Goal: Book appointment/travel/reservation

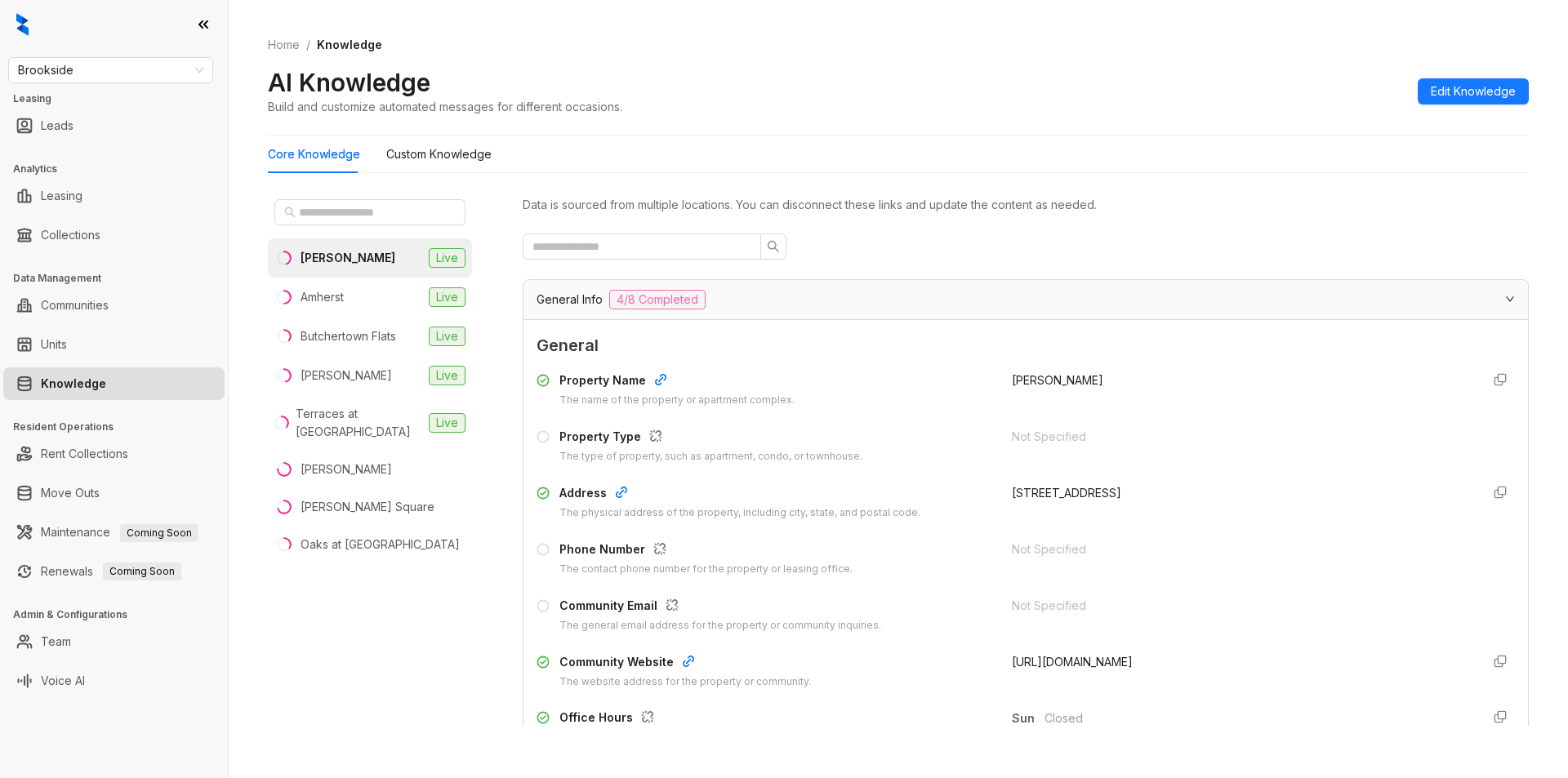
scroll to position [1799, 0]
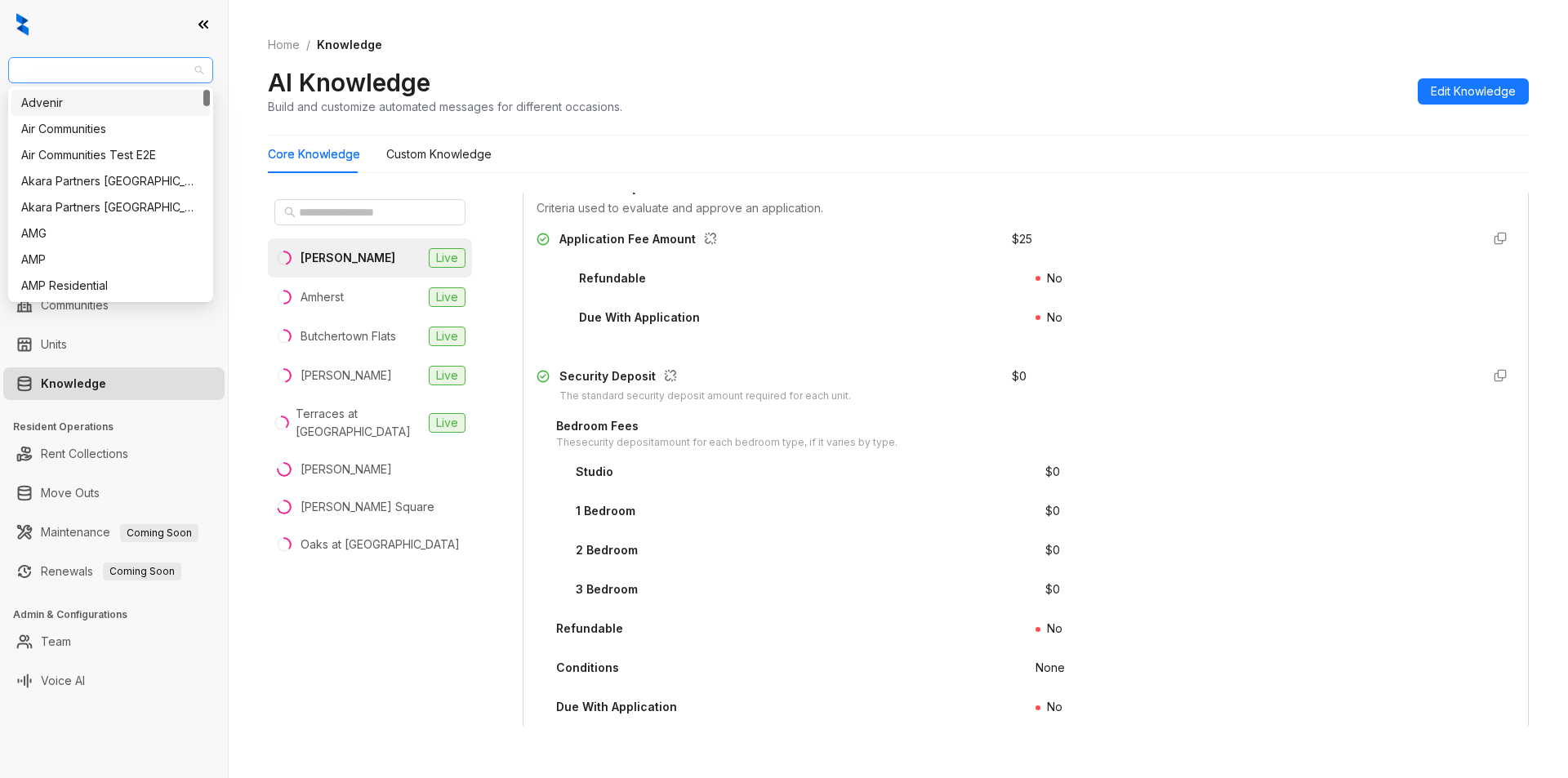
click at [142, 68] on span "Brookside" at bounding box center [110, 70] width 185 height 24
type input "***"
click at [57, 145] on div "Unified Residential" at bounding box center [110, 155] width 199 height 26
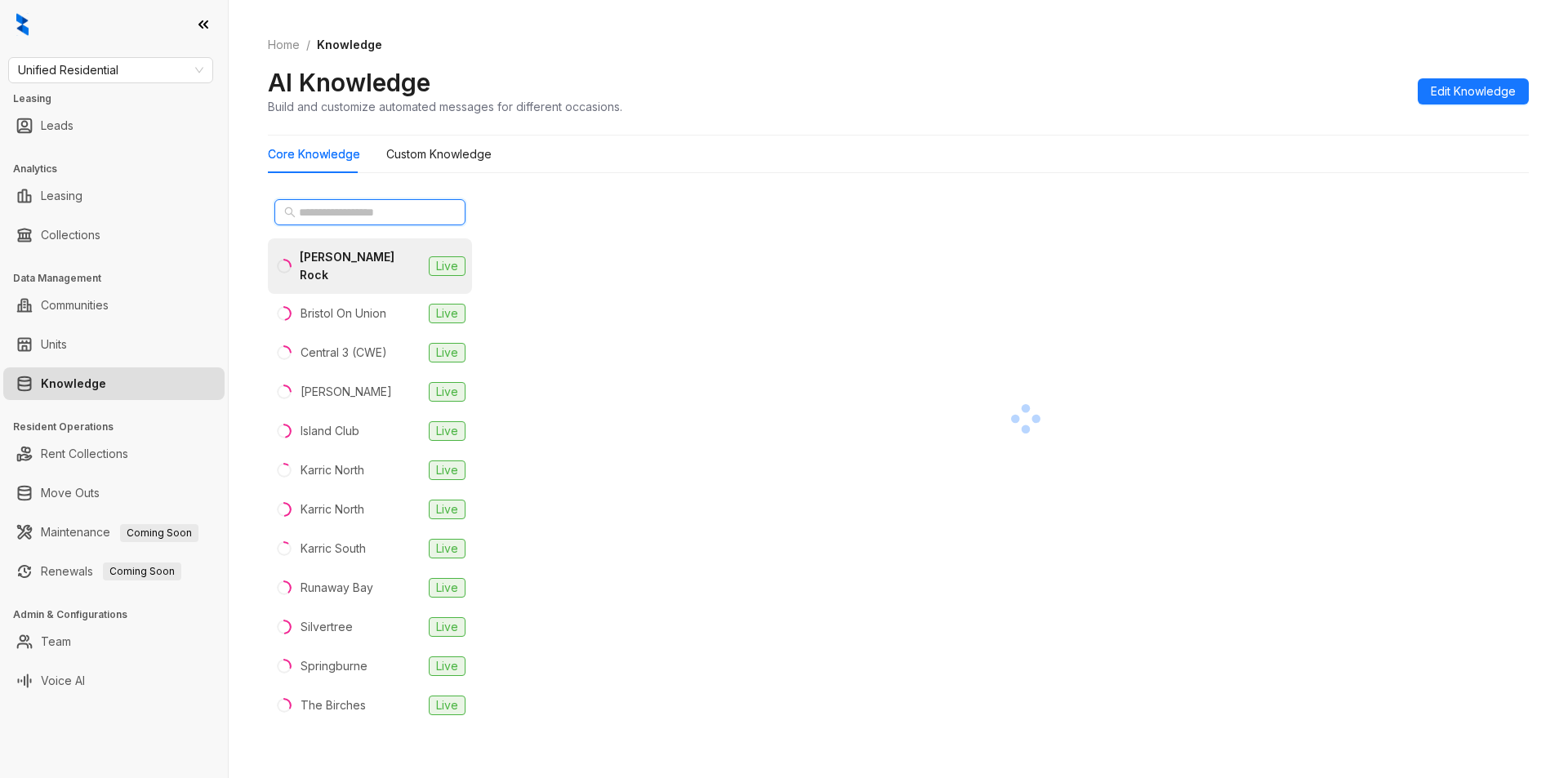
click at [352, 214] on input "text" at bounding box center [370, 212] width 143 height 18
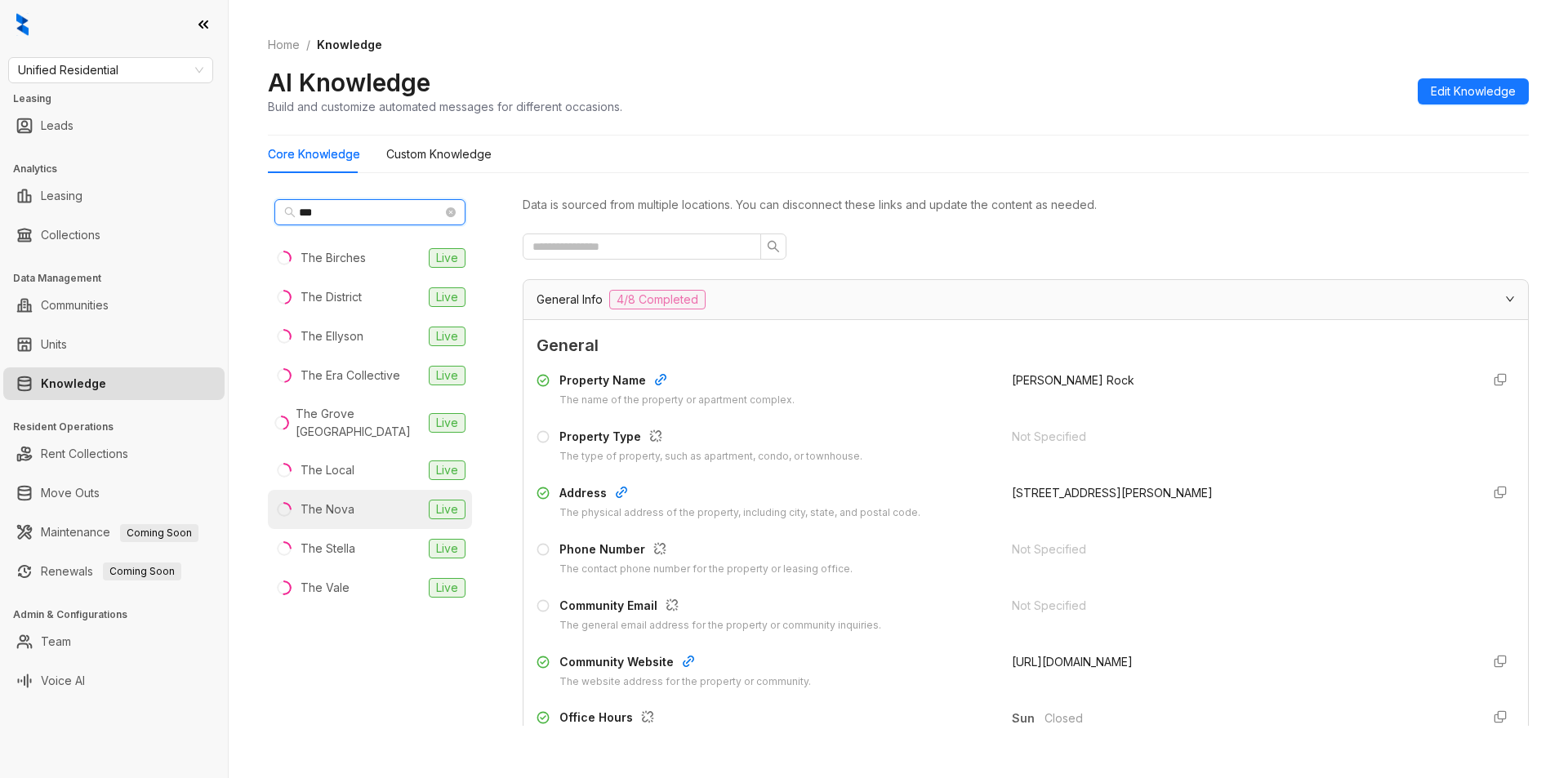
type input "***"
click at [339, 515] on div "The Nova" at bounding box center [327, 509] width 54 height 18
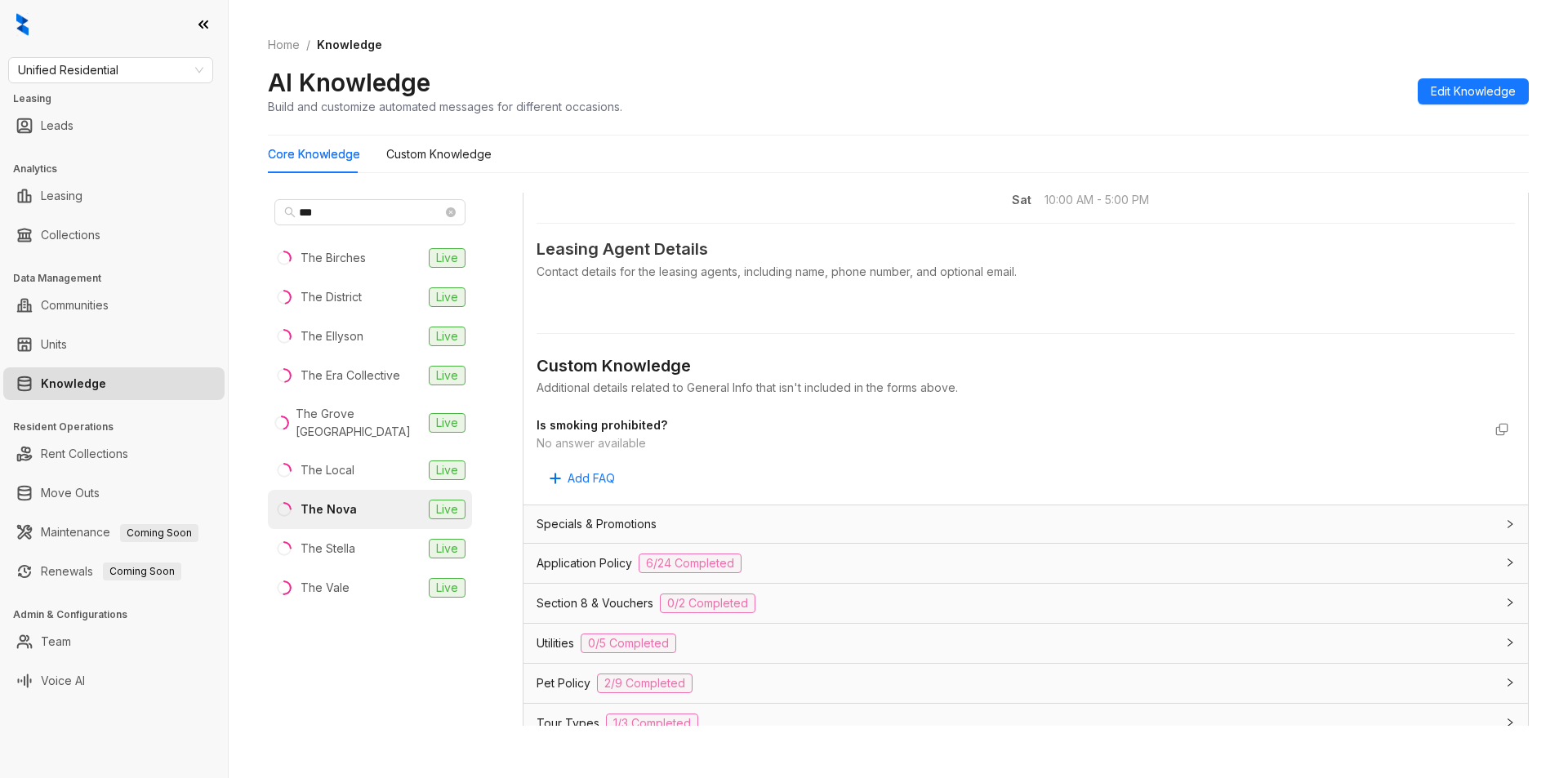
scroll to position [834, 0]
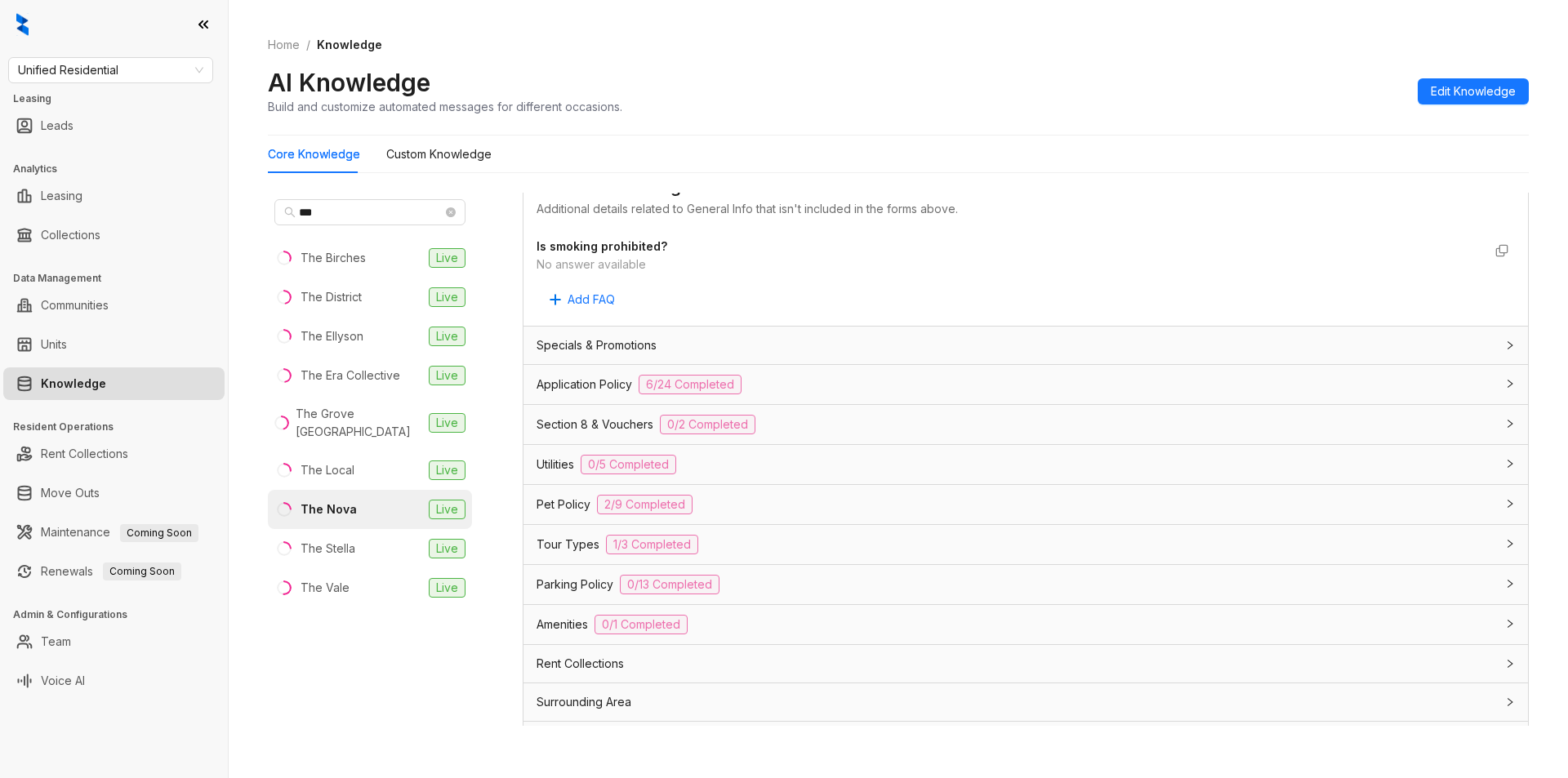
click at [803, 463] on div "Utilities 0/5 Completed" at bounding box center [1016, 464] width 958 height 19
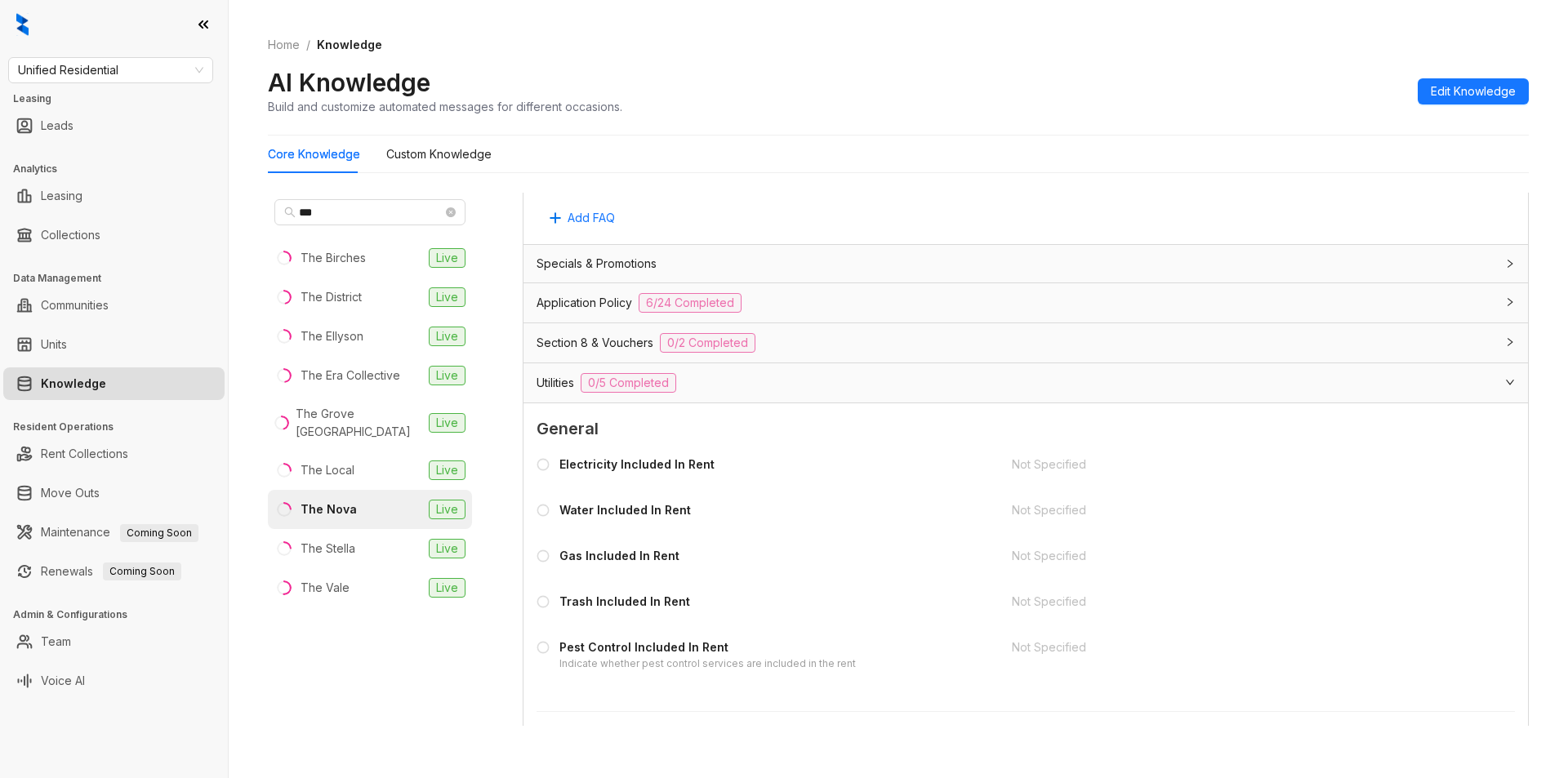
scroll to position [909, 0]
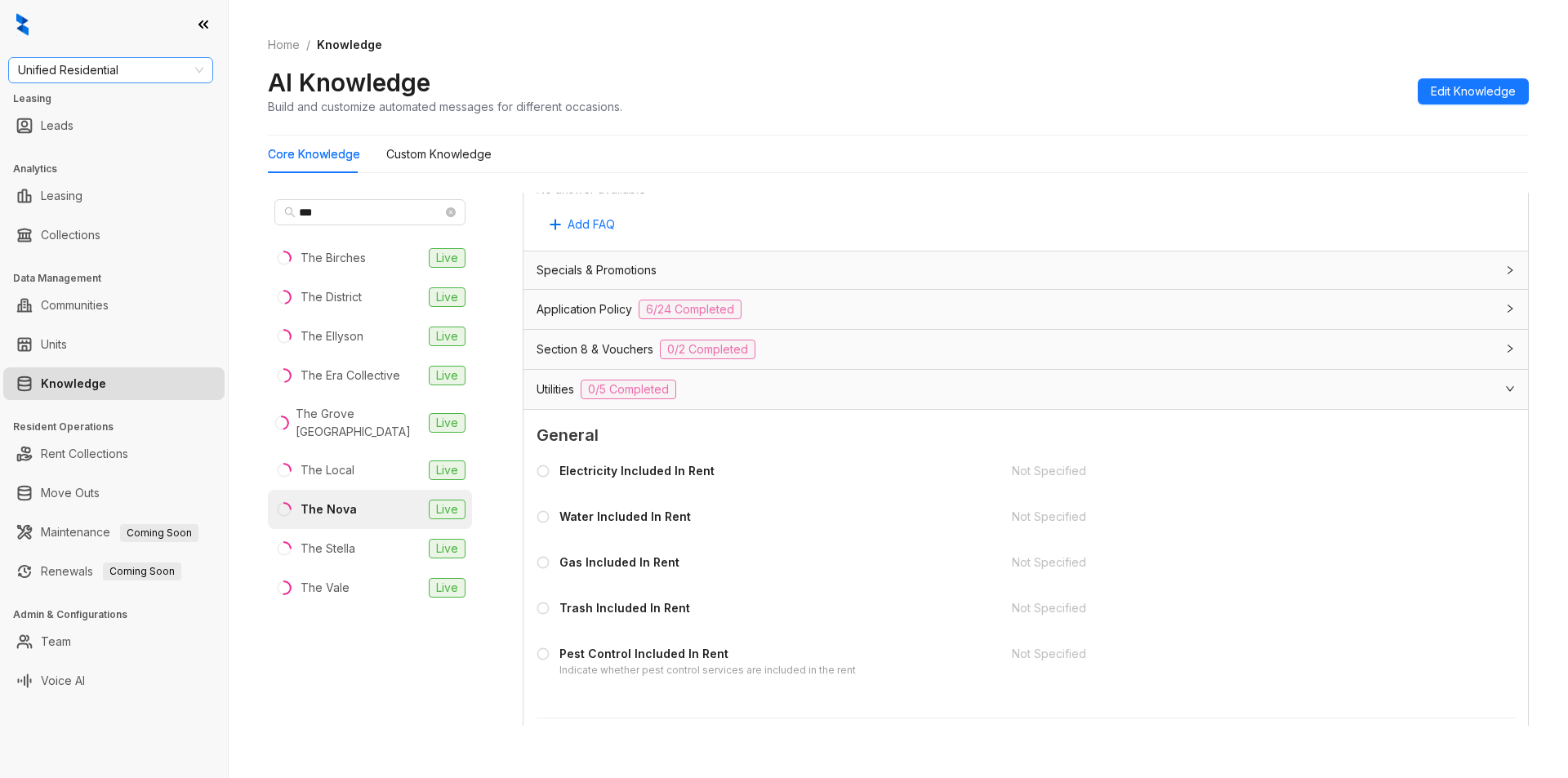
click at [148, 67] on span "Unified Residential" at bounding box center [110, 70] width 185 height 24
type input "*****"
click at [132, 94] on div "Magnolia Capital" at bounding box center [110, 103] width 179 height 18
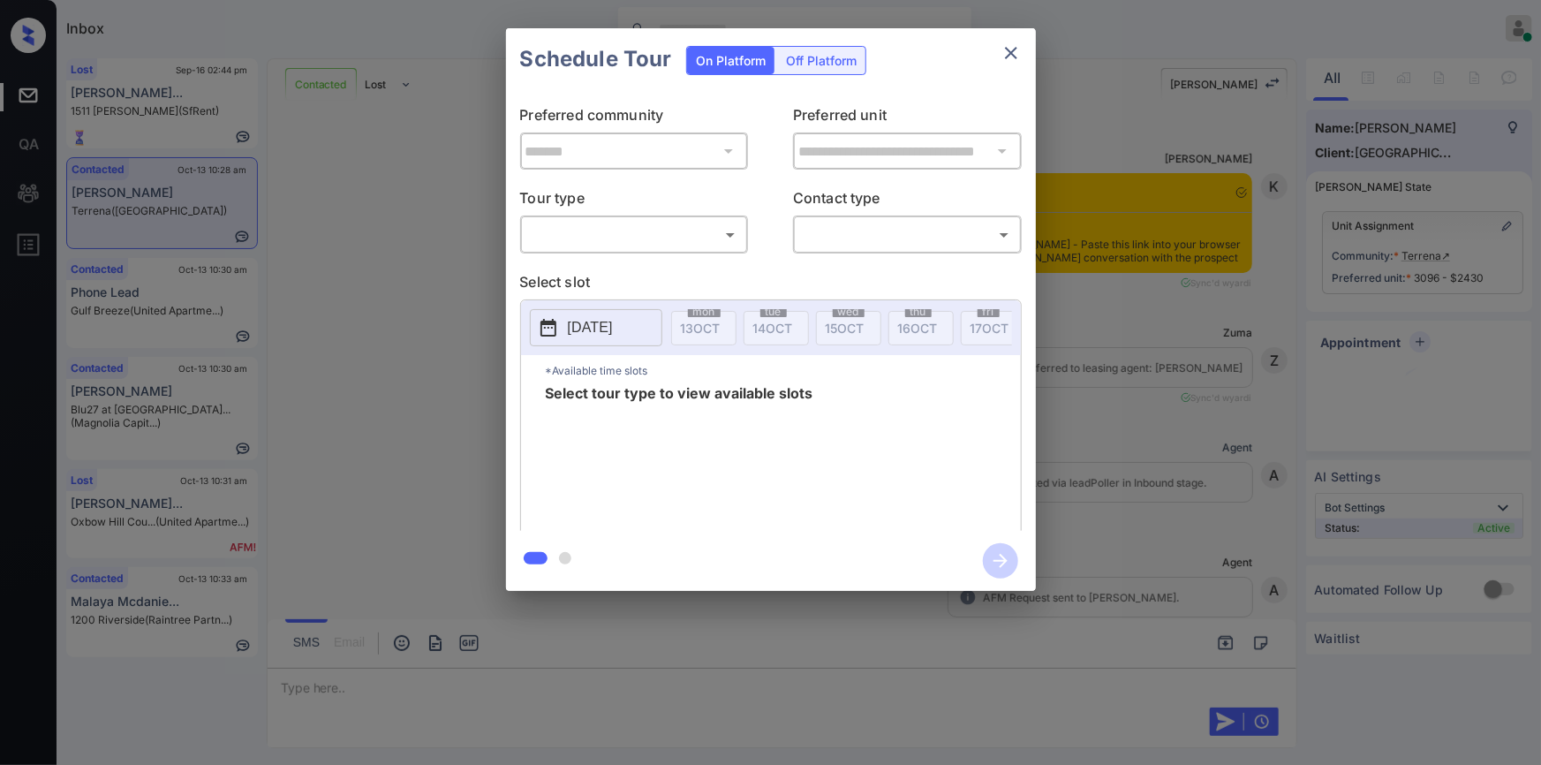
scroll to position [4117, 0]
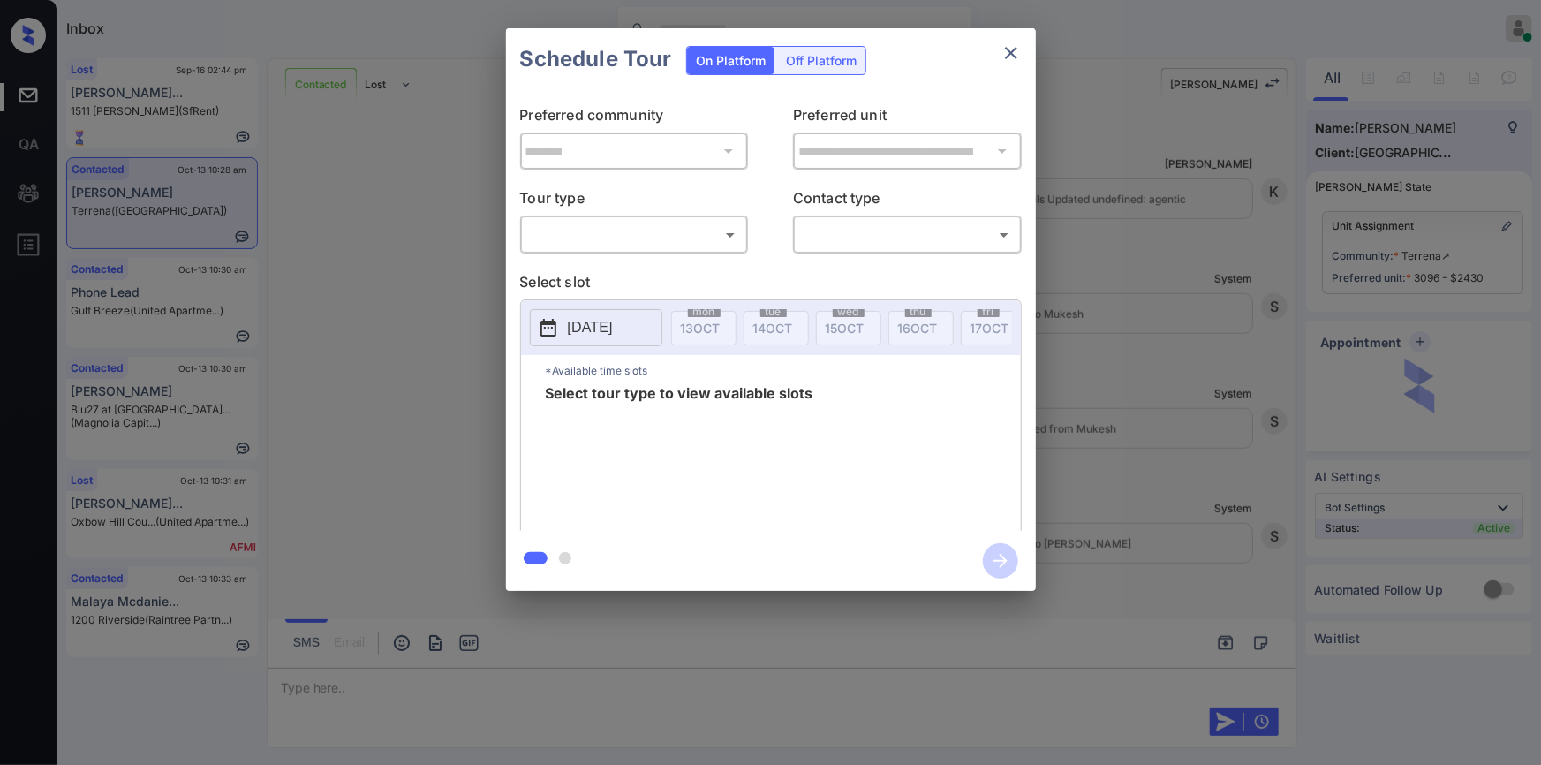
click at [630, 229] on body "Inbox Jiro Alonzo Online Set yourself offline Set yourself on break Profile Swi…" at bounding box center [770, 382] width 1541 height 765
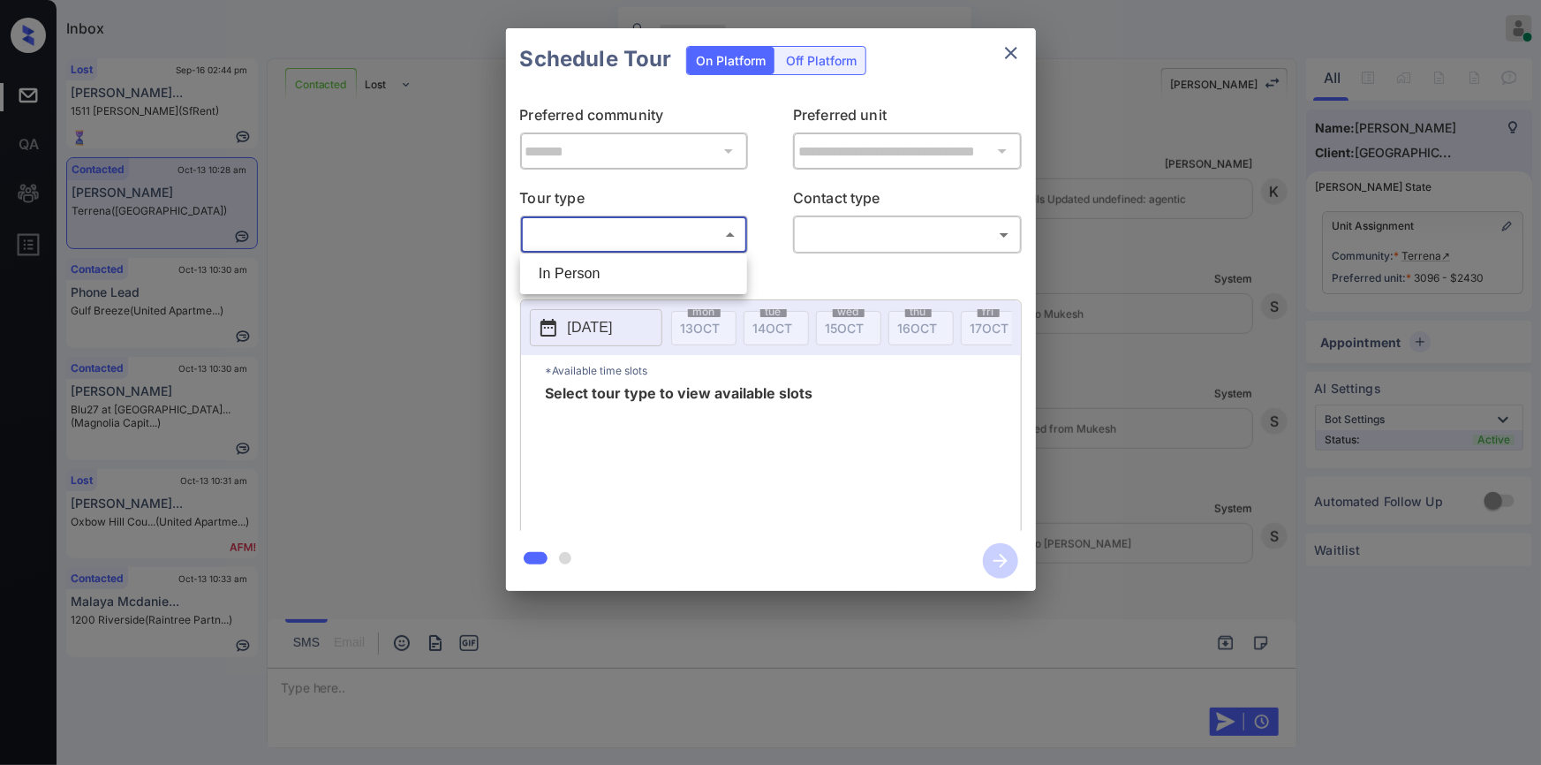
click at [583, 267] on li "In Person" at bounding box center [633, 274] width 218 height 32
type input "********"
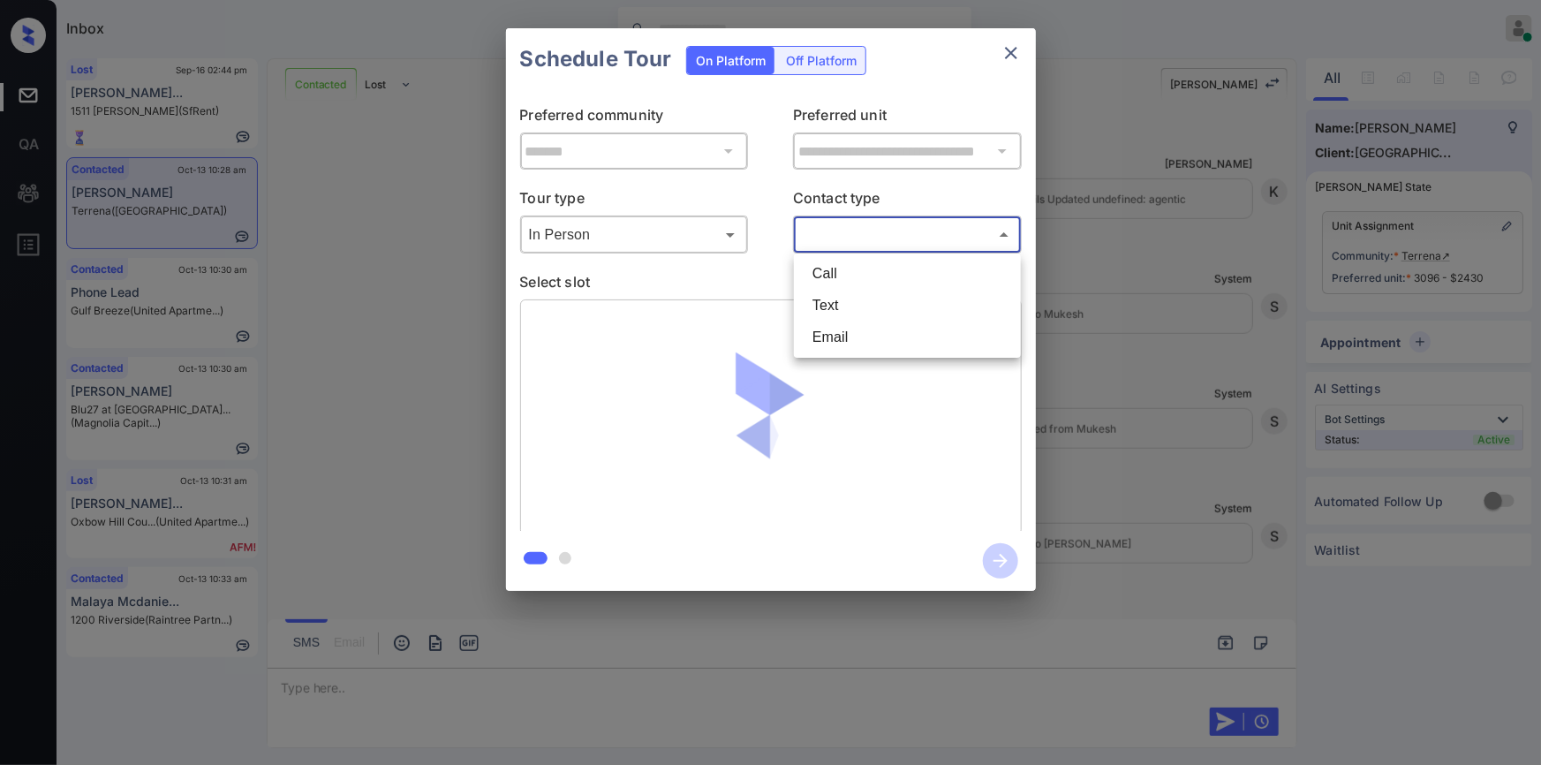
click at [859, 235] on body "Inbox Jiro Alonzo Online Set yourself offline Set yourself on break Profile Swi…" at bounding box center [770, 382] width 1541 height 765
click at [843, 301] on li "Text" at bounding box center [907, 306] width 218 height 32
type input "****"
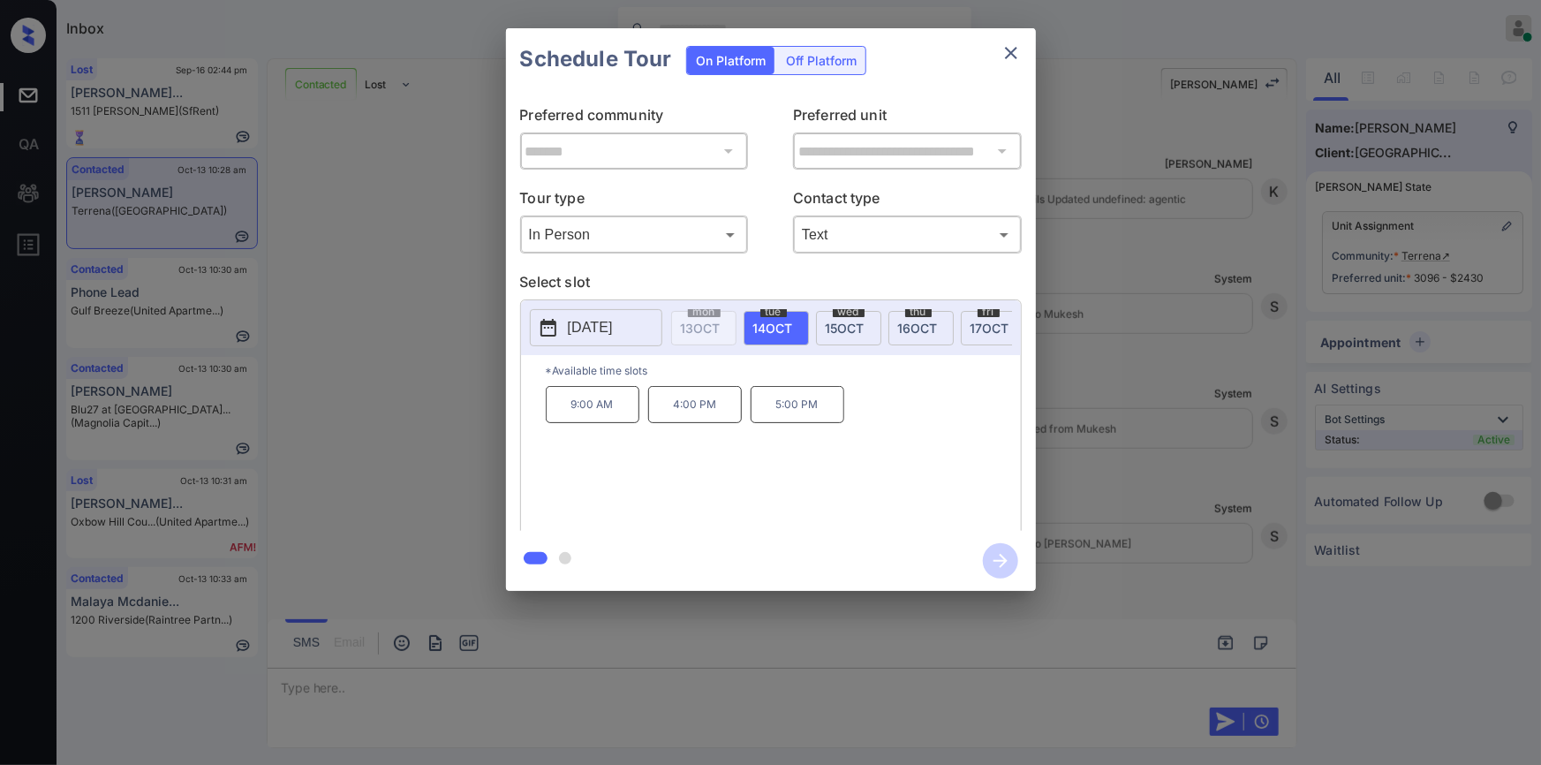
click at [432, 474] on div "**********" at bounding box center [770, 309] width 1541 height 619
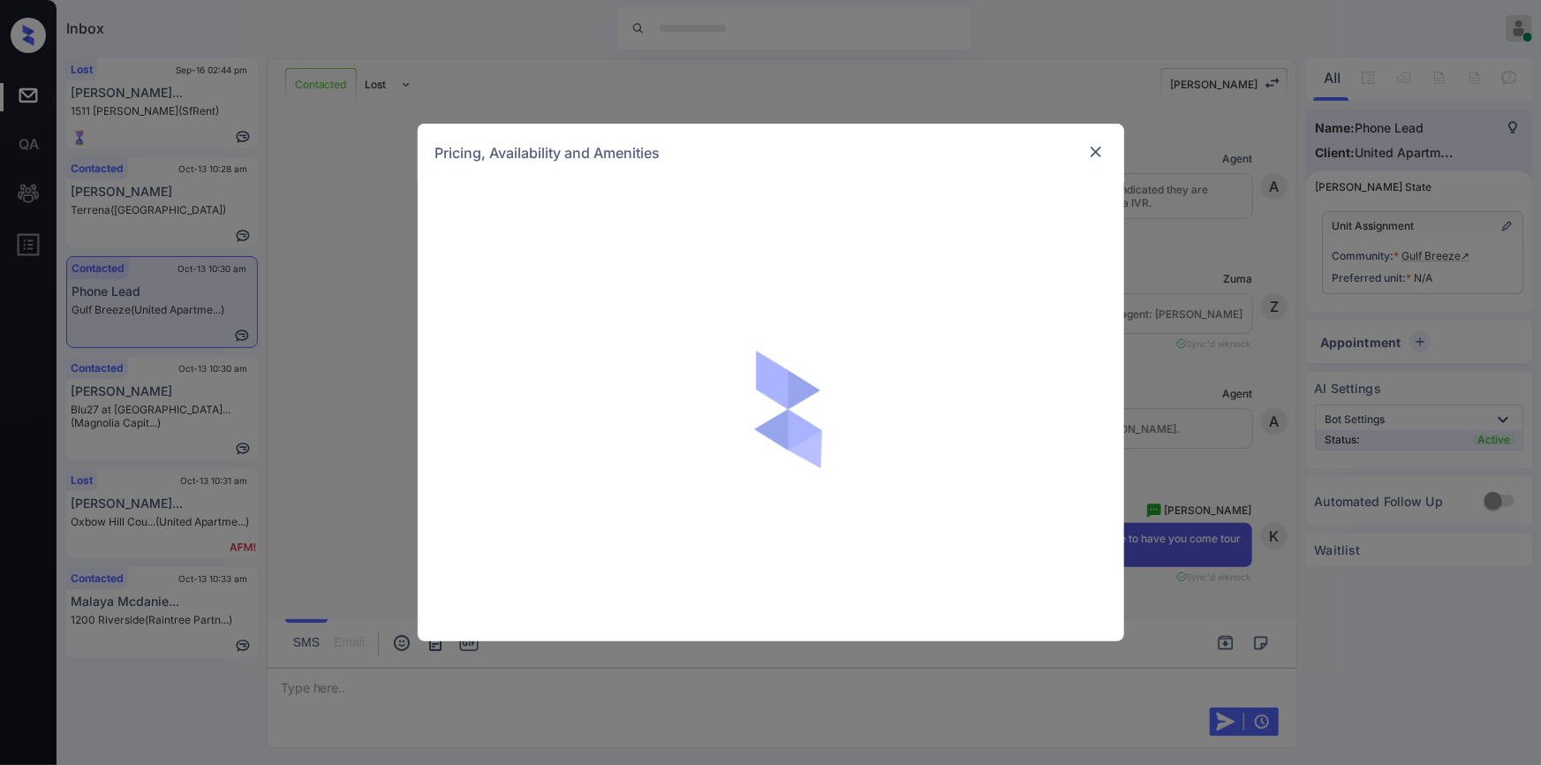
scroll to position [769, 0]
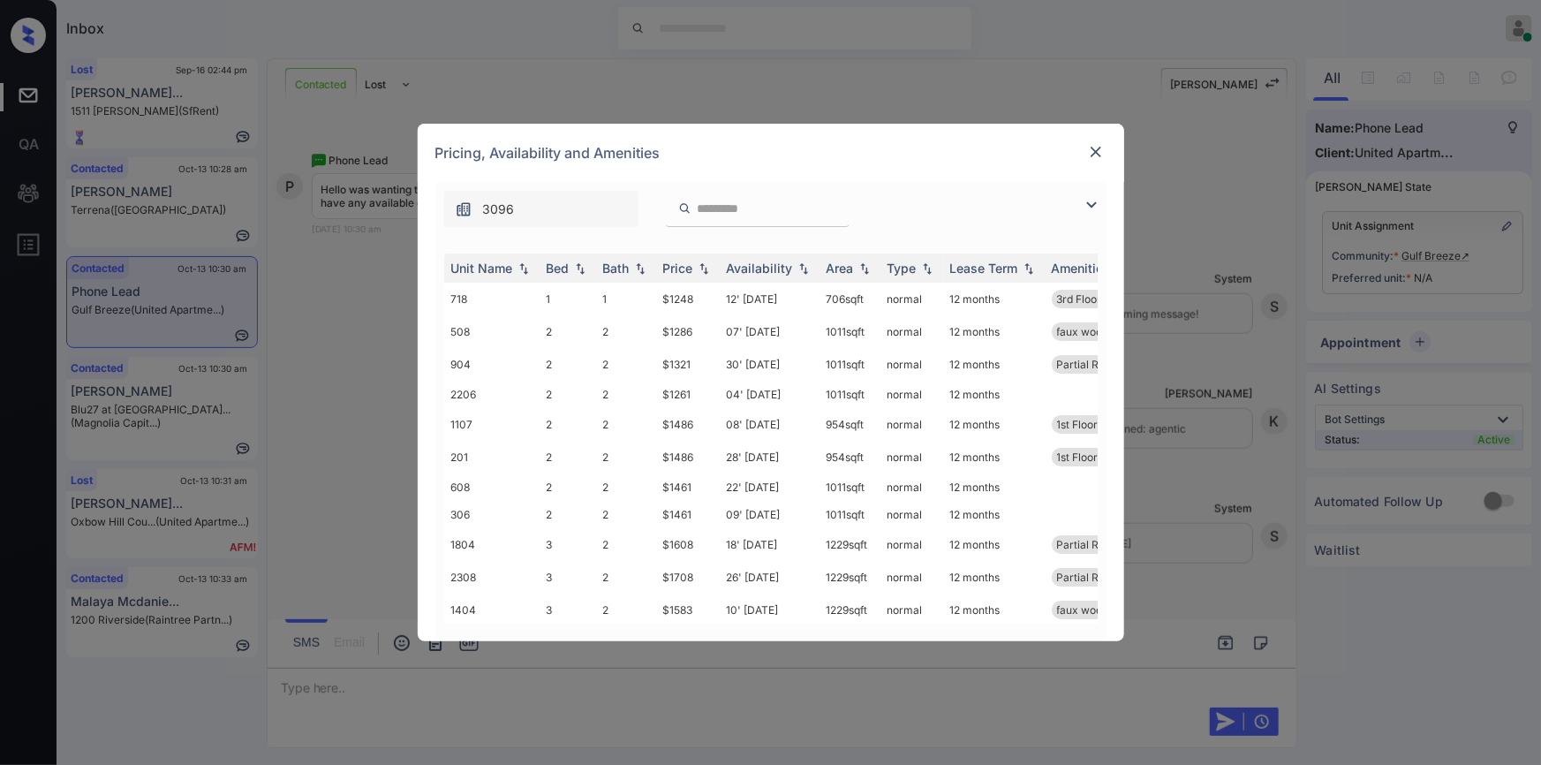
click at [1098, 201] on img at bounding box center [1091, 204] width 21 height 21
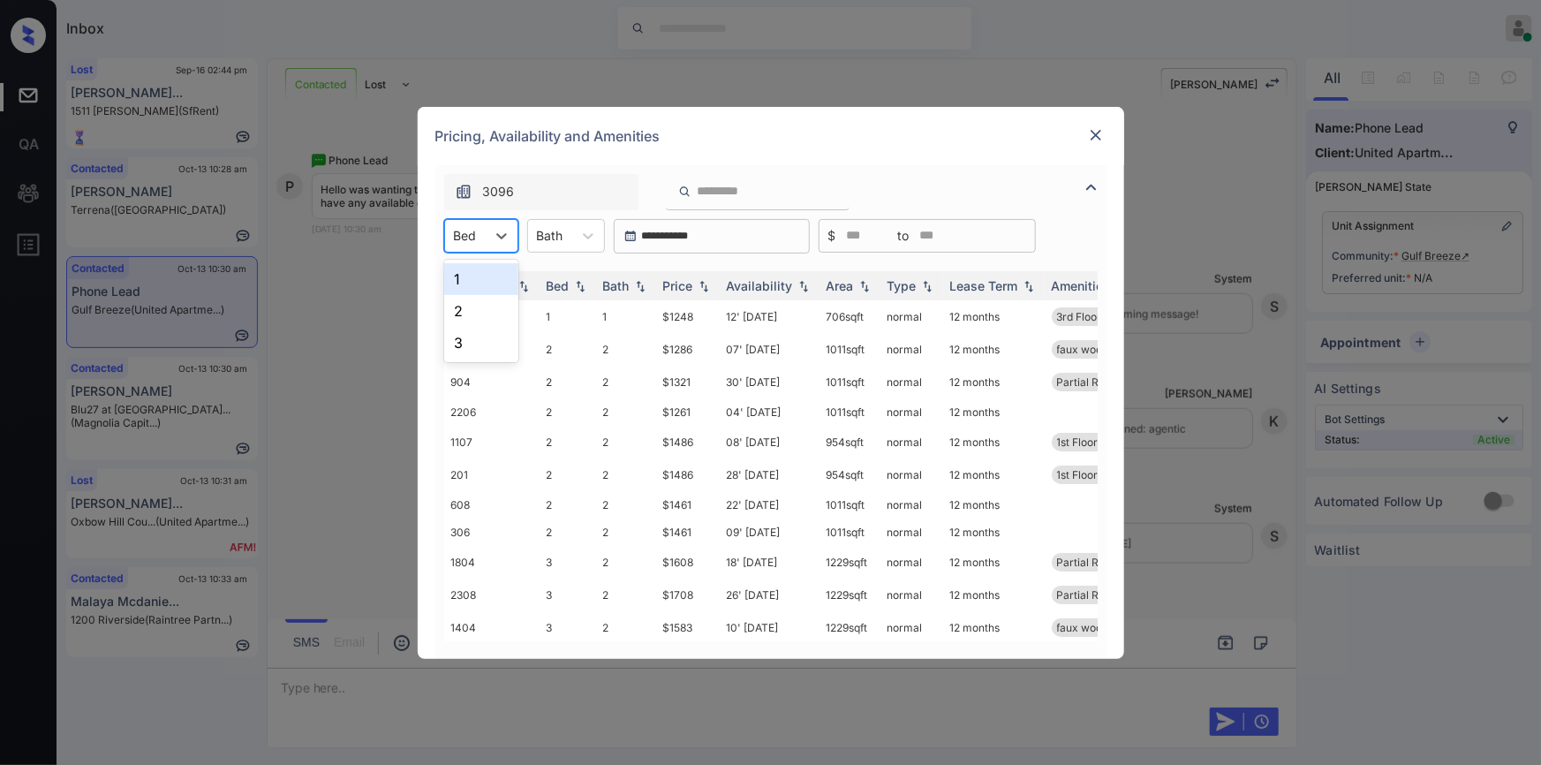
click at [477, 245] on div "Bed" at bounding box center [465, 235] width 41 height 26
click at [473, 308] on div "2" at bounding box center [481, 311] width 74 height 32
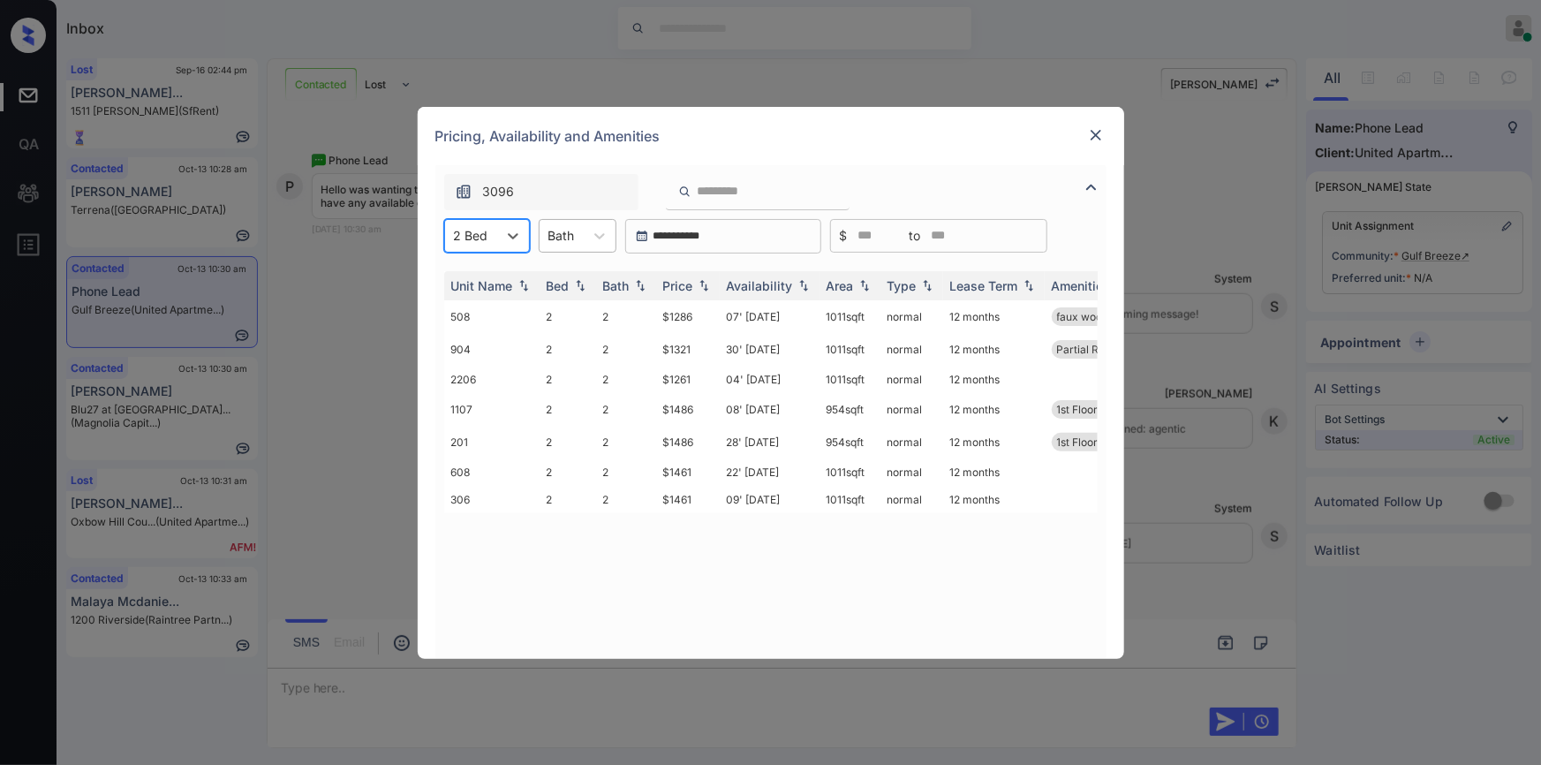
click at [582, 239] on div "Bath" at bounding box center [561, 235] width 44 height 26
click at [561, 304] on div "2" at bounding box center [578, 311] width 78 height 32
drag, startPoint x: 657, startPoint y: 311, endPoint x: 710, endPoint y: 308, distance: 53.0
click at [710, 308] on td "$1286" at bounding box center [688, 316] width 64 height 33
copy td "$1286"
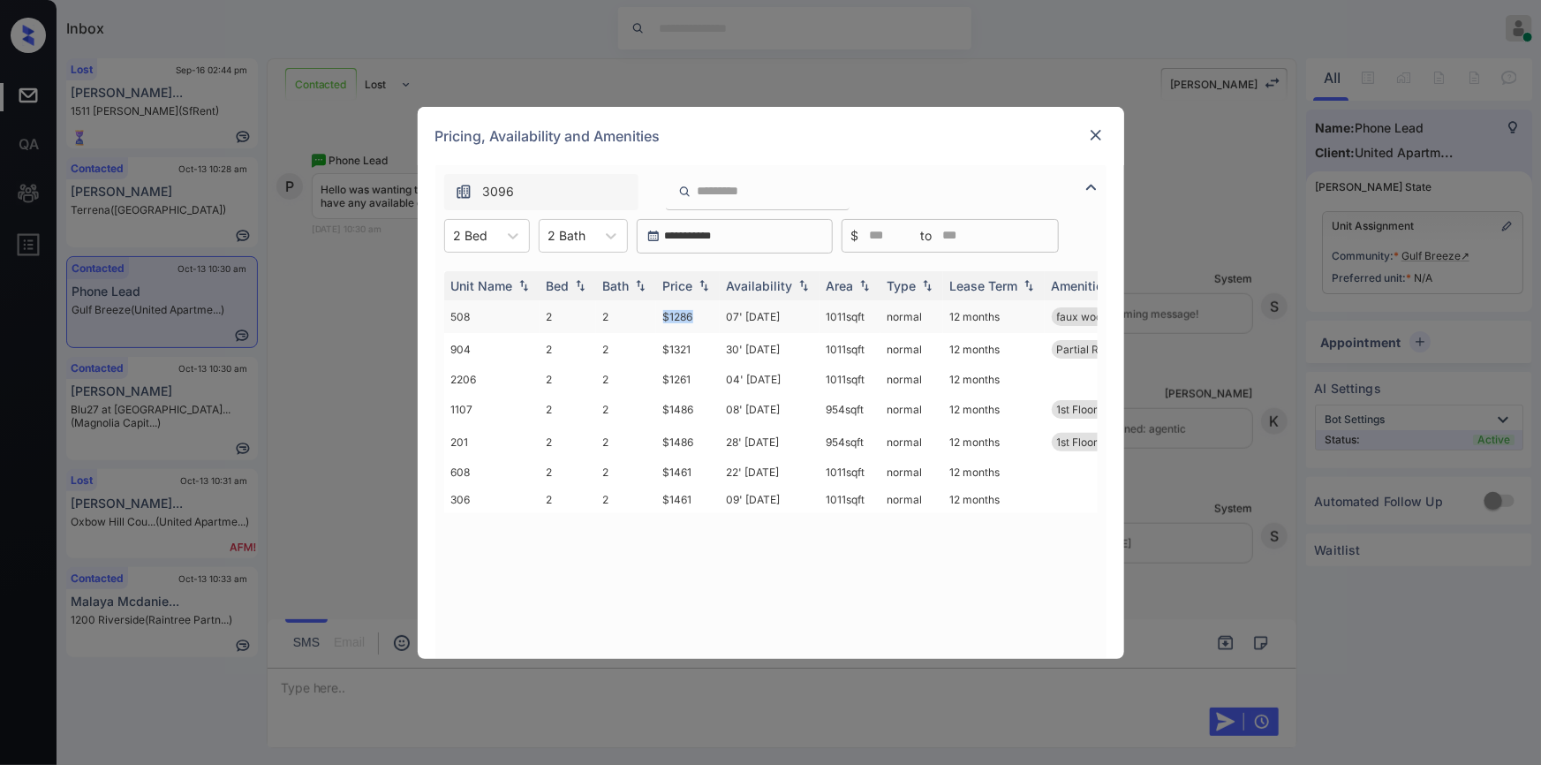
click at [680, 317] on td "$1286" at bounding box center [688, 316] width 64 height 33
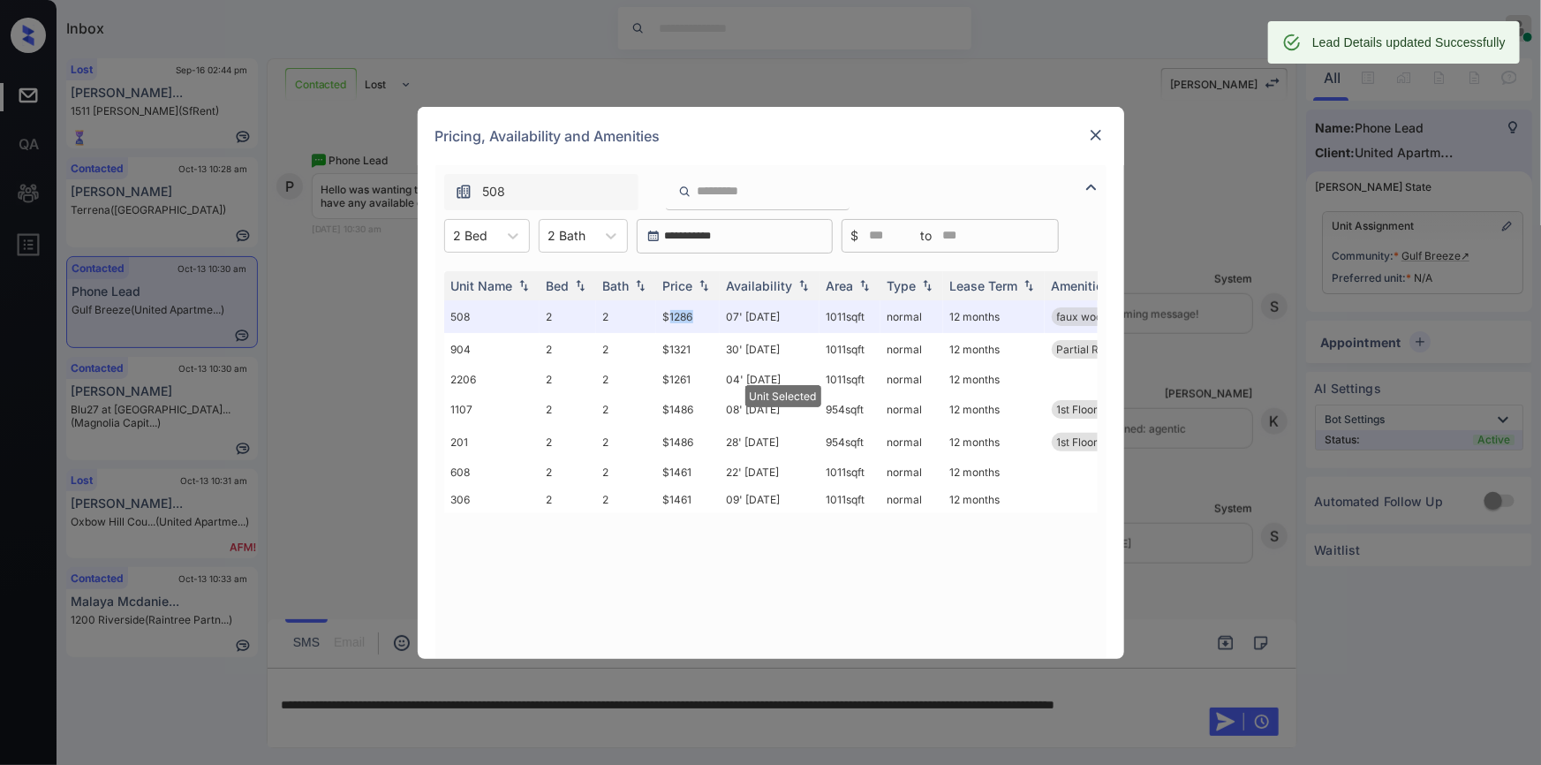
click at [1099, 131] on img at bounding box center [1096, 135] width 18 height 18
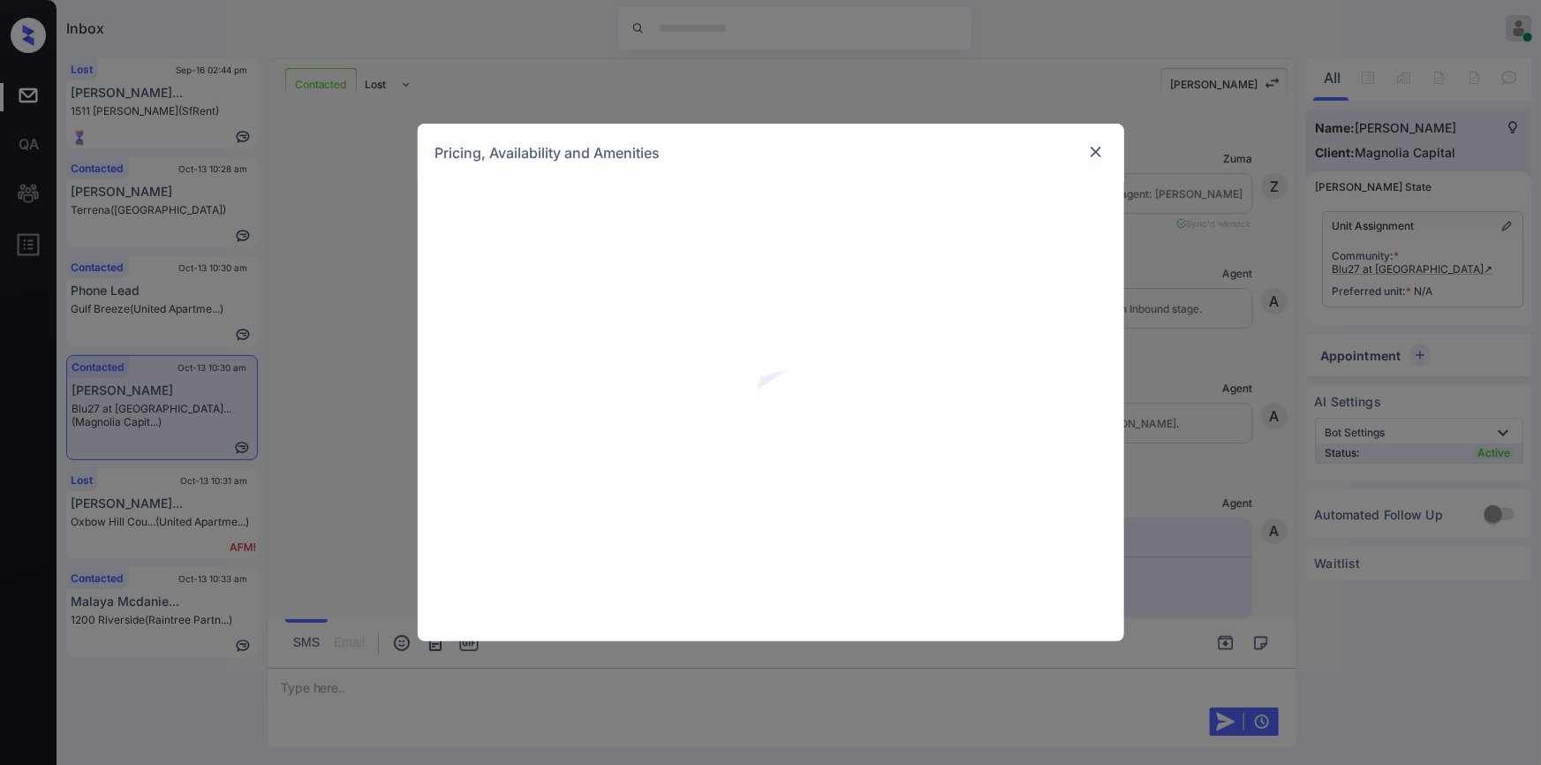
scroll to position [931, 0]
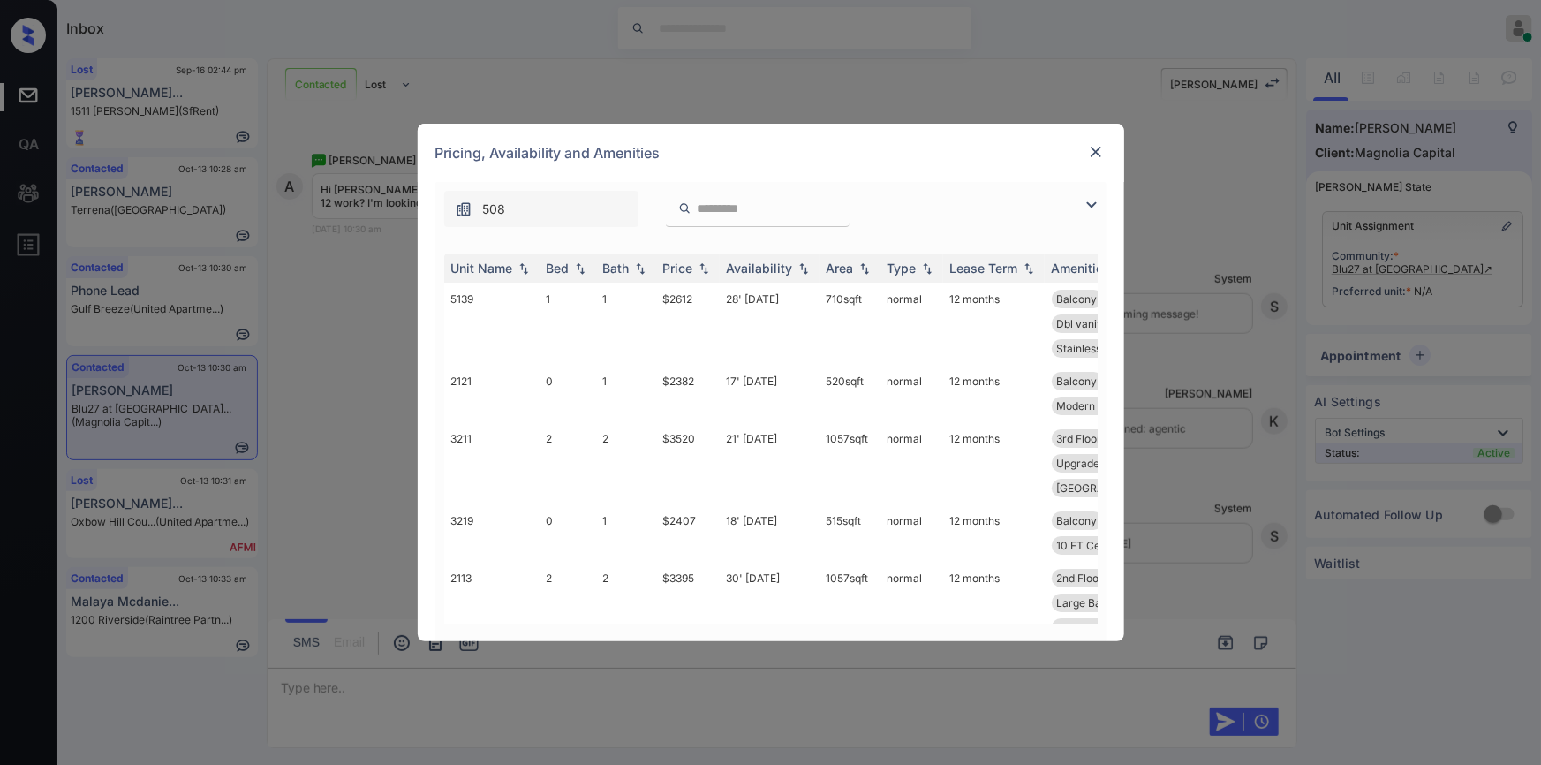
click at [1089, 202] on img at bounding box center [1091, 204] width 21 height 21
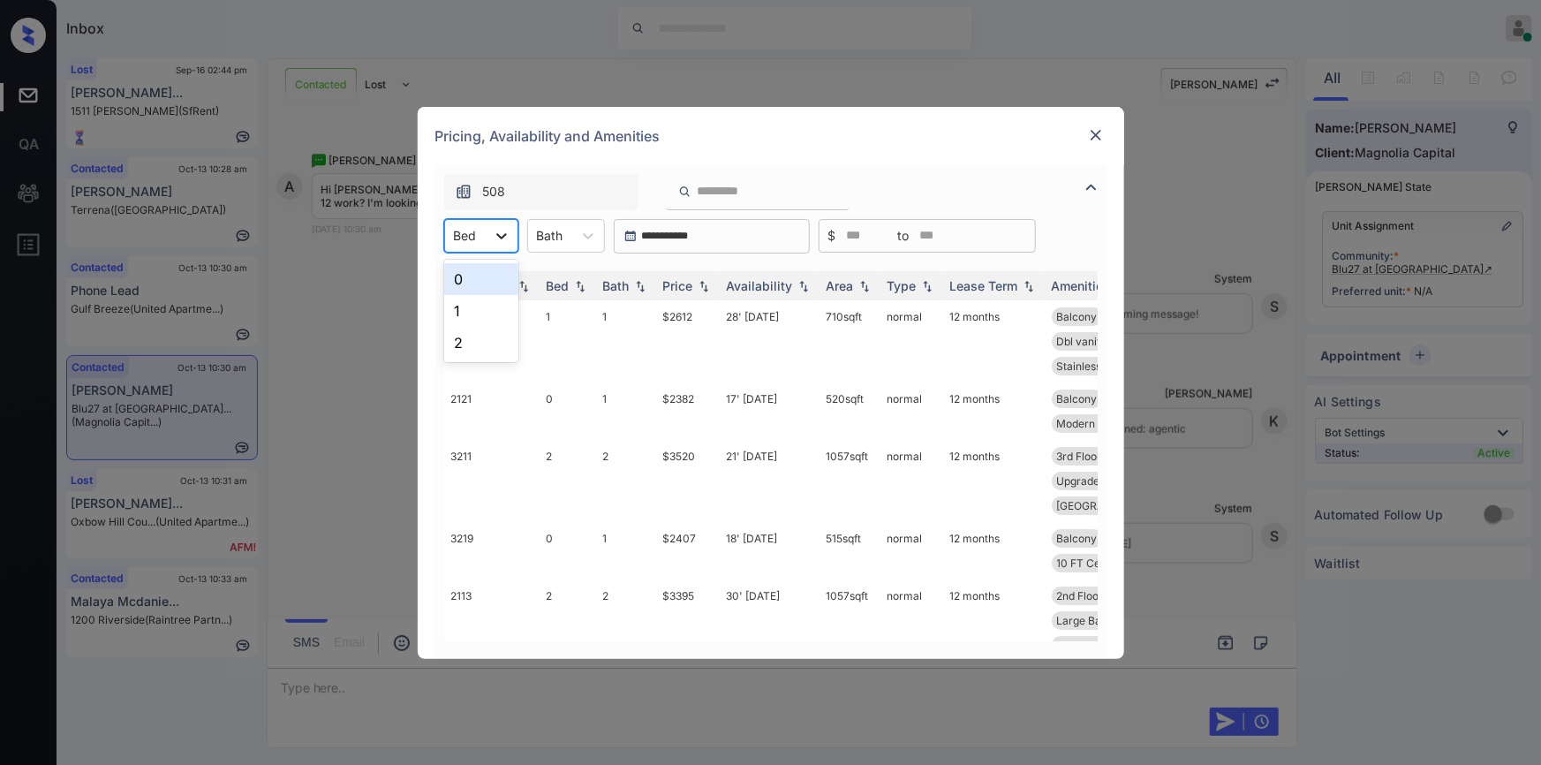
click at [499, 238] on icon at bounding box center [502, 236] width 18 height 18
click at [470, 287] on div "0" at bounding box center [481, 279] width 74 height 32
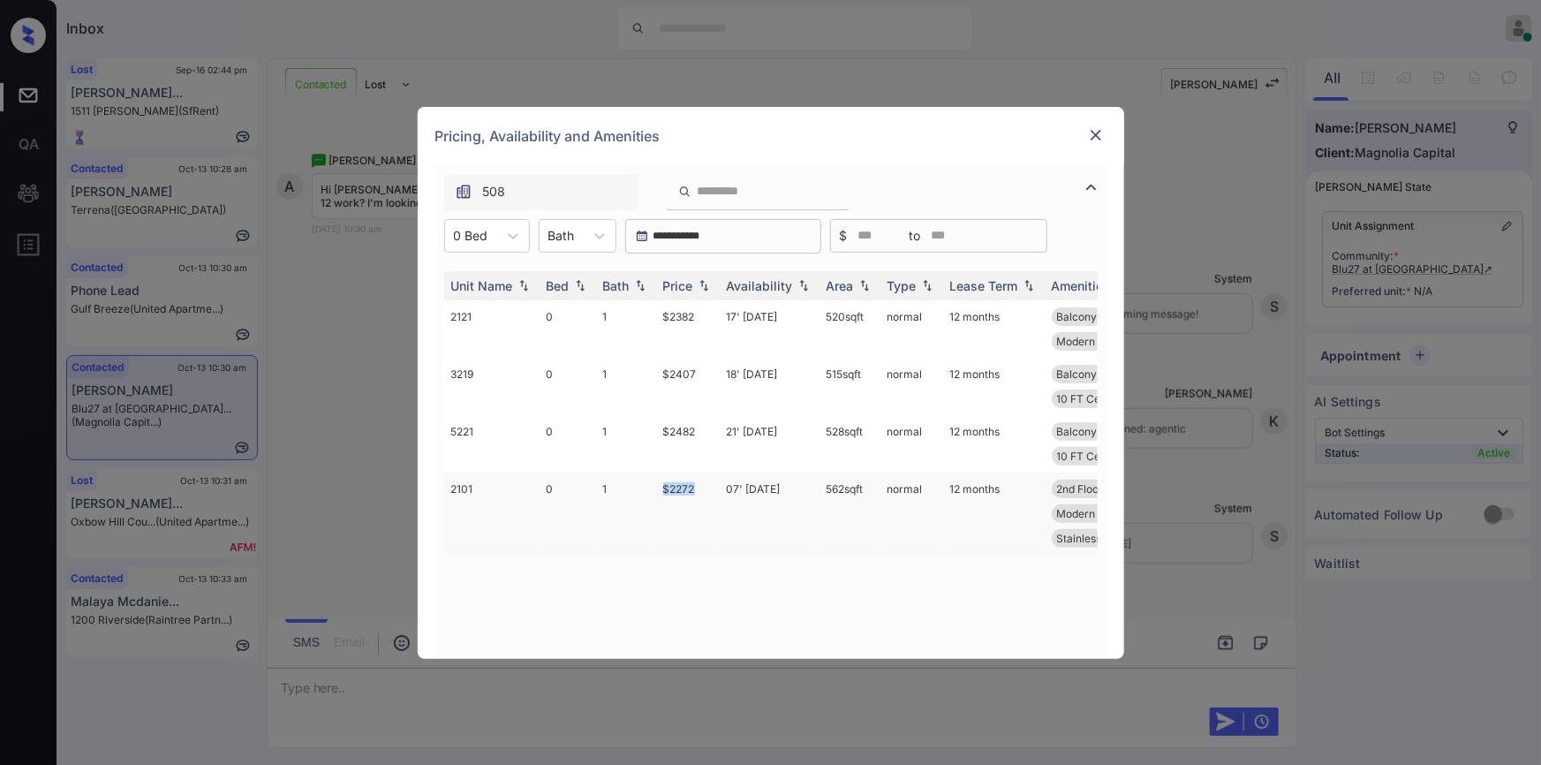
drag, startPoint x: 654, startPoint y: 523, endPoint x: 711, endPoint y: 507, distance: 58.7
click at [711, 507] on tr "2101 0 1 $2272 07' Dec 25 562 sqft normal 12 months 2nd Floor North View Shower…" at bounding box center [905, 513] width 923 height 82
copy tr "$2272"
click at [683, 517] on td "$2272" at bounding box center [688, 513] width 64 height 82
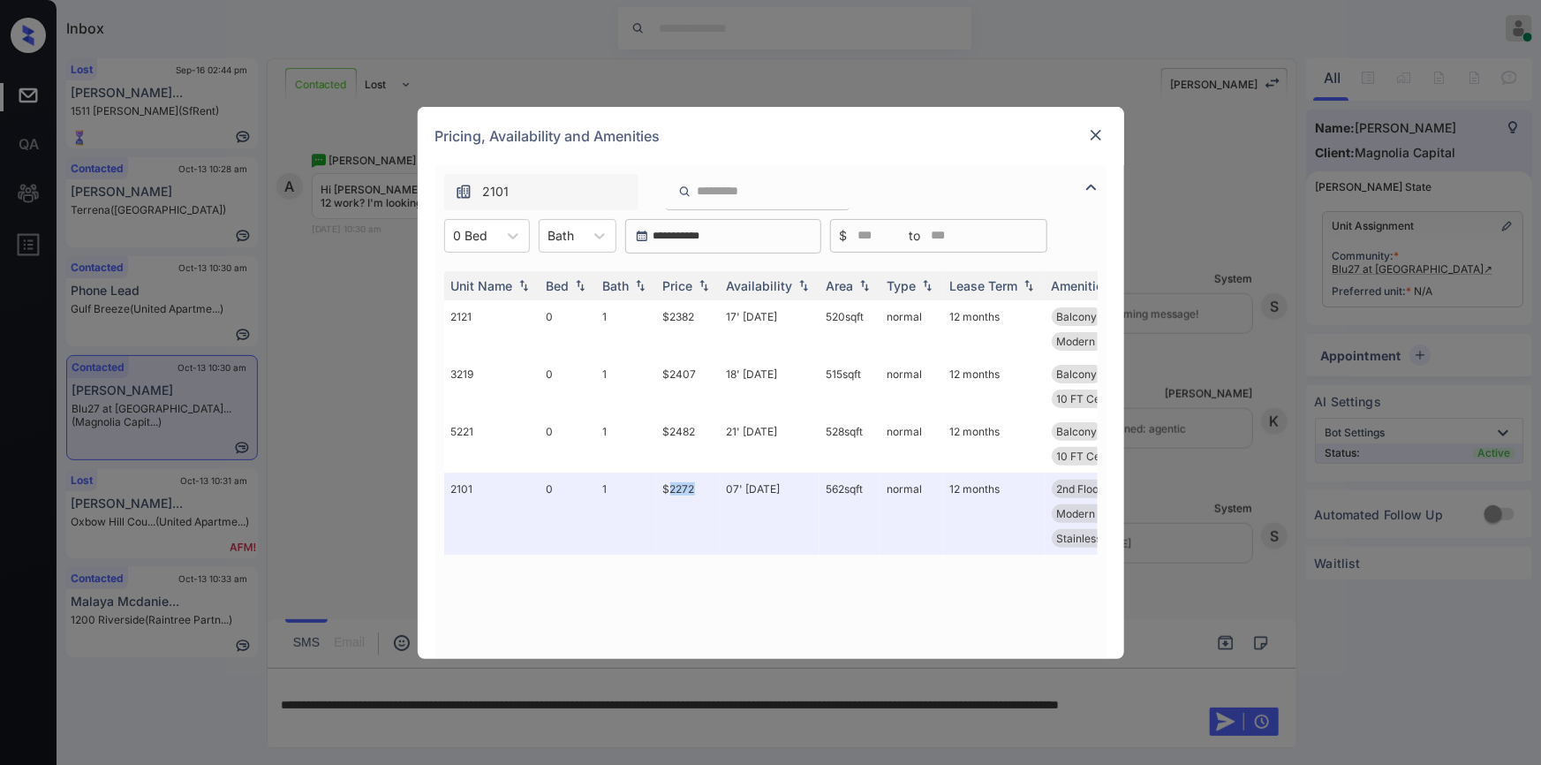
click at [1090, 137] on img at bounding box center [1096, 135] width 18 height 18
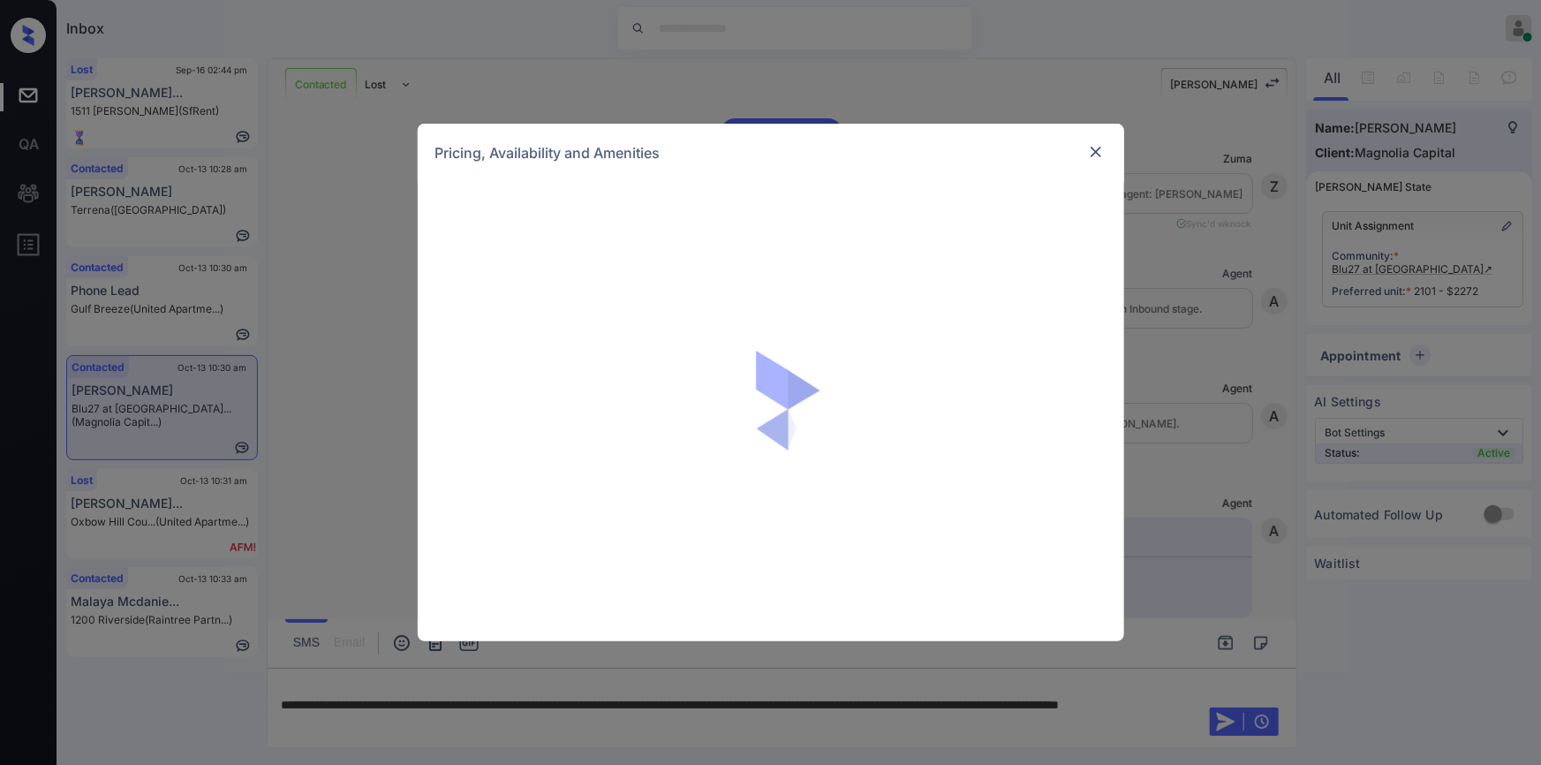
scroll to position [931, 0]
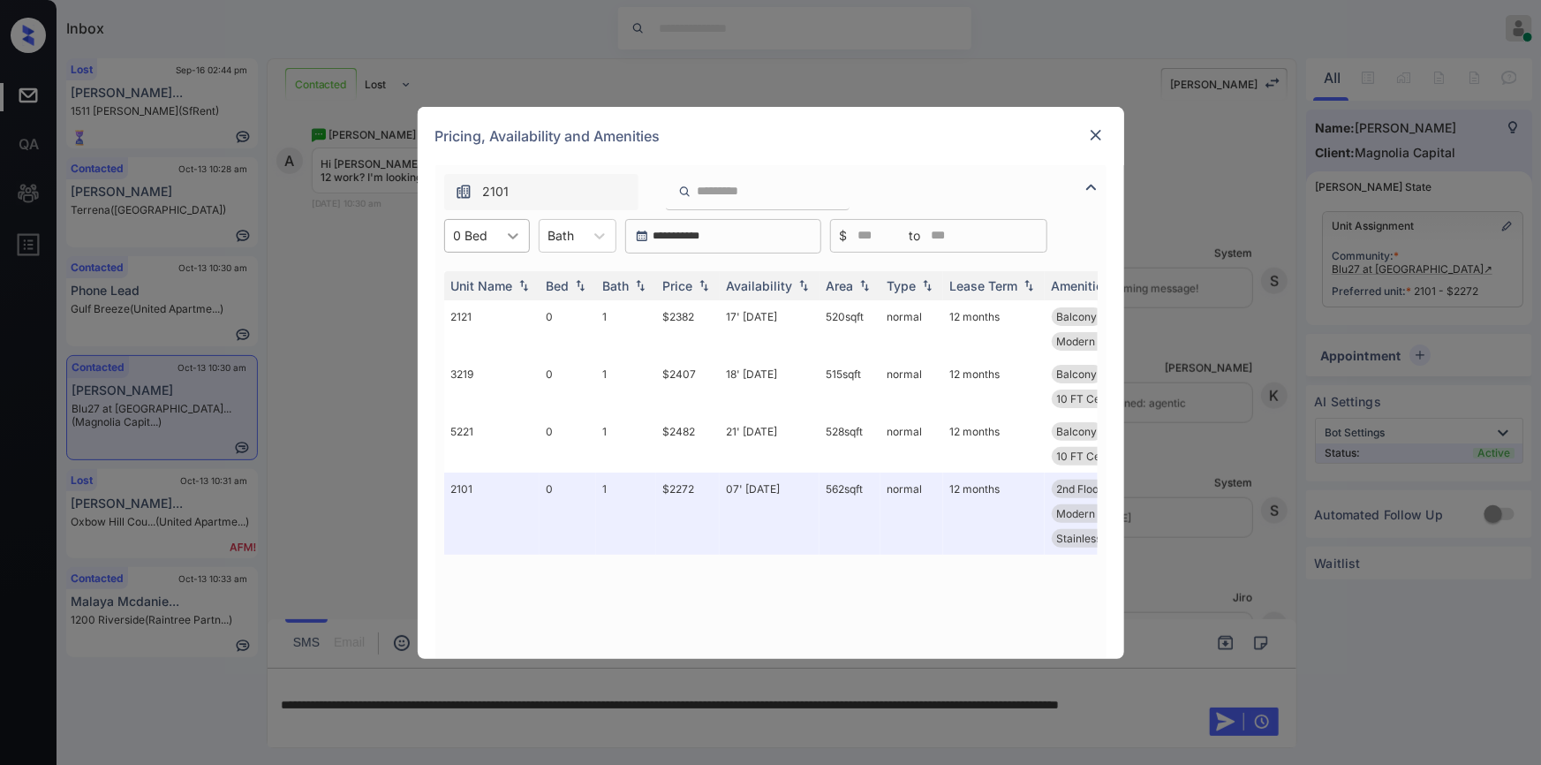
click at [497, 238] on div at bounding box center [513, 236] width 32 height 32
click at [459, 307] on div "1" at bounding box center [487, 311] width 86 height 32
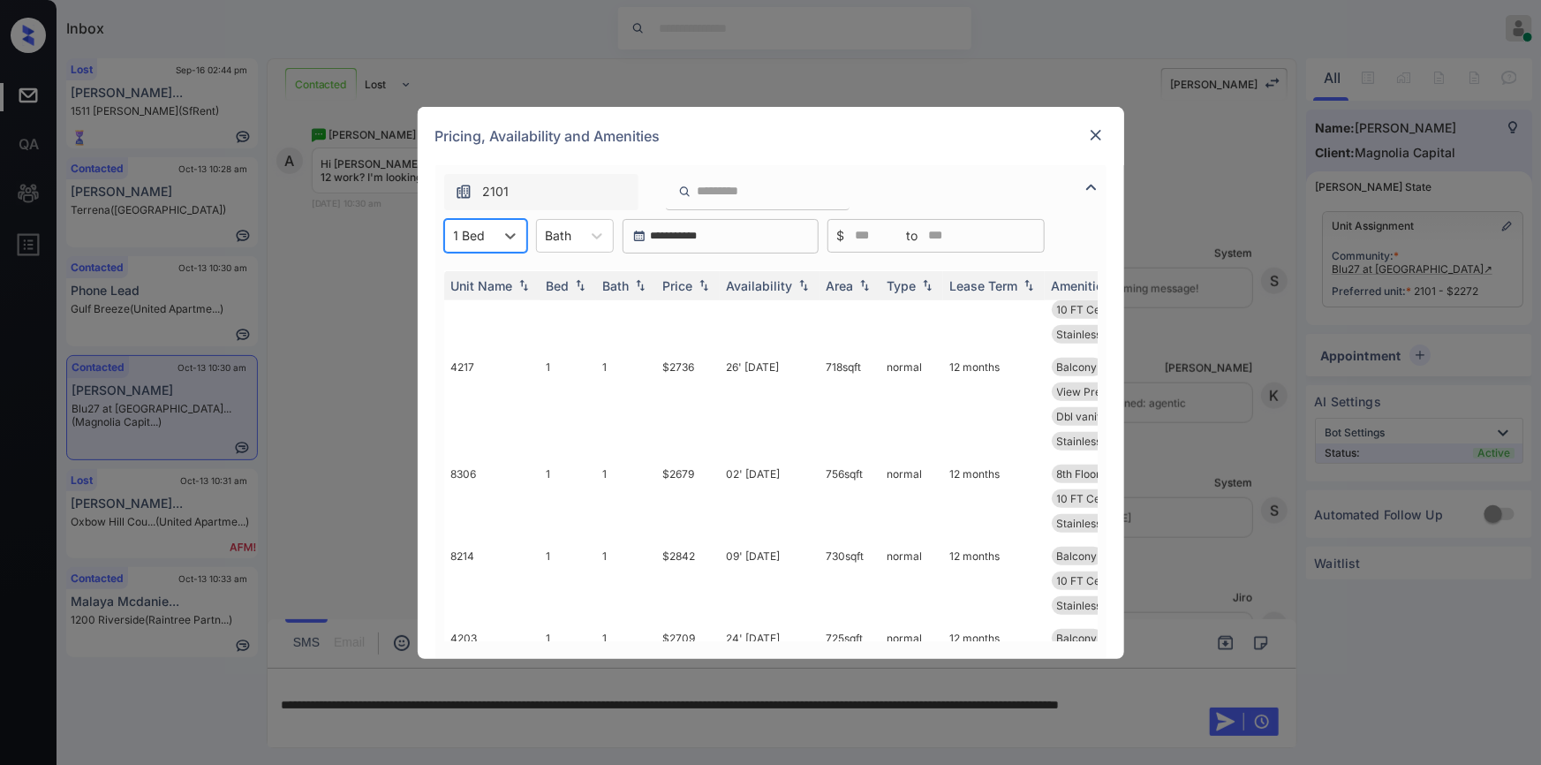
scroll to position [0, 0]
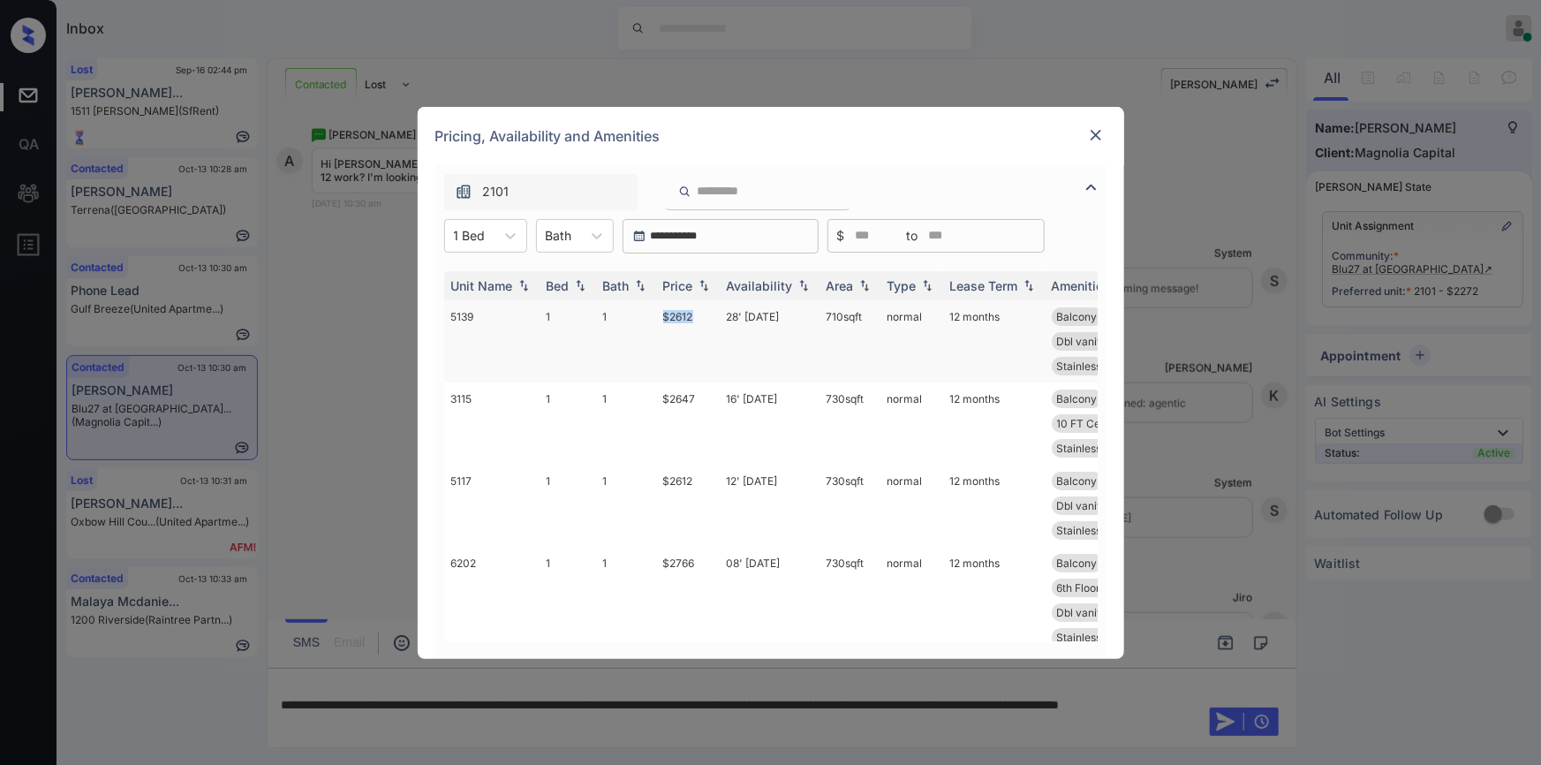
drag, startPoint x: 689, startPoint y: 314, endPoint x: 703, endPoint y: 312, distance: 14.4
click at [703, 312] on td "$2612" at bounding box center [688, 341] width 64 height 82
copy td "$2612"
click at [710, 712] on div "**********" at bounding box center [770, 382] width 1541 height 765
click at [1100, 132] on img at bounding box center [1096, 135] width 18 height 18
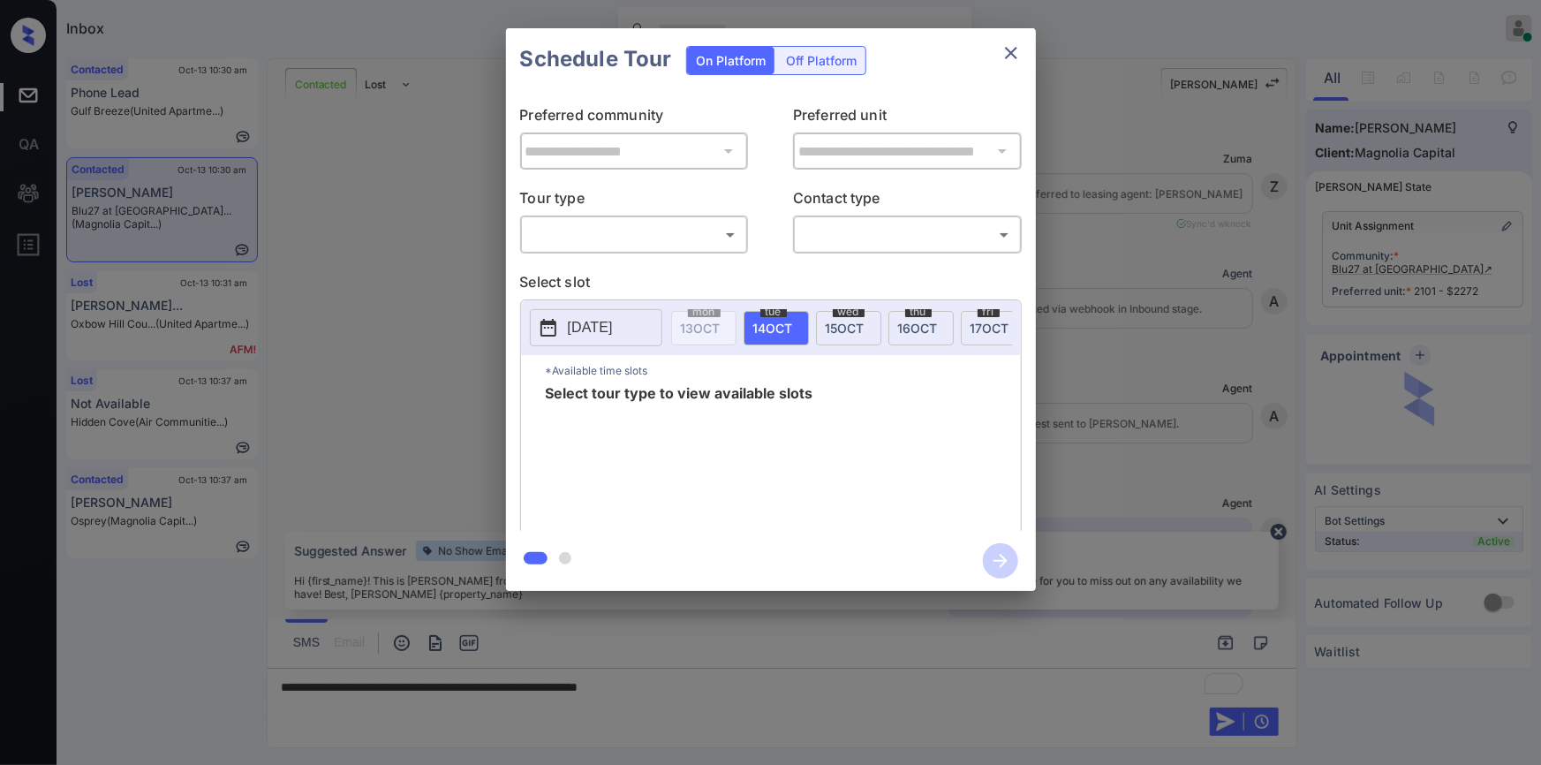
scroll to position [931, 0]
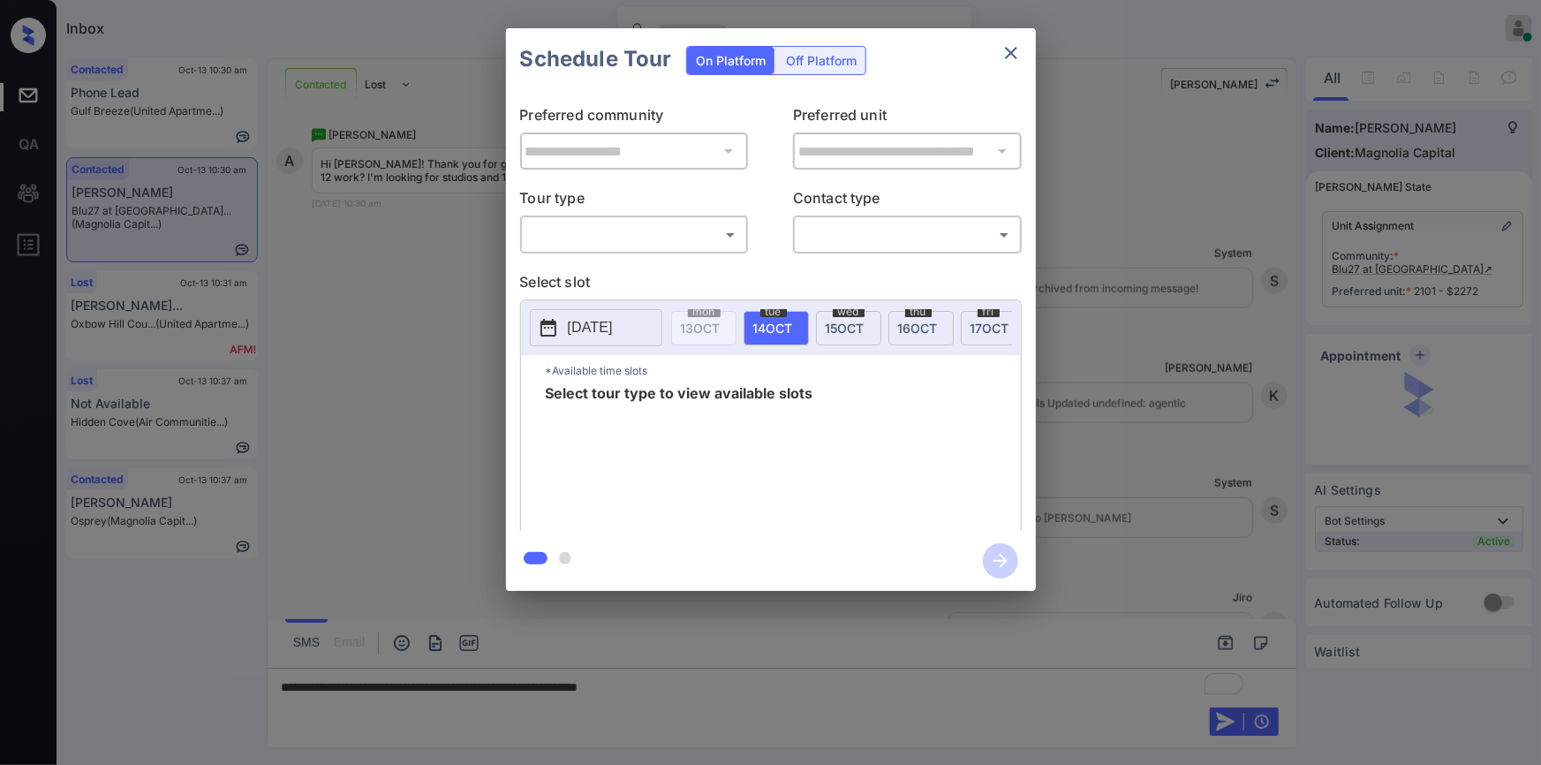
click at [584, 239] on body "Inbox Jiro Alonzo Online Set yourself offline Set yourself on break Profile Swi…" at bounding box center [770, 382] width 1541 height 765
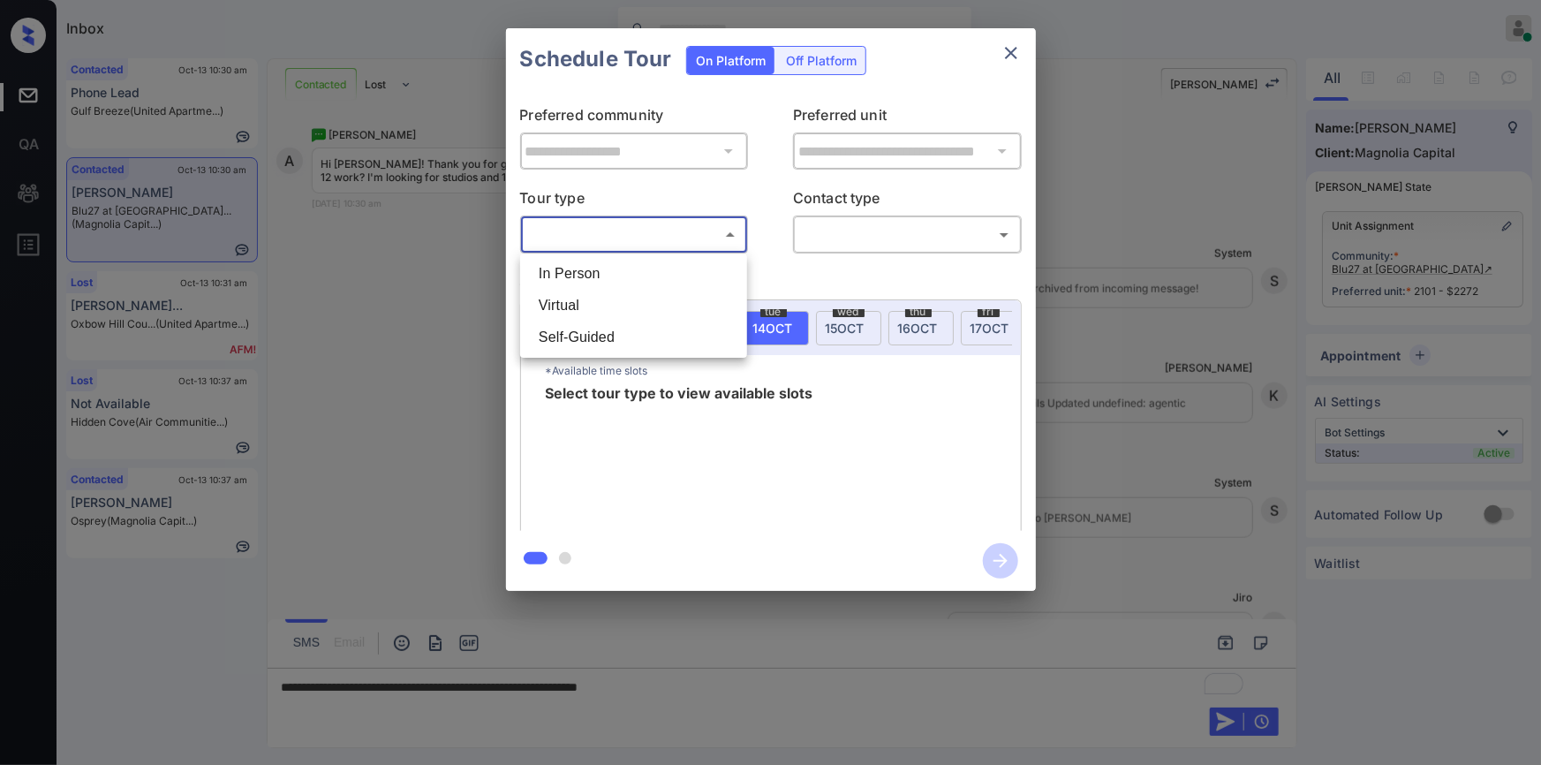
click at [566, 268] on li "In Person" at bounding box center [633, 274] width 218 height 32
type input "********"
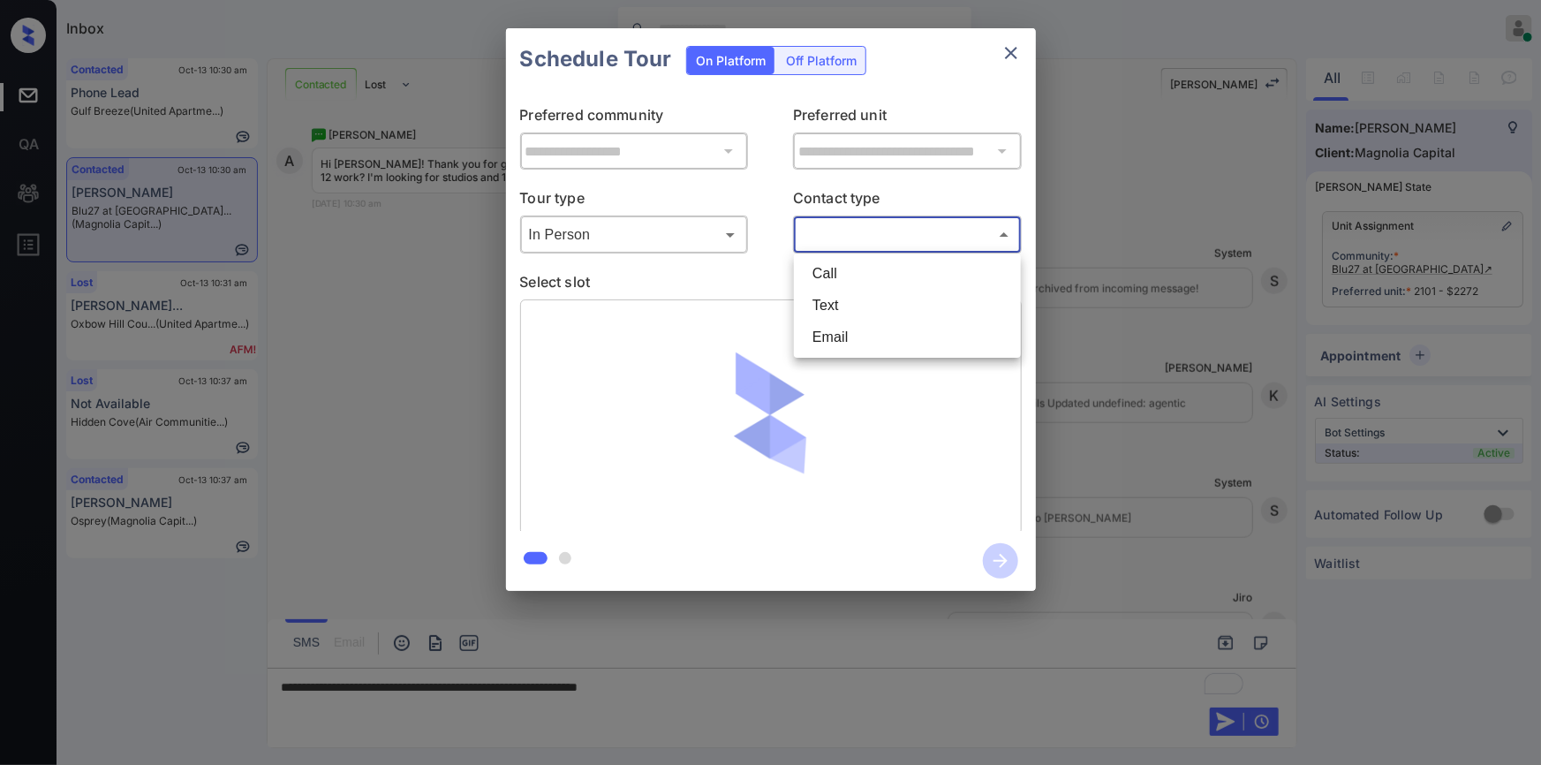
click at [859, 242] on body "Inbox Jiro Alonzo Online Set yourself offline Set yourself on break Profile Swi…" at bounding box center [770, 382] width 1541 height 765
click at [828, 298] on li "Text" at bounding box center [907, 306] width 218 height 32
type input "****"
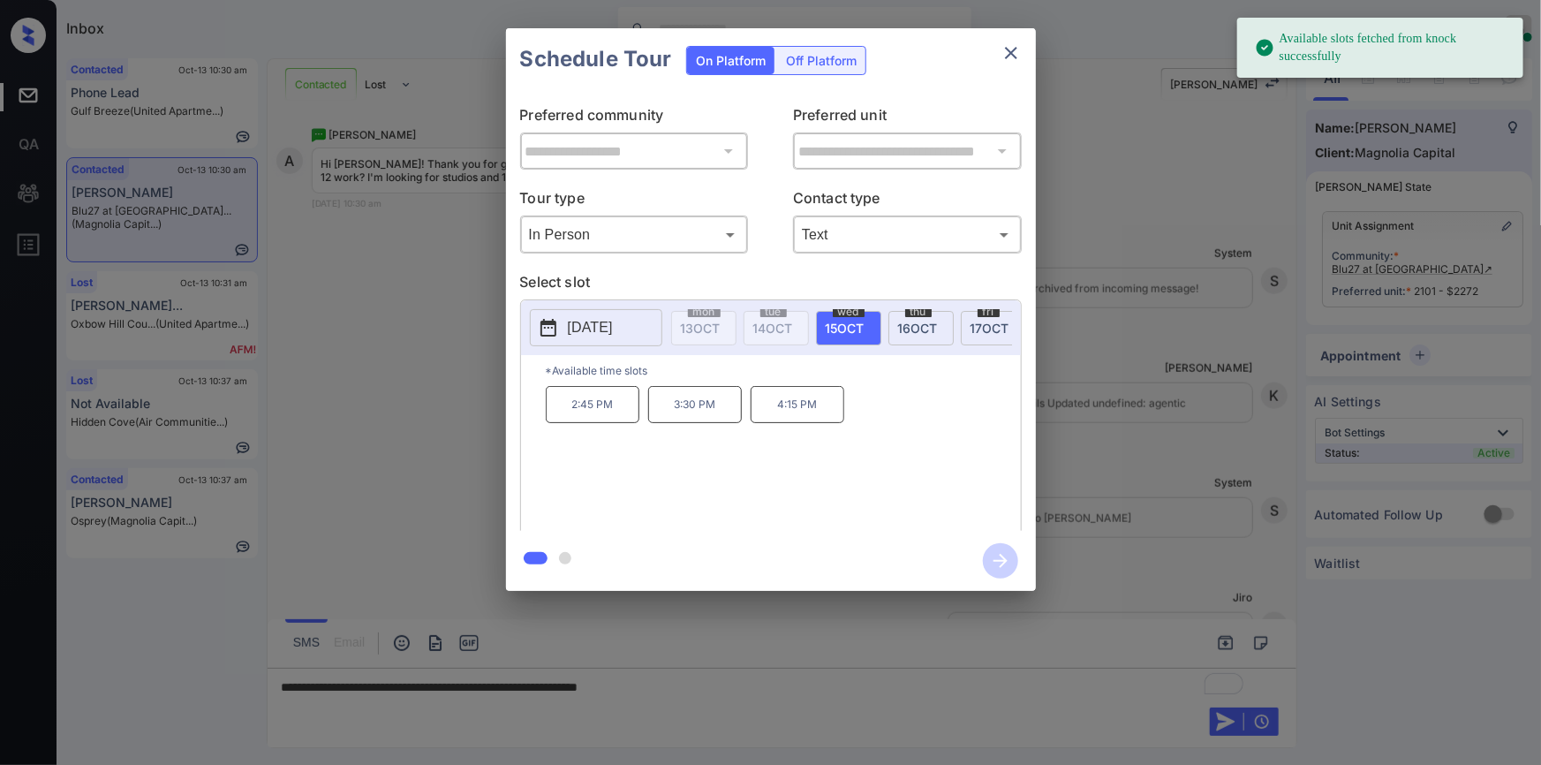
click at [631, 341] on button "2025-10-15" at bounding box center [596, 327] width 132 height 37
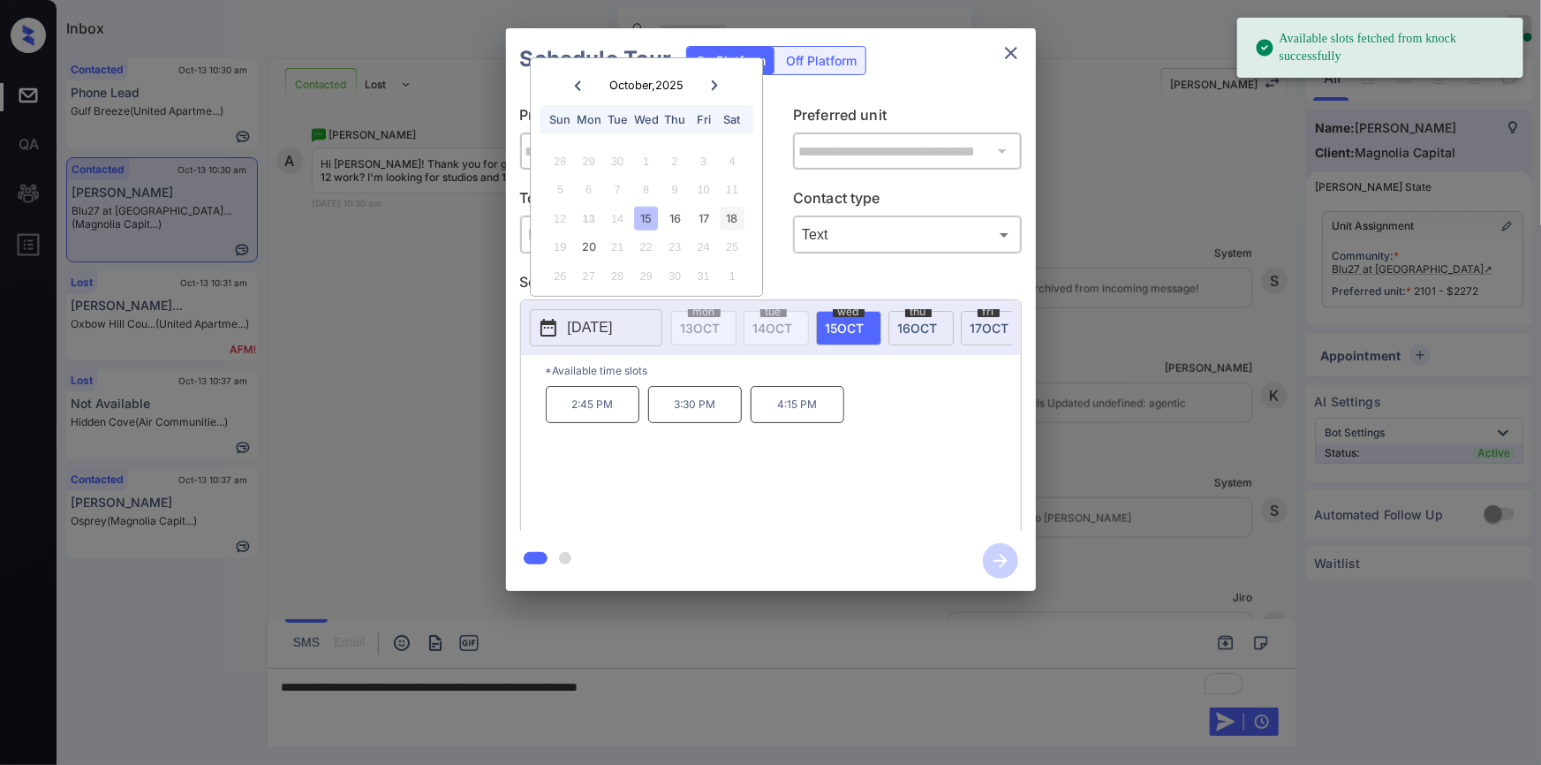
click at [732, 211] on div "18" at bounding box center [732, 219] width 24 height 24
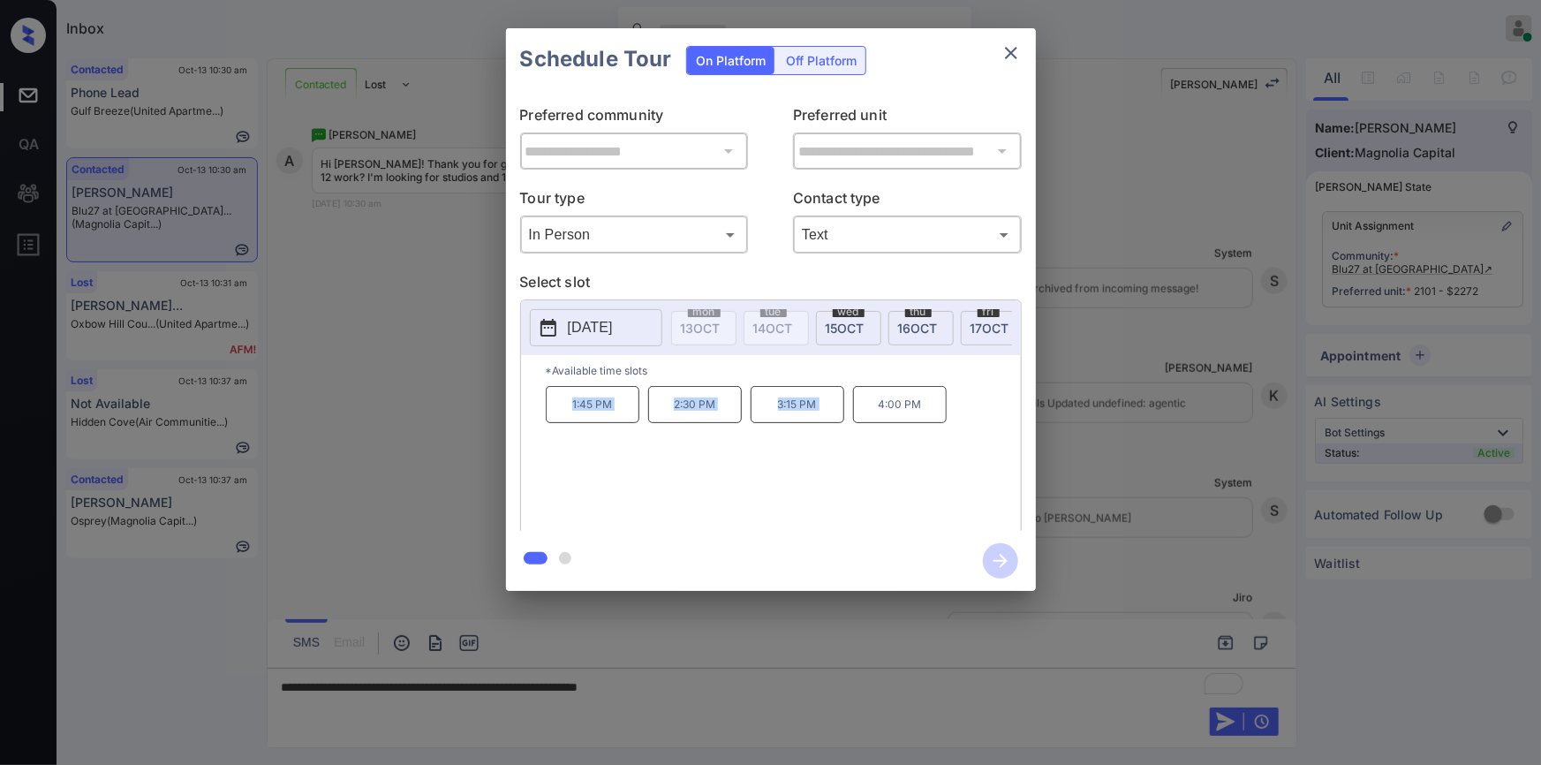
drag, startPoint x: 561, startPoint y: 411, endPoint x: 861, endPoint y: 403, distance: 299.4
click at [861, 403] on div "1:45 PM 2:30 PM 3:15 PM 4:00 PM" at bounding box center [783, 456] width 475 height 141
copy div "1:45 PM 2:30 PM 3:15 PM"
click at [690, 691] on div at bounding box center [770, 382] width 1541 height 765
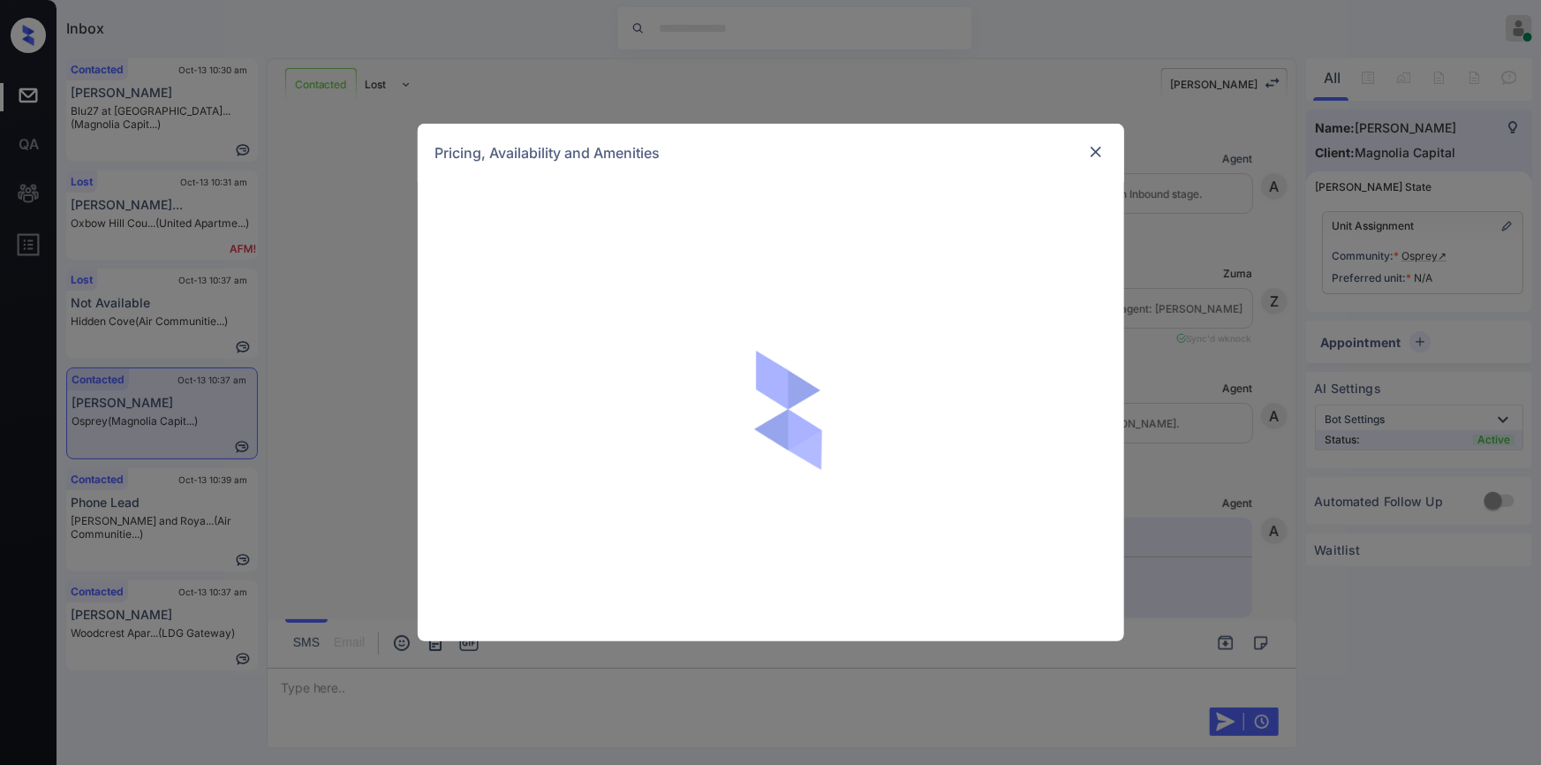
scroll to position [2271, 0]
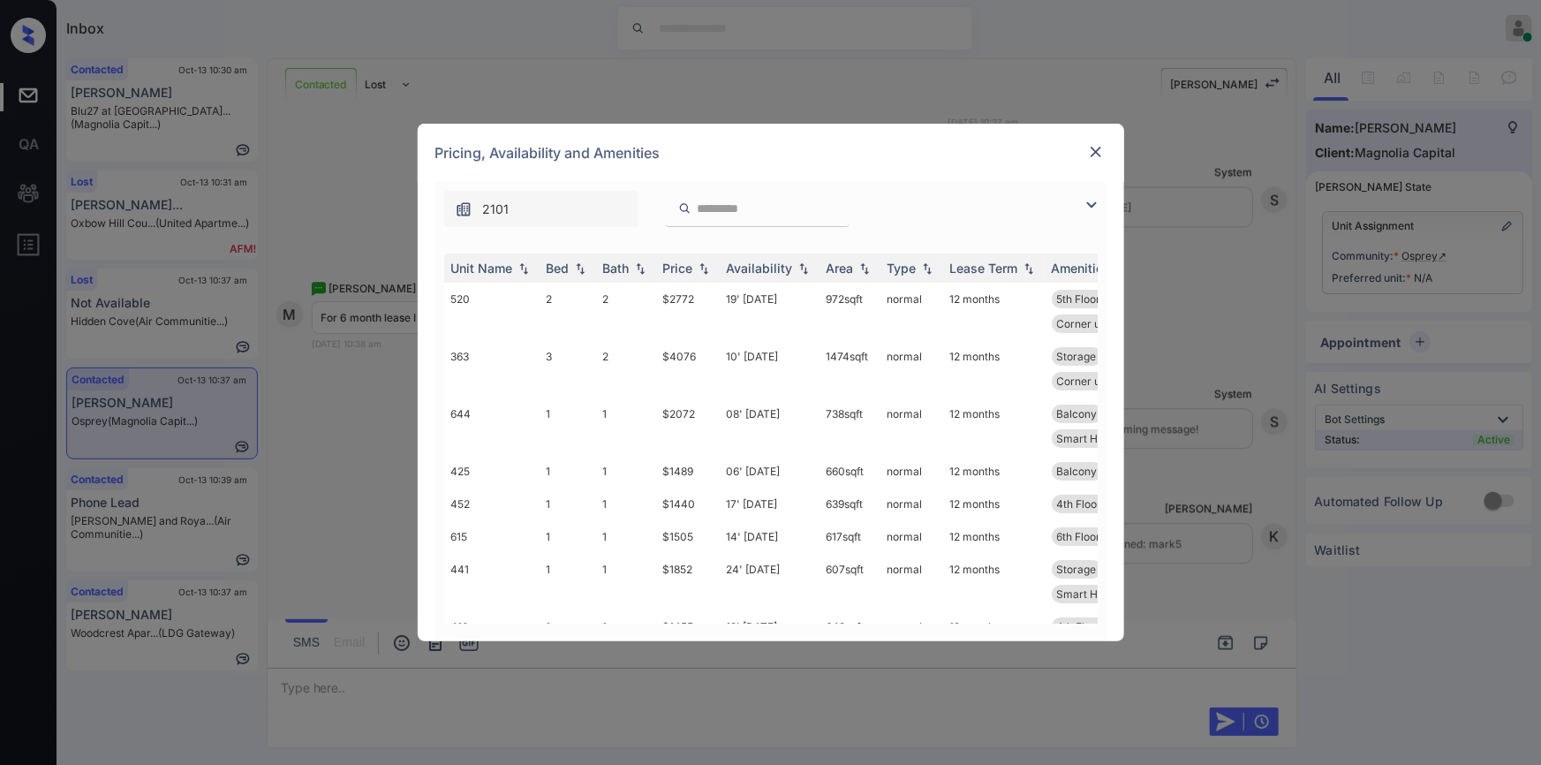
click at [1091, 206] on img at bounding box center [1091, 204] width 21 height 21
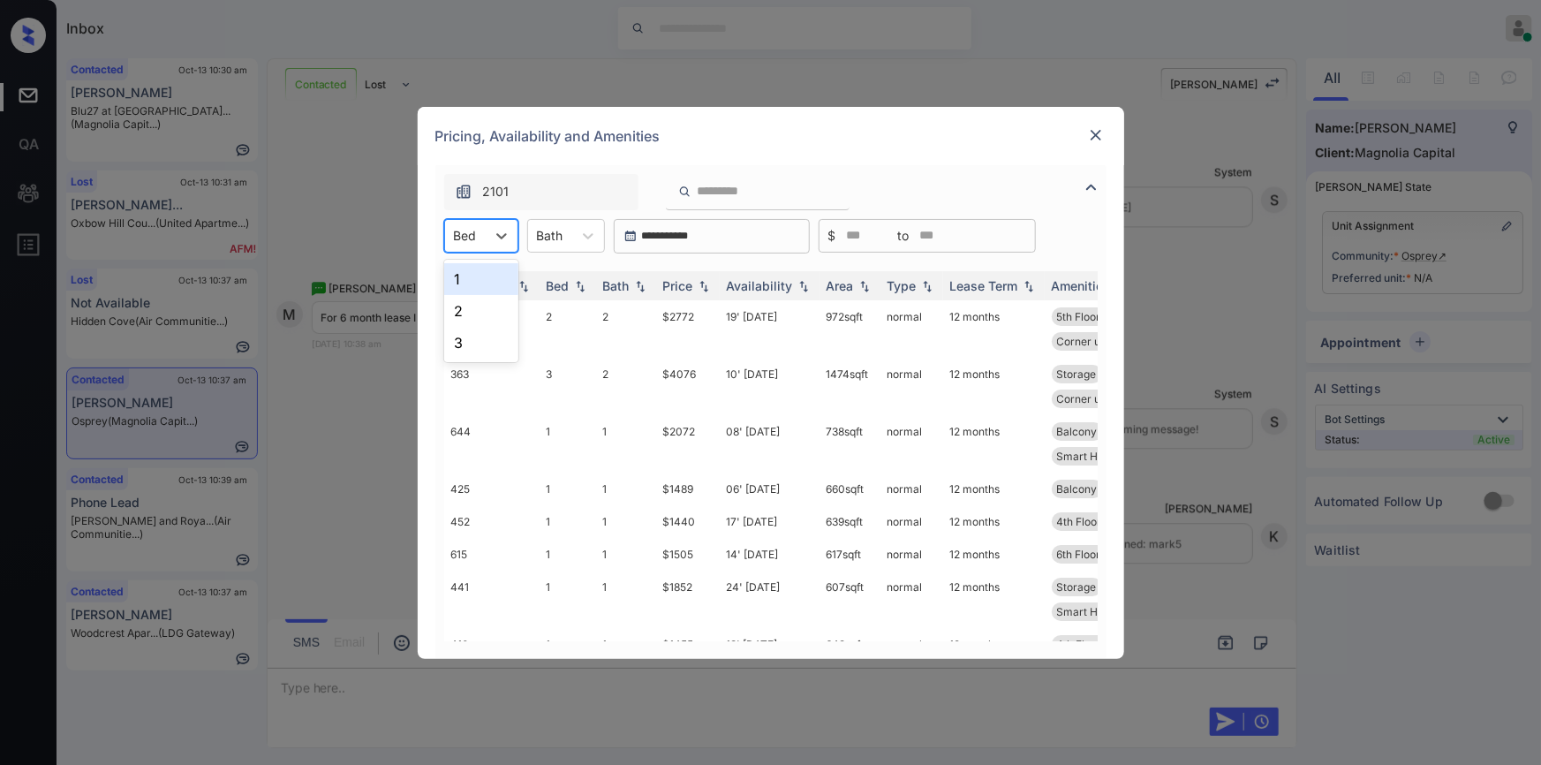
click at [483, 232] on div "Bed" at bounding box center [465, 235] width 41 height 26
click at [471, 272] on div "1" at bounding box center [481, 279] width 74 height 32
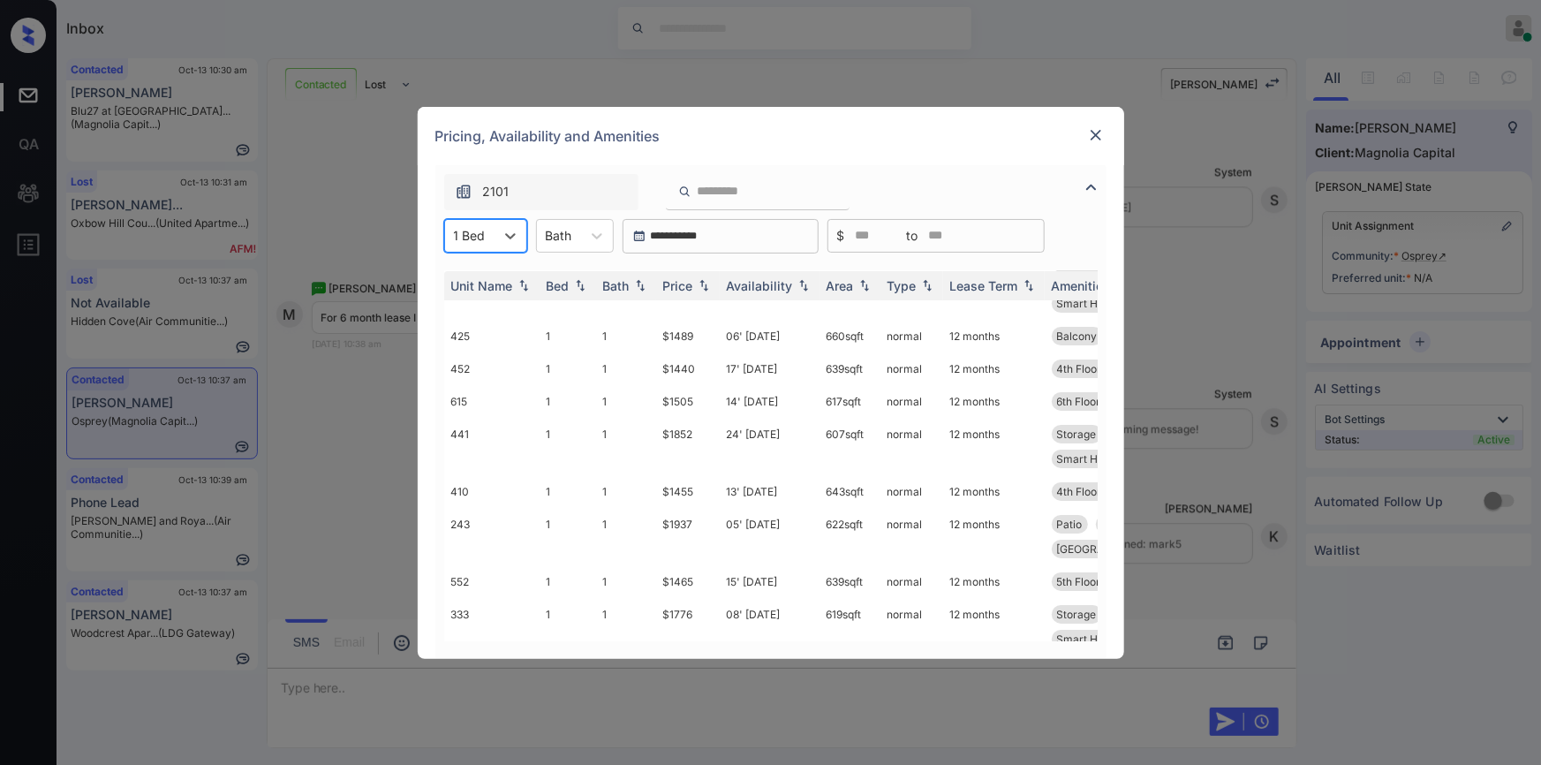
scroll to position [0, 0]
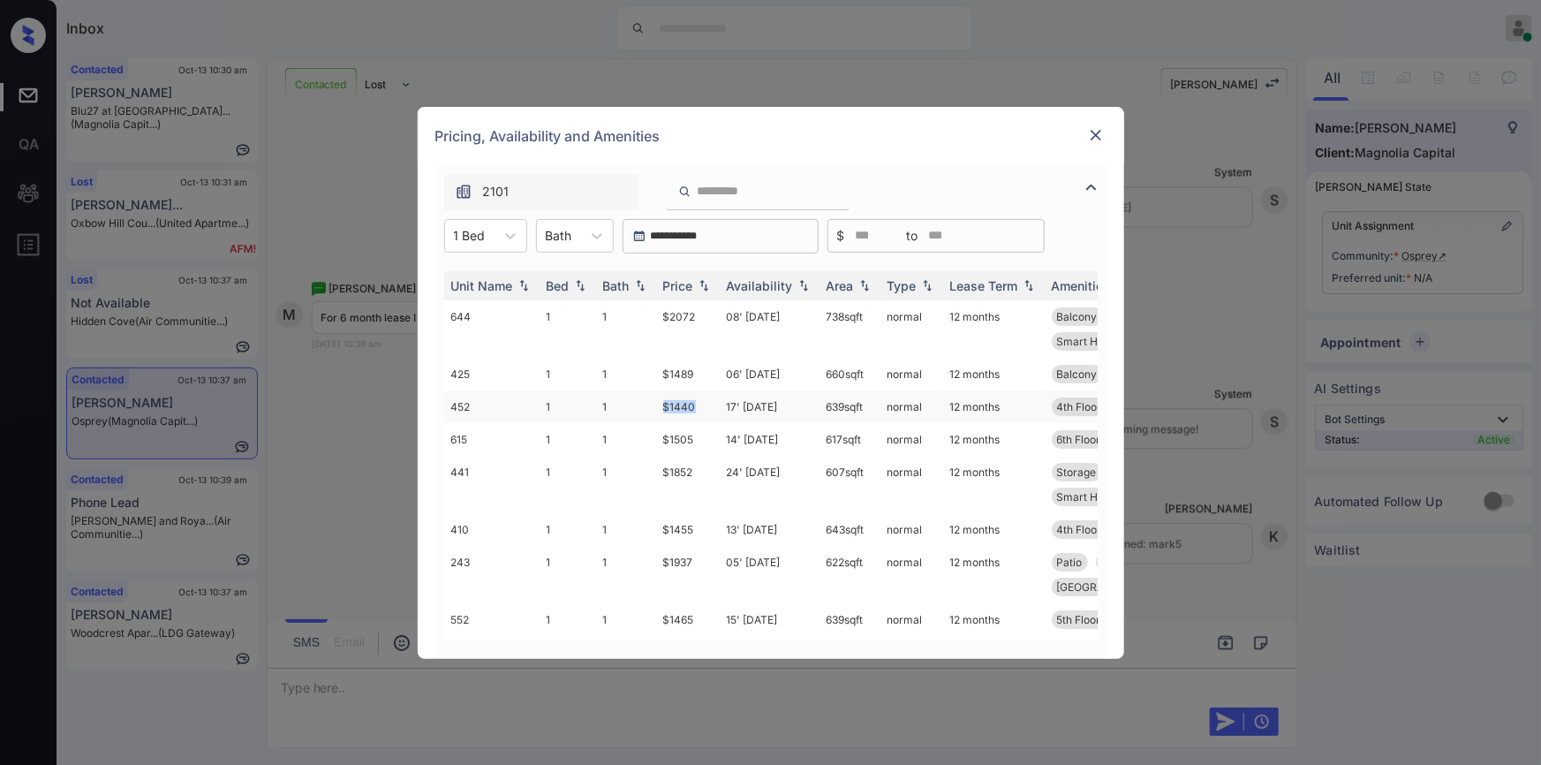
drag, startPoint x: 665, startPoint y: 408, endPoint x: 712, endPoint y: 403, distance: 47.9
click at [712, 403] on td "$1440" at bounding box center [688, 406] width 64 height 33
copy td "$1440"
click at [1099, 134] on img at bounding box center [1096, 135] width 18 height 18
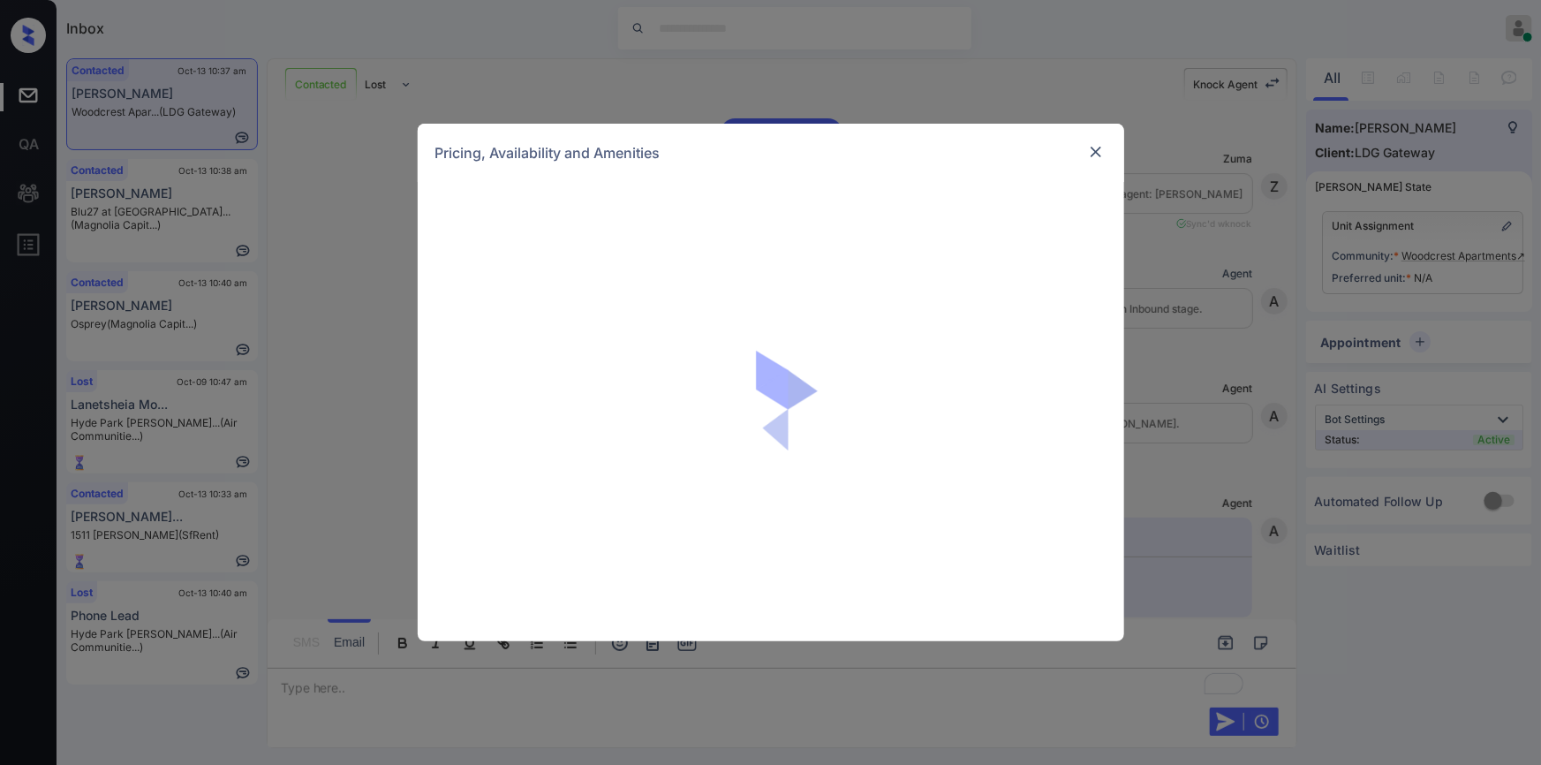
scroll to position [5308, 0]
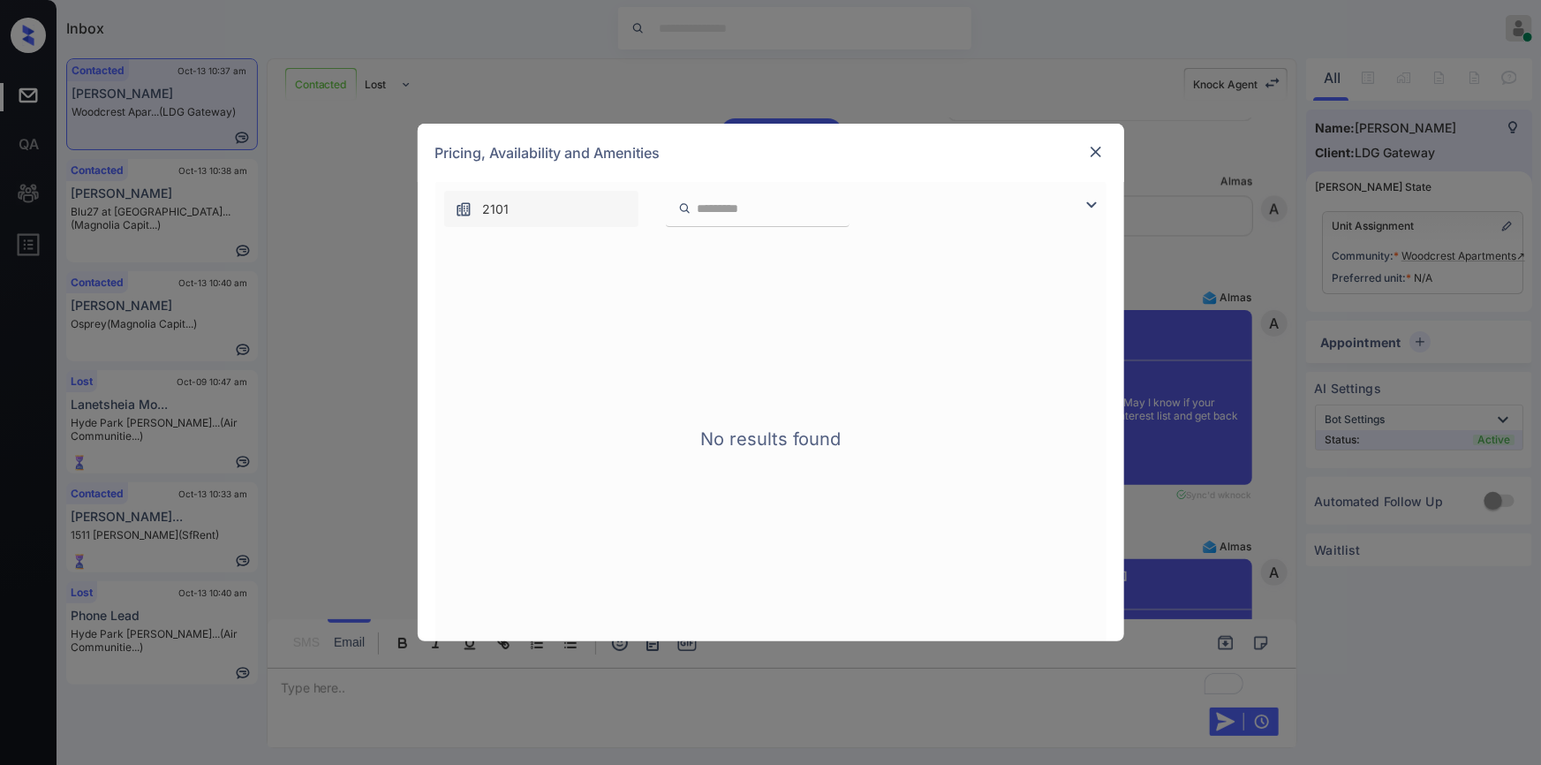
click at [1097, 152] on img at bounding box center [1096, 152] width 18 height 18
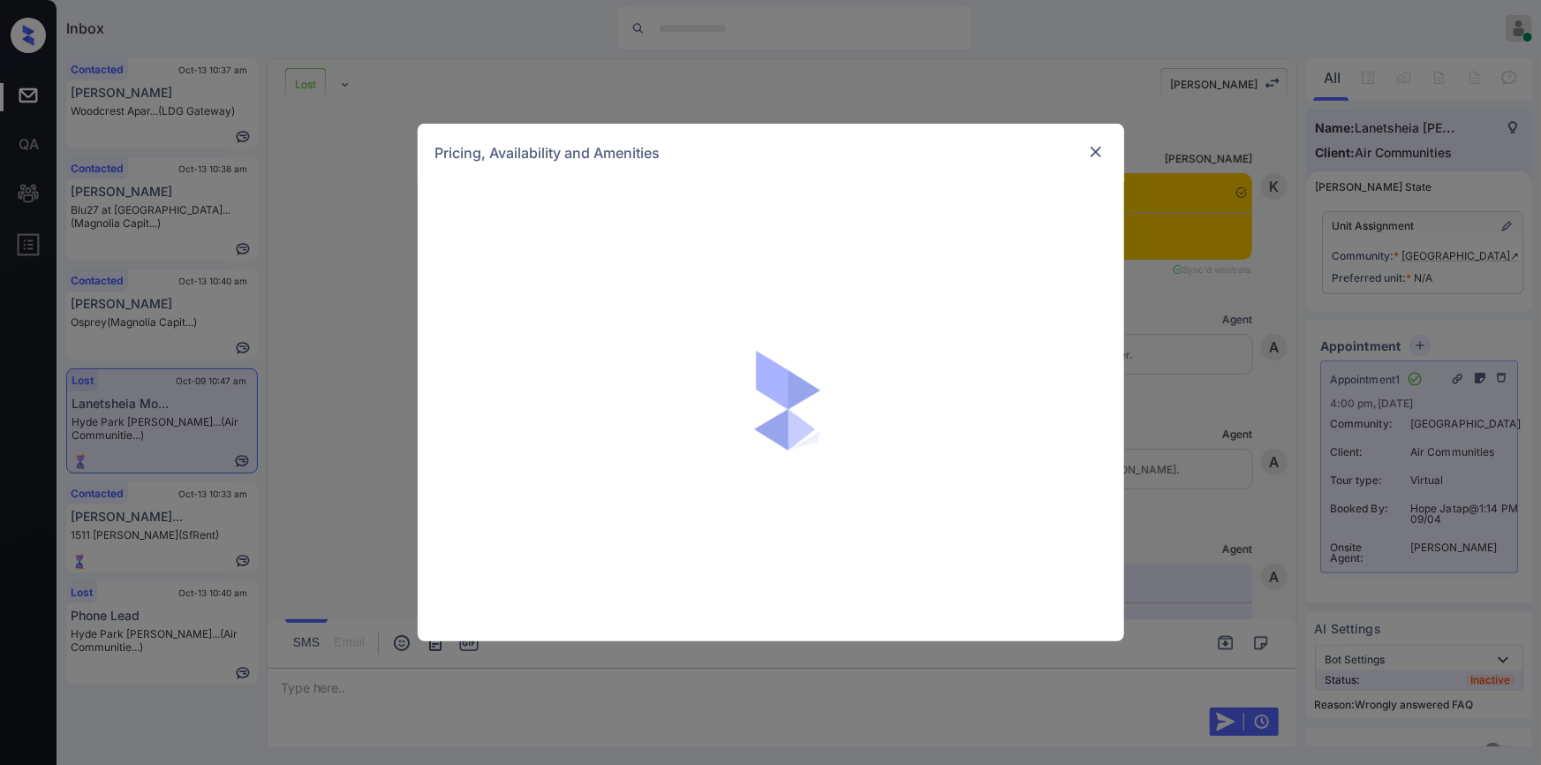
scroll to position [12961, 0]
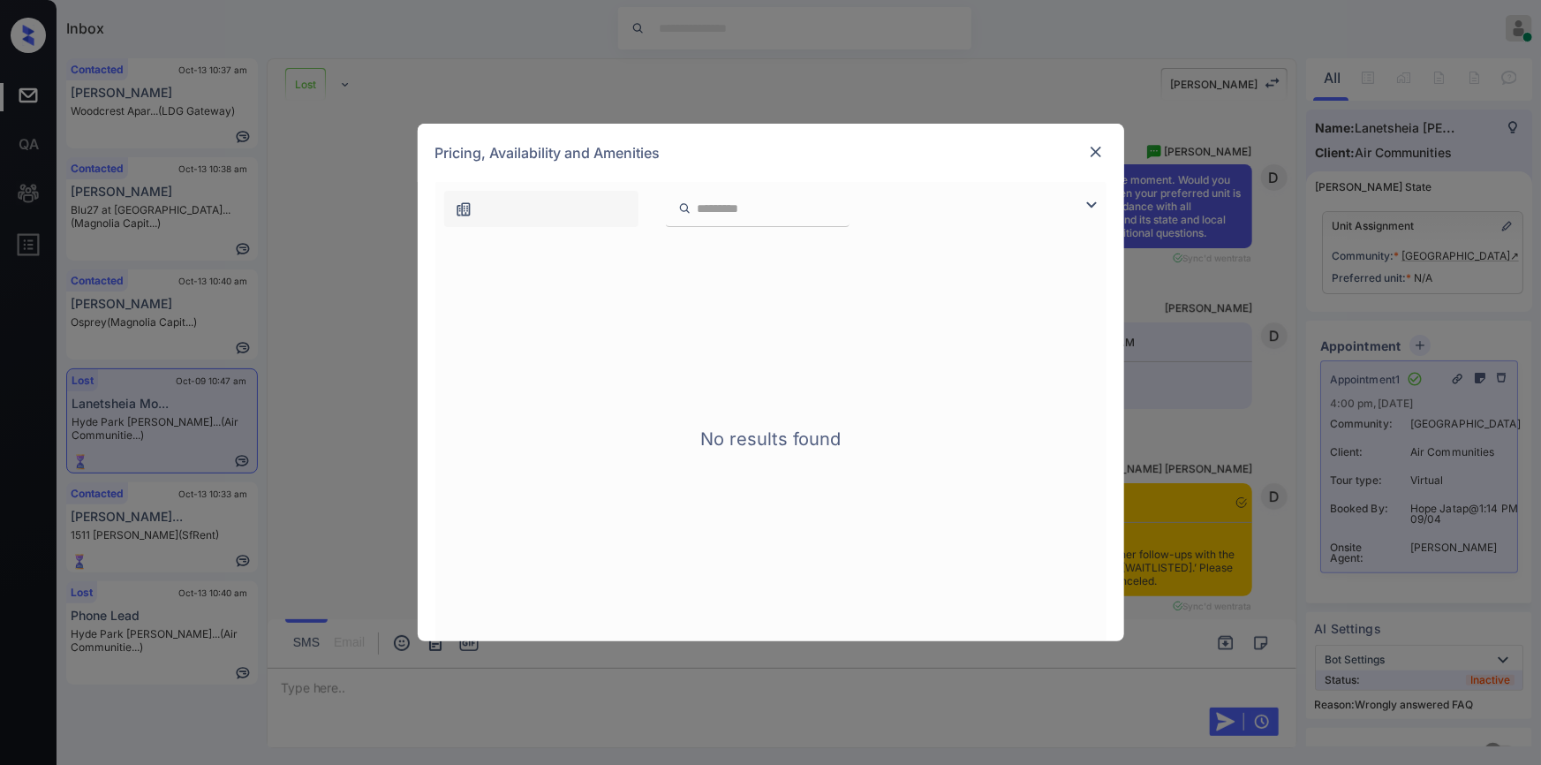
click at [1089, 153] on img at bounding box center [1096, 152] width 18 height 18
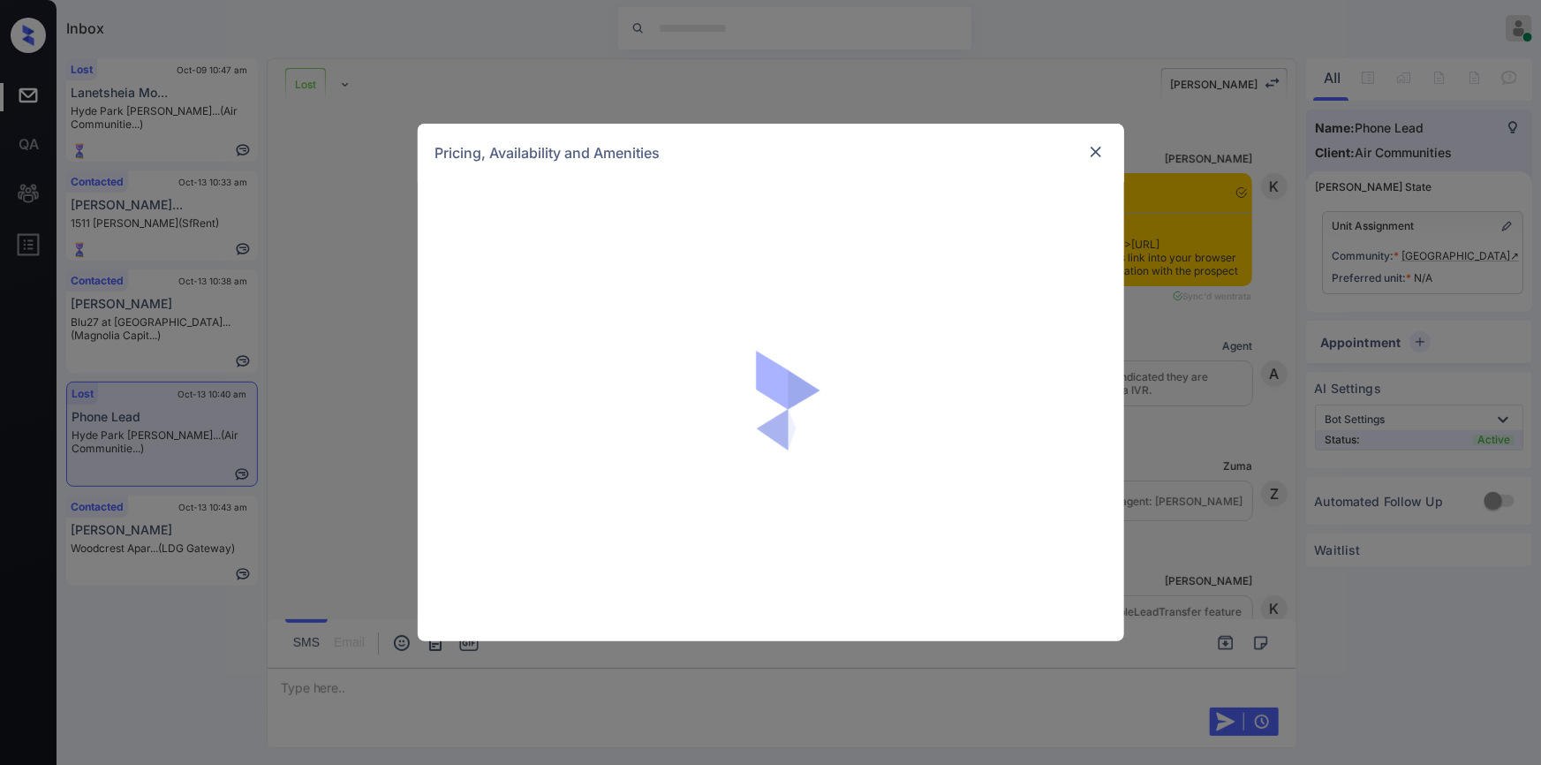
scroll to position [3909, 0]
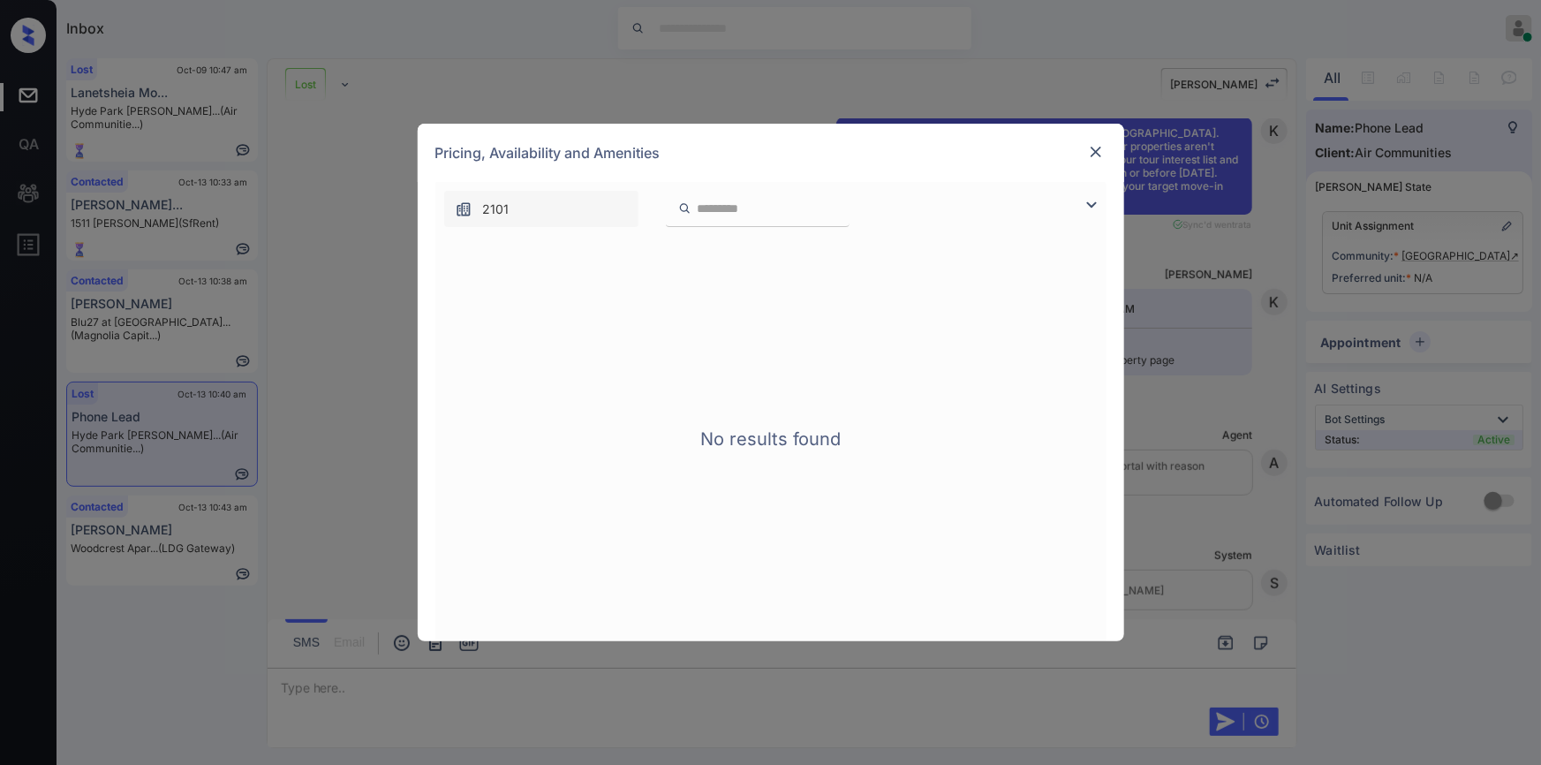
click at [1099, 153] on img at bounding box center [1096, 152] width 18 height 18
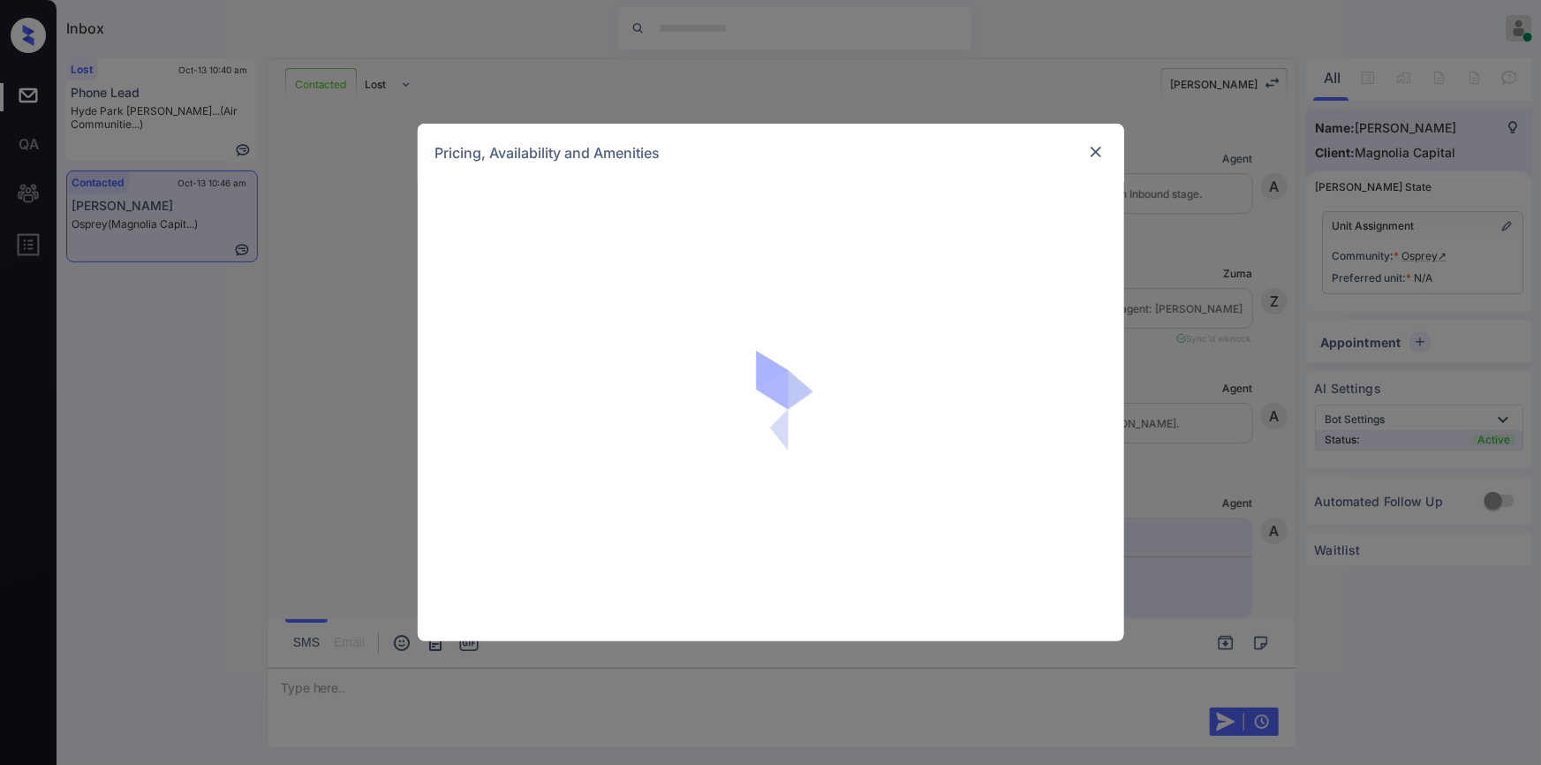
scroll to position [4785, 0]
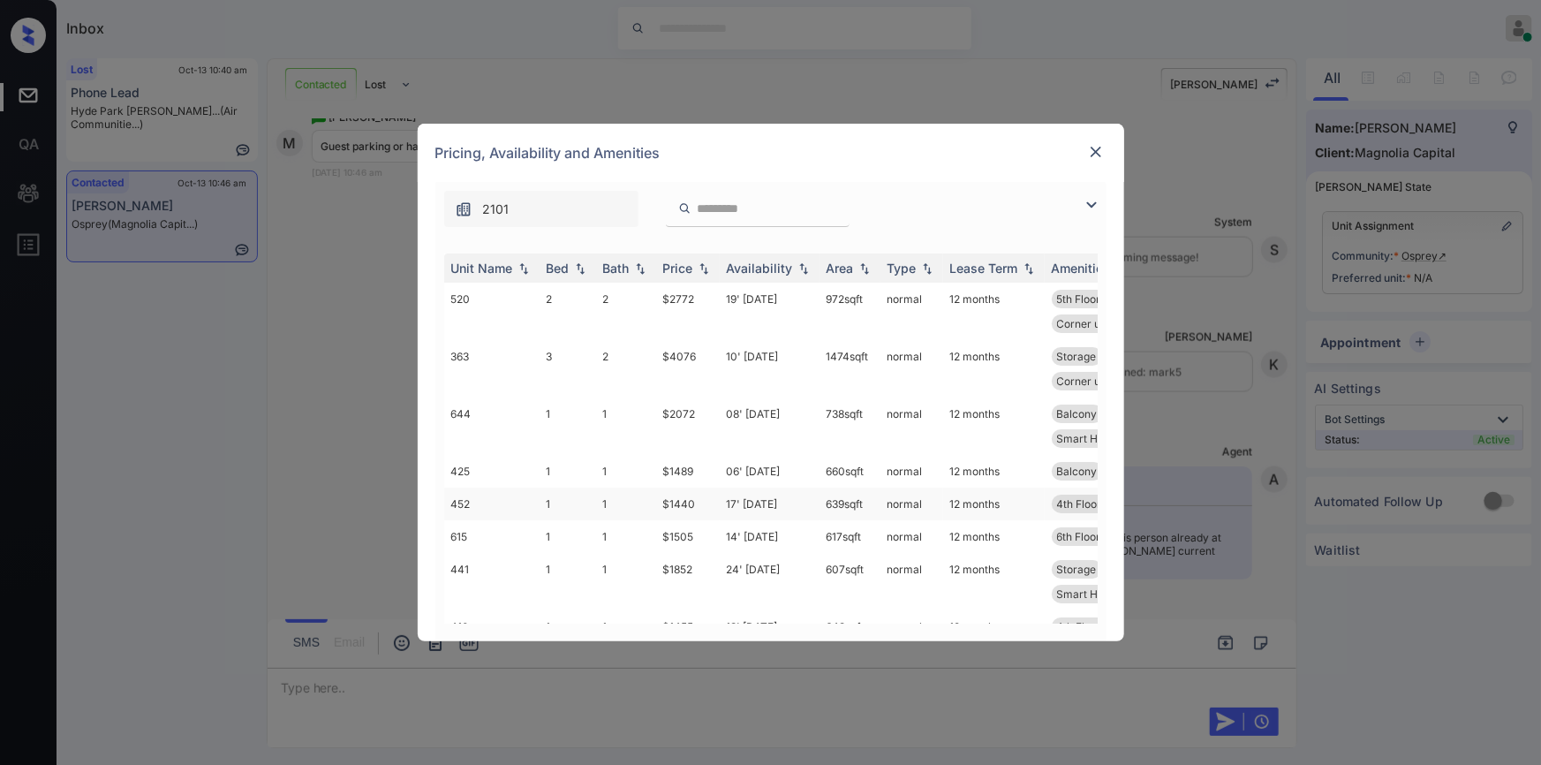
click at [680, 502] on td "$1440" at bounding box center [688, 503] width 64 height 33
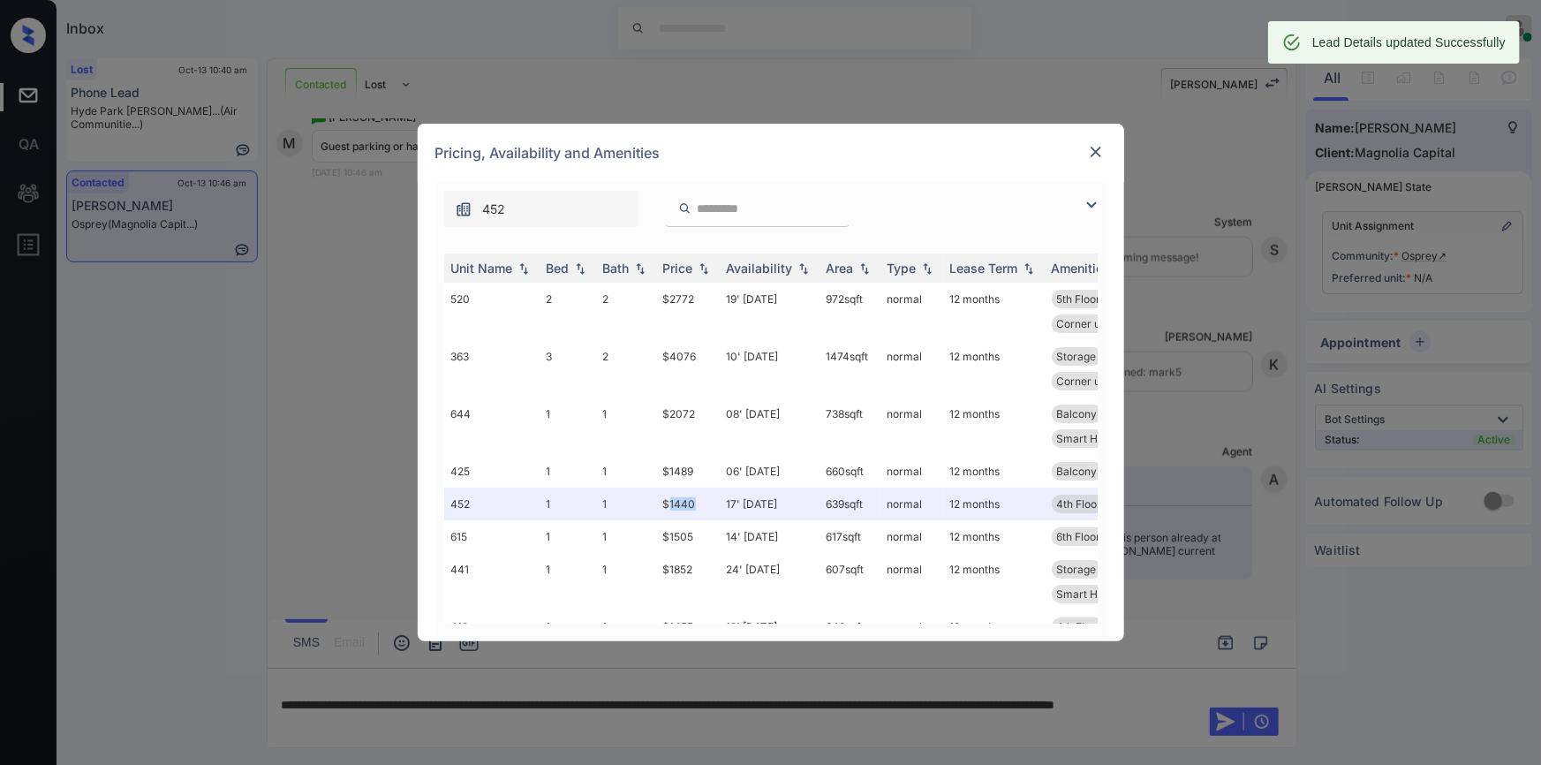
click at [1093, 149] on img at bounding box center [1096, 152] width 18 height 18
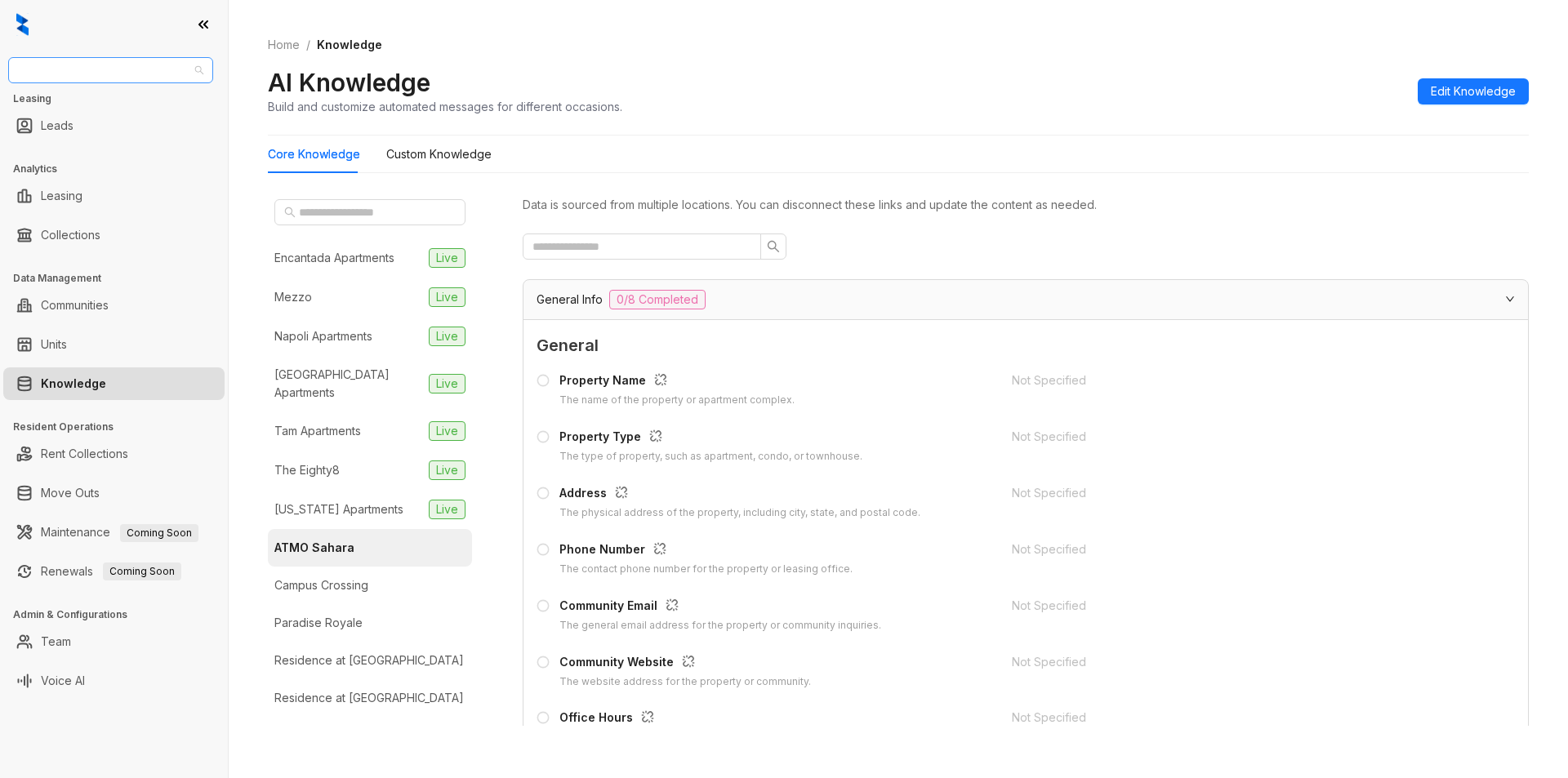
click at [122, 58] on span "Magnolia Capital" at bounding box center [110, 70] width 185 height 24
type input "*"
type input "**"
click at [114, 109] on div "RR Living" at bounding box center [110, 103] width 179 height 18
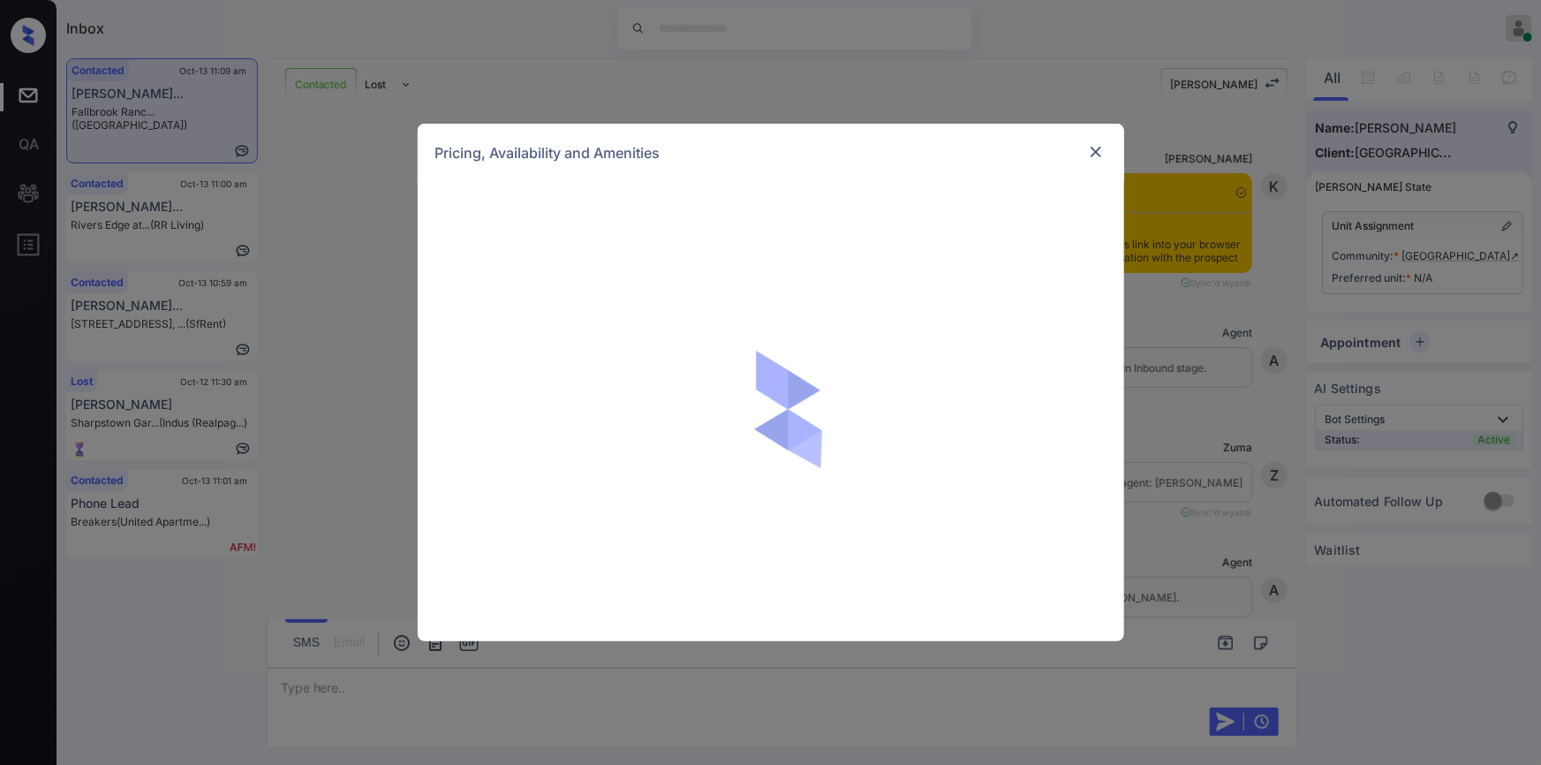
scroll to position [1806, 0]
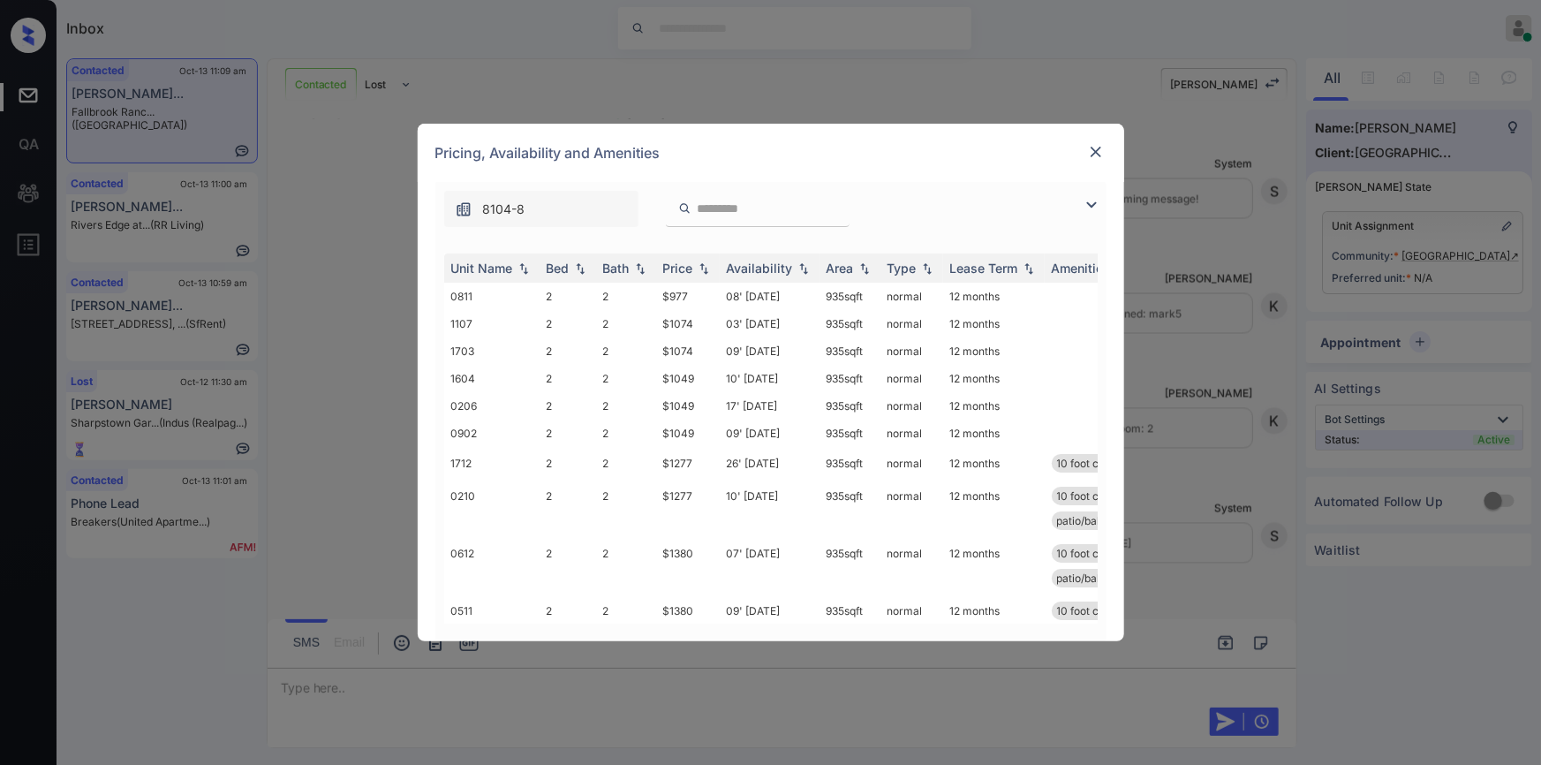
click at [1089, 200] on img at bounding box center [1091, 204] width 21 height 21
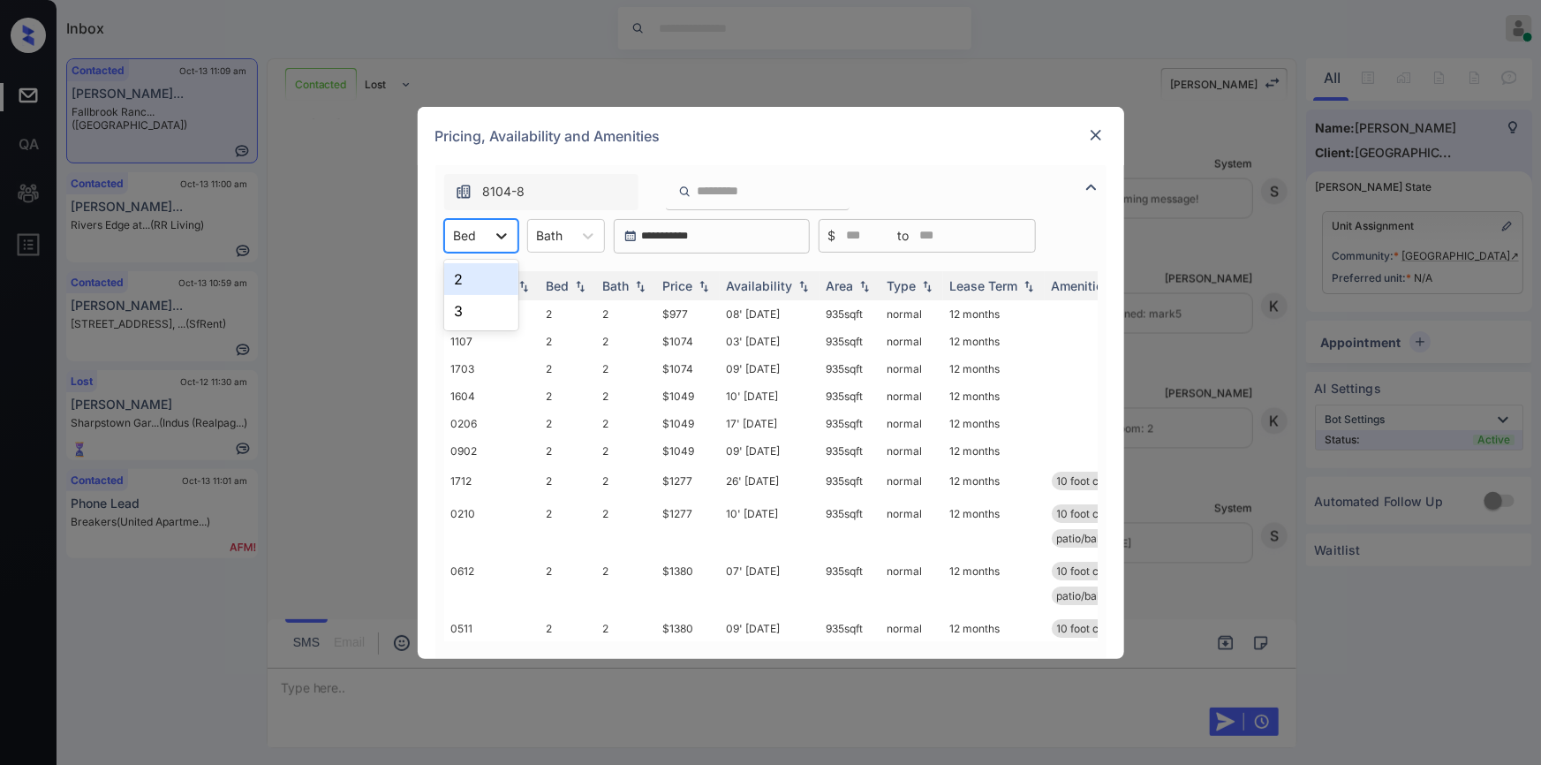
click at [488, 237] on div at bounding box center [502, 236] width 32 height 32
click at [472, 279] on div "2" at bounding box center [481, 279] width 74 height 32
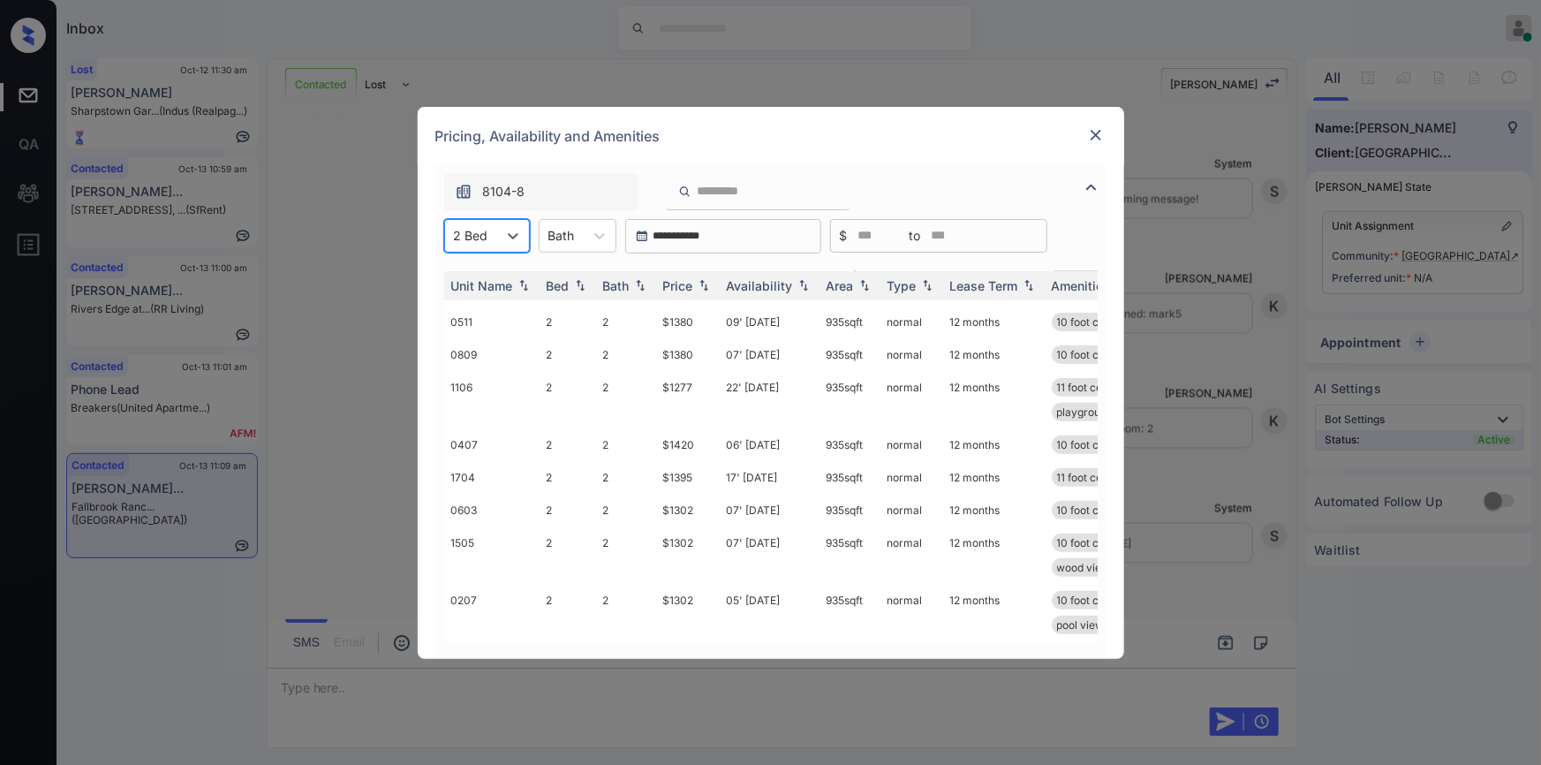
scroll to position [0, 0]
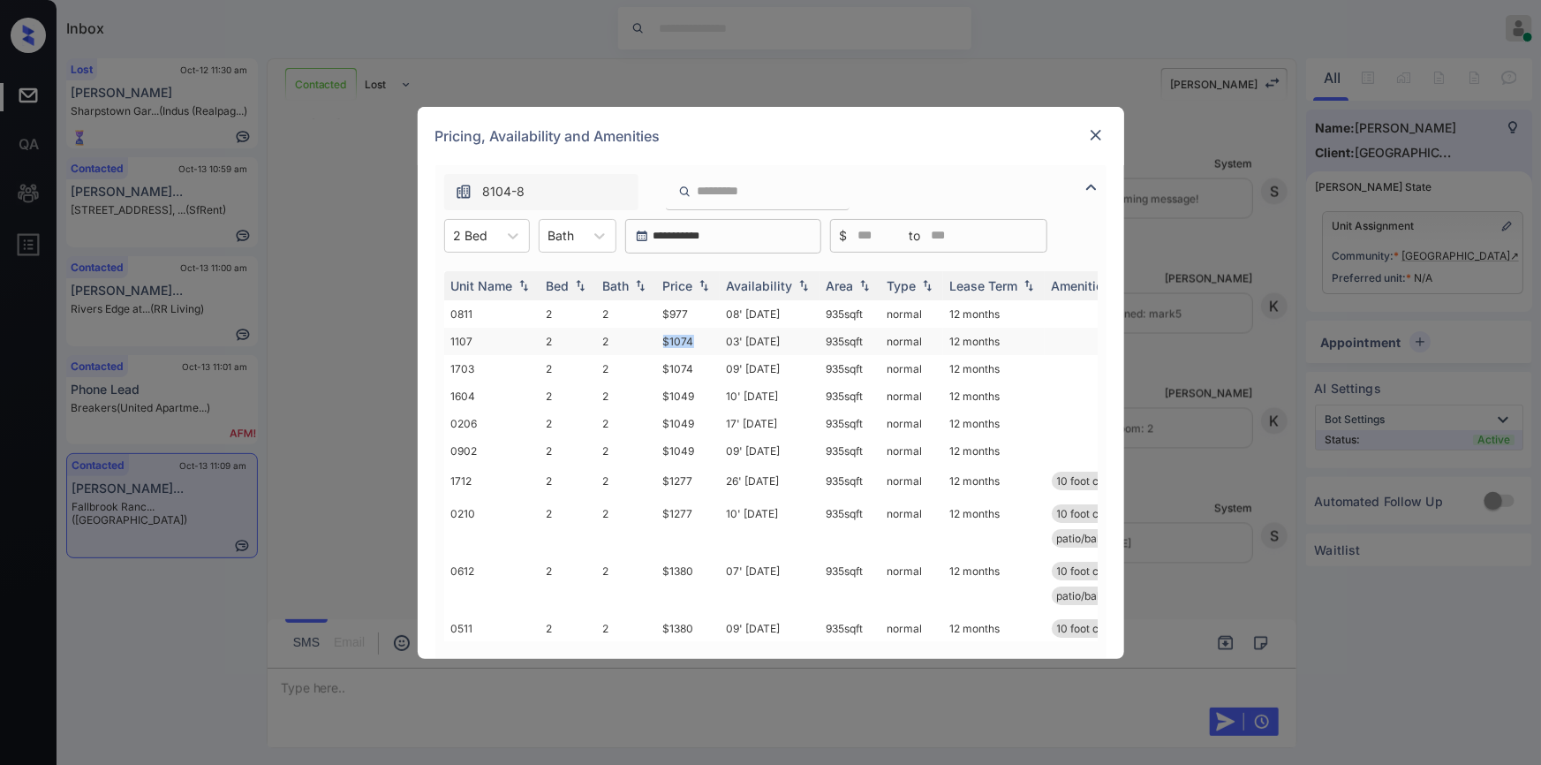
drag, startPoint x: 662, startPoint y: 339, endPoint x: 706, endPoint y: 335, distance: 44.4
click at [706, 335] on td "$1074" at bounding box center [688, 341] width 64 height 27
copy td "$1074"
drag, startPoint x: 654, startPoint y: 397, endPoint x: 702, endPoint y: 400, distance: 47.7
click at [702, 400] on tr "1604 2 2 $1049 10' Oct 25 935 sqft normal 12 months" at bounding box center [905, 395] width 923 height 27
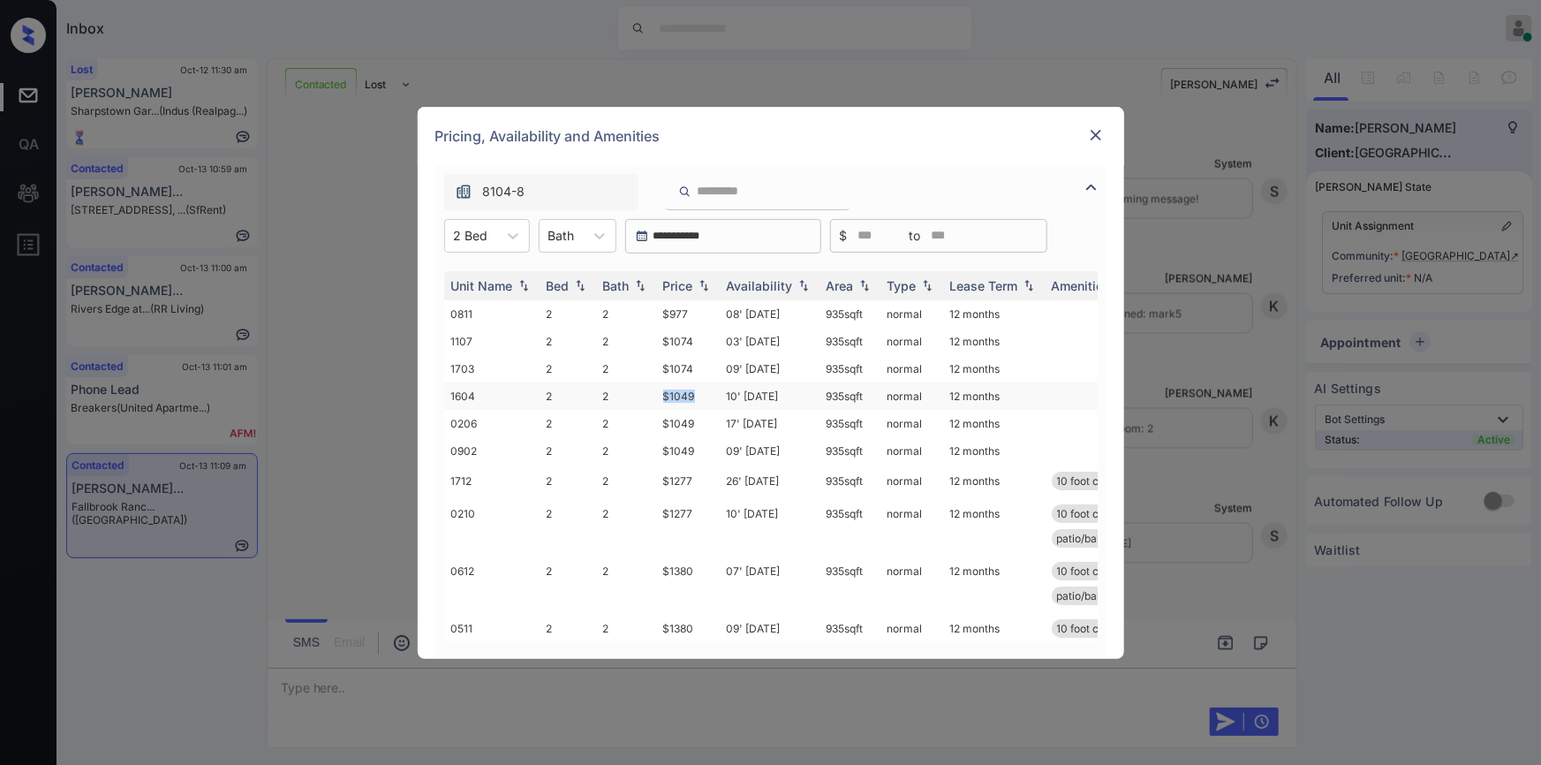
copy tr "$1049"
click at [674, 399] on td "$1049" at bounding box center [688, 395] width 64 height 27
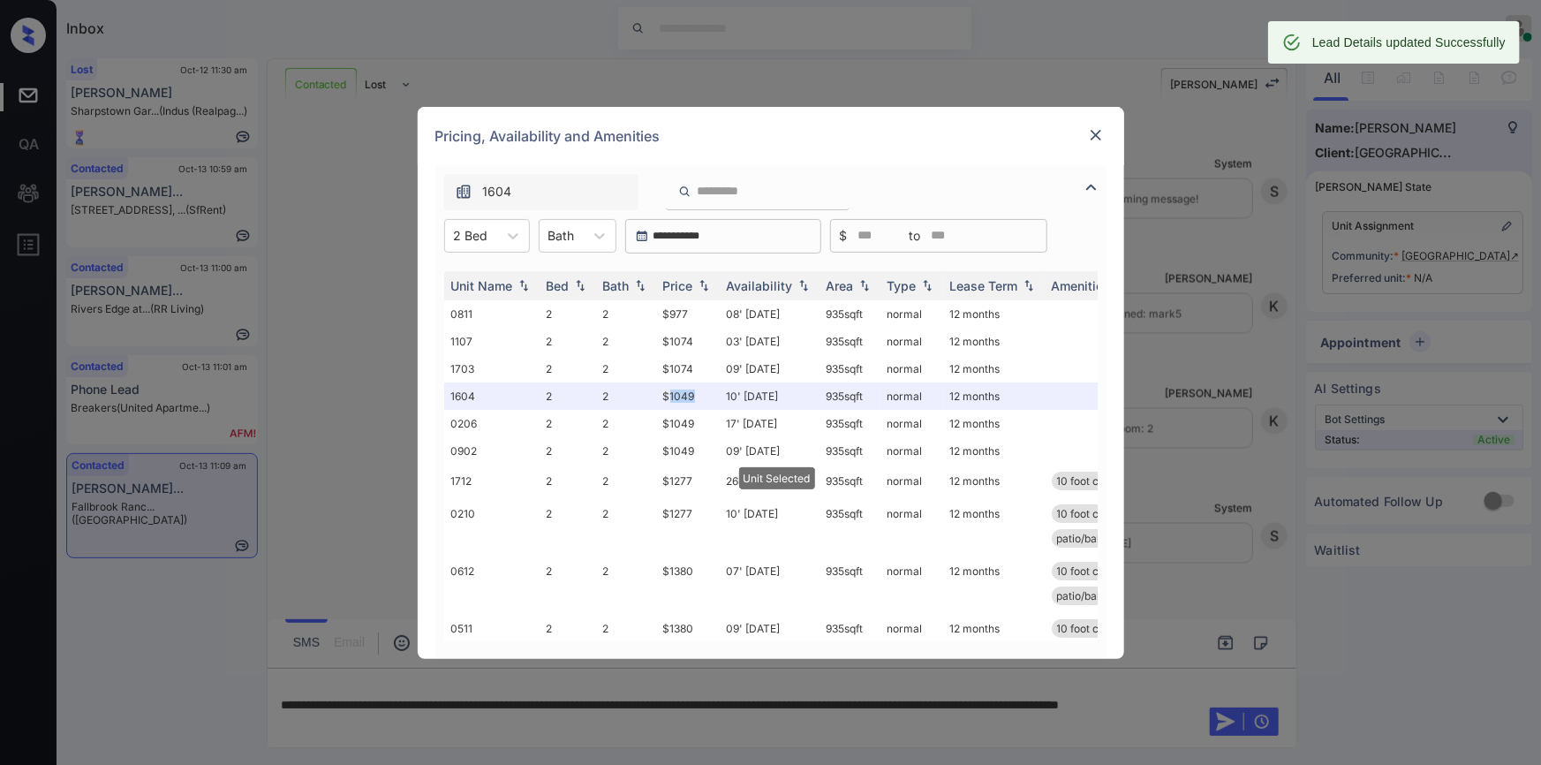
click at [1089, 127] on img at bounding box center [1096, 135] width 18 height 18
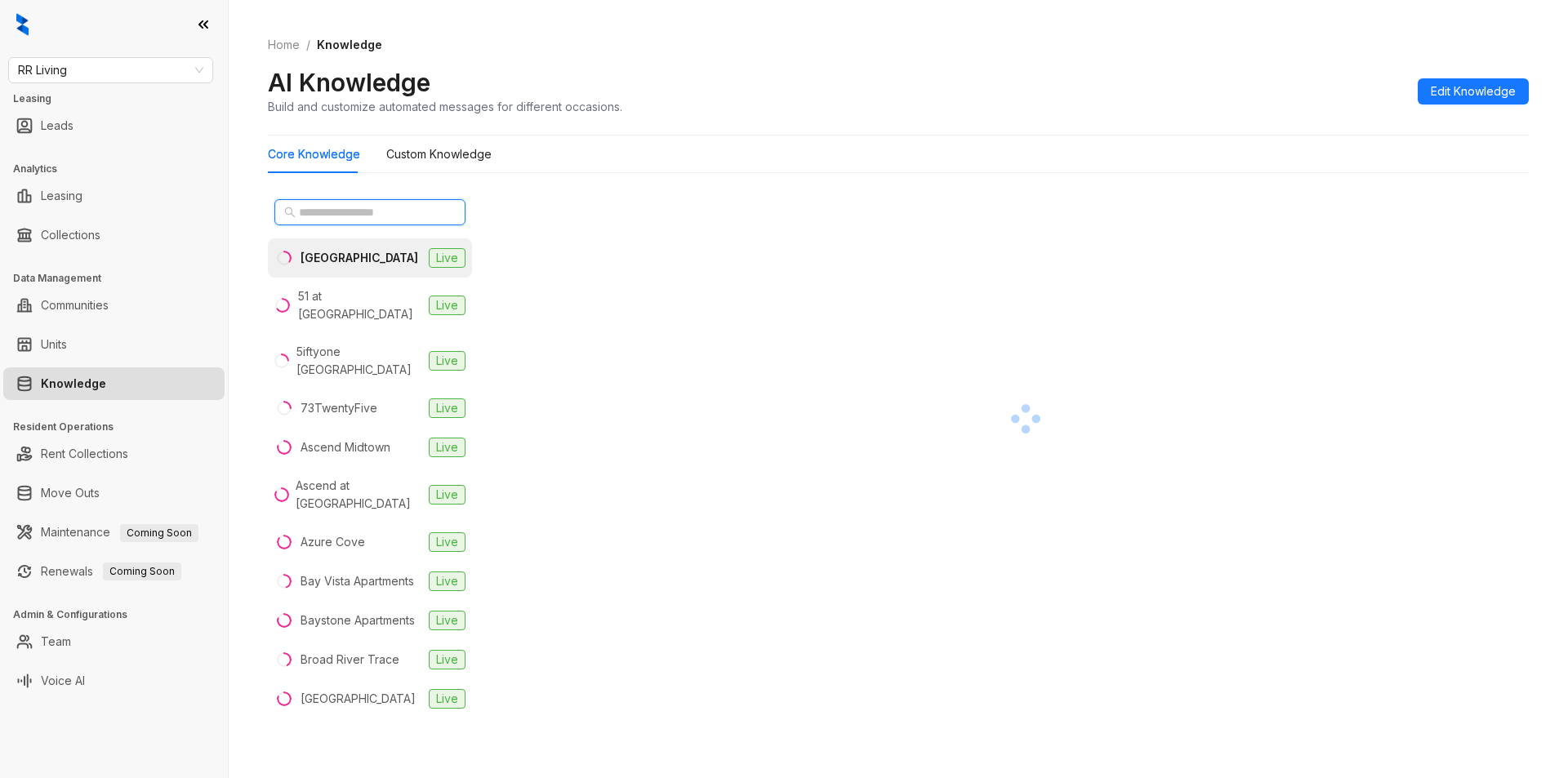
click at [335, 213] on input "text" at bounding box center [370, 212] width 143 height 18
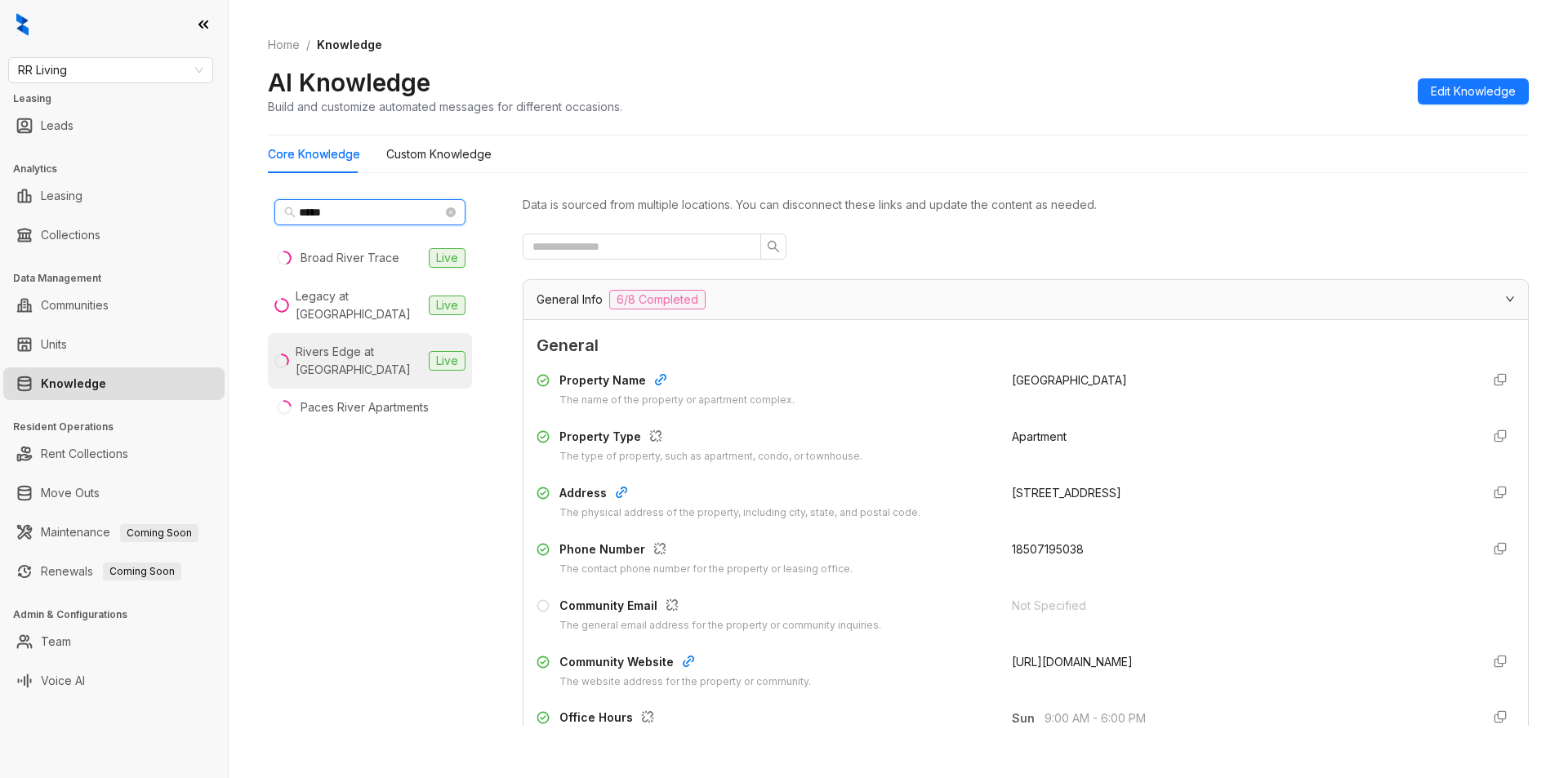
type input "*****"
click at [369, 365] on div "Rivers Edge at Carolina Stadium" at bounding box center [359, 361] width 127 height 36
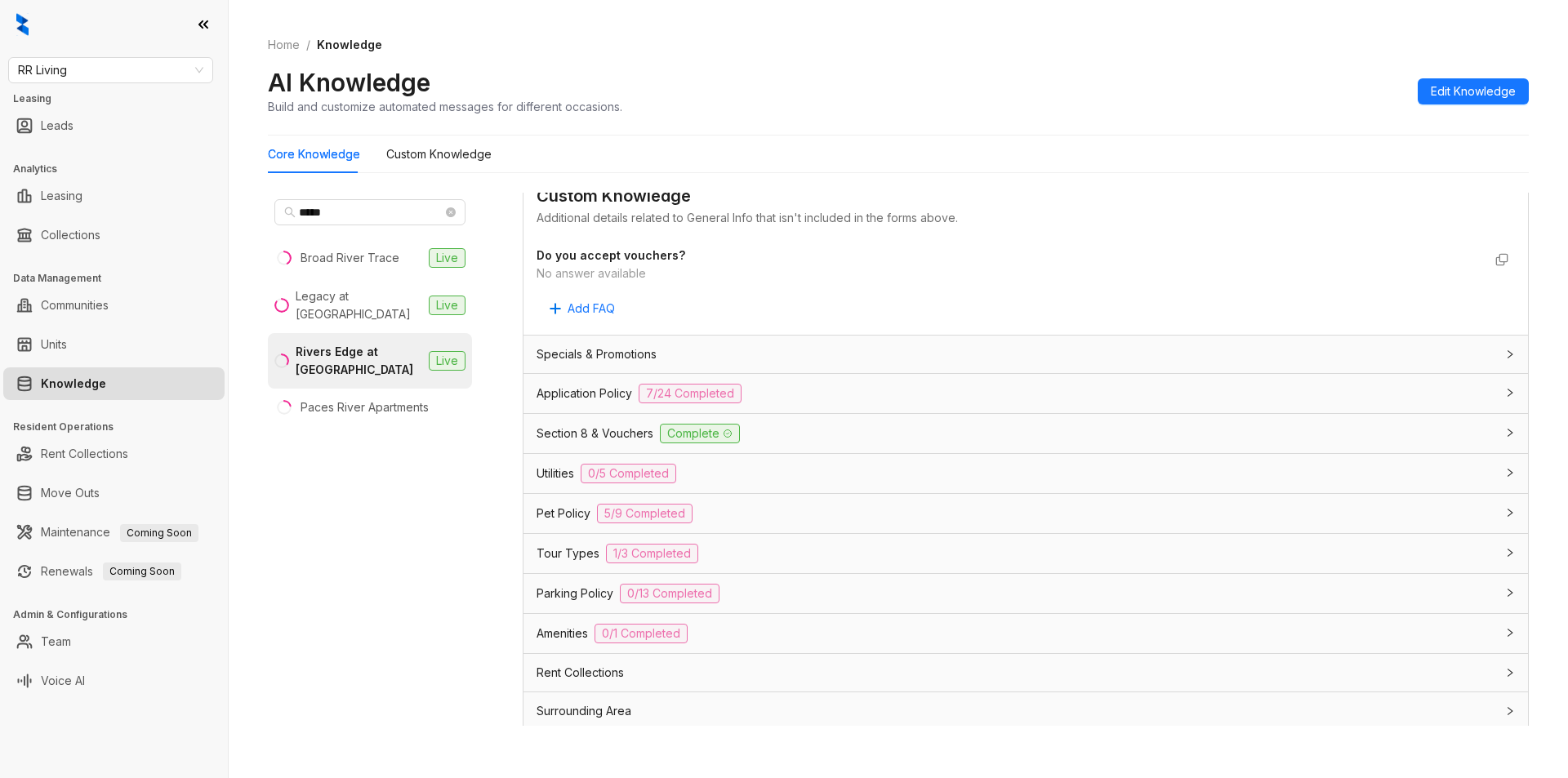
scroll to position [908, 0]
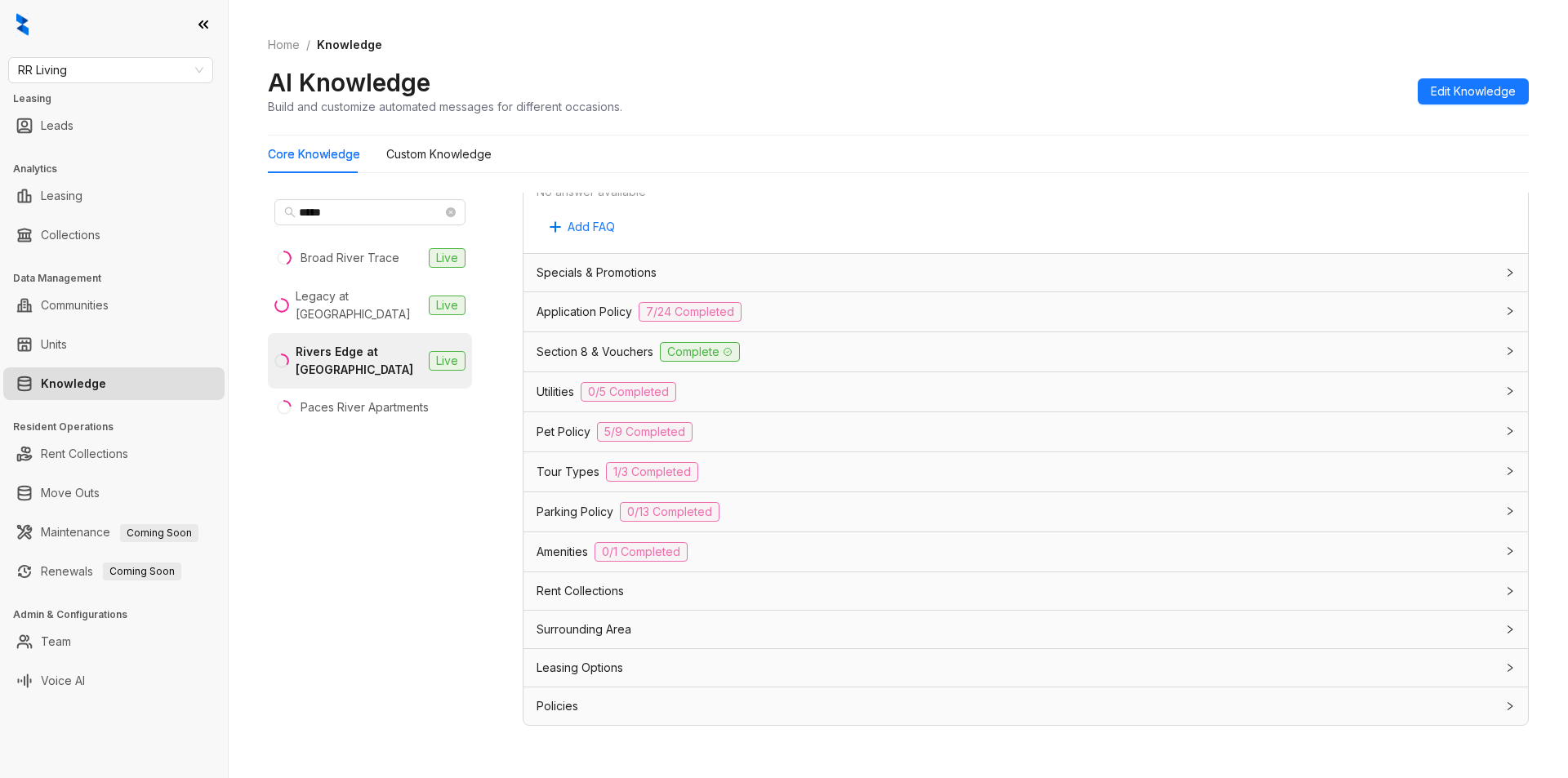
click at [758, 665] on div "Leasing Options" at bounding box center [1016, 667] width 958 height 18
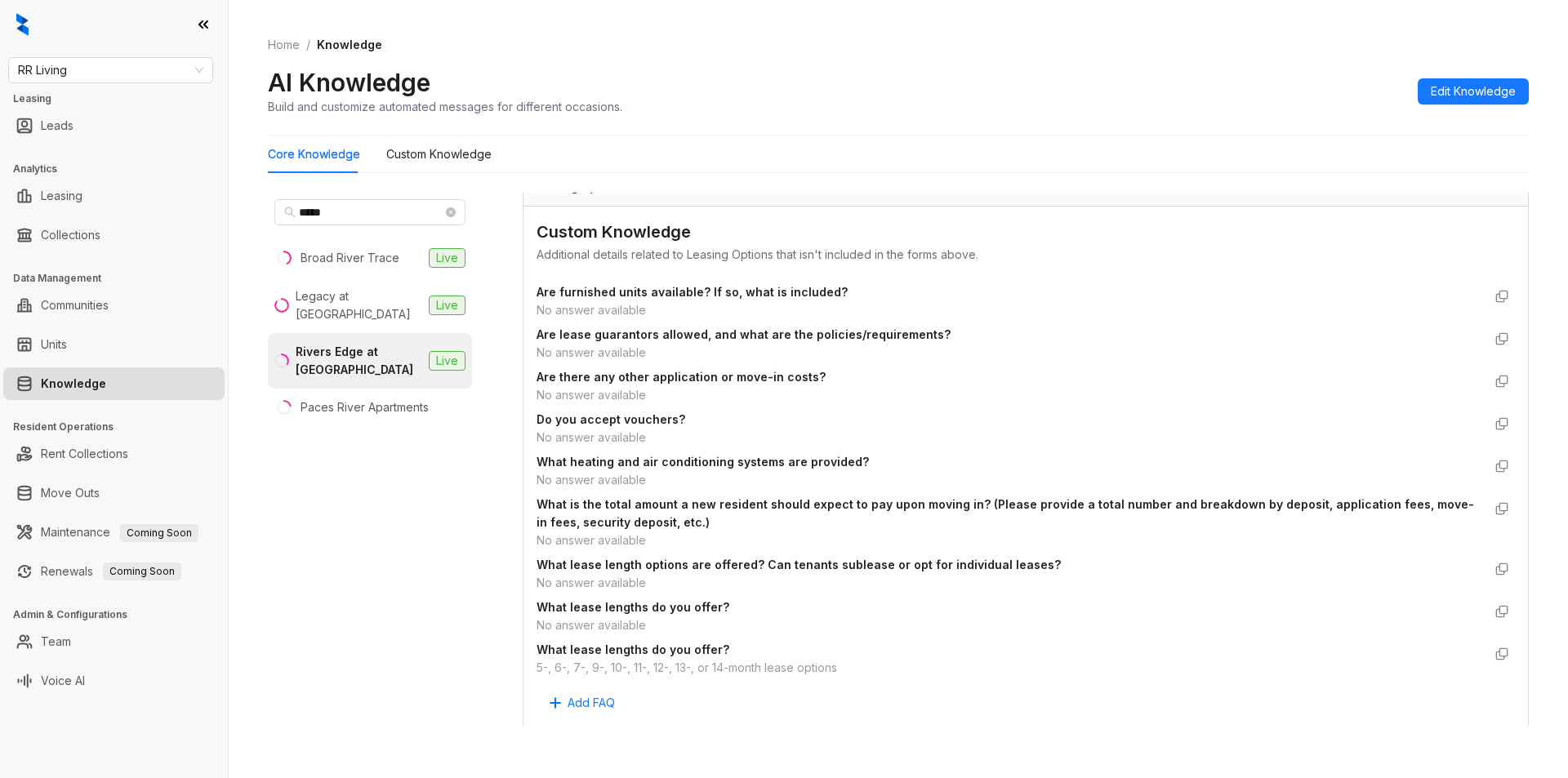
scroll to position [1391, 0]
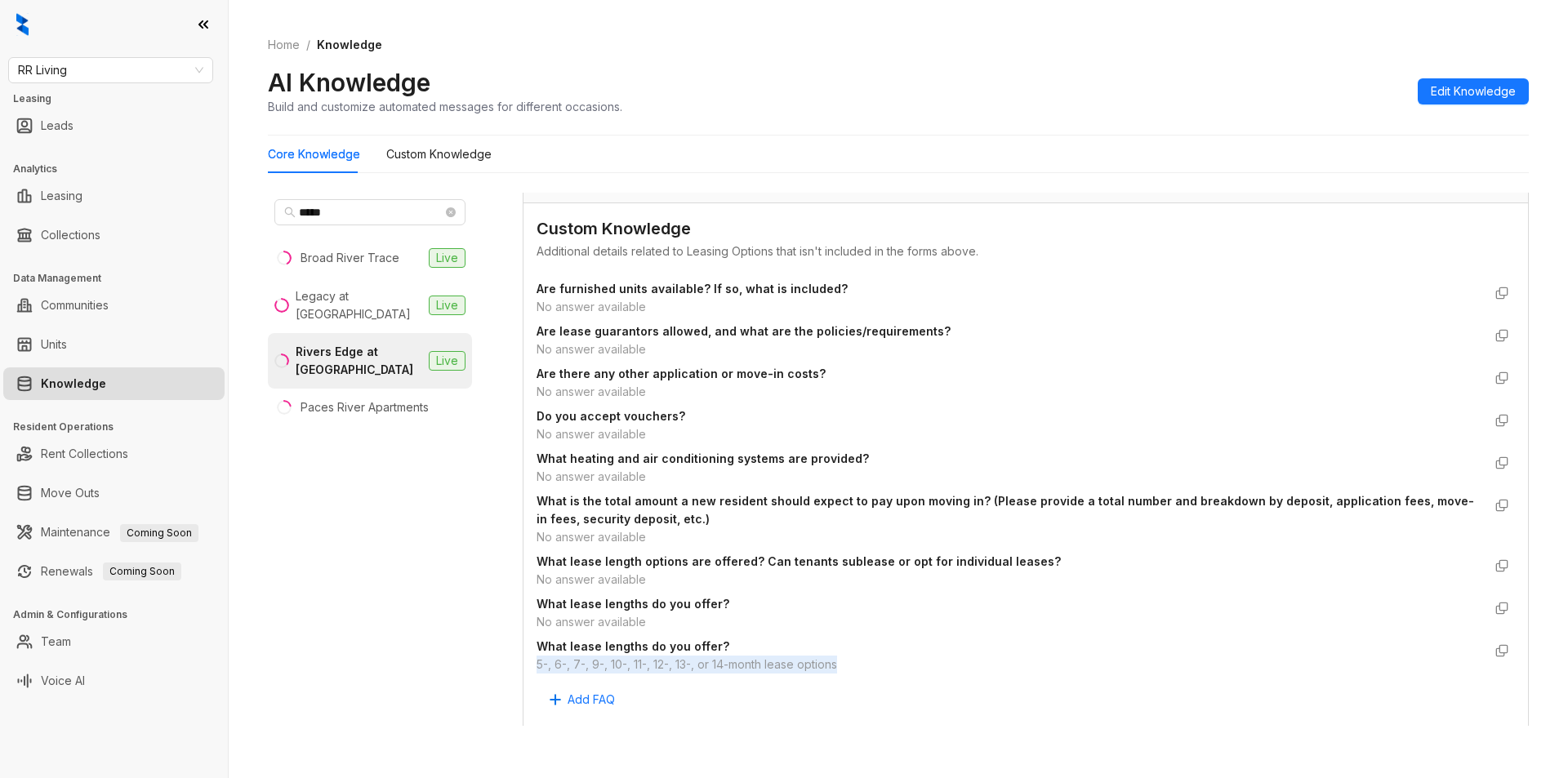
drag, startPoint x: 527, startPoint y: 667, endPoint x: 878, endPoint y: 673, distance: 351.1
click at [878, 673] on div "Custom Knowledge Additional details related to Leasing Options that isn't inclu…" at bounding box center [1026, 464] width 1005 height 522
copy div "5-, 6-, 7-, 9-, 10-, 11-, 12-, 13-, or 14-month lease options"
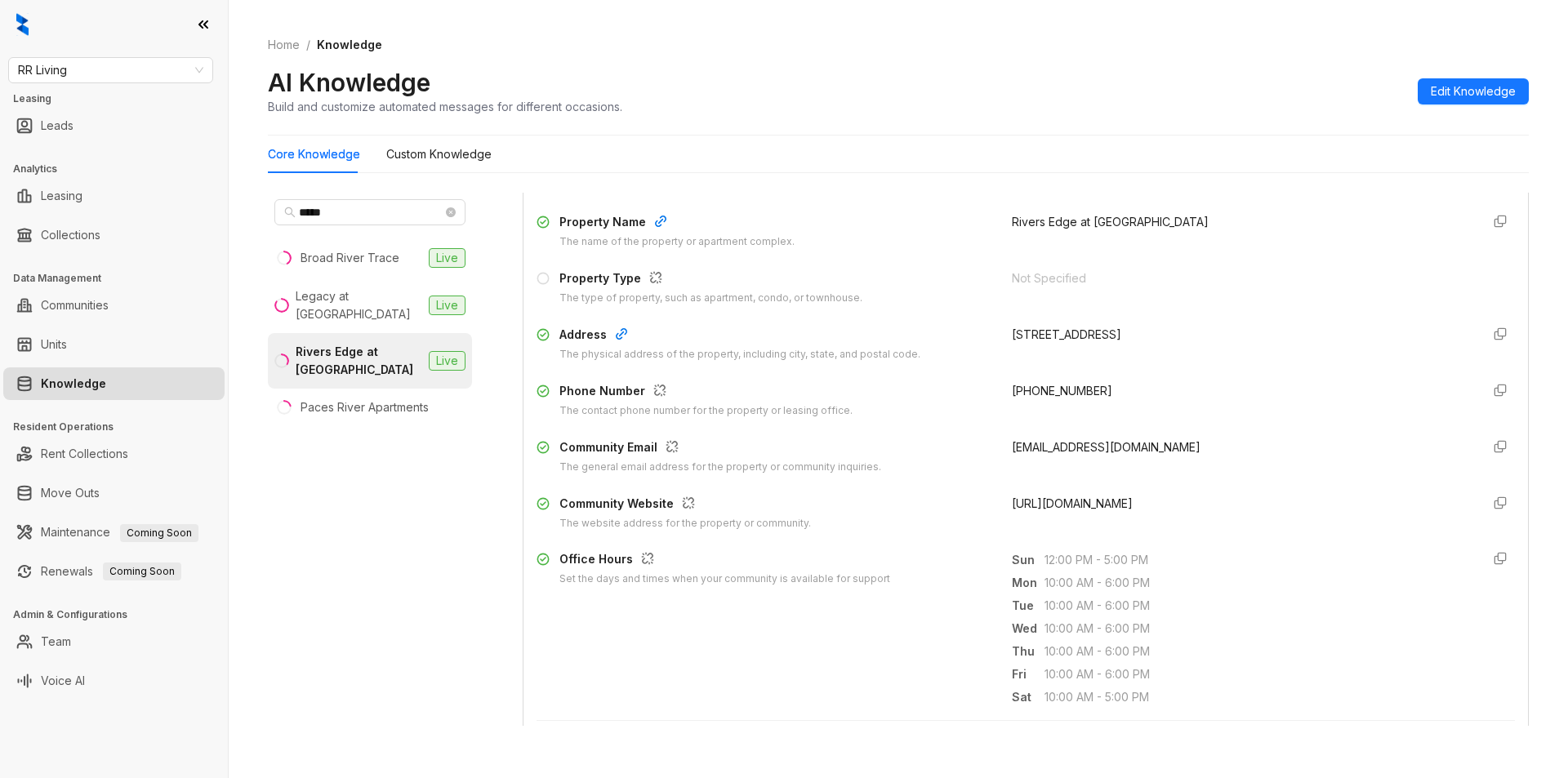
scroll to position [0, 0]
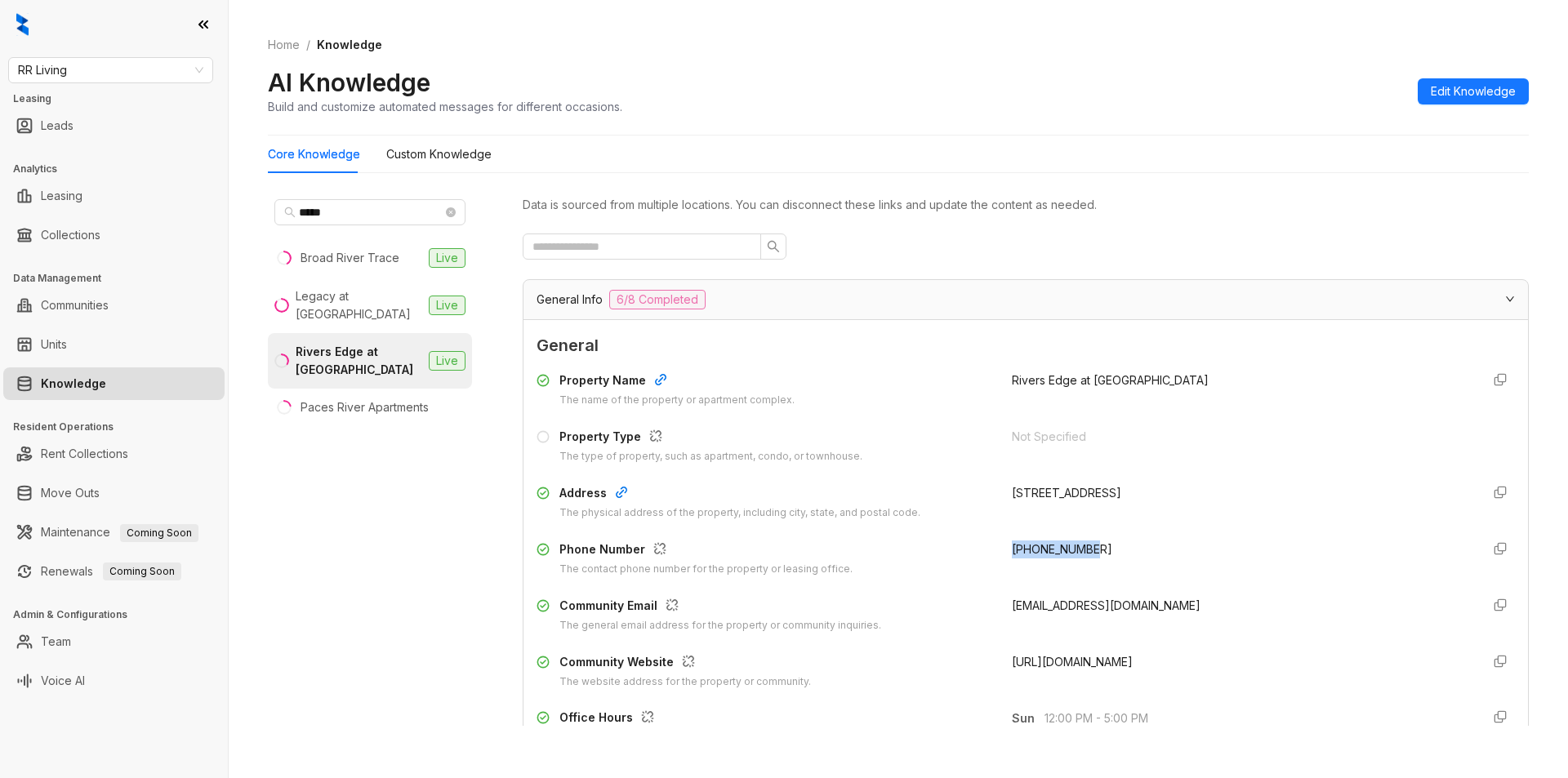
drag, startPoint x: 993, startPoint y: 547, endPoint x: 1084, endPoint y: 539, distance: 91.4
click at [1084, 539] on div "Property Name The name of the property or apartment complex. Rivers Edge at Car…" at bounding box center [1026, 531] width 979 height 331
copy span "+18037795888"
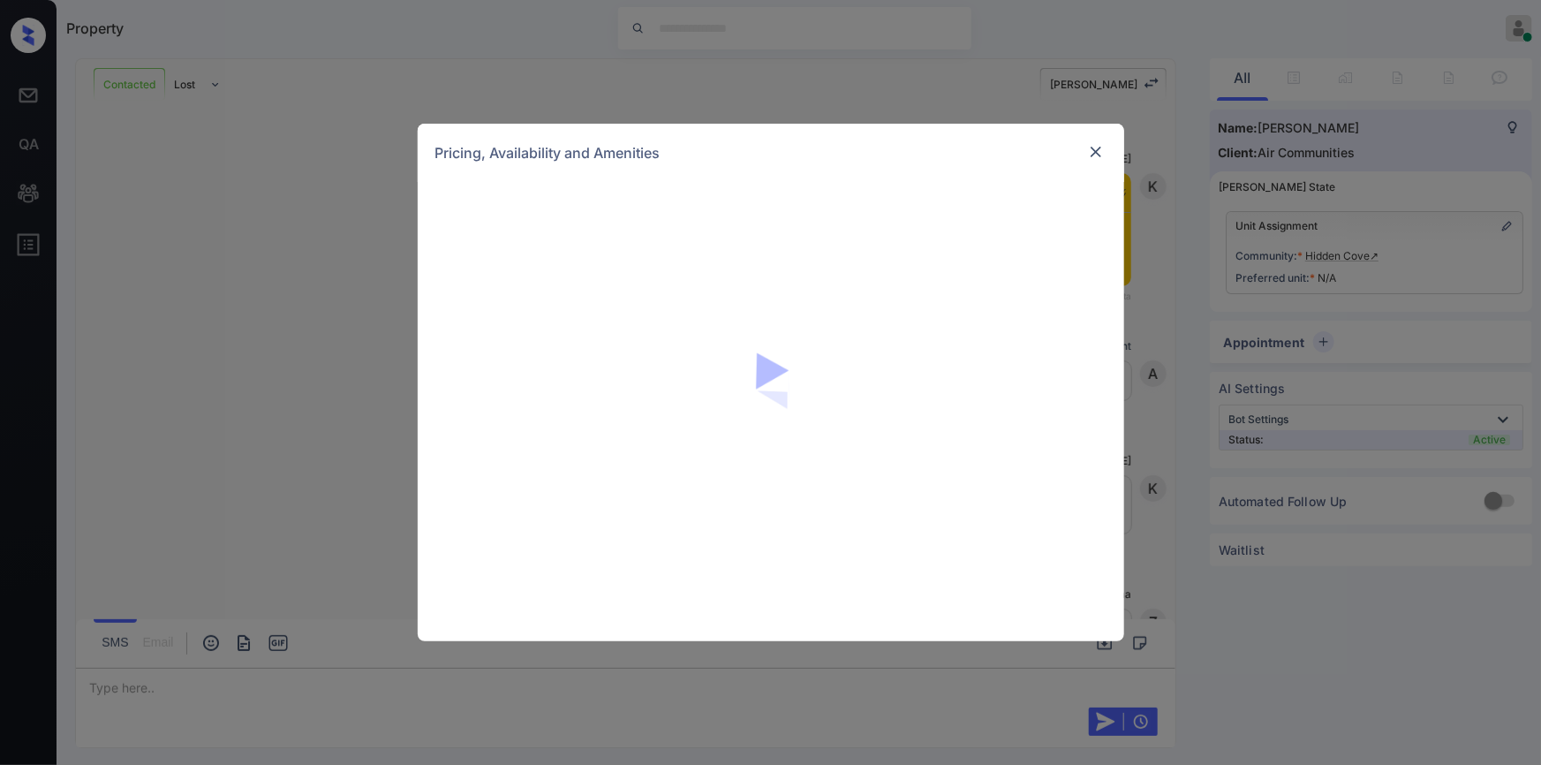
scroll to position [1564, 0]
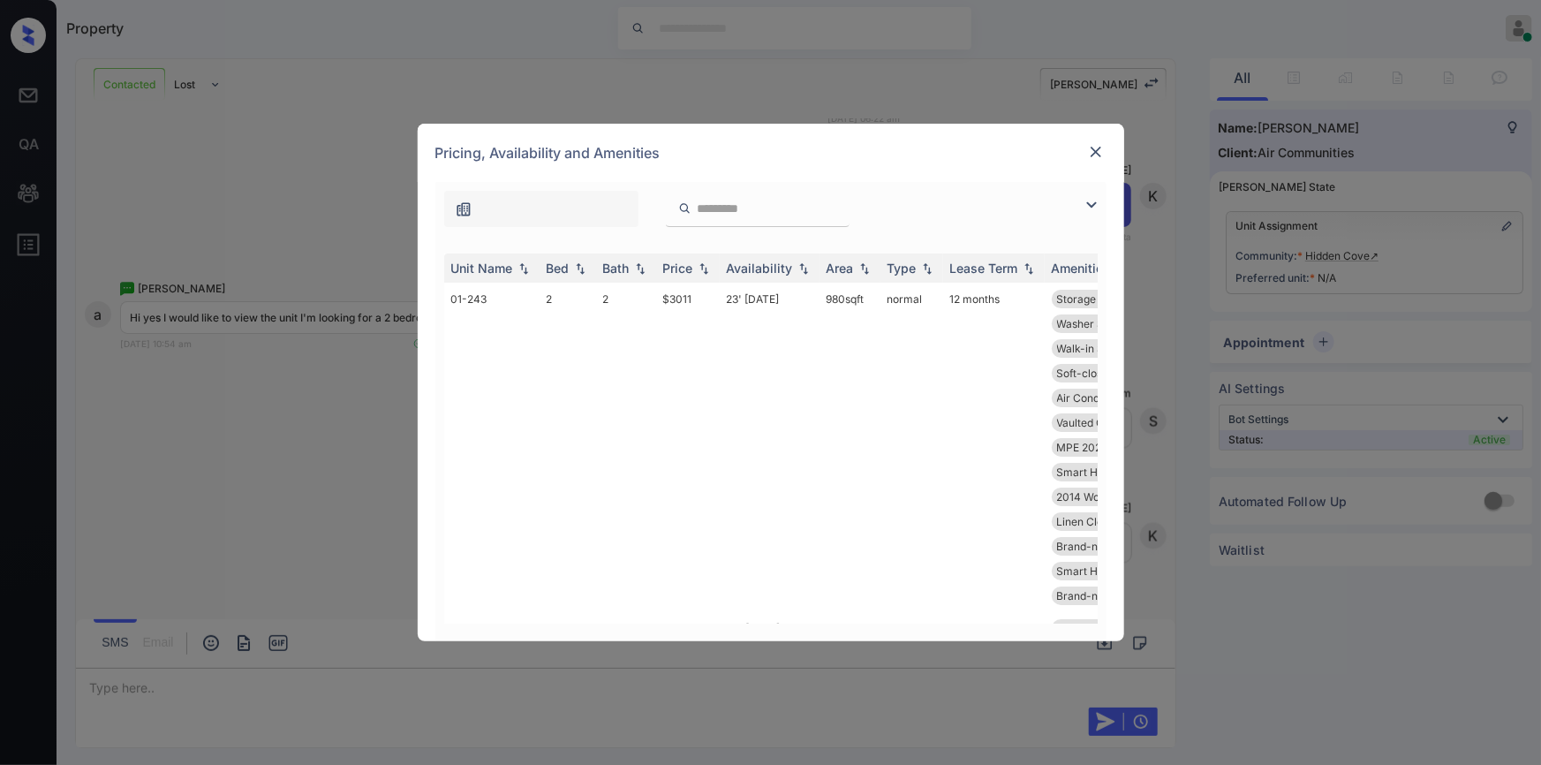
click at [1098, 205] on img at bounding box center [1091, 204] width 21 height 21
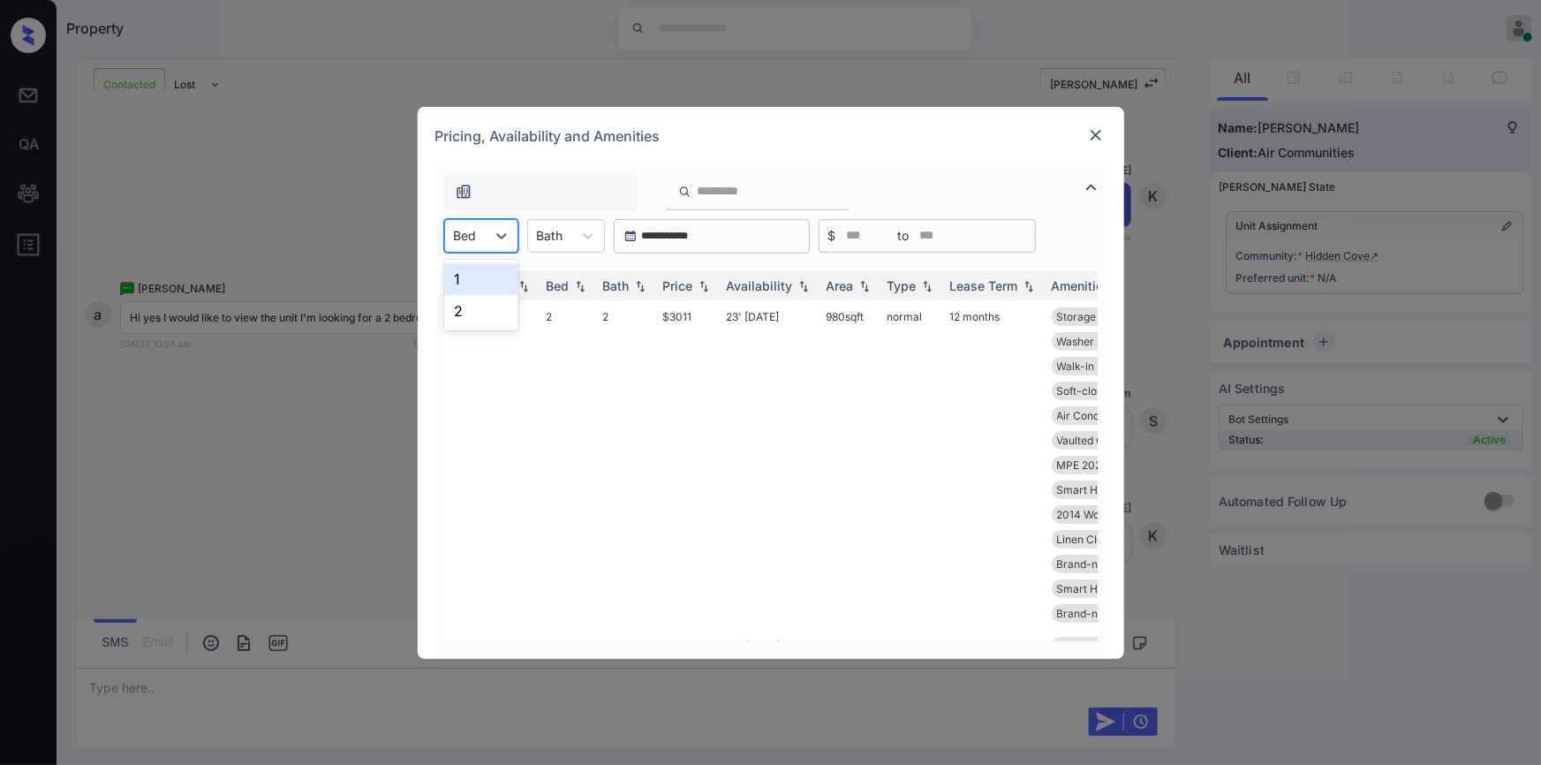
click at [483, 244] on div "Bed" at bounding box center [465, 235] width 41 height 26
click at [463, 305] on div "2" at bounding box center [481, 311] width 74 height 32
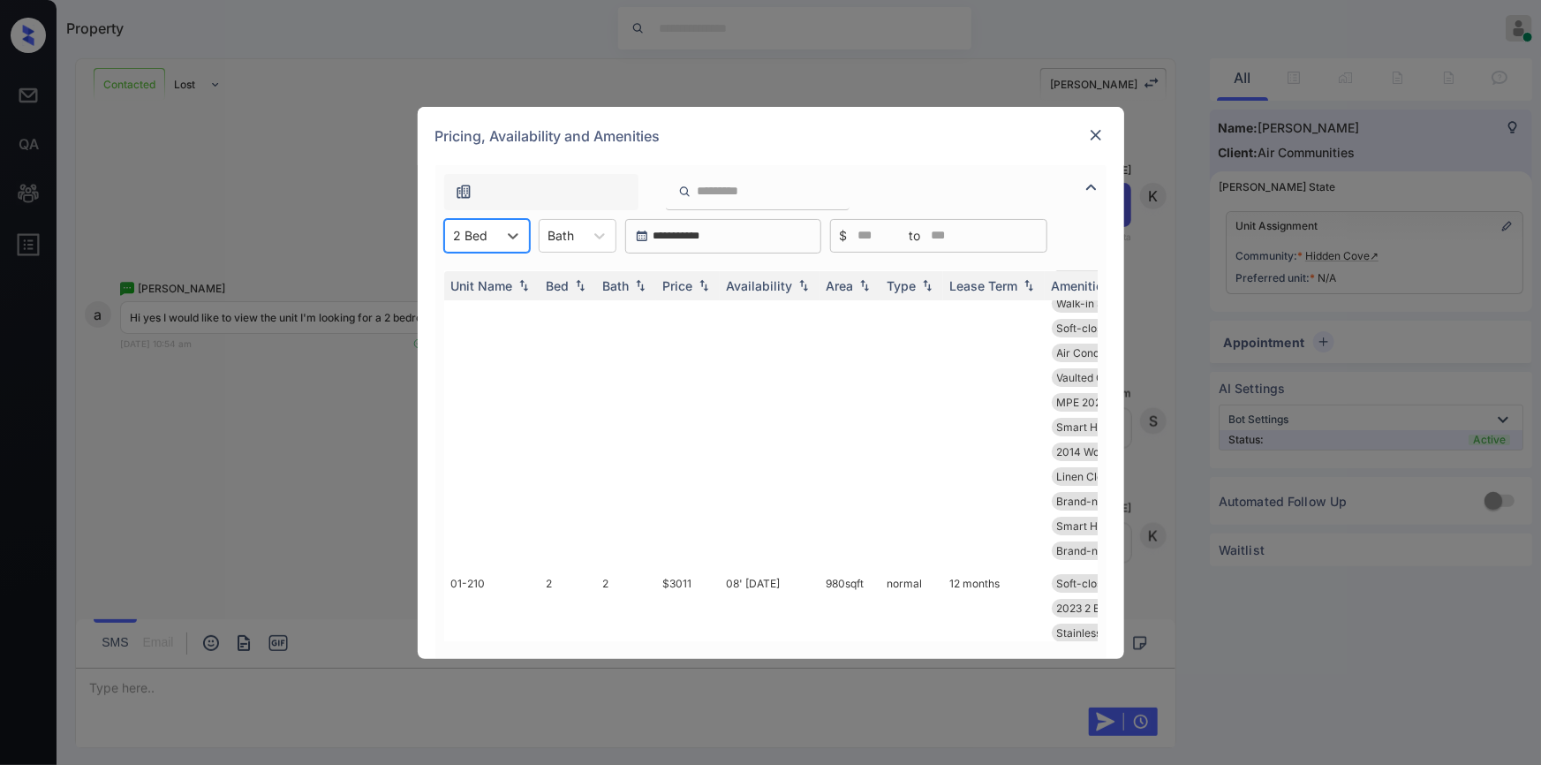
scroll to position [0, 0]
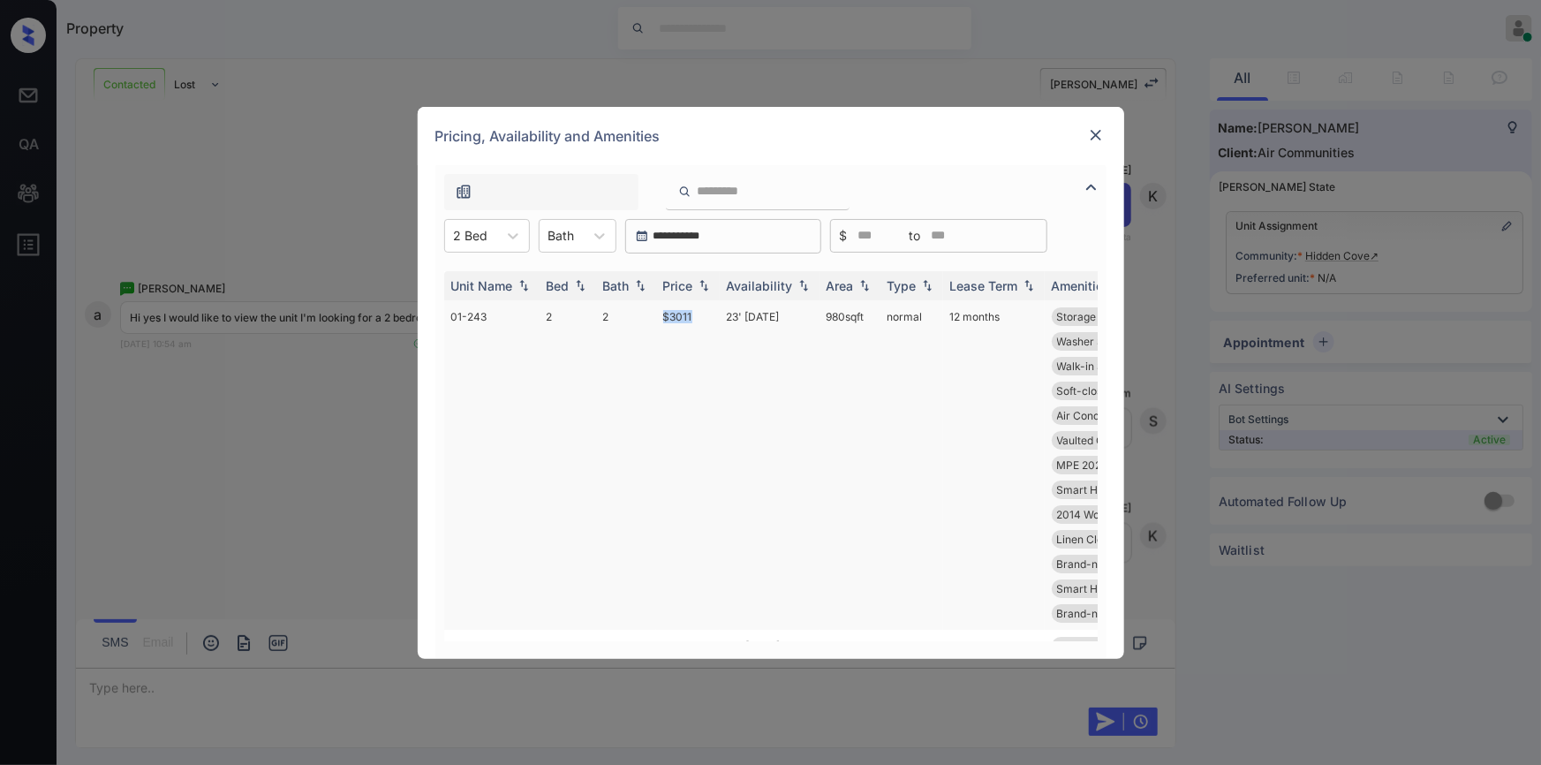
drag, startPoint x: 661, startPoint y: 310, endPoint x: 689, endPoint y: 312, distance: 28.3
click at [689, 312] on td "$3011" at bounding box center [688, 464] width 64 height 329
copy td "$3011"
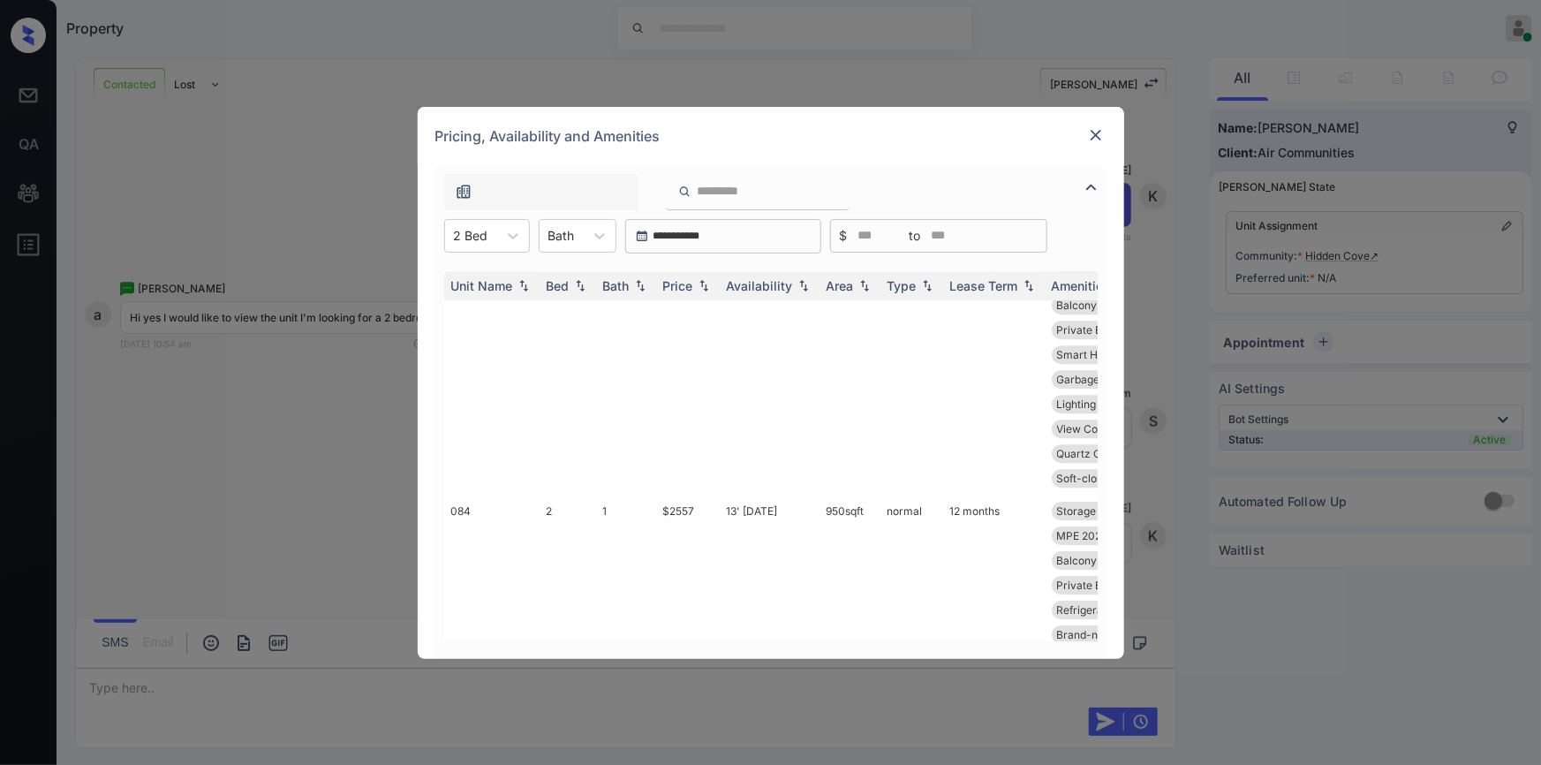
scroll to position [2649, 0]
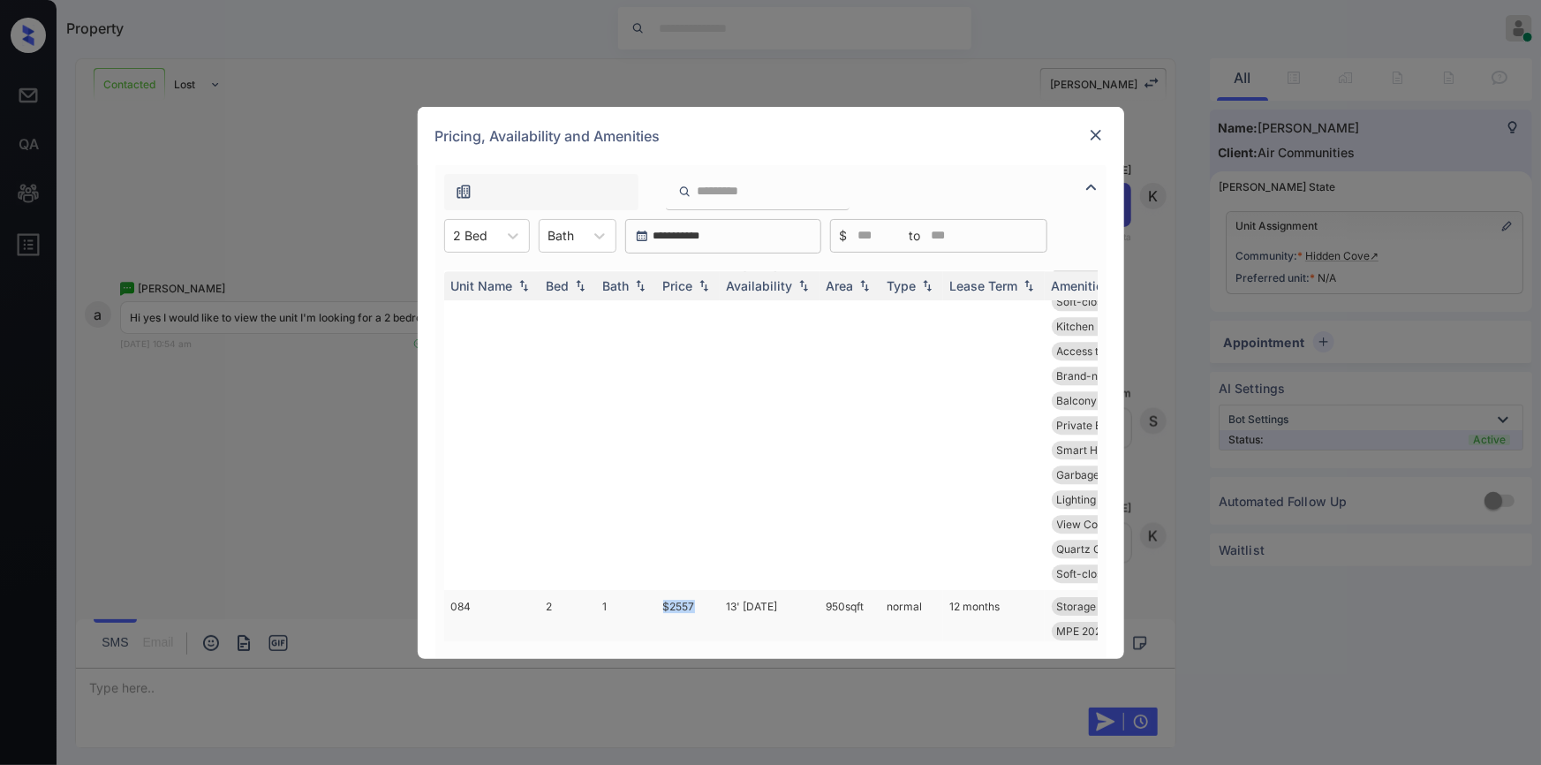
click at [699, 590] on tr "084 2 1 $2557 13' Oct 25 950 sqft normal 12 months Storage Exterio... Large Wal…" at bounding box center [905, 742] width 923 height 305
copy tr "$2557"
click at [679, 590] on td "$2557" at bounding box center [688, 742] width 64 height 305
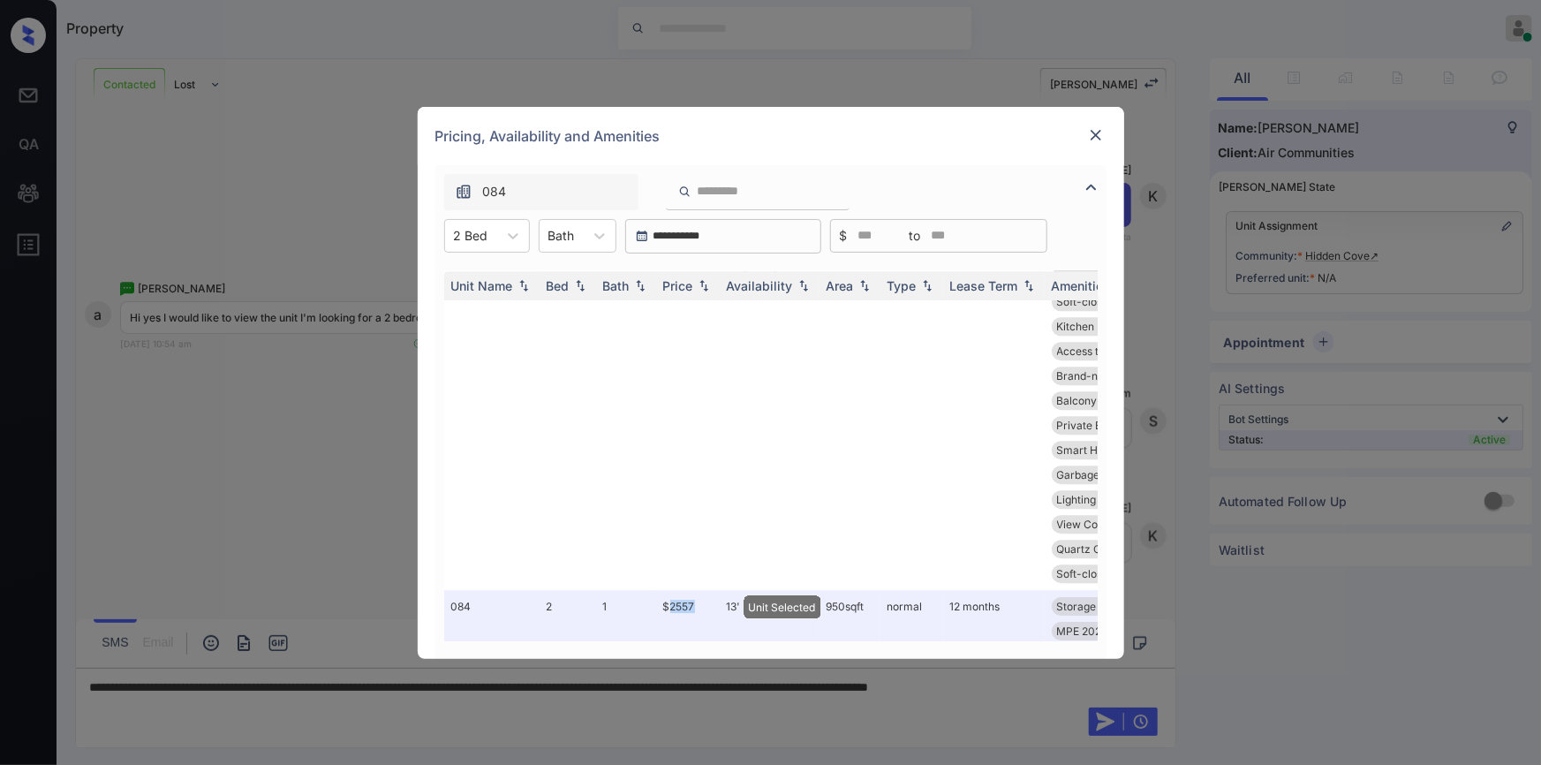
click at [1103, 128] on img at bounding box center [1096, 135] width 18 height 18
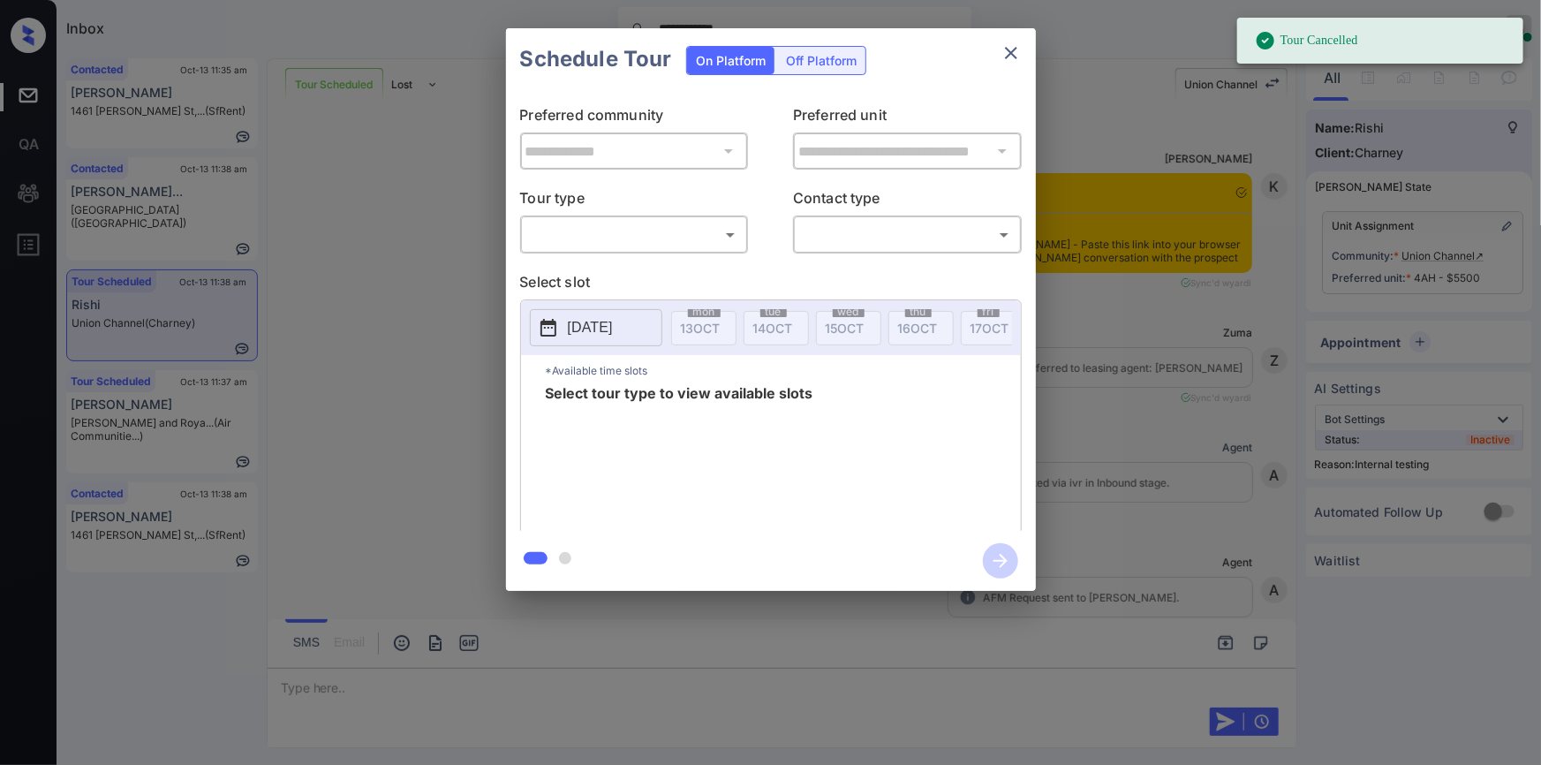
scroll to position [4669, 0]
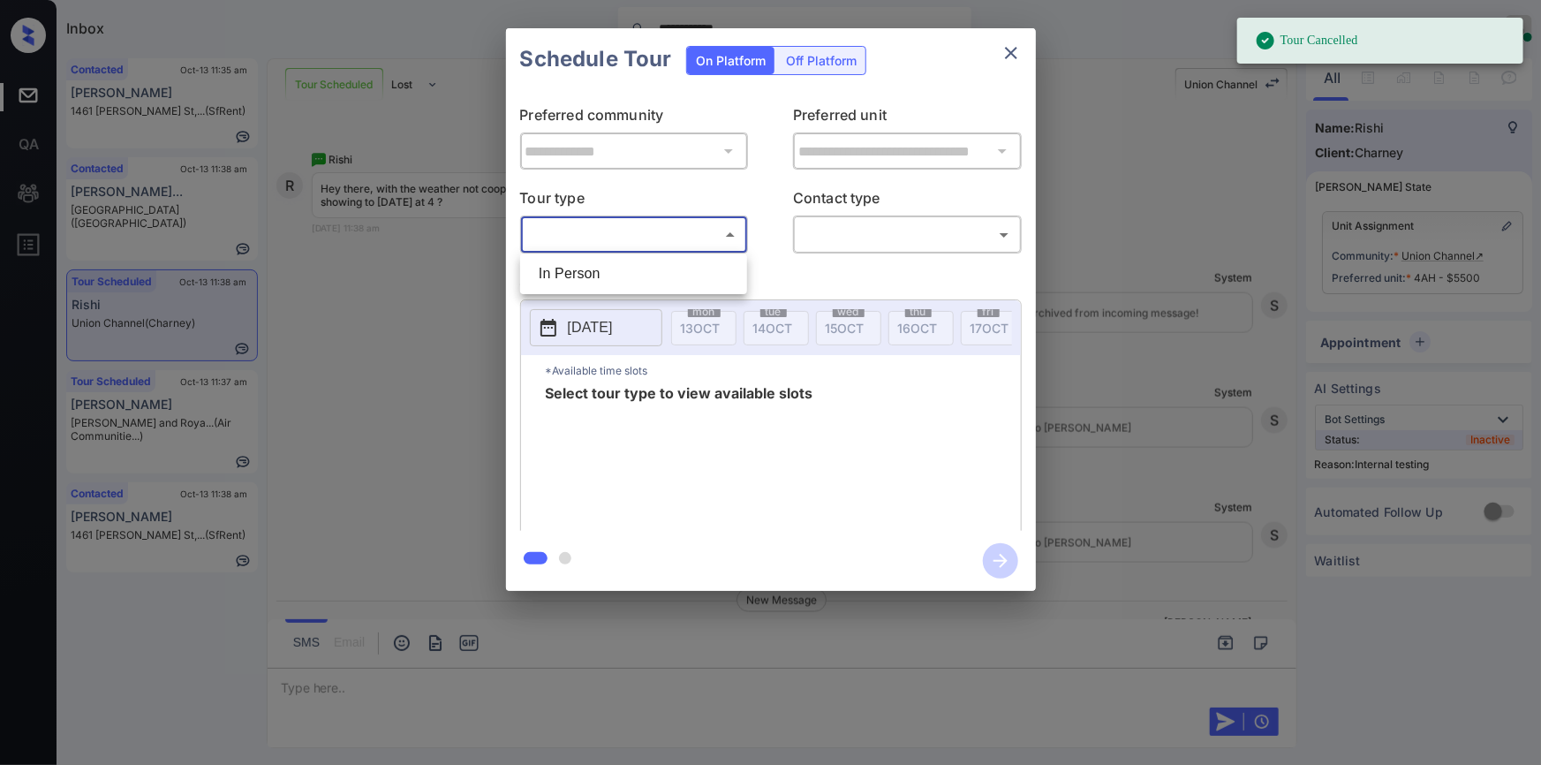
click at [642, 240] on body "**********" at bounding box center [770, 382] width 1541 height 765
click at [619, 260] on li "In Person" at bounding box center [633, 274] width 218 height 32
type input "********"
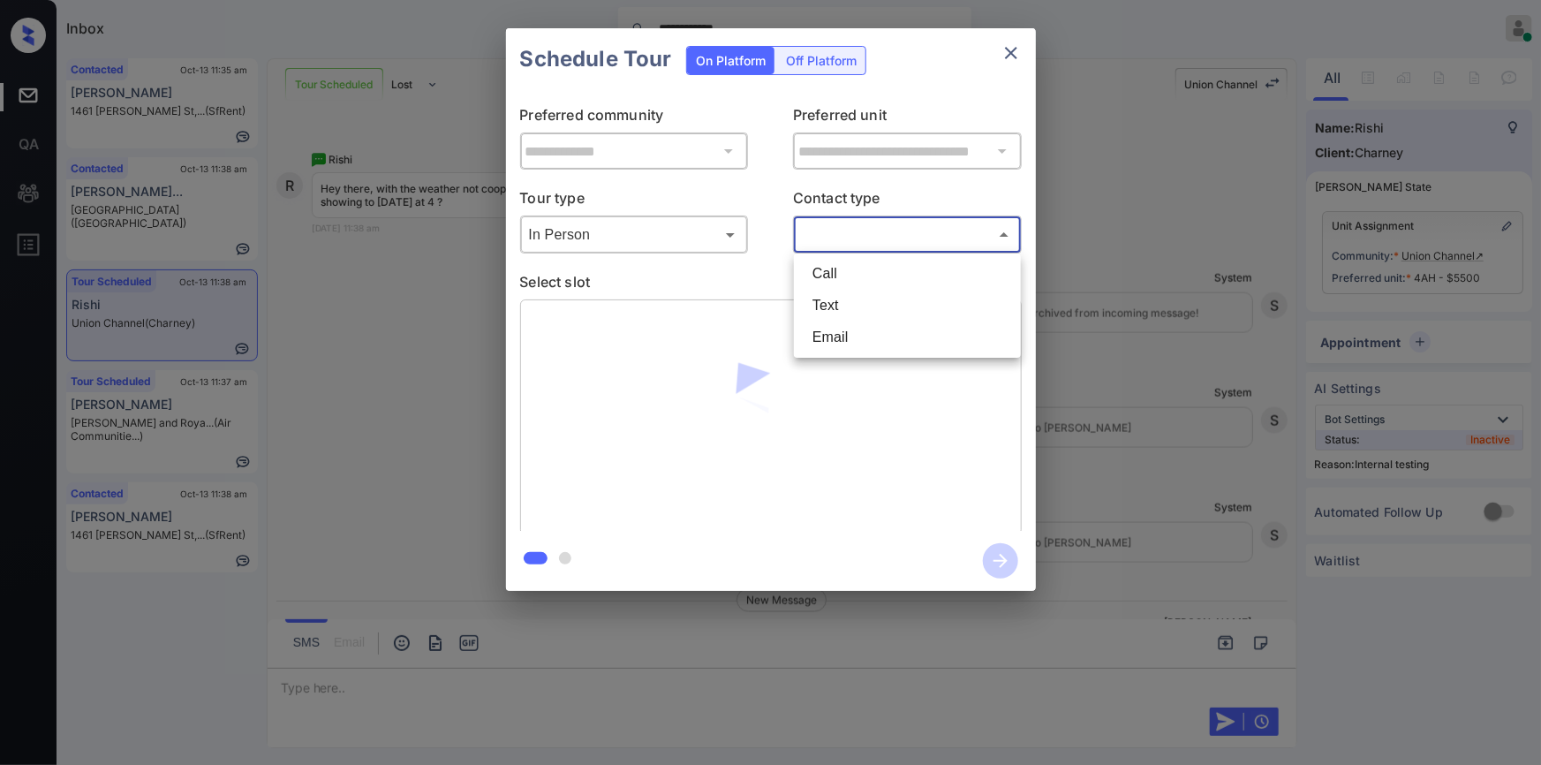
click at [854, 235] on body "**********" at bounding box center [770, 382] width 1541 height 765
click at [816, 307] on li "Text" at bounding box center [907, 306] width 218 height 32
type input "****"
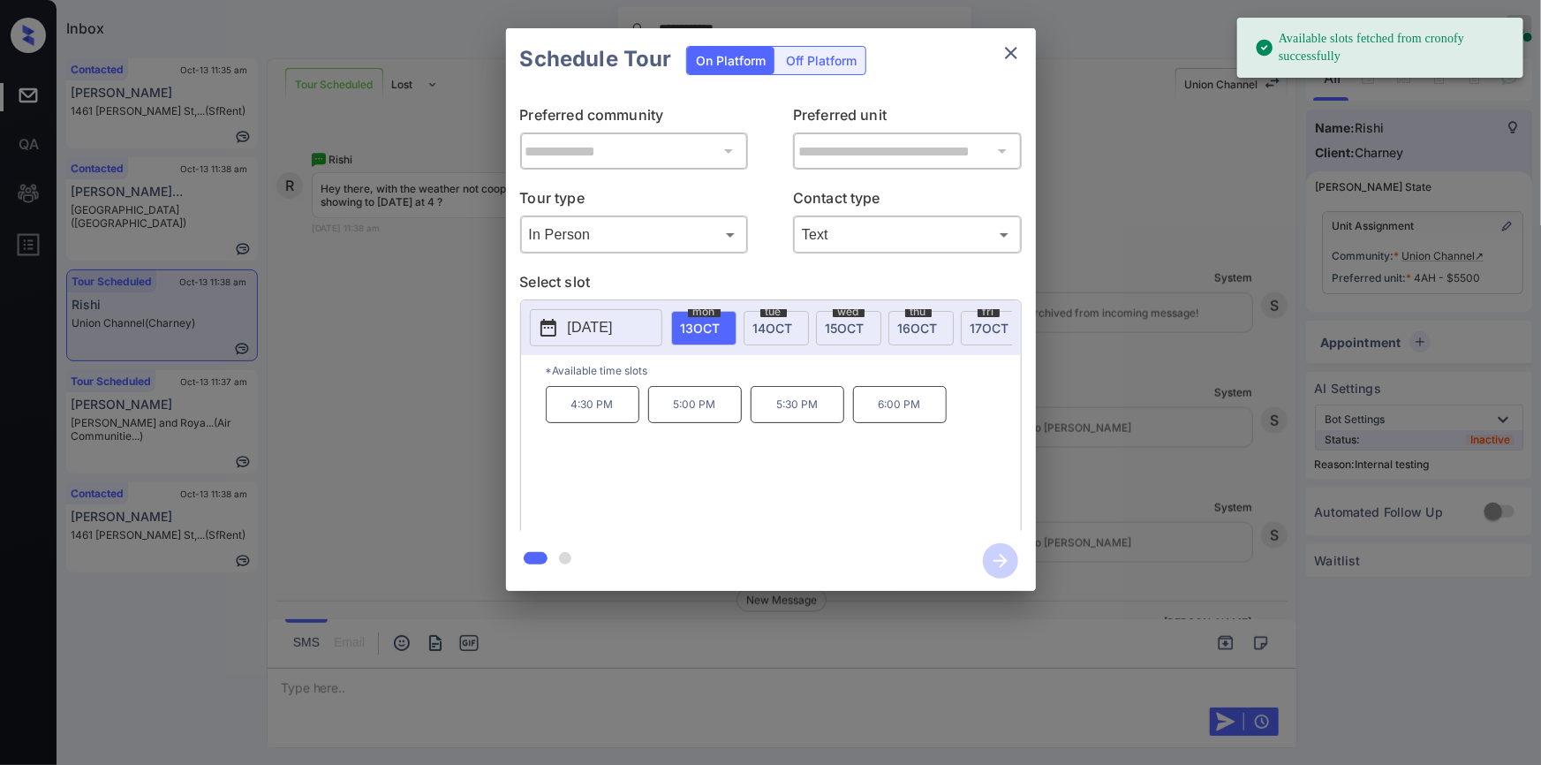
click at [848, 326] on span "15 OCT" at bounding box center [844, 327] width 39 height 15
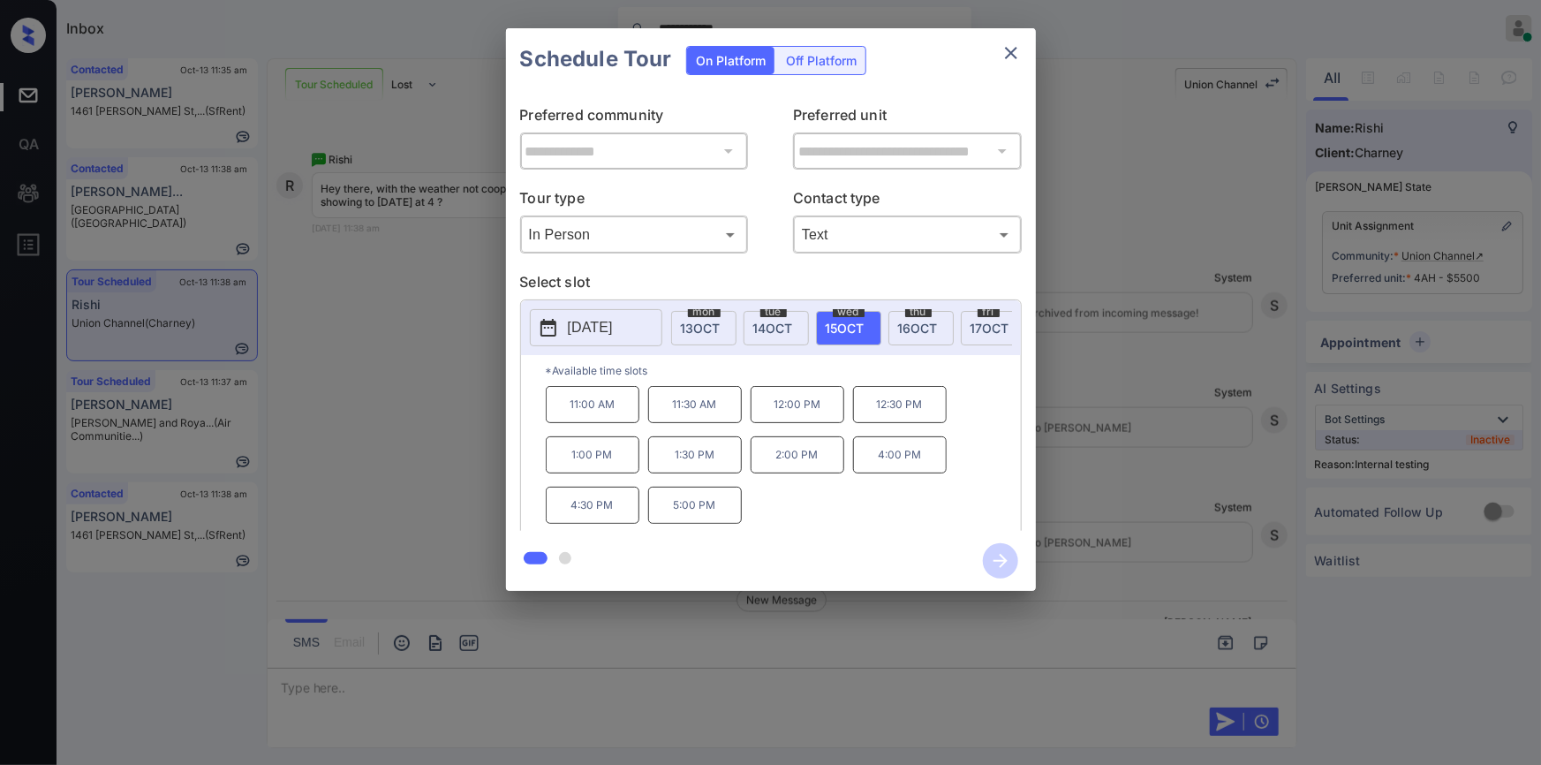
click at [492, 387] on div "**********" at bounding box center [770, 309] width 1541 height 619
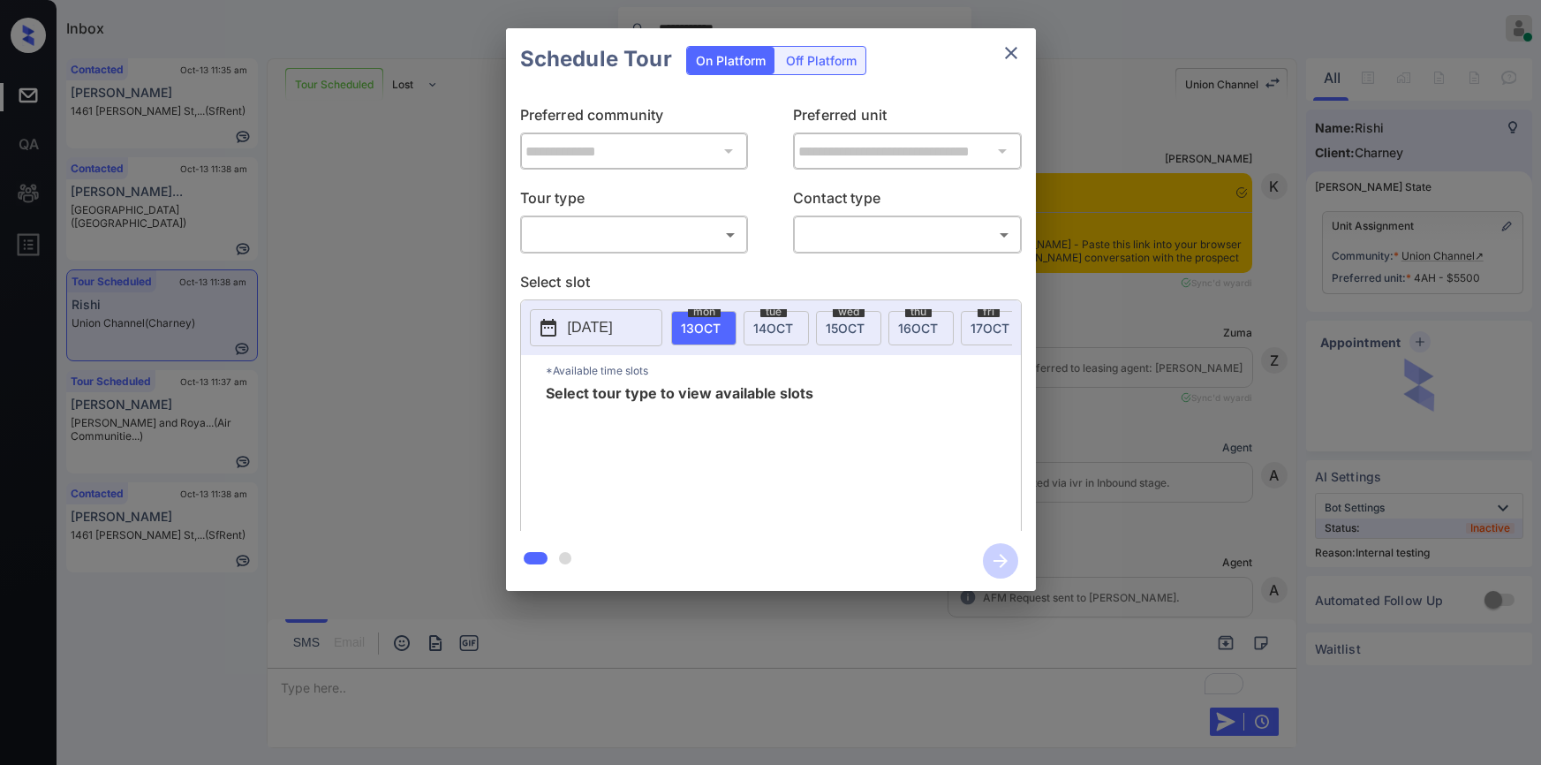
click at [604, 229] on body "**********" at bounding box center [770, 382] width 1541 height 765
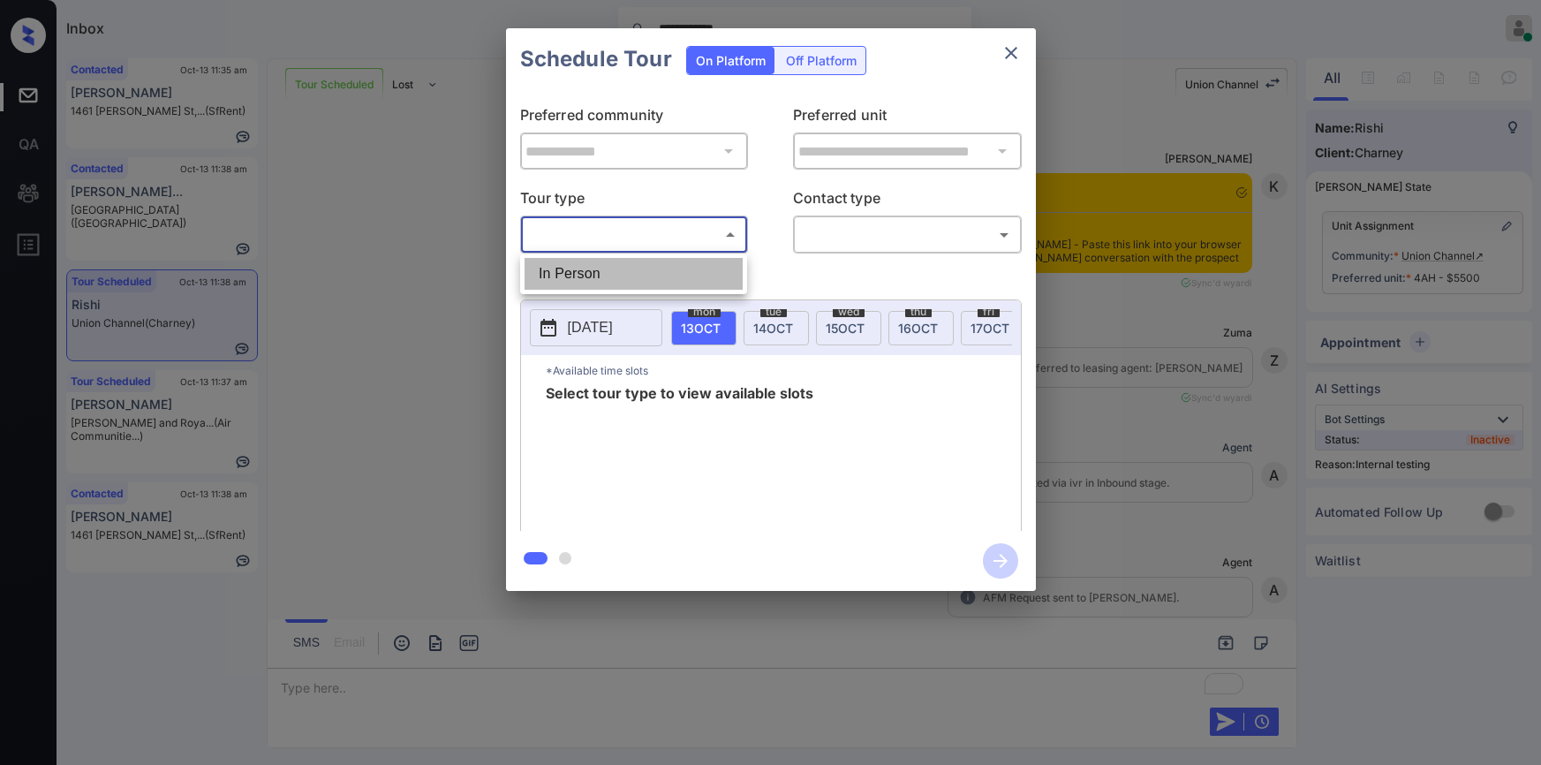
click at [591, 260] on li "In Person" at bounding box center [633, 274] width 218 height 32
type input "********"
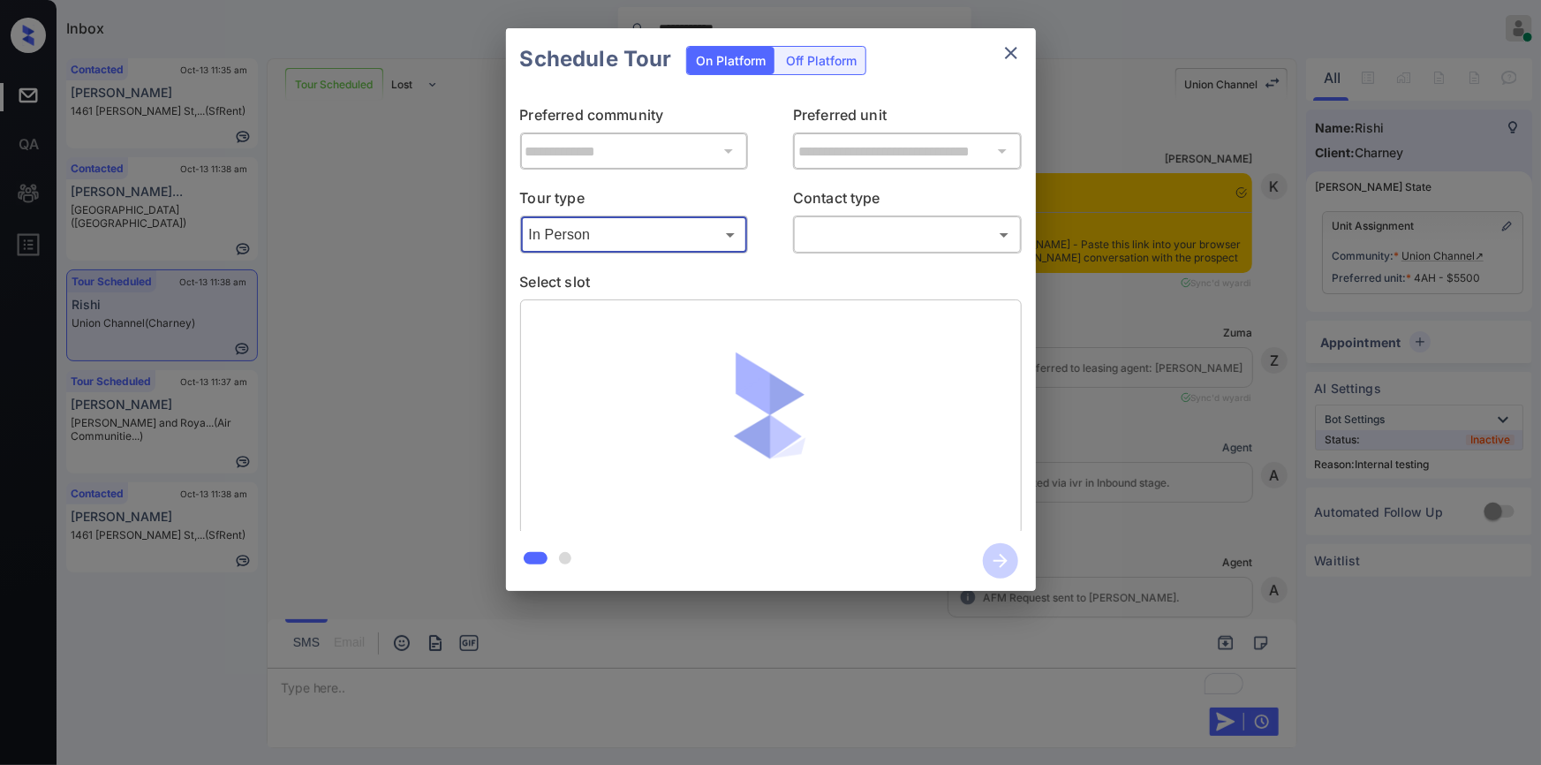
click at [819, 224] on body "**********" at bounding box center [770, 382] width 1541 height 765
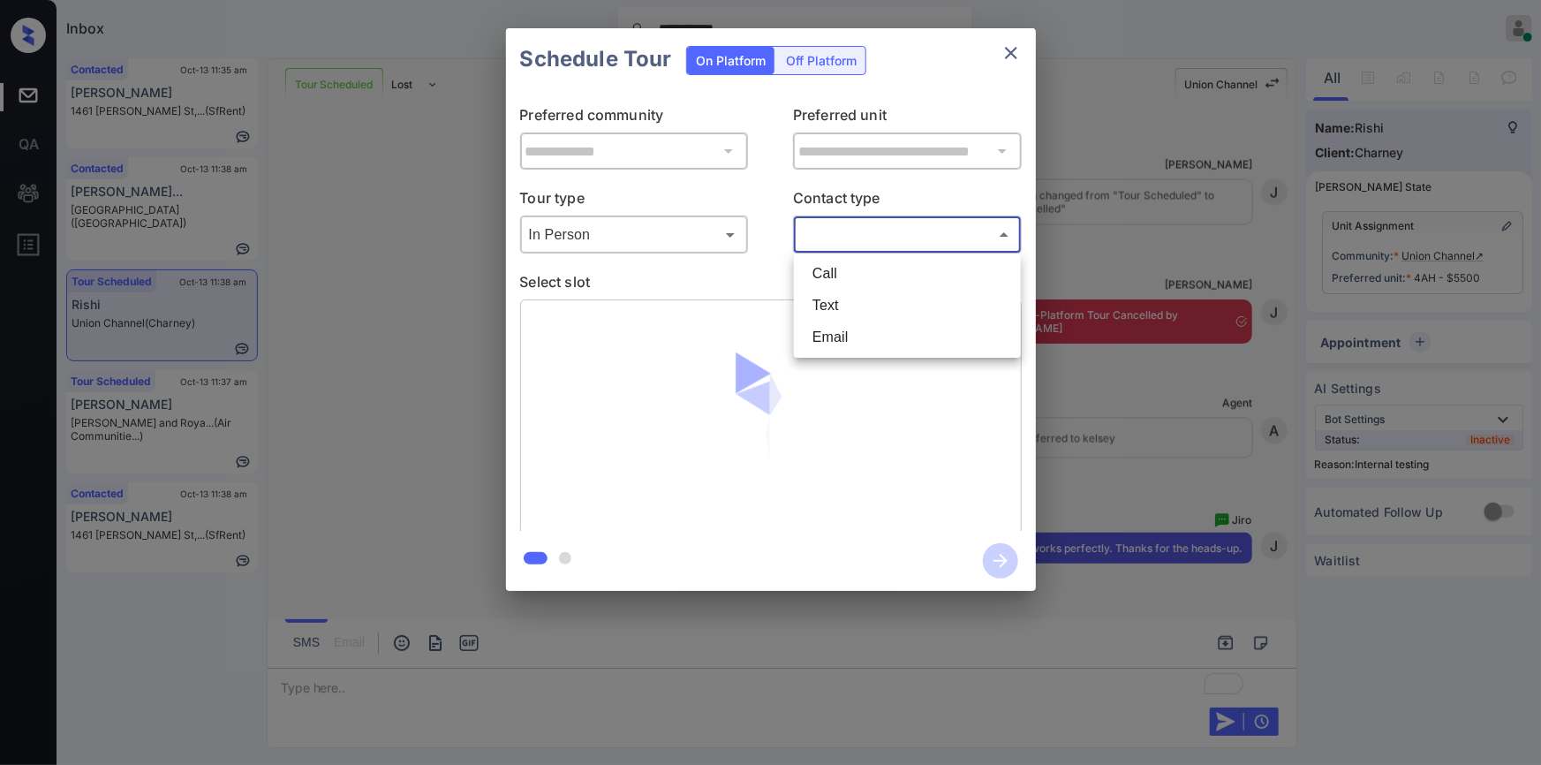
click at [828, 305] on li "Text" at bounding box center [907, 306] width 218 height 32
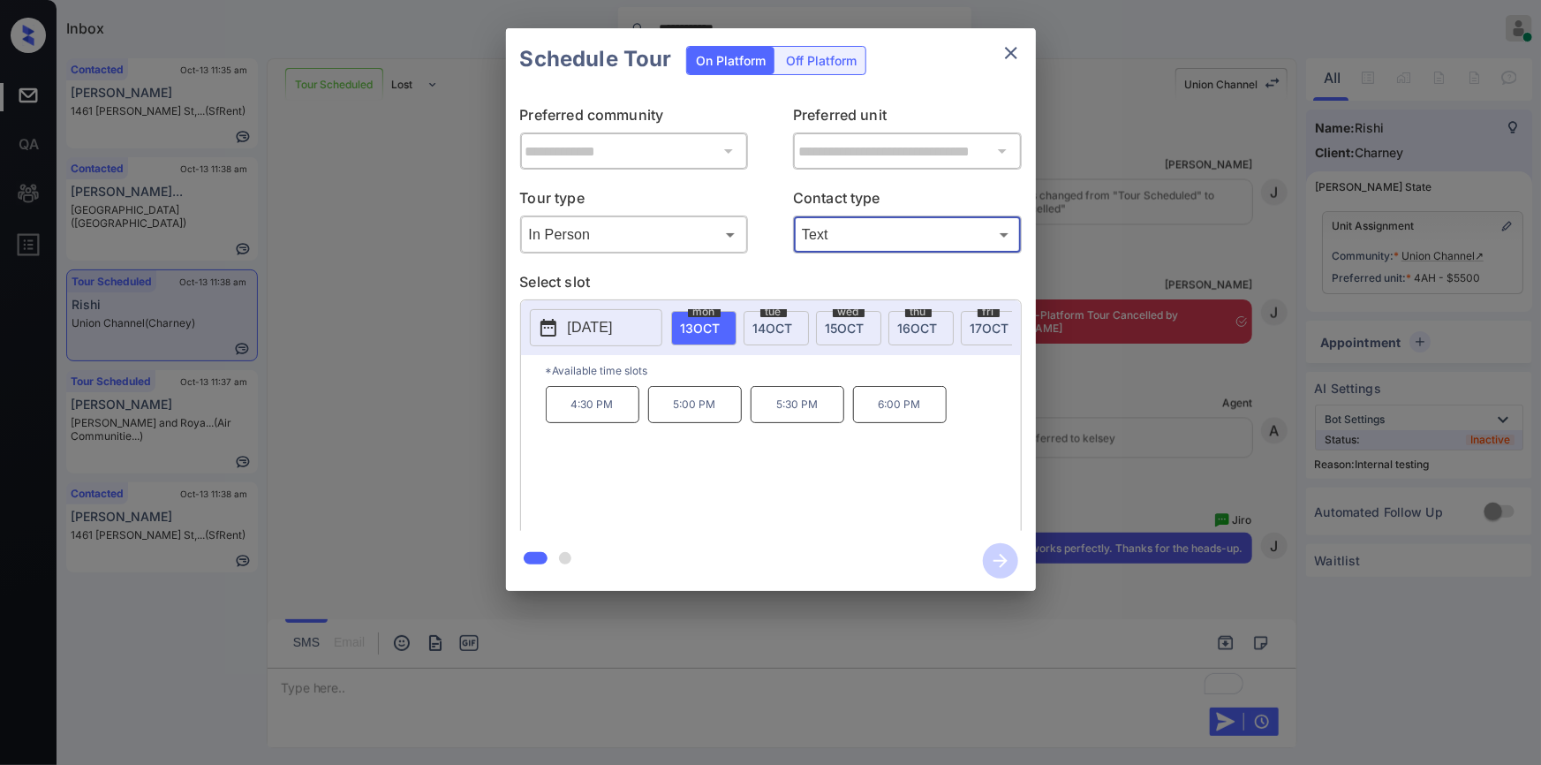
type input "****"
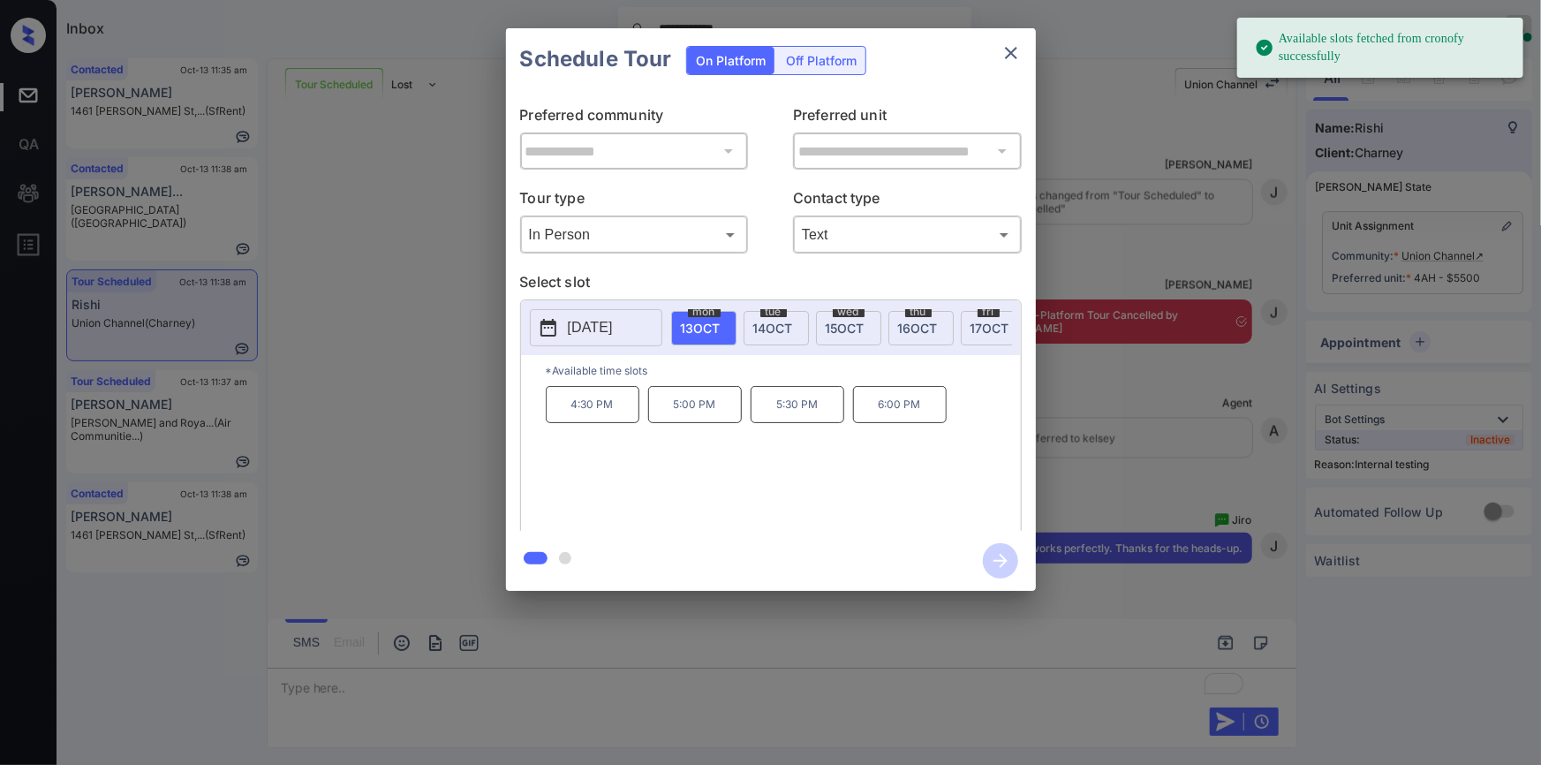
click at [842, 329] on span "[DATE]" at bounding box center [844, 327] width 39 height 15
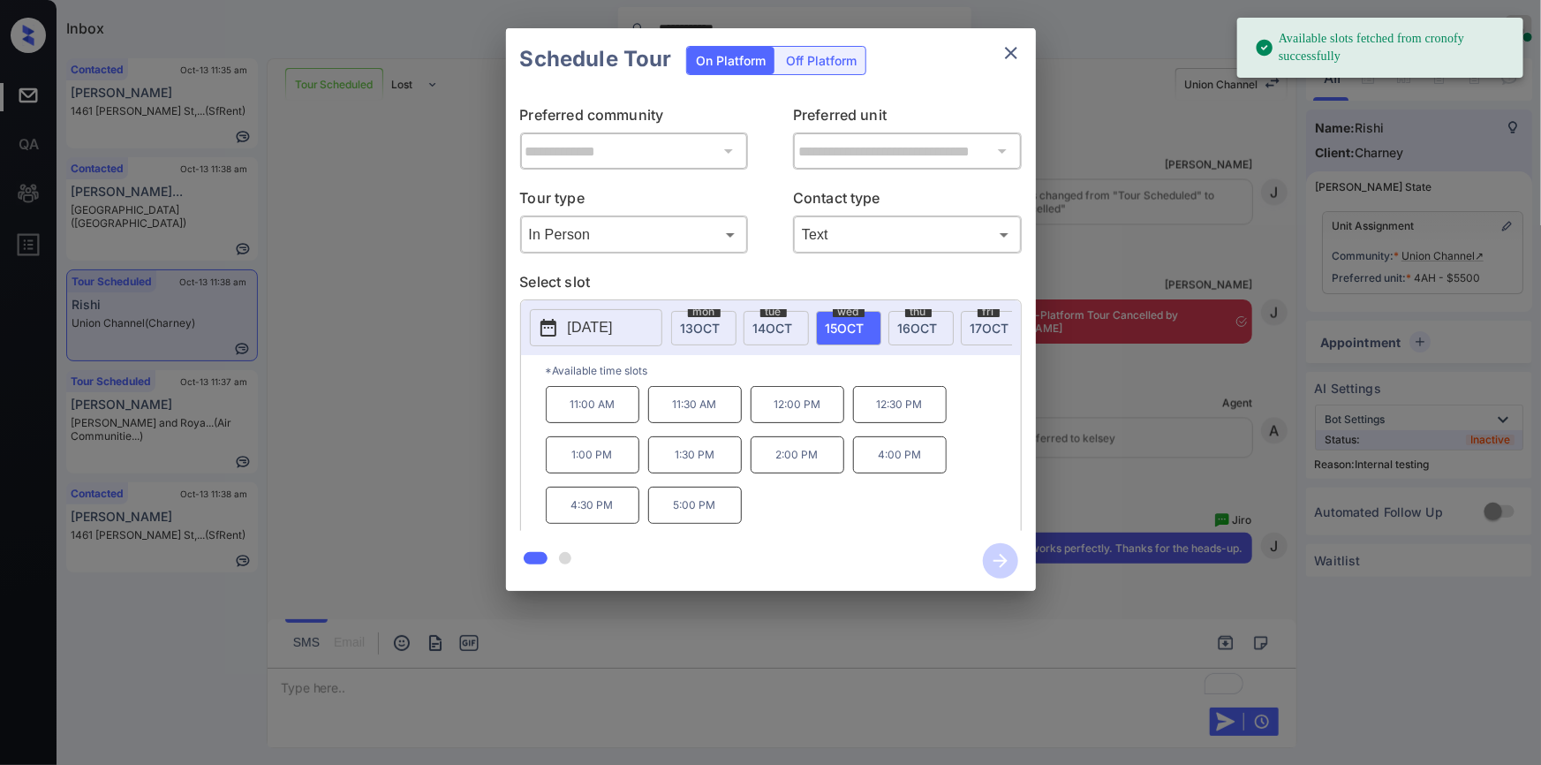
click at [899, 468] on p "4:00 PM" at bounding box center [900, 454] width 94 height 37
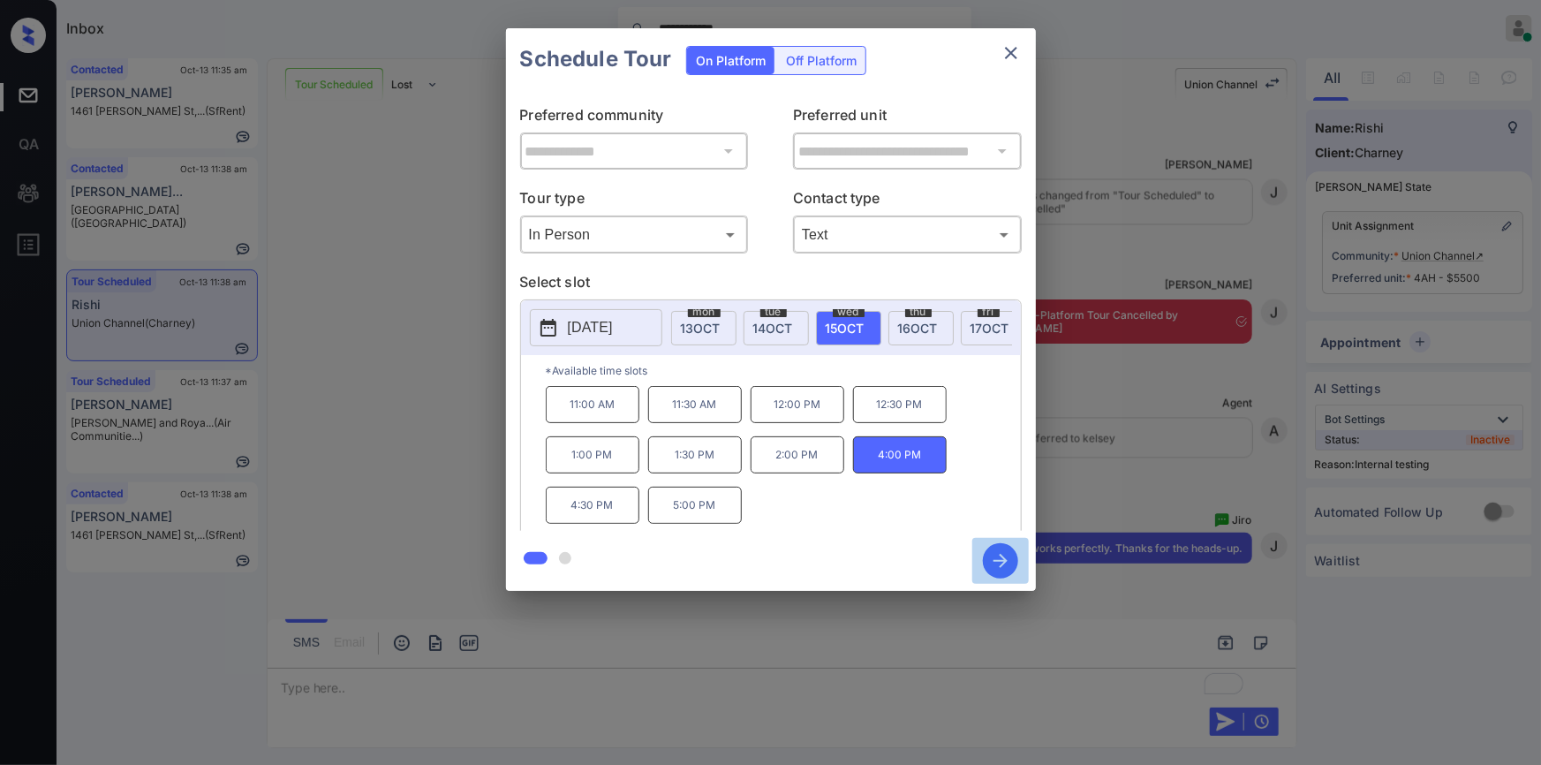
click at [995, 564] on icon "button" at bounding box center [1000, 560] width 35 height 35
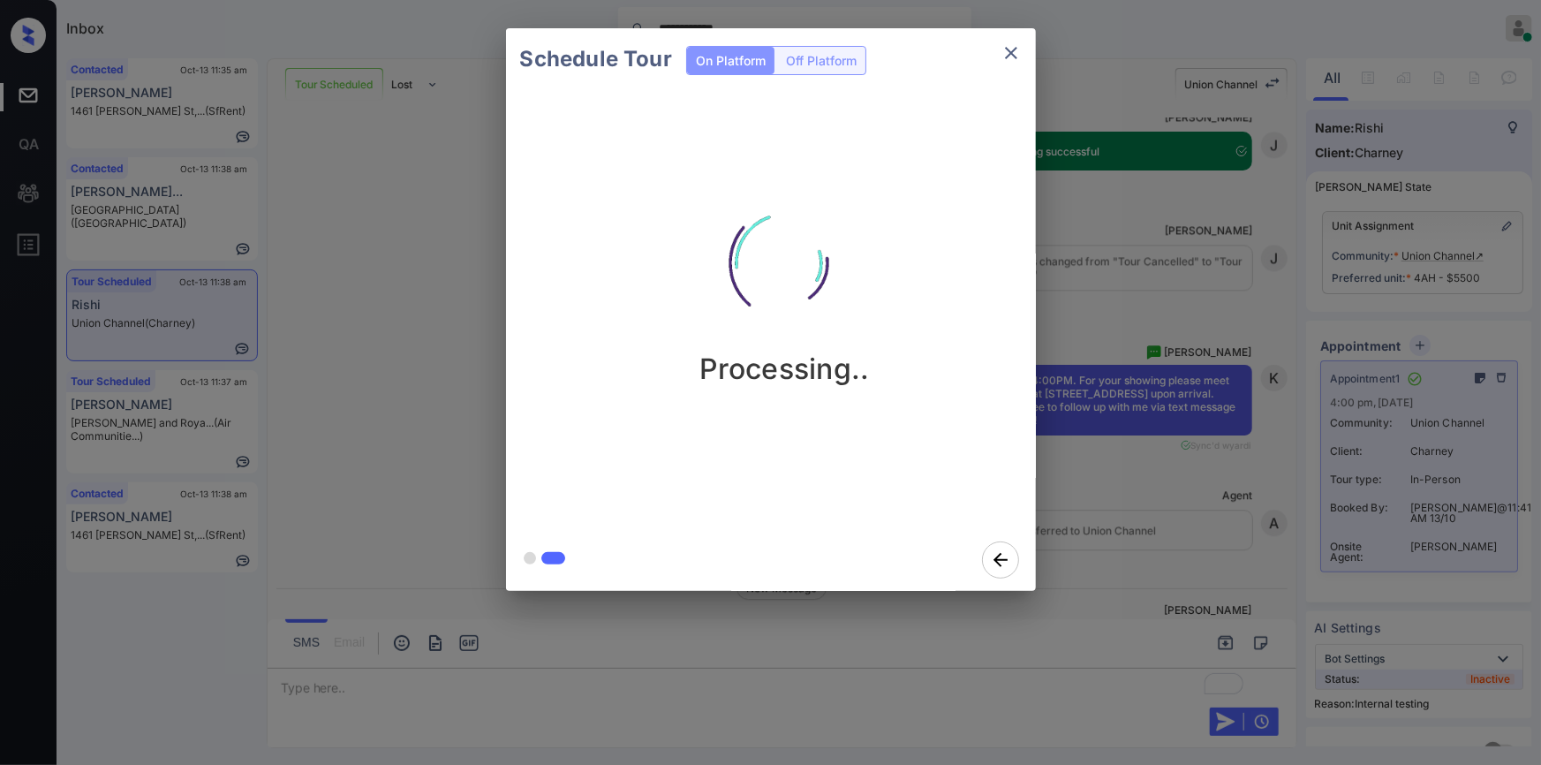
scroll to position [5858, 0]
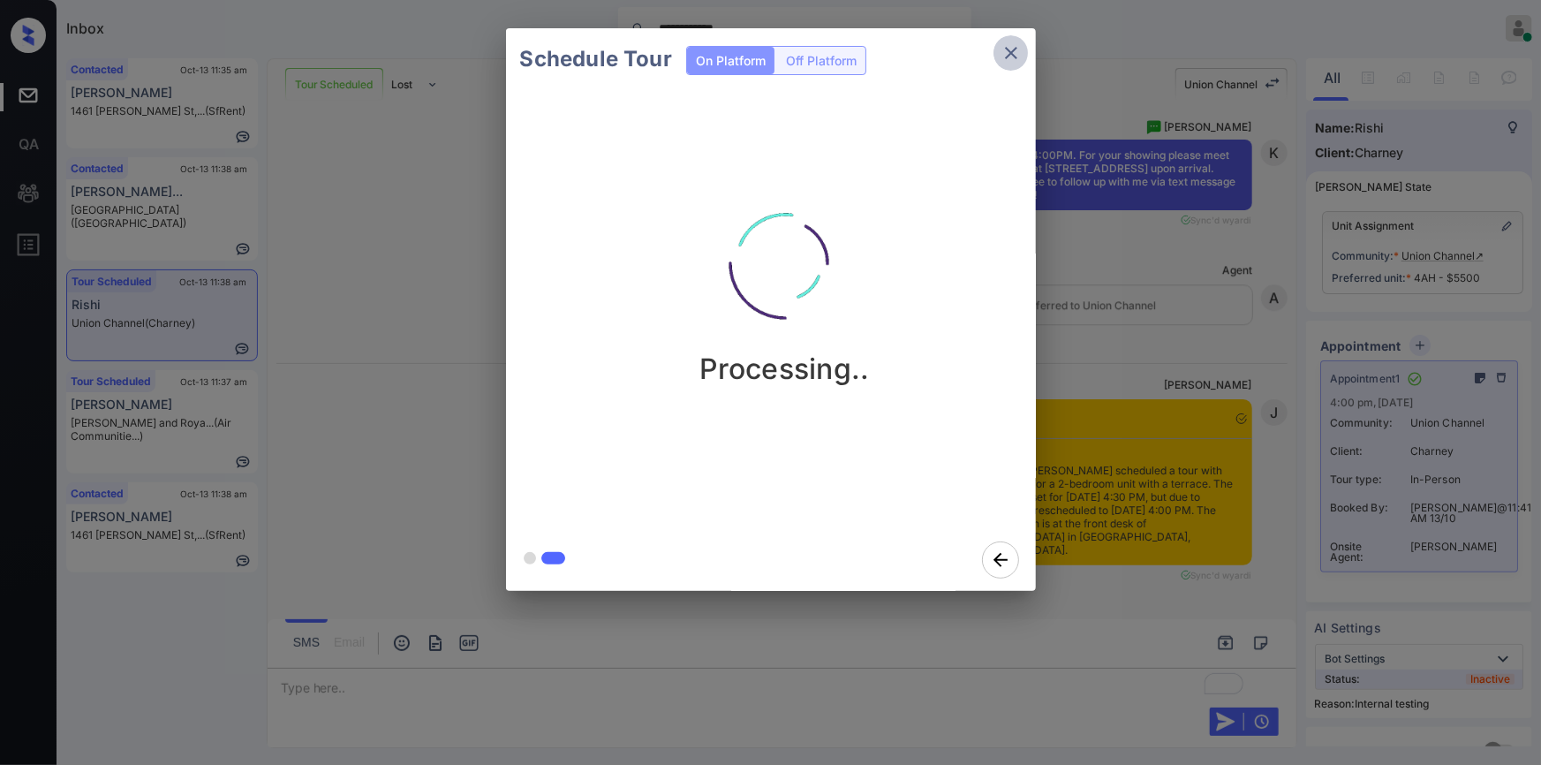
click at [1015, 57] on icon "close" at bounding box center [1011, 53] width 12 height 12
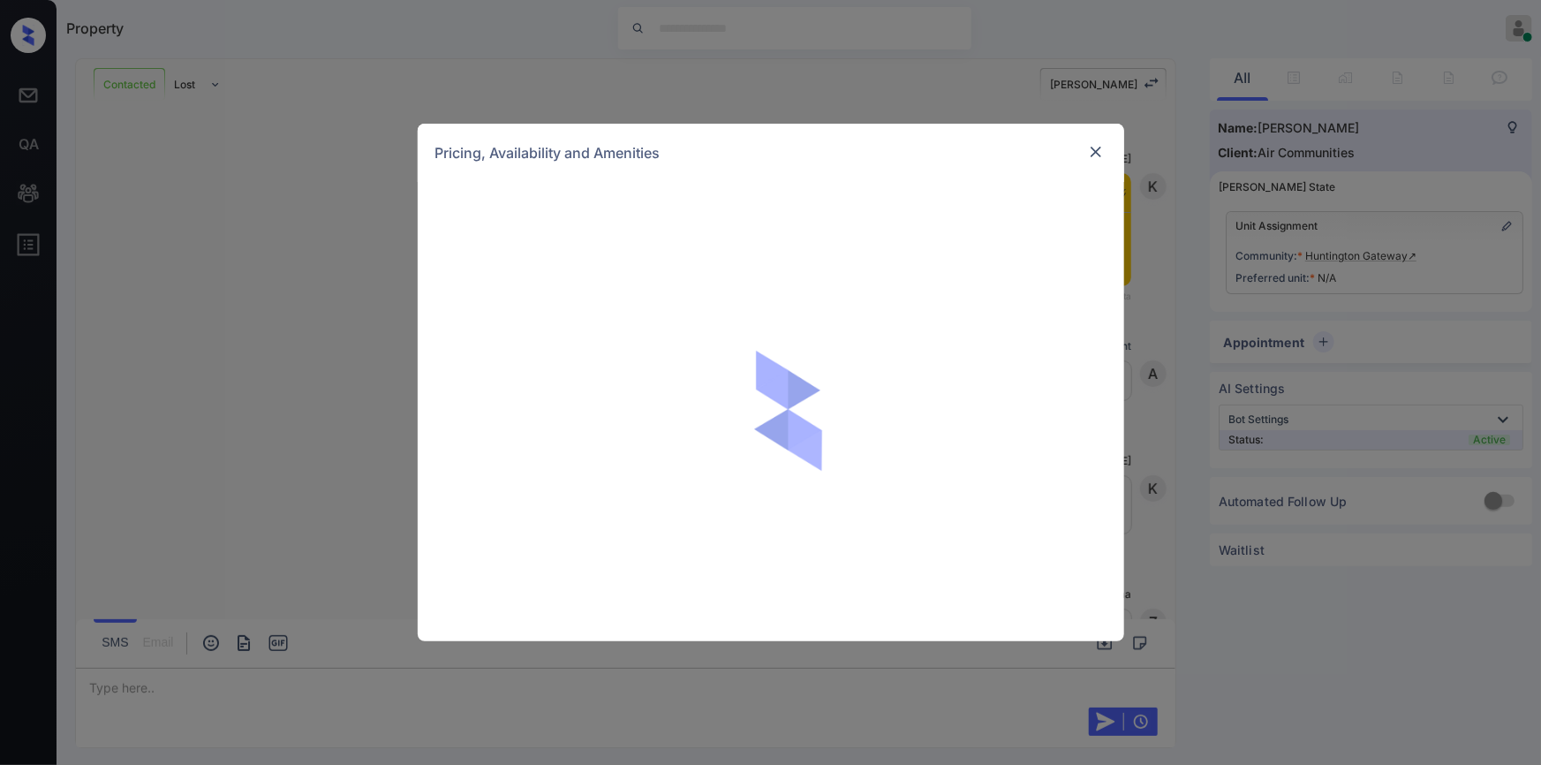
scroll to position [1110, 0]
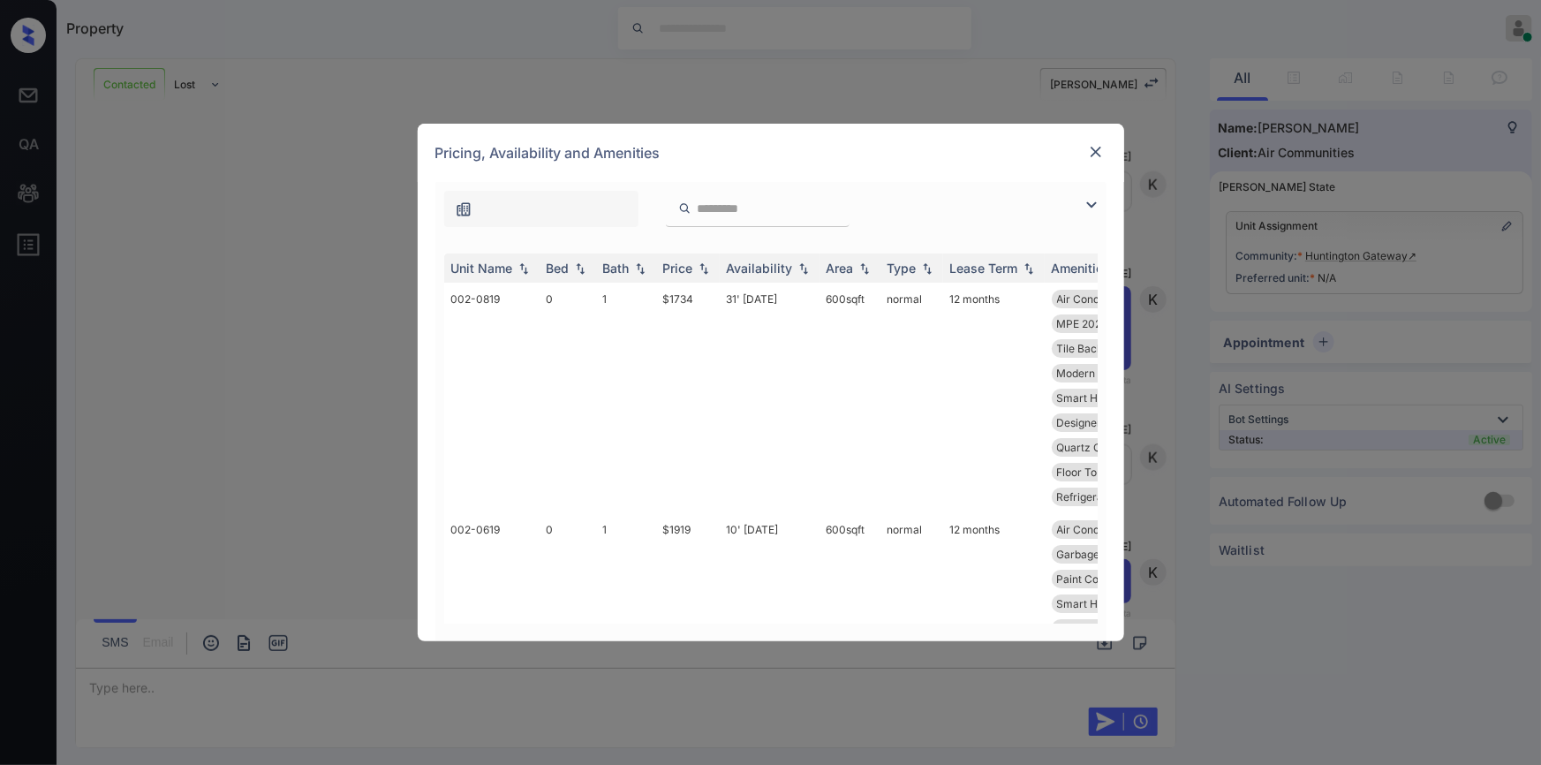
click at [1084, 209] on img at bounding box center [1091, 204] width 21 height 21
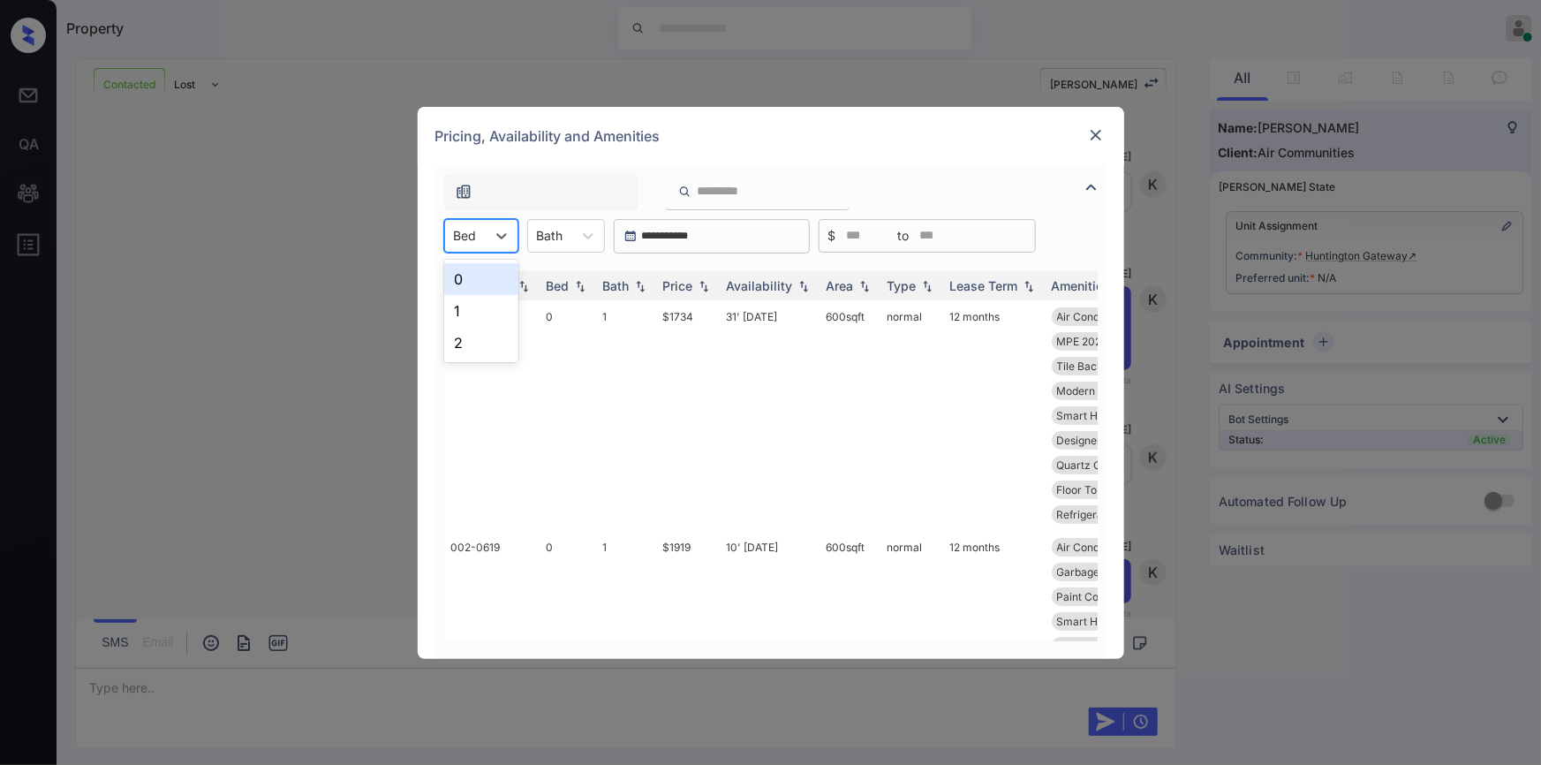
click at [479, 238] on div "Bed" at bounding box center [465, 235] width 41 height 26
click at [472, 313] on div "1" at bounding box center [481, 311] width 74 height 32
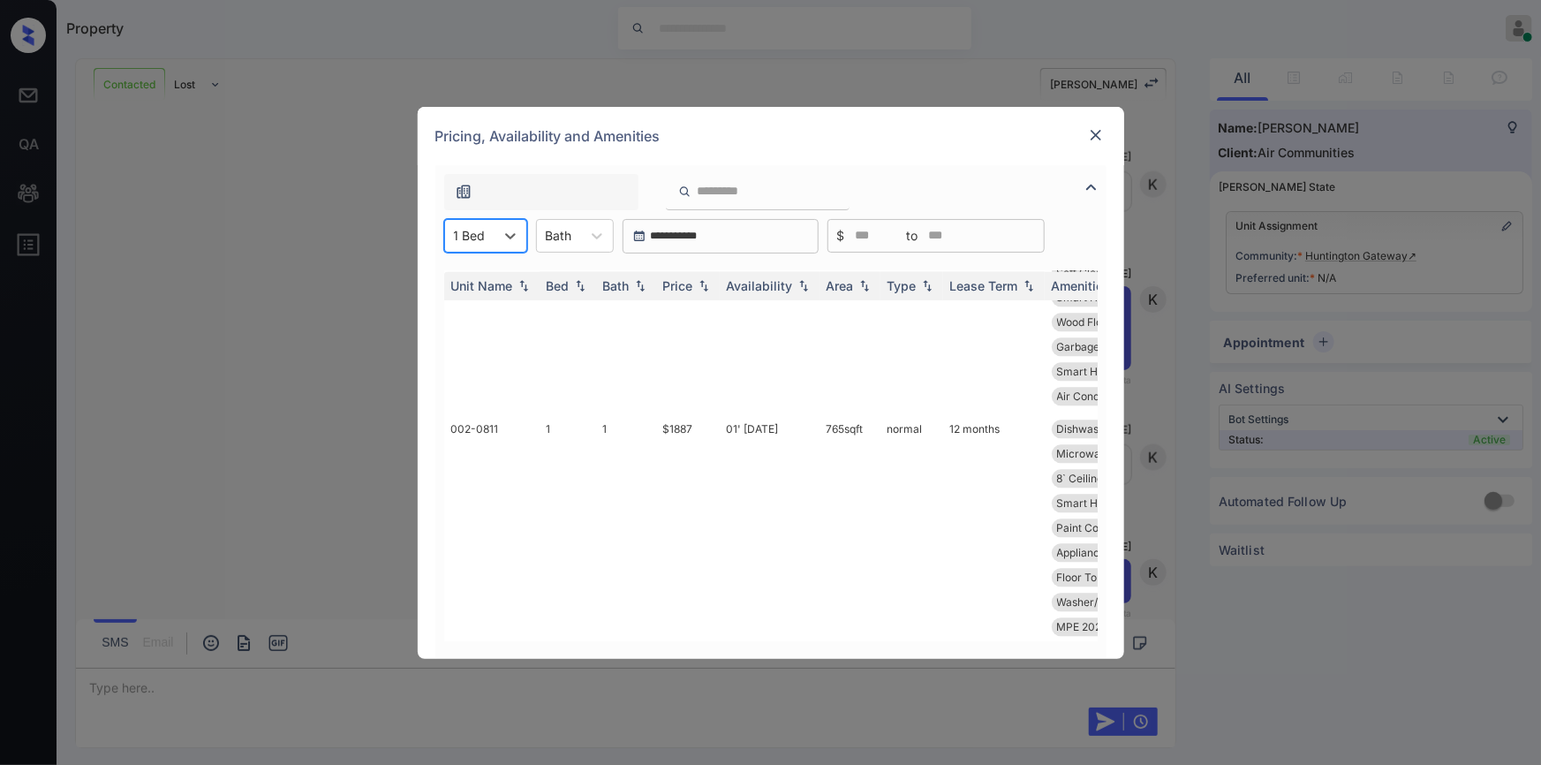
scroll to position [2632, 0]
click at [1087, 131] on img at bounding box center [1096, 135] width 18 height 18
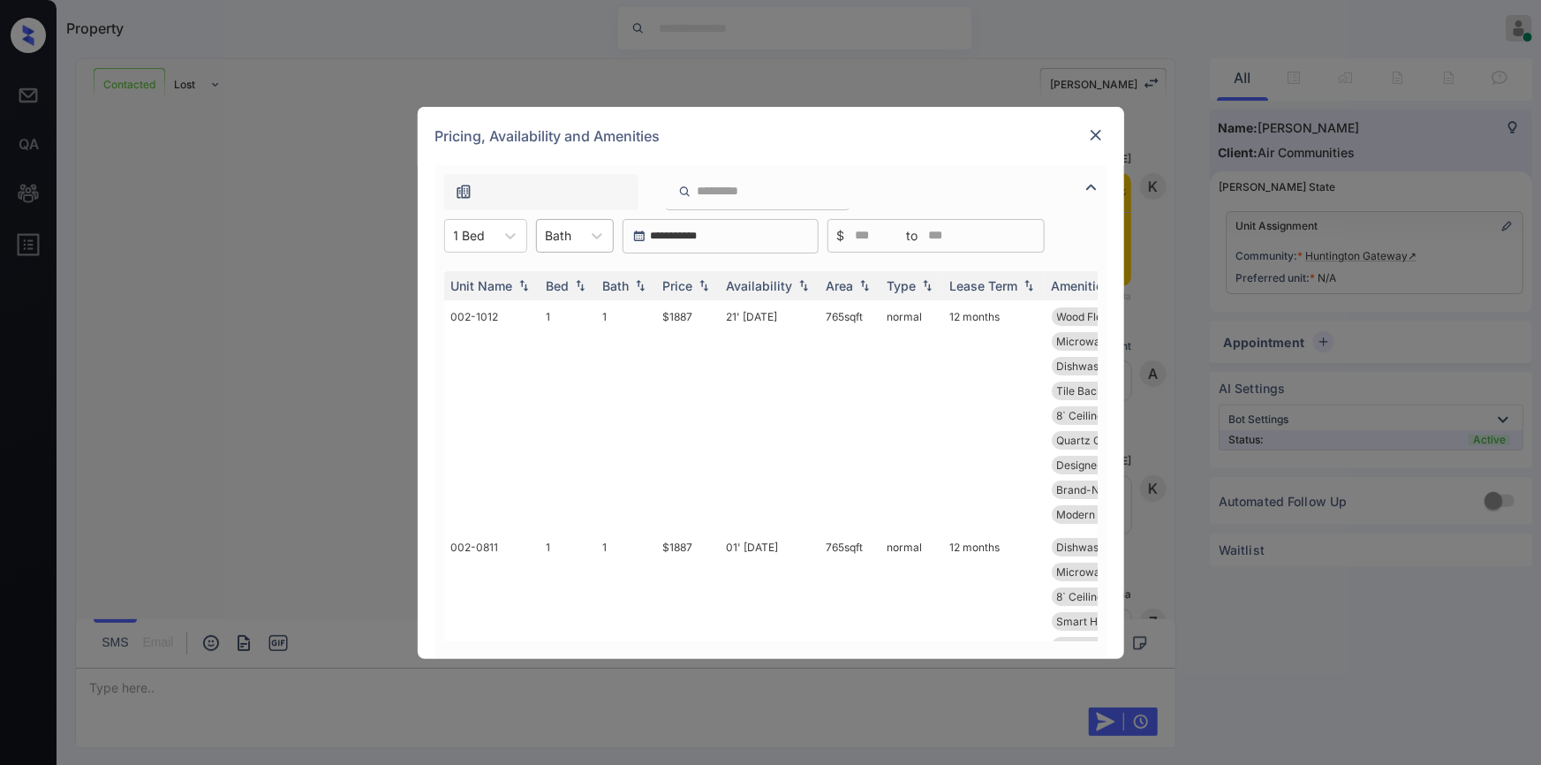
scroll to position [1521, 0]
click at [492, 241] on div "1 Bed" at bounding box center [469, 235] width 49 height 26
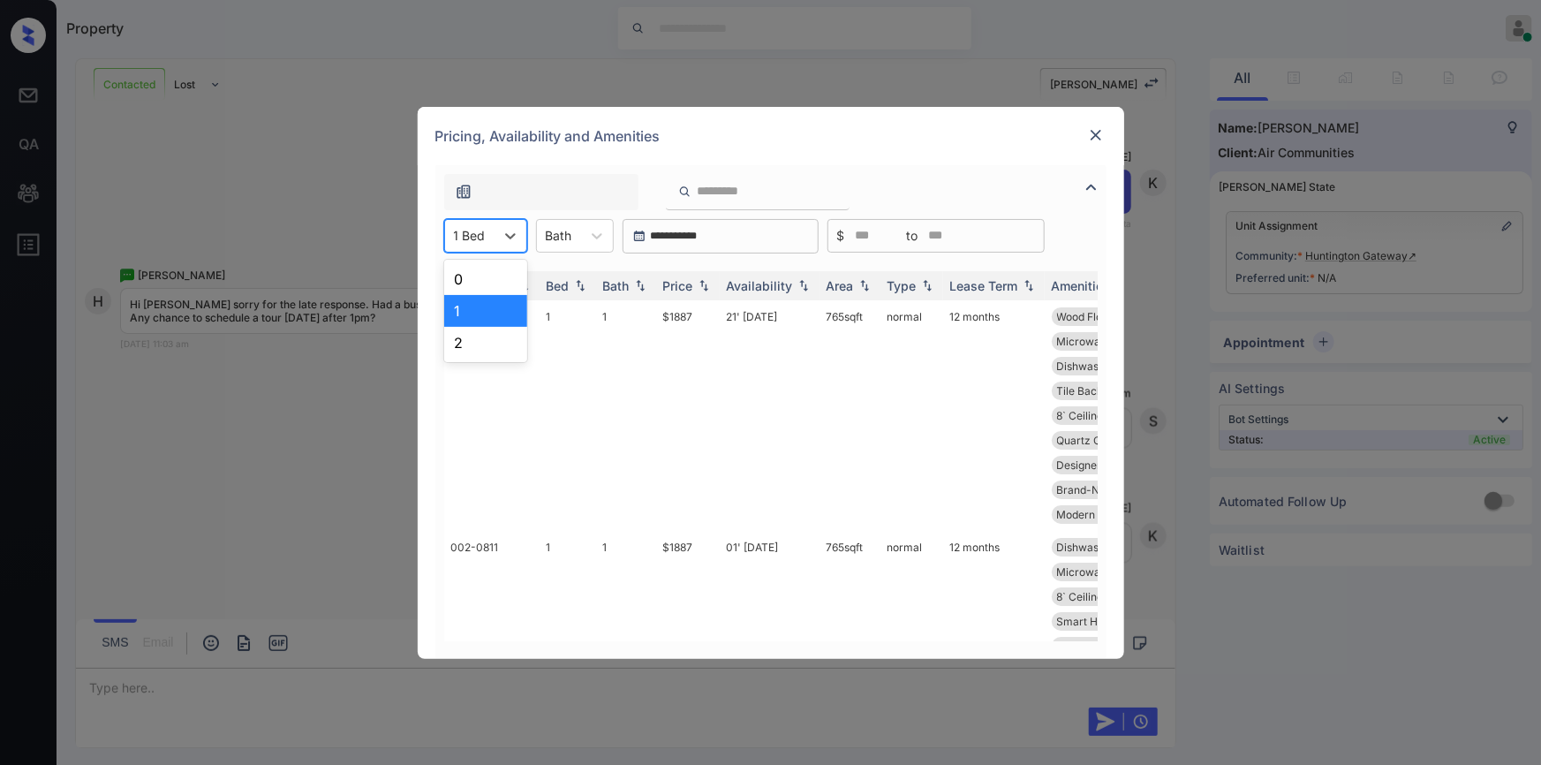
click at [462, 309] on div "1" at bounding box center [485, 311] width 83 height 32
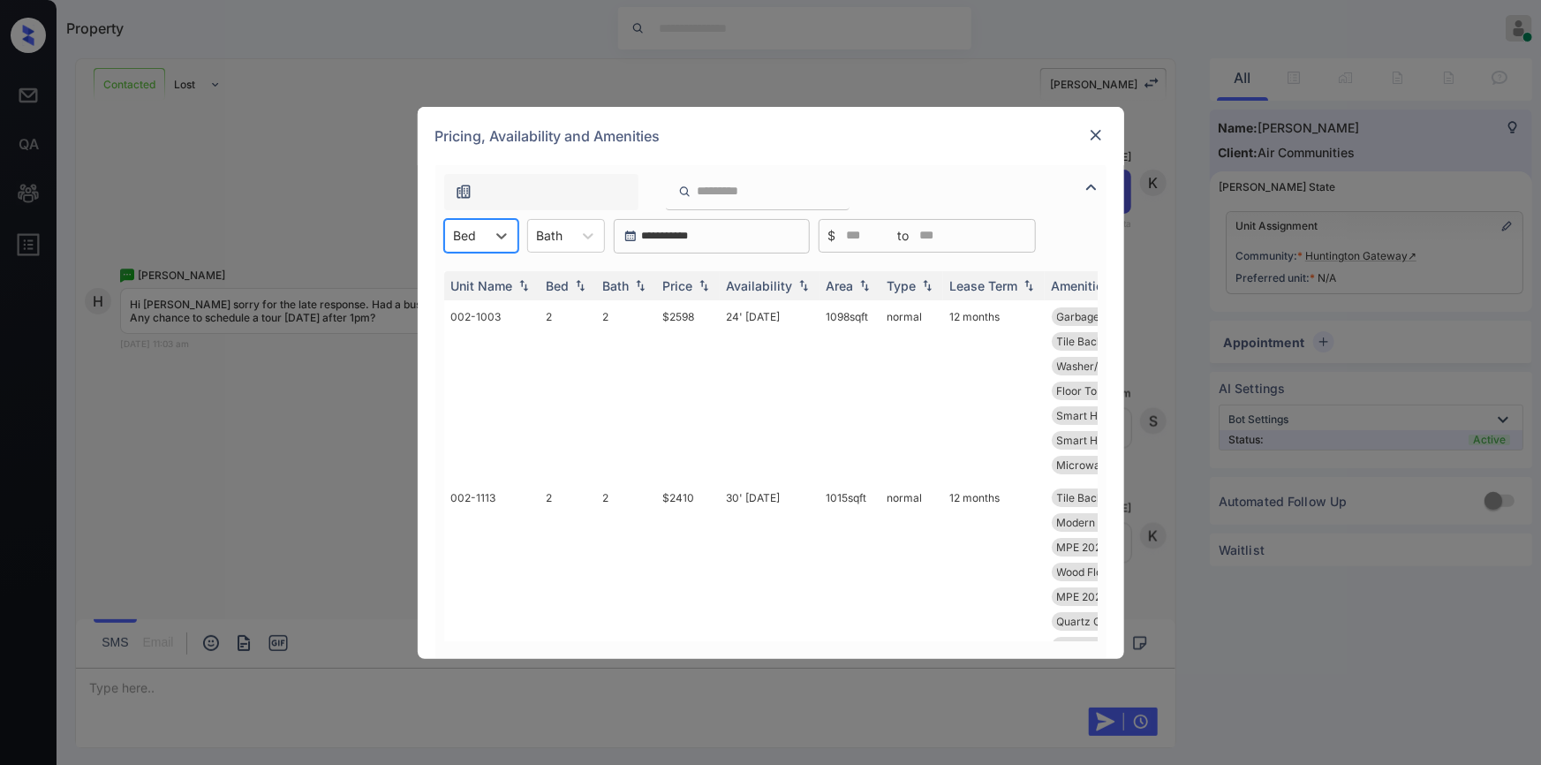
click at [477, 229] on div "Bed" at bounding box center [465, 235] width 41 height 26
click at [464, 301] on div "1" at bounding box center [481, 311] width 74 height 32
drag, startPoint x: 655, startPoint y: 318, endPoint x: 699, endPoint y: 316, distance: 44.2
click at [699, 316] on td "$1887" at bounding box center [688, 415] width 64 height 230
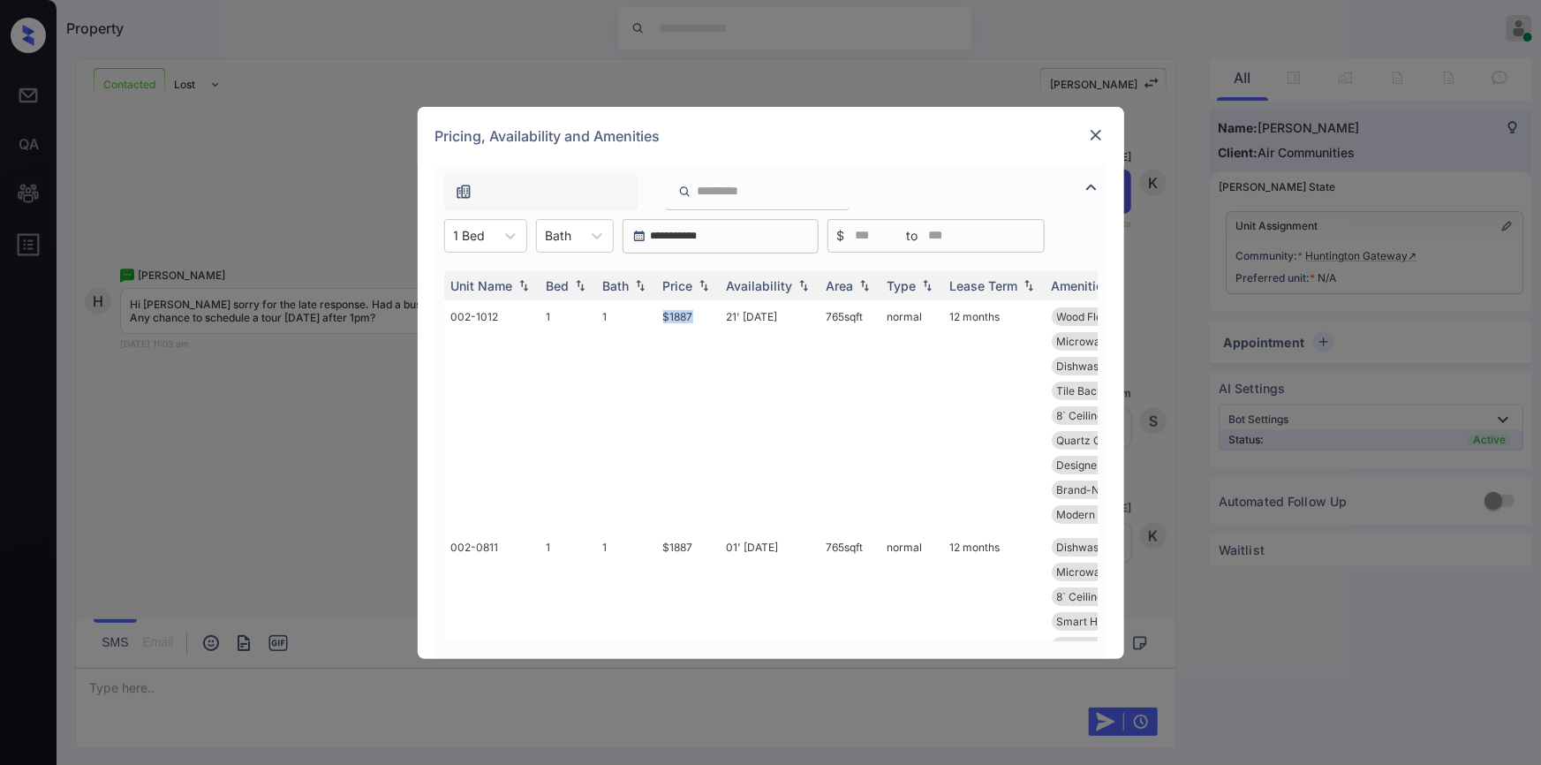
copy td "$1887"
click at [1094, 132] on img at bounding box center [1096, 135] width 18 height 18
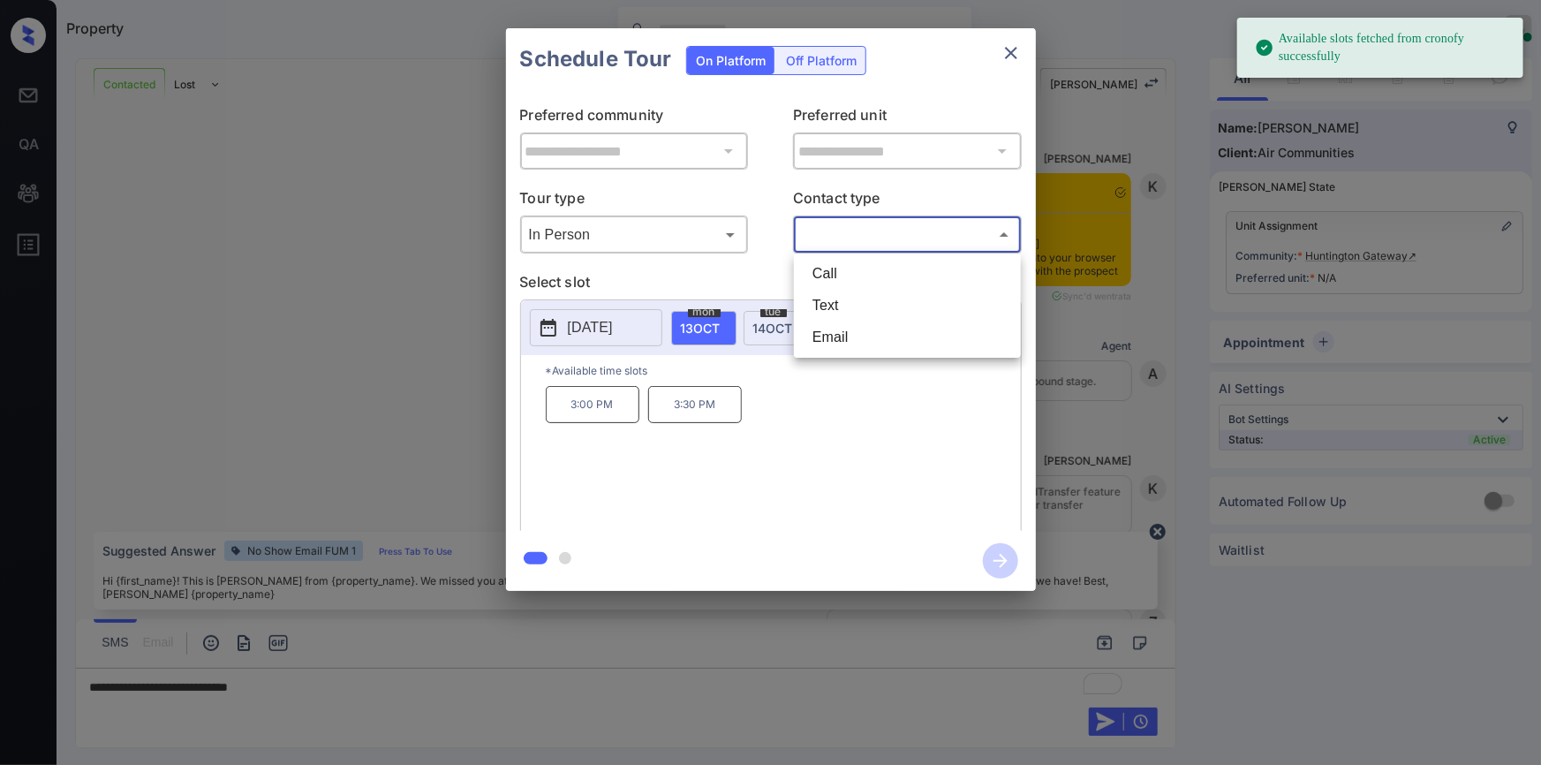
scroll to position [1521, 0]
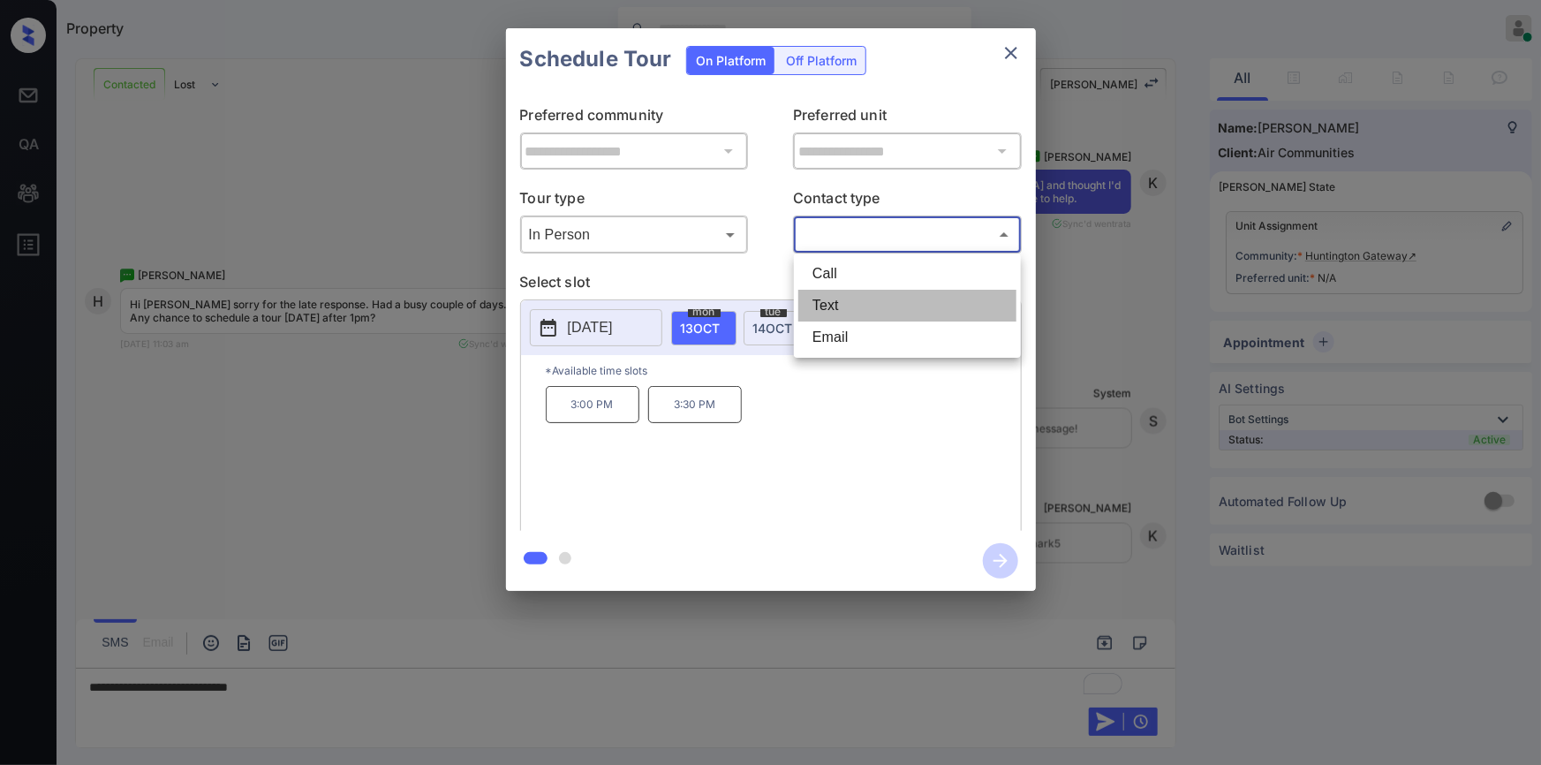
click at [829, 297] on li "Text" at bounding box center [907, 306] width 218 height 32
type input "****"
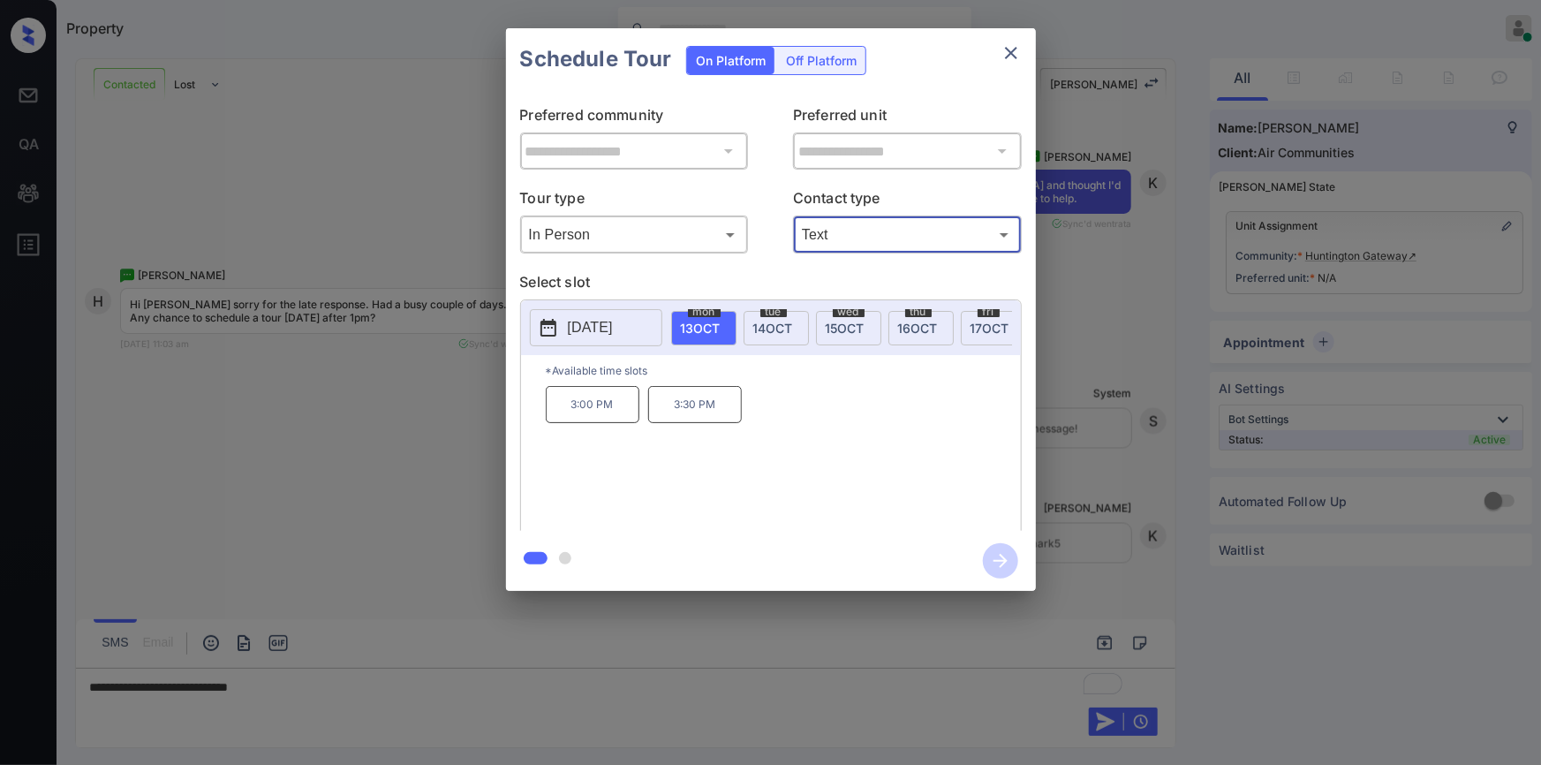
click at [784, 329] on span "14 OCT" at bounding box center [773, 327] width 40 height 15
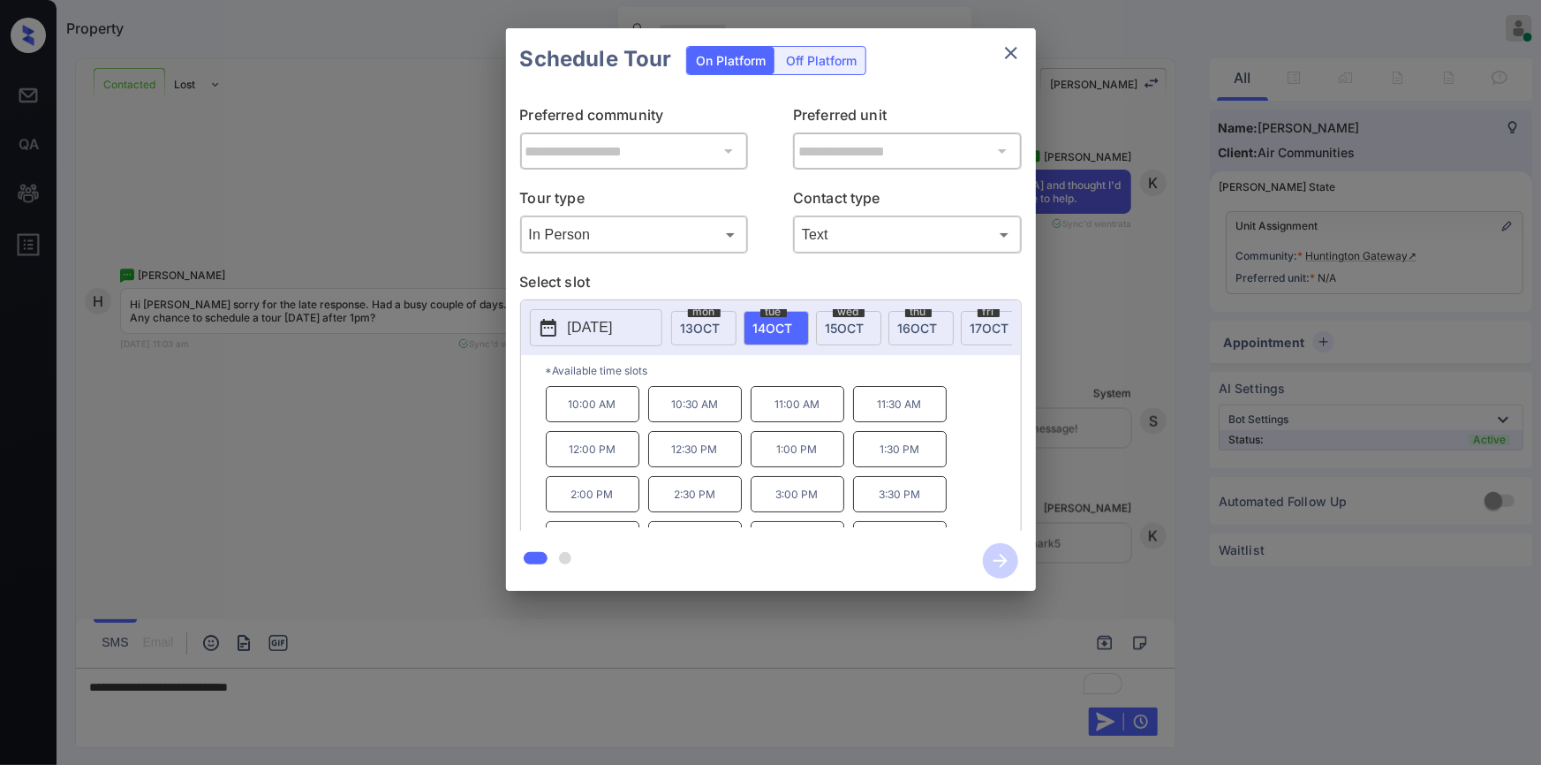
click at [395, 445] on div "**********" at bounding box center [770, 309] width 1541 height 619
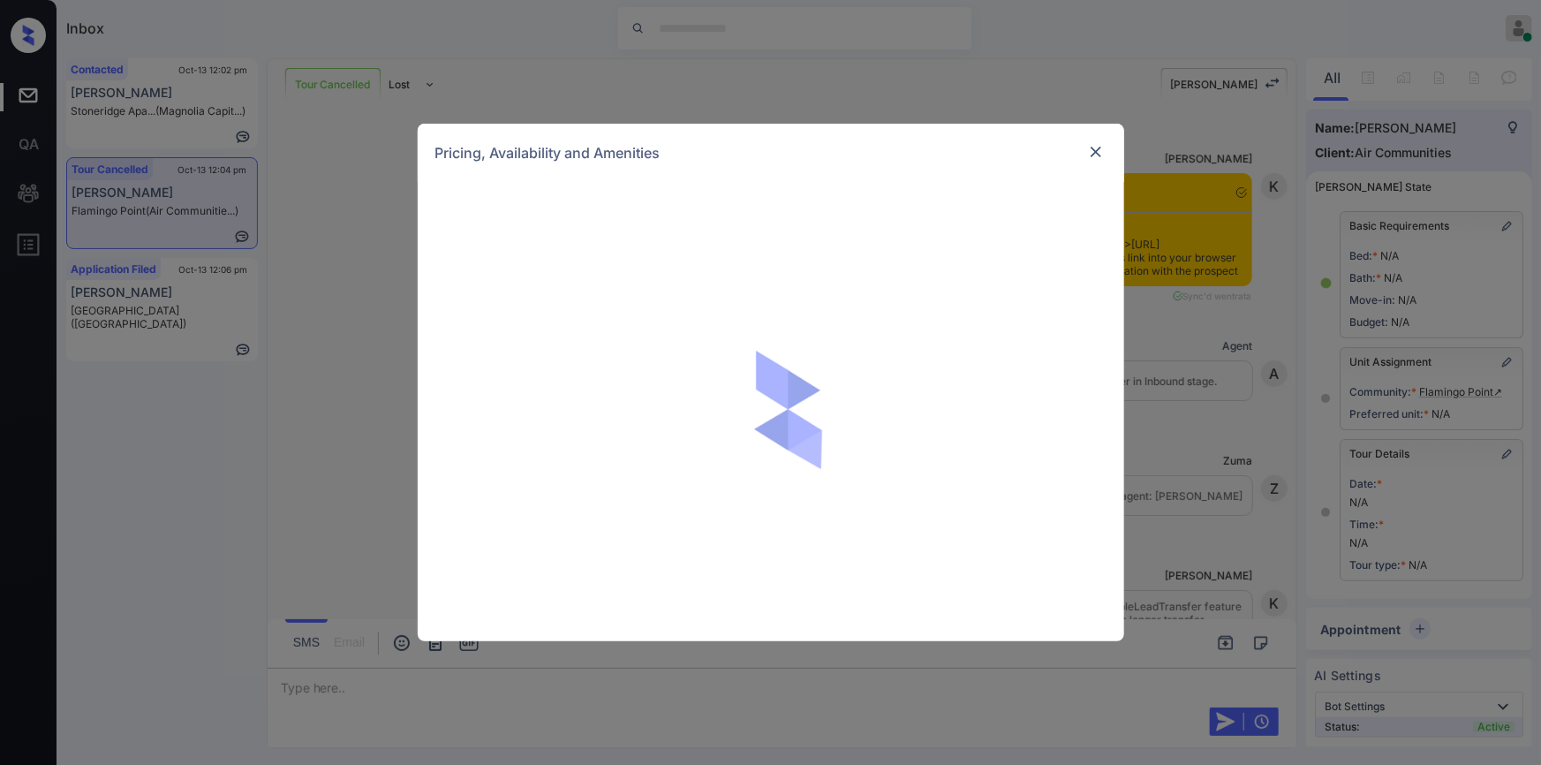
scroll to position [9253, 0]
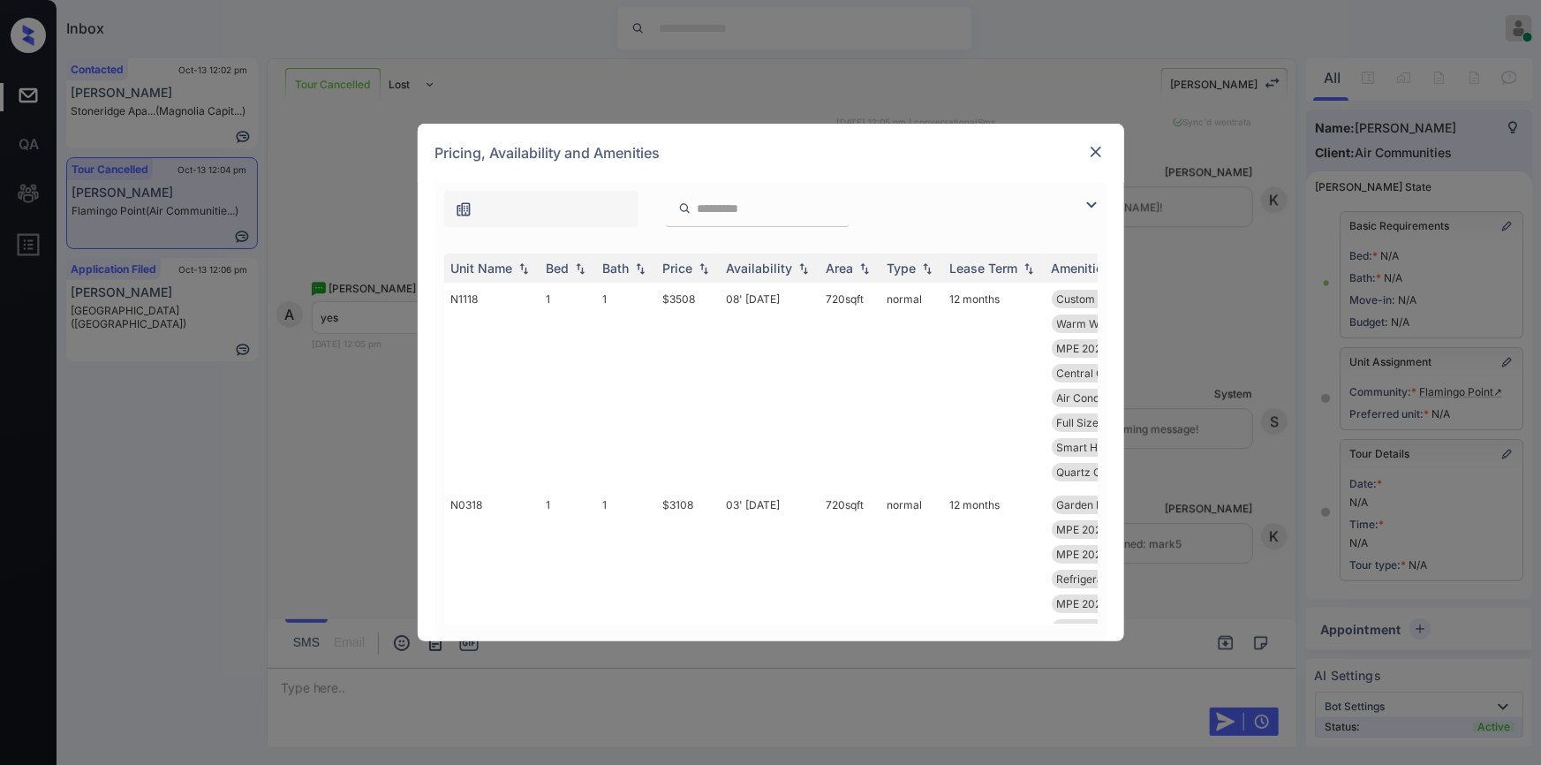
click at [1090, 207] on img at bounding box center [1091, 204] width 21 height 21
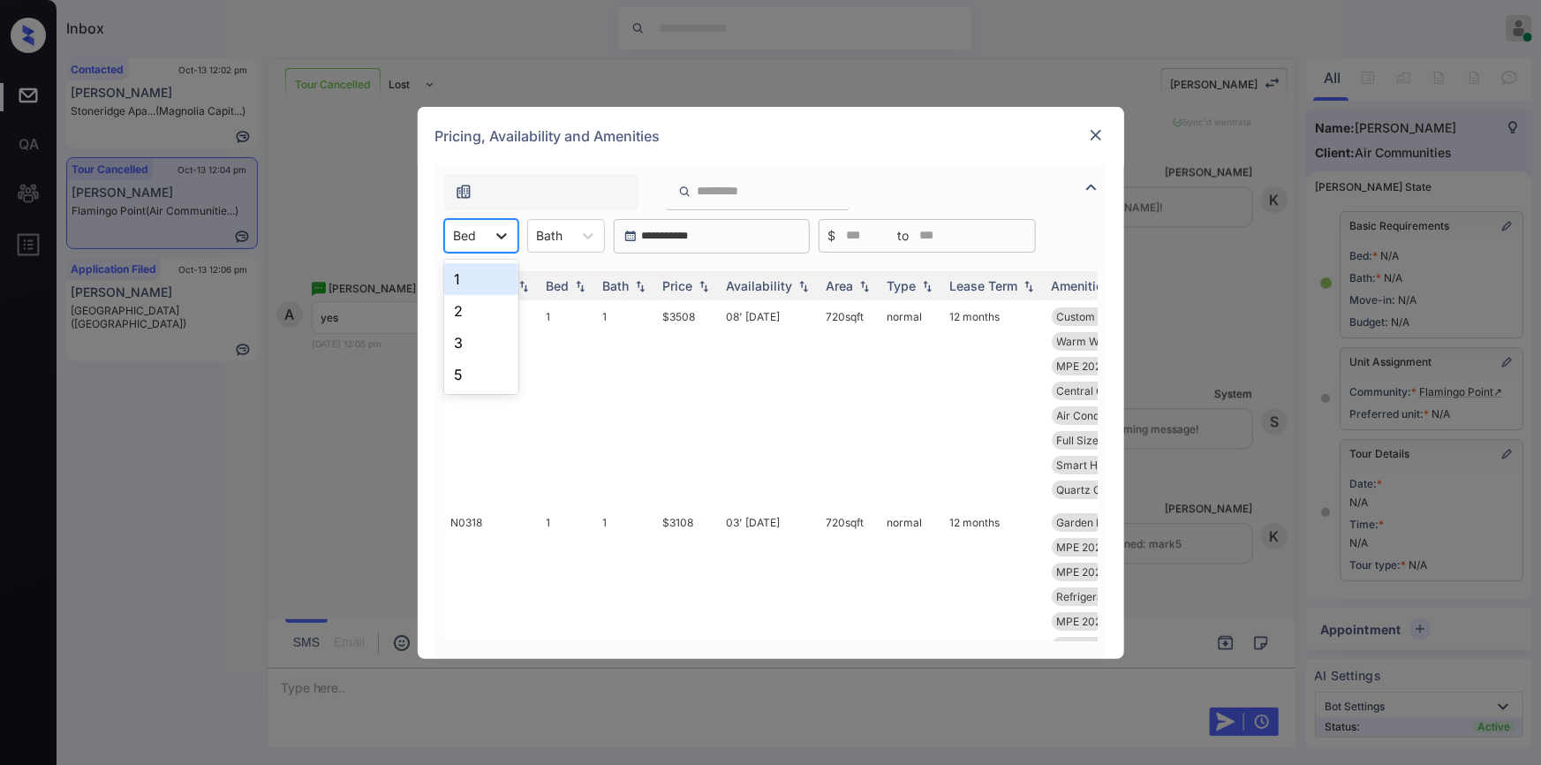
click at [493, 237] on icon at bounding box center [502, 236] width 18 height 18
click at [486, 283] on div "1" at bounding box center [481, 279] width 74 height 32
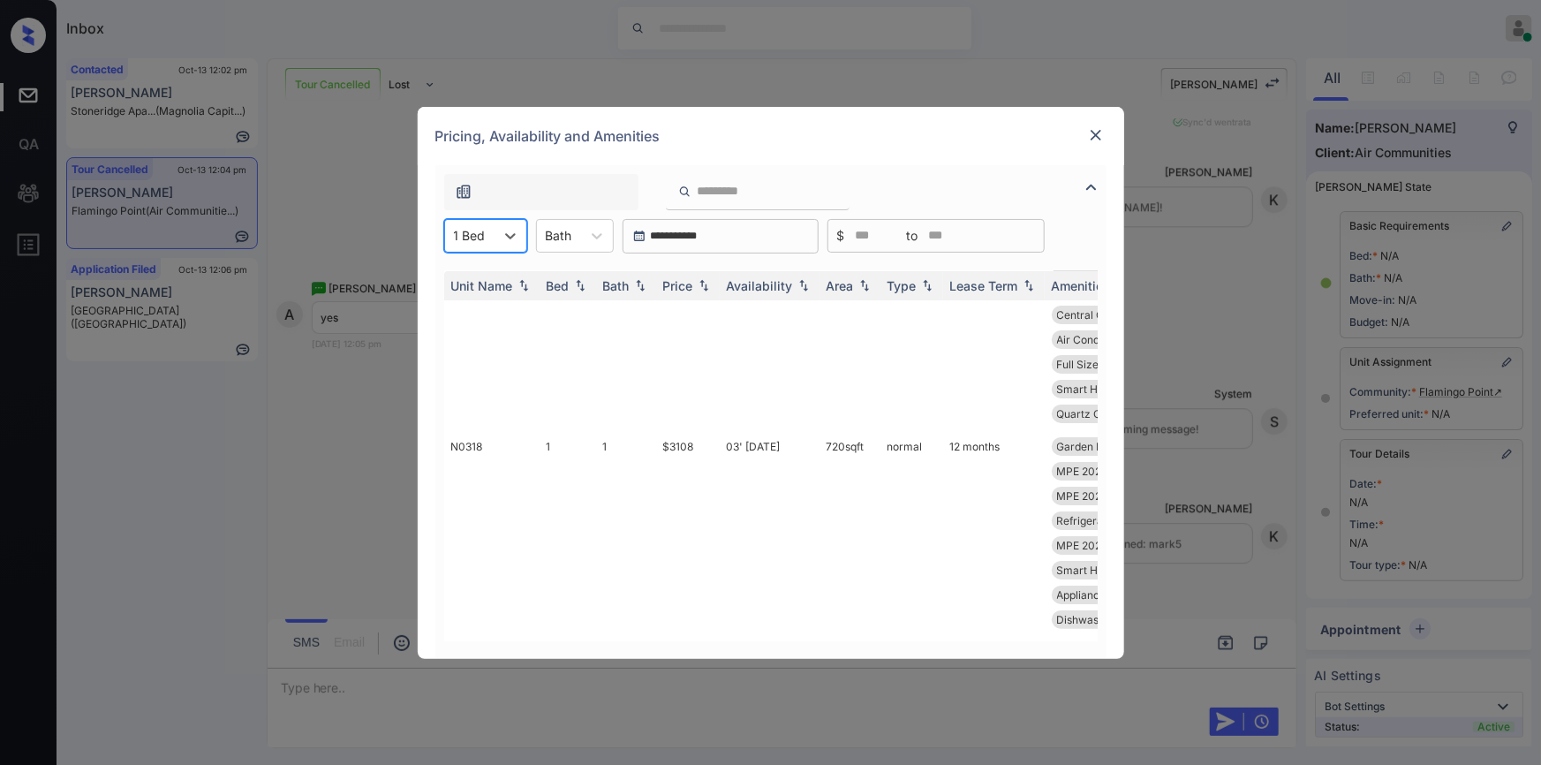
scroll to position [0, 0]
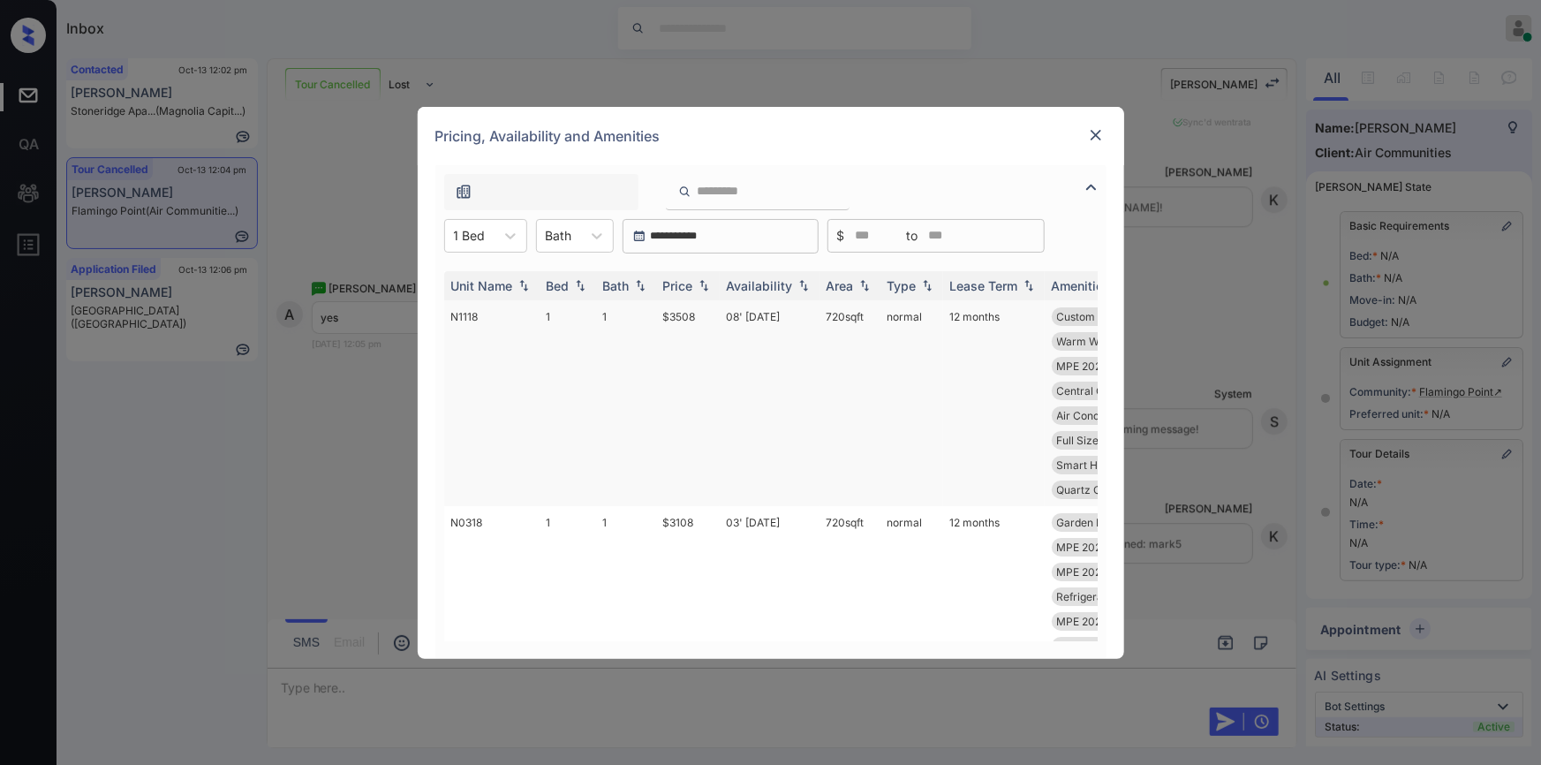
click at [678, 314] on td "$3508" at bounding box center [688, 403] width 64 height 206
click at [686, 315] on td "$3508" at bounding box center [688, 403] width 64 height 206
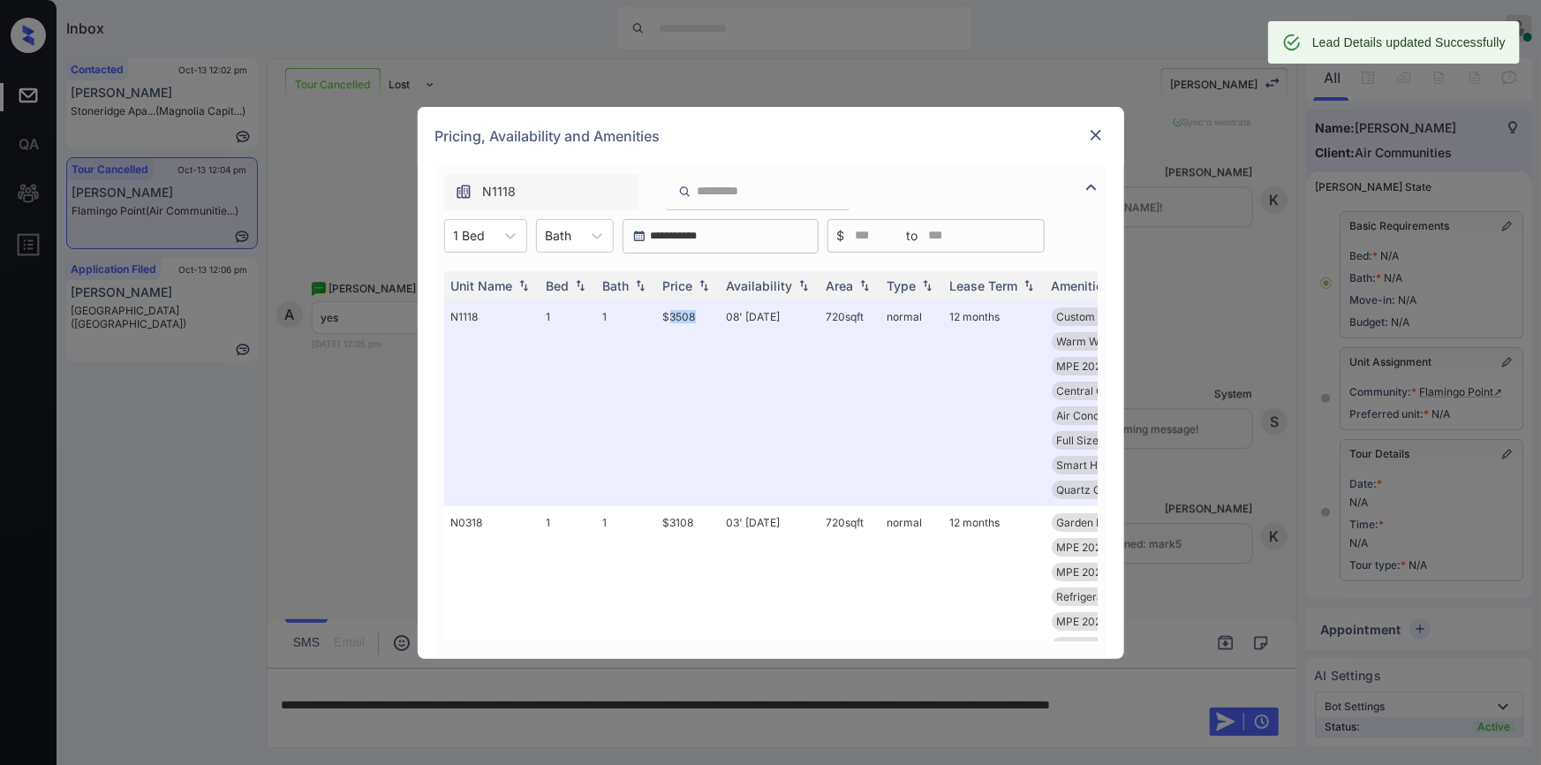
click at [1096, 132] on img at bounding box center [1096, 135] width 18 height 18
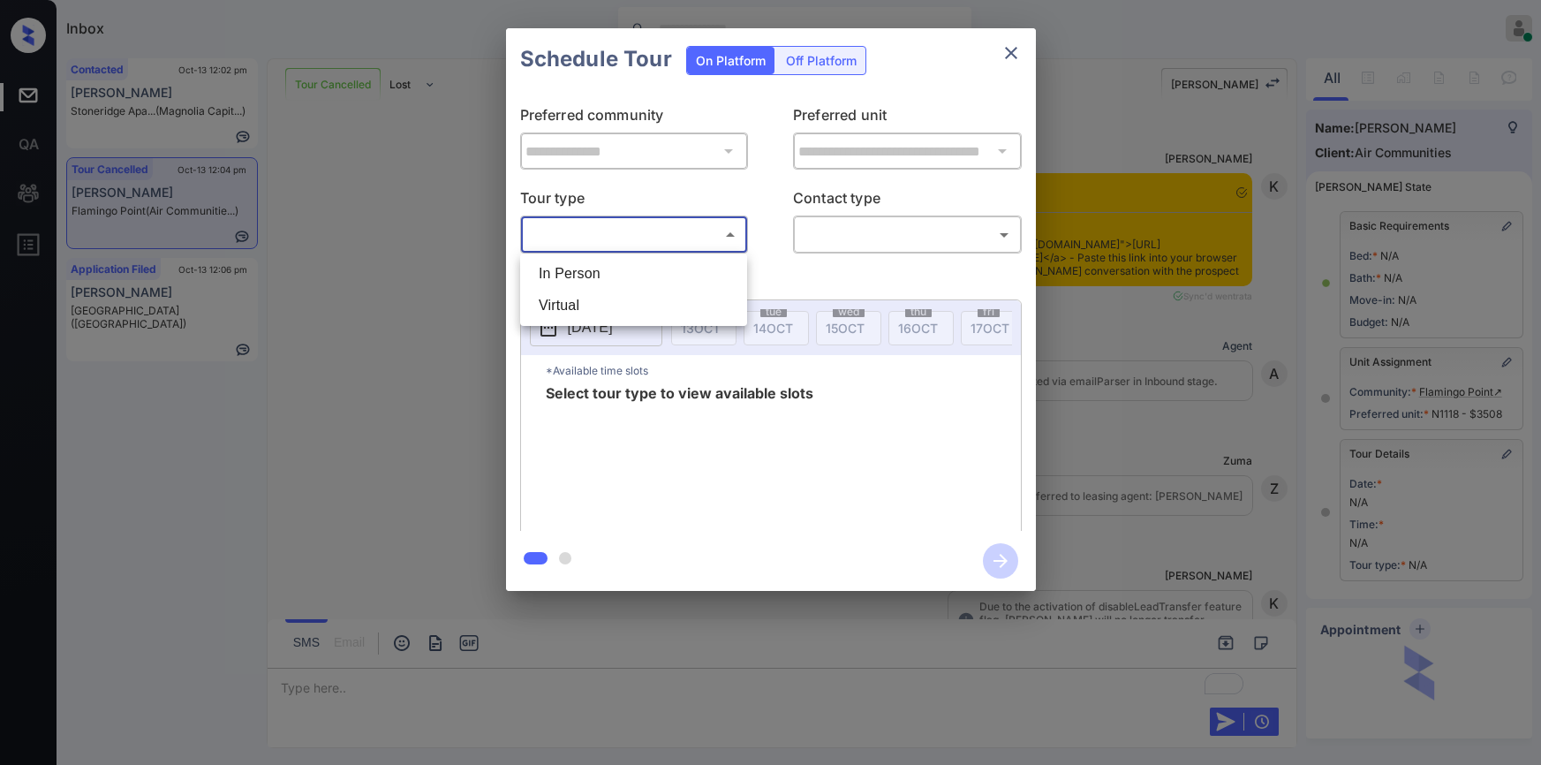
click at [572, 269] on li "In Person" at bounding box center [633, 274] width 218 height 32
type input "********"
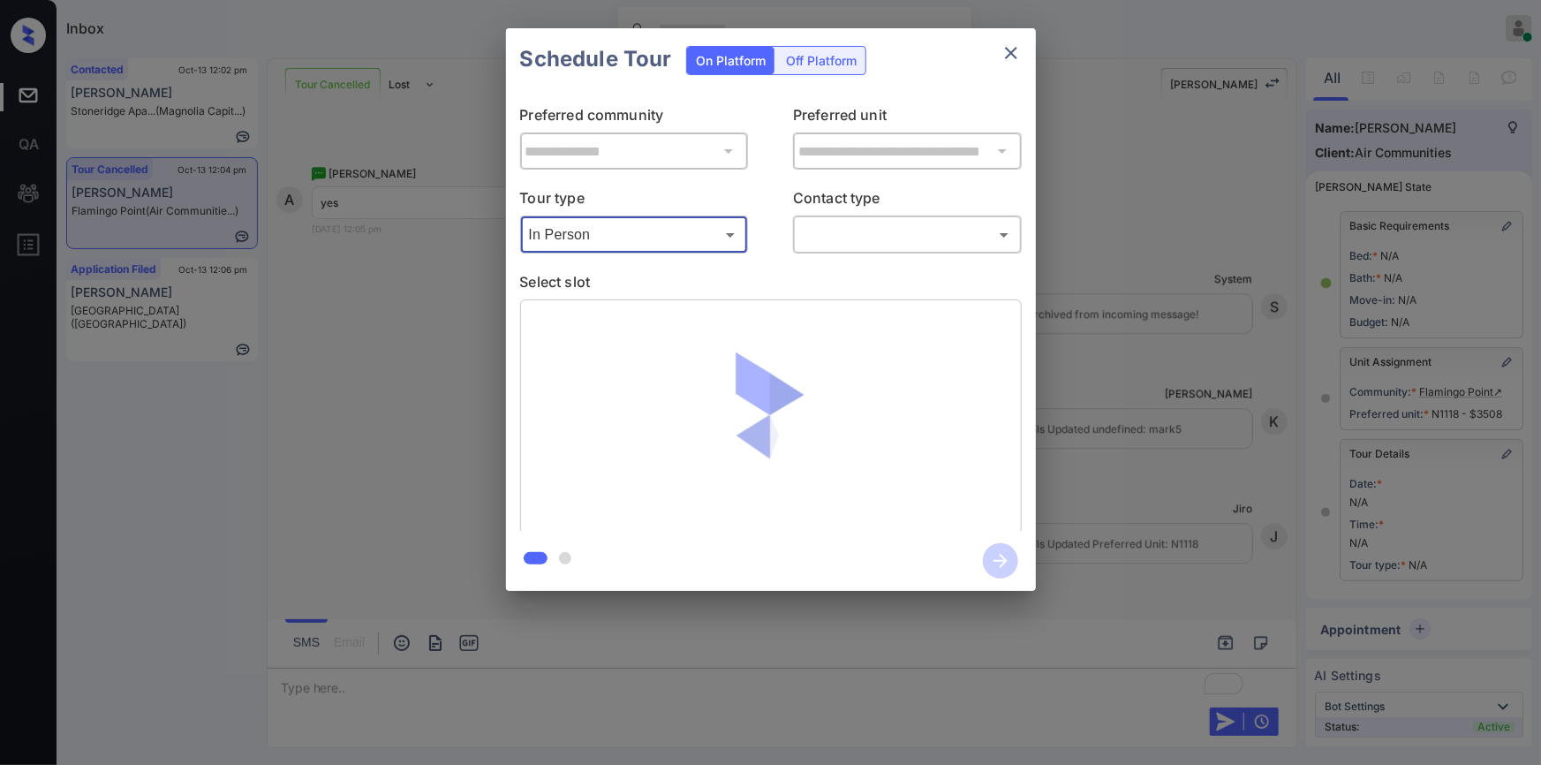
click at [857, 240] on body "Inbox Jiro Alonzo Online Set yourself offline Set yourself on break Profile Swi…" at bounding box center [770, 382] width 1541 height 765
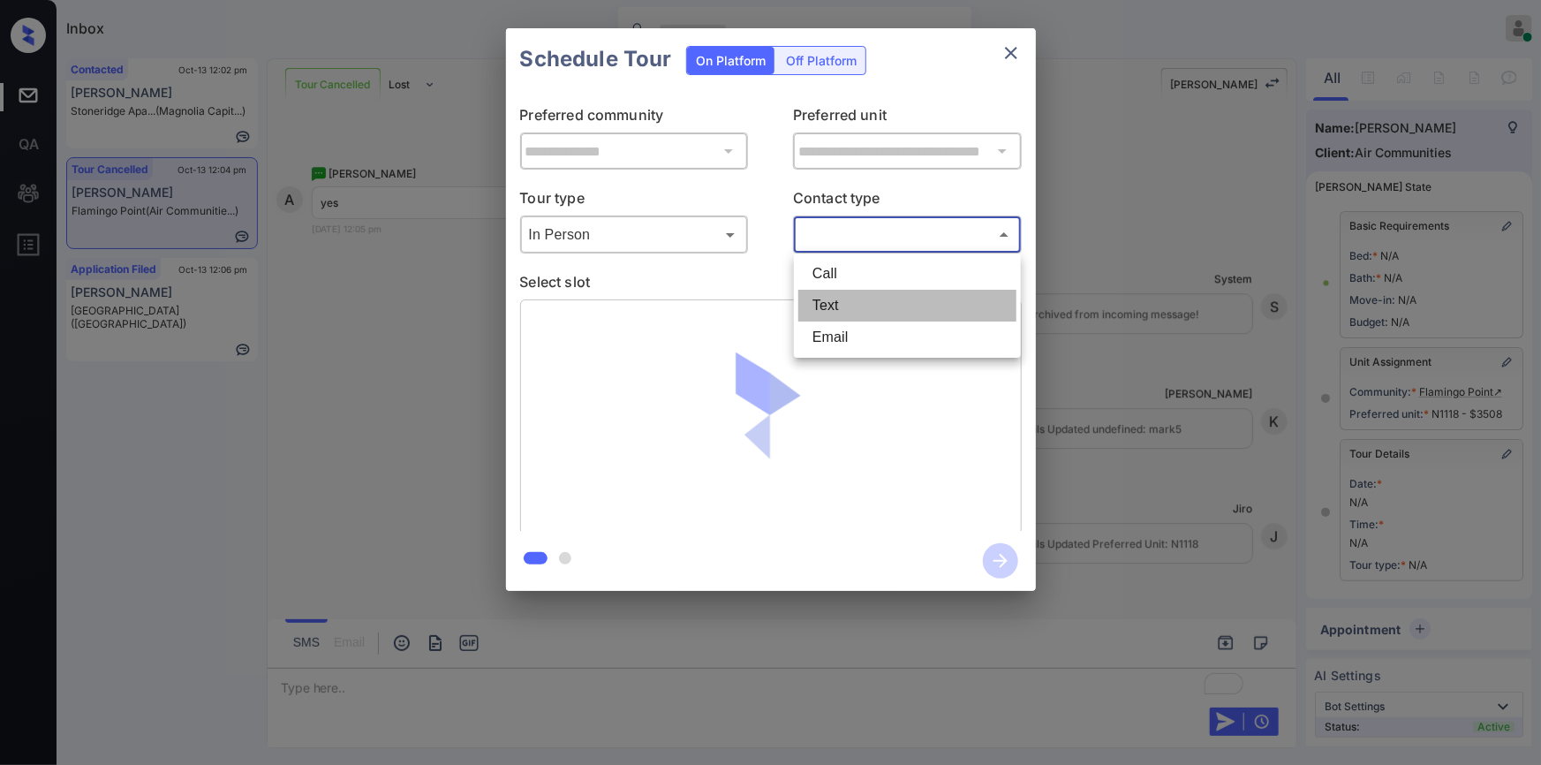
click at [849, 305] on li "Text" at bounding box center [907, 306] width 218 height 32
type input "****"
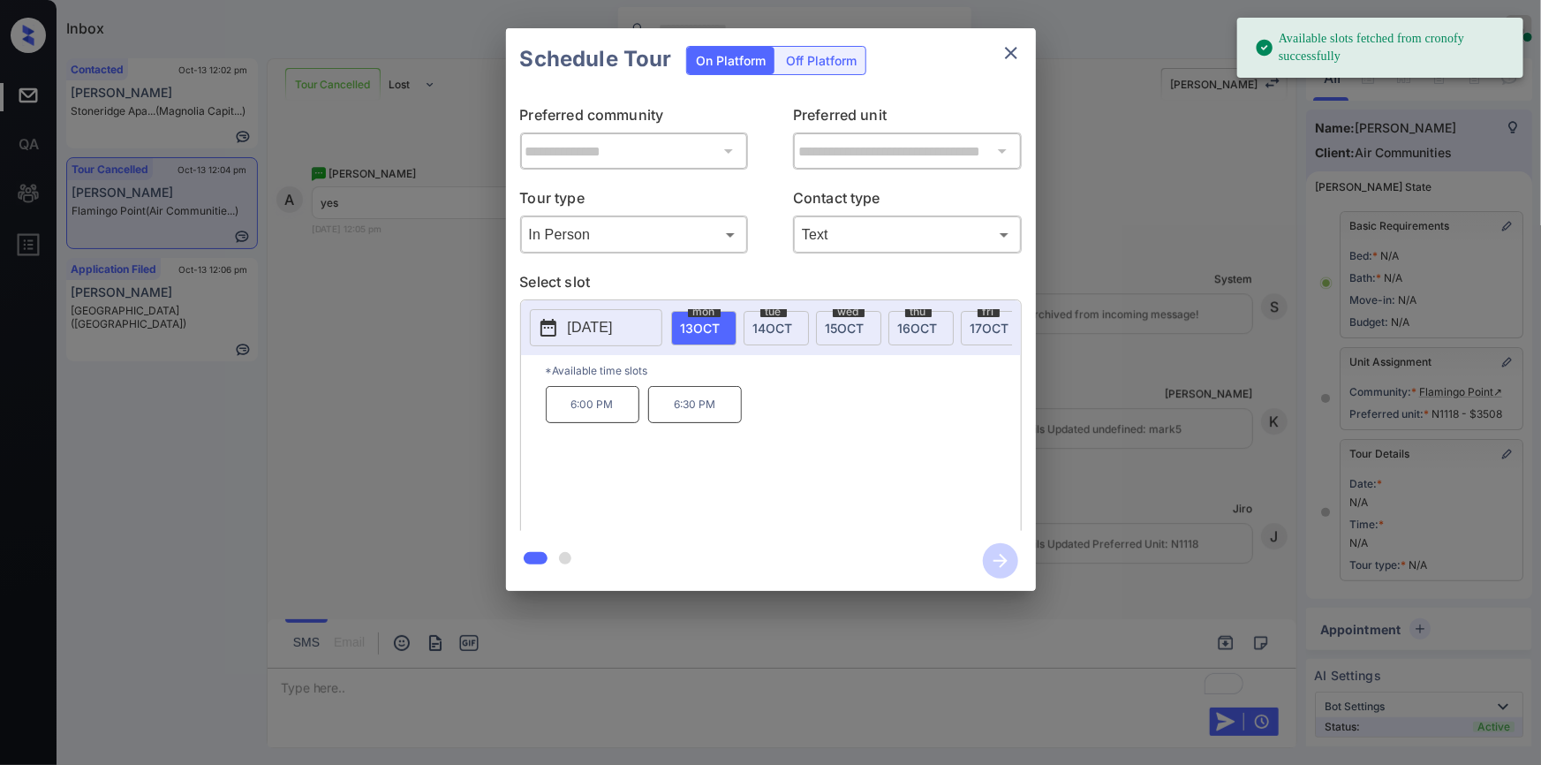
click at [772, 325] on span "14 OCT" at bounding box center [773, 327] width 40 height 15
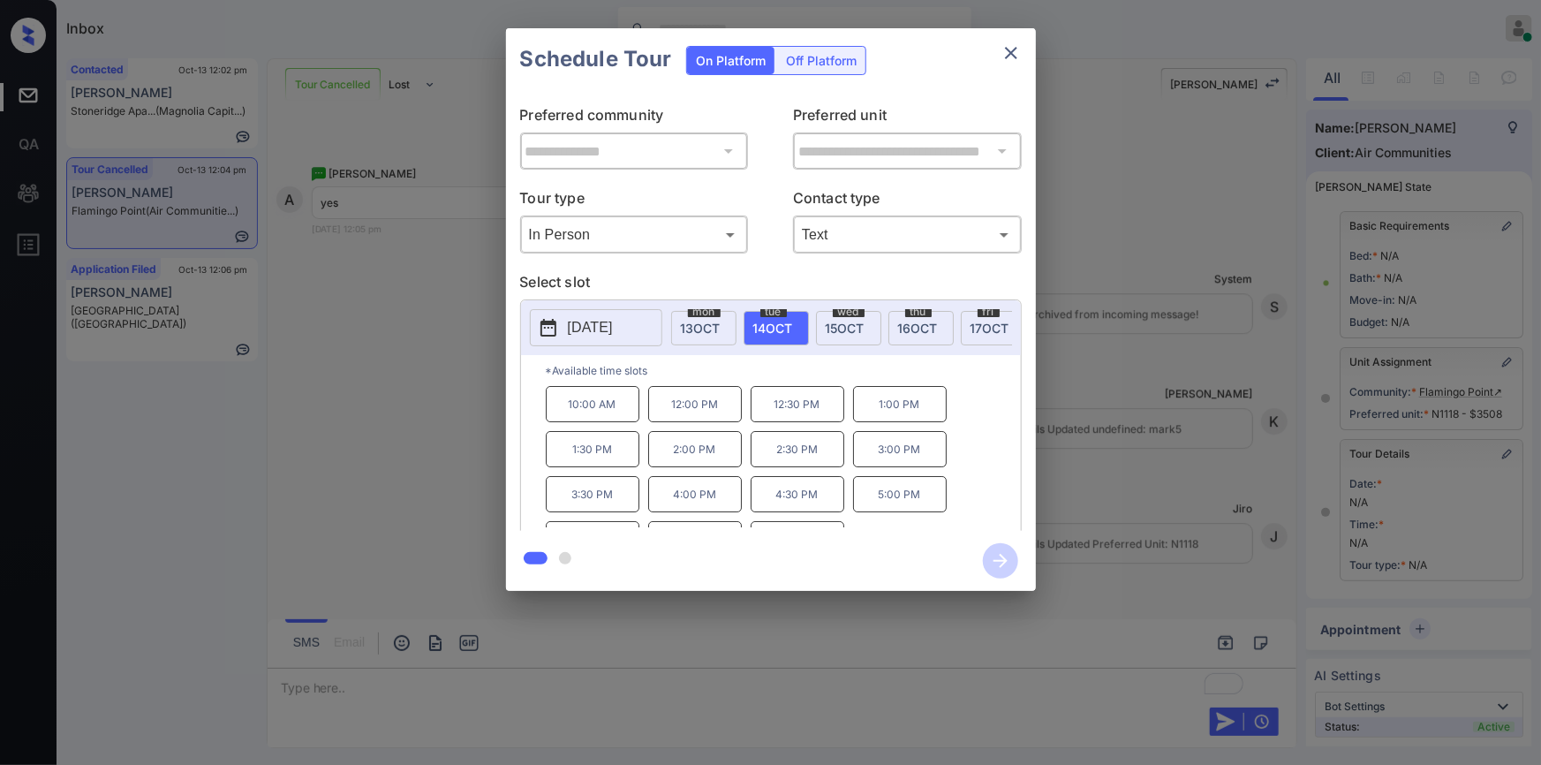
scroll to position [29, 0]
click at [720, 528] on p "6:00 PM" at bounding box center [695, 510] width 94 height 36
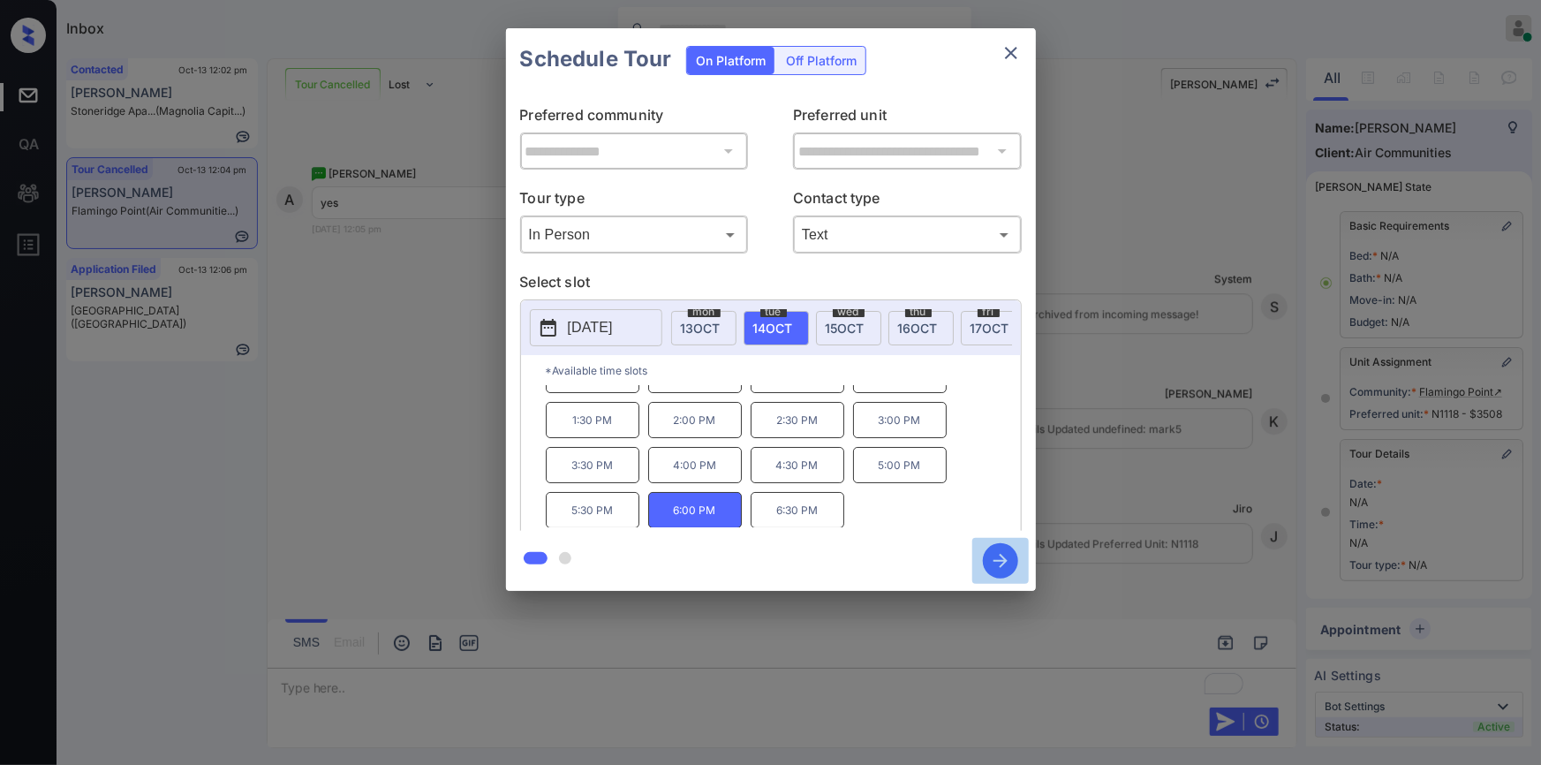
click at [997, 556] on icon "button" at bounding box center [1000, 560] width 35 height 35
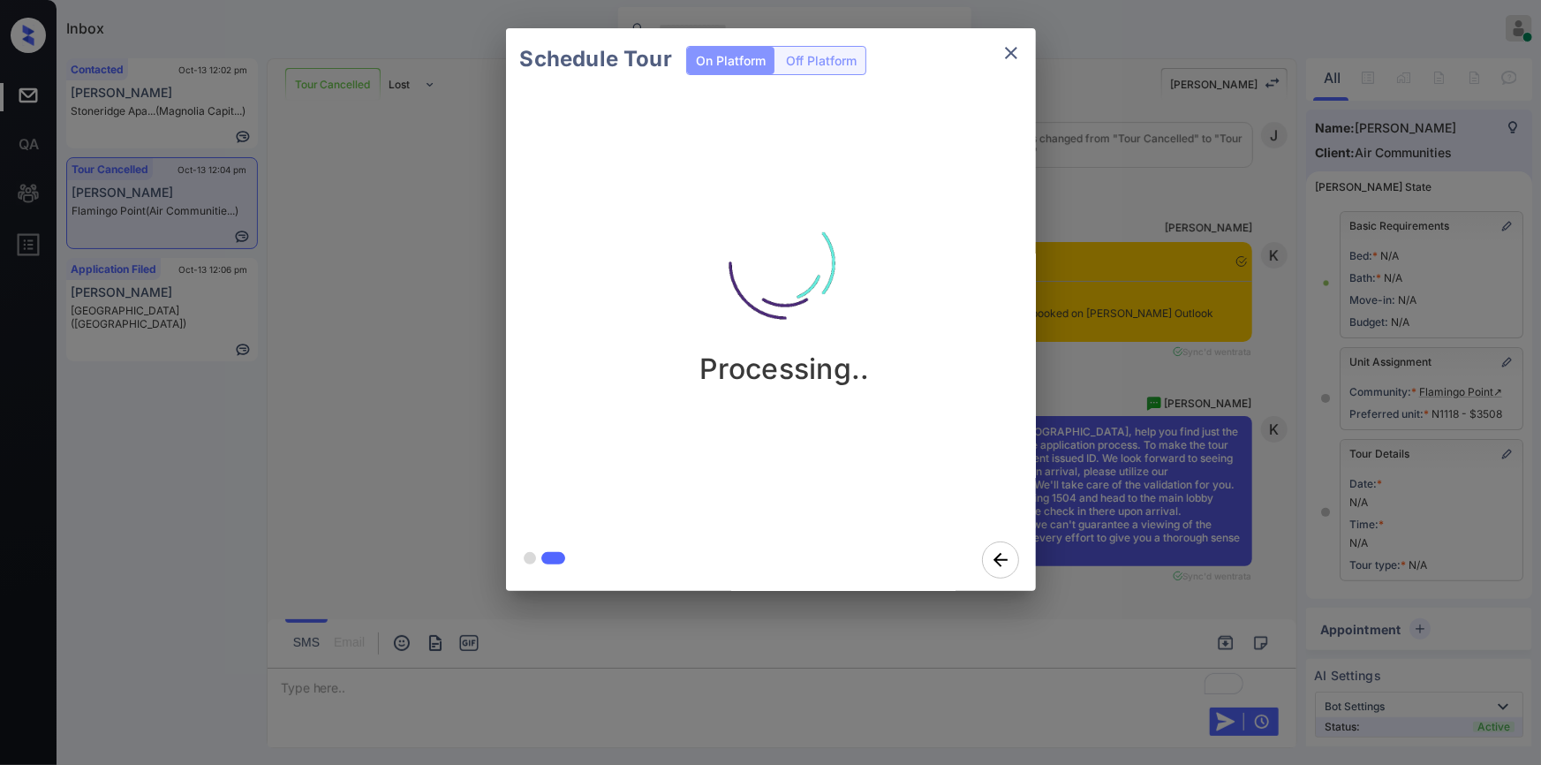
scroll to position [9983, 0]
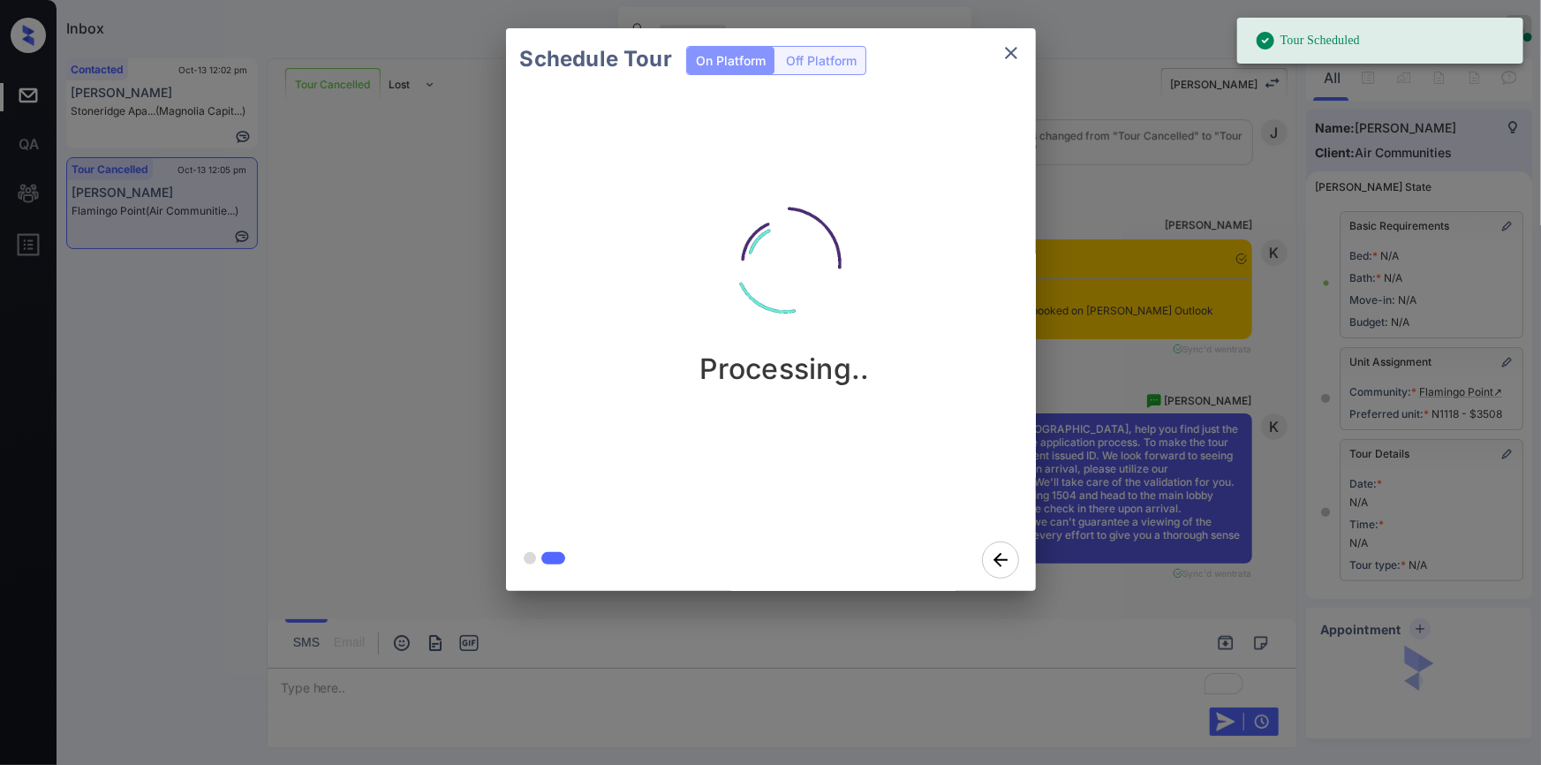
click at [1010, 51] on icon "close" at bounding box center [1010, 52] width 21 height 21
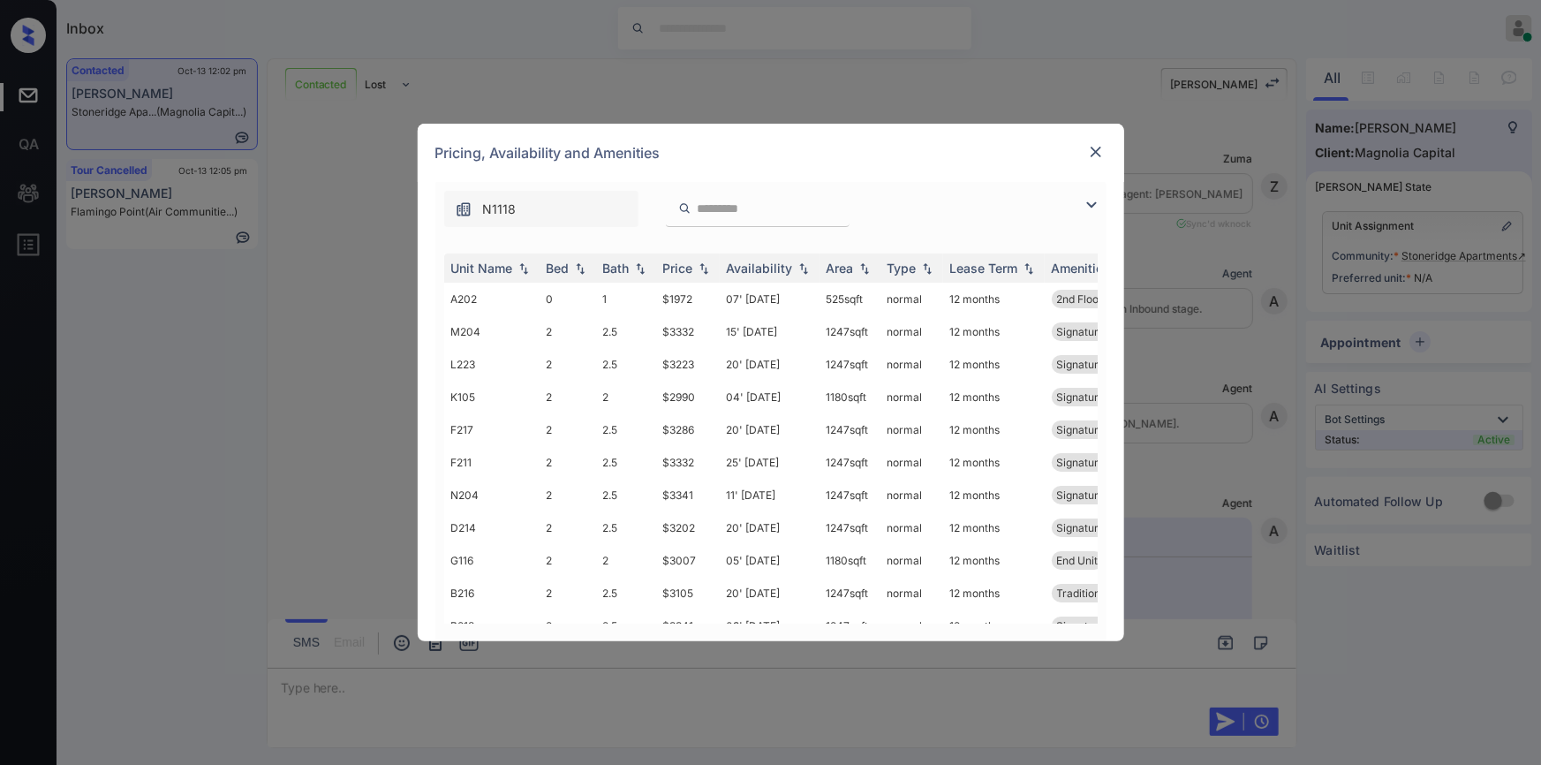
scroll to position [883, 0]
click at [1089, 206] on img at bounding box center [1091, 204] width 21 height 21
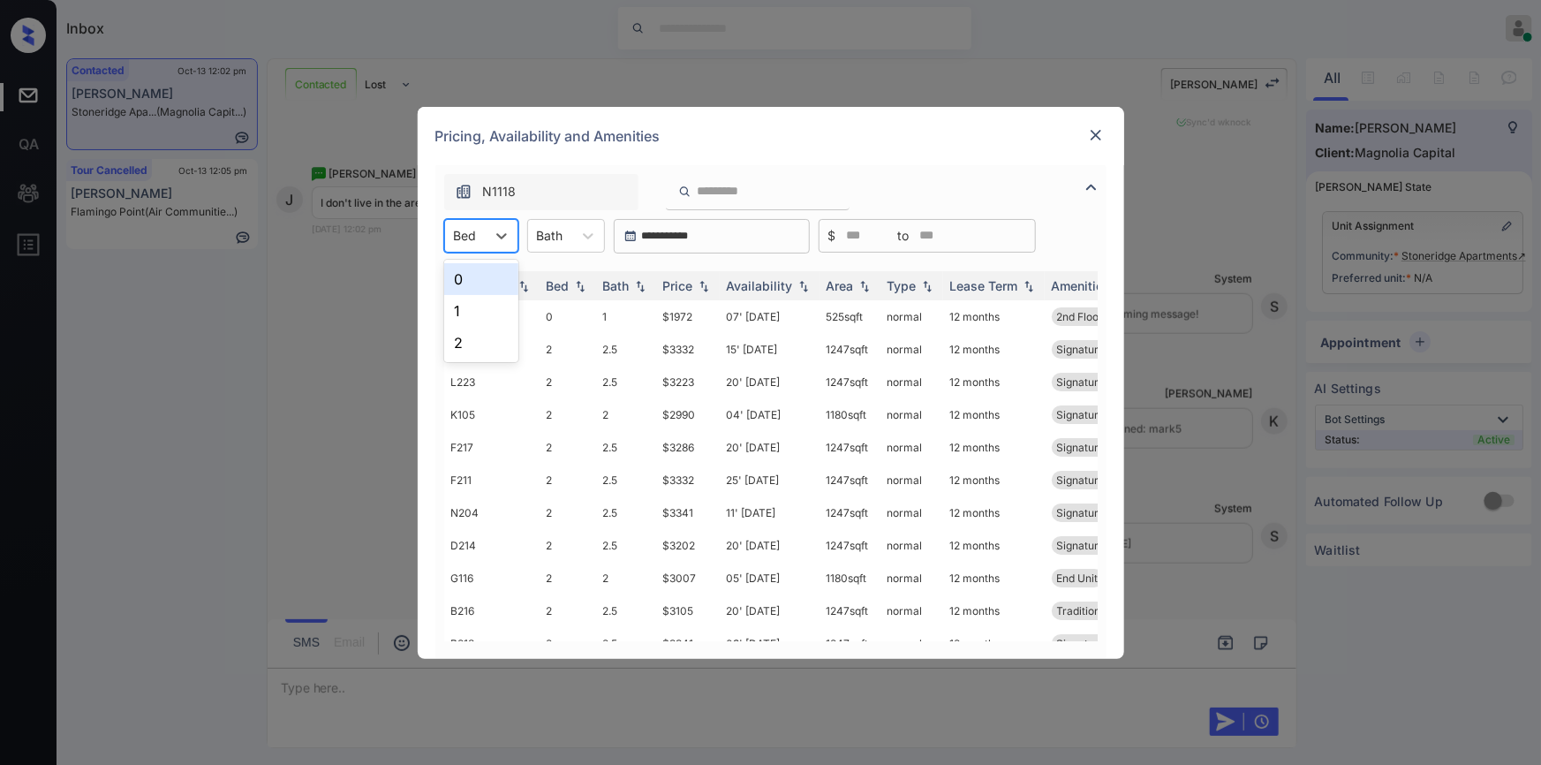
click at [479, 237] on div "Bed" at bounding box center [465, 235] width 41 height 26
click at [463, 310] on div "1" at bounding box center [481, 311] width 74 height 32
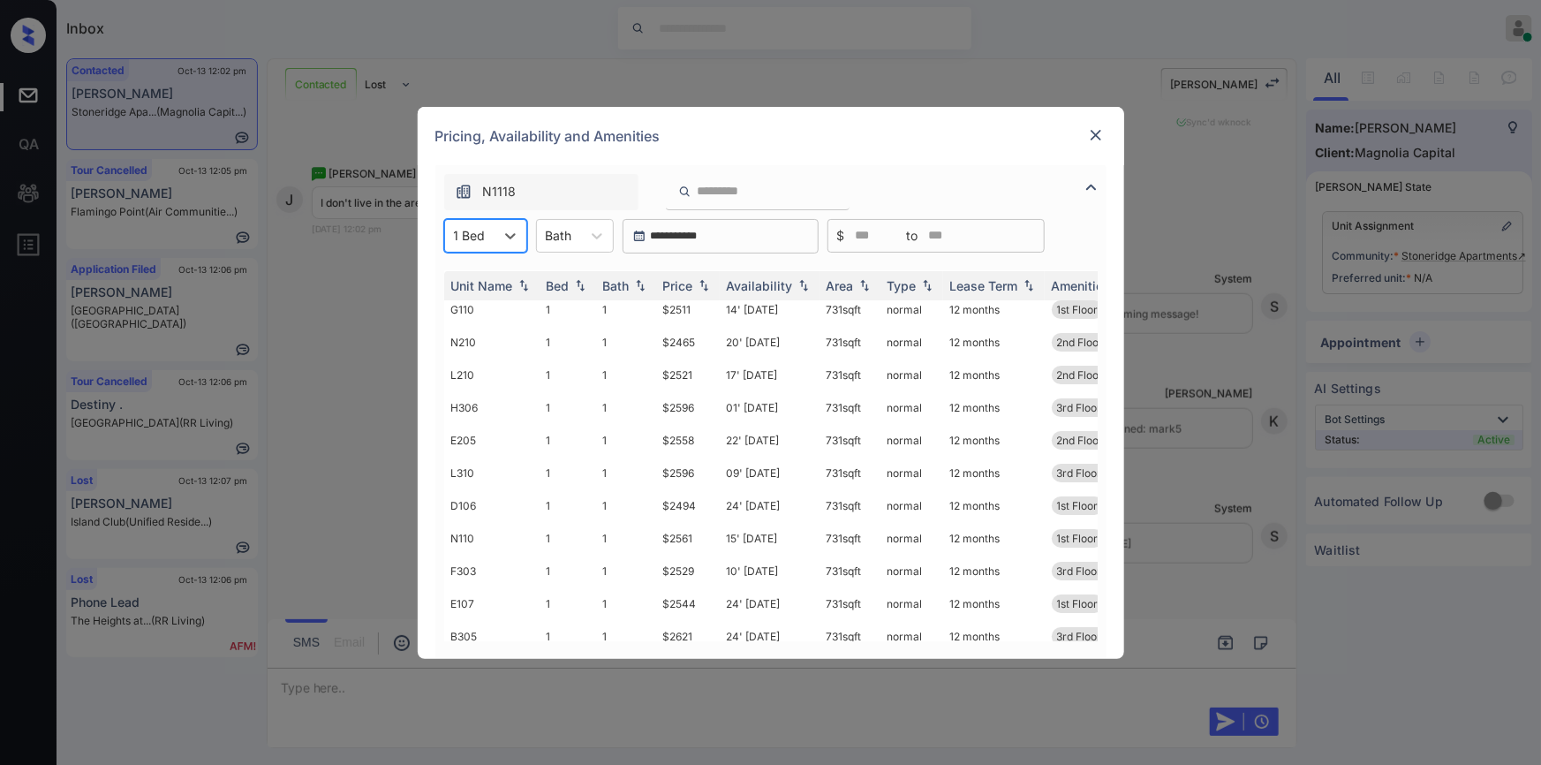
scroll to position [0, 0]
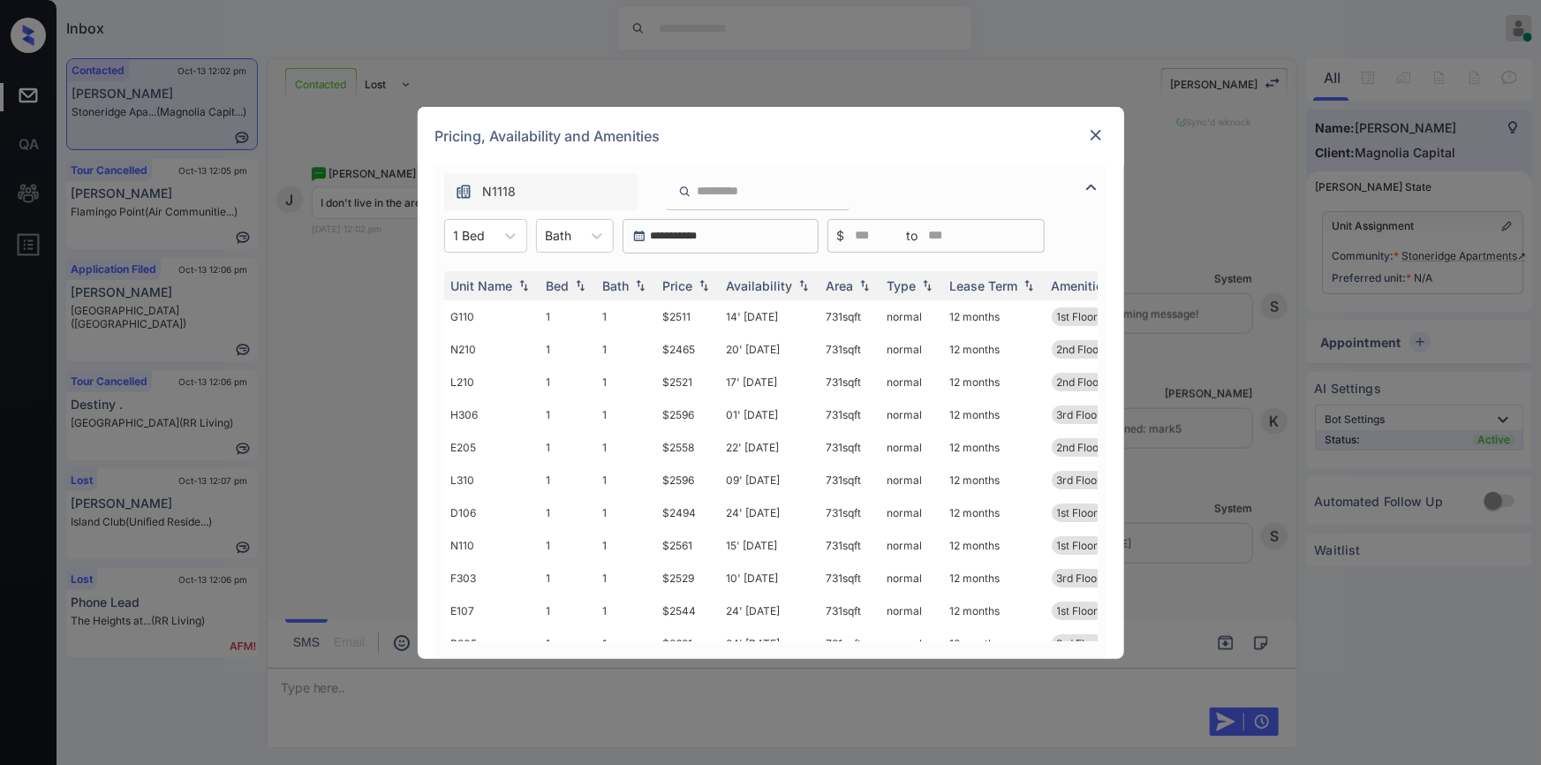
click at [1096, 139] on img at bounding box center [1096, 135] width 18 height 18
